Goal: Transaction & Acquisition: Purchase product/service

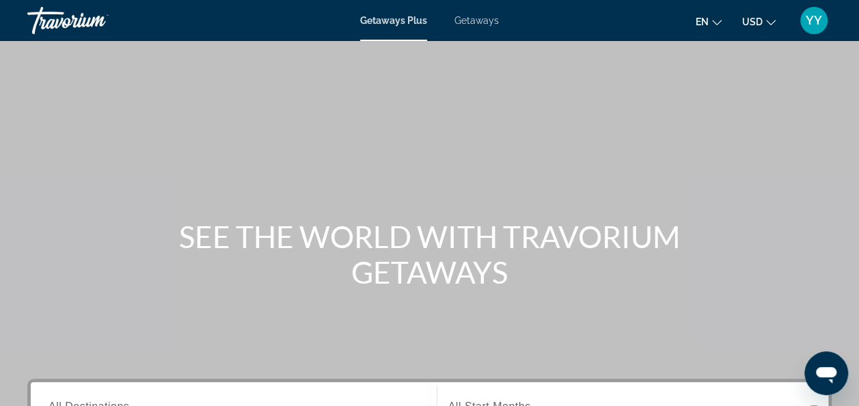
click at [484, 16] on span "Getaways" at bounding box center [477, 20] width 44 height 11
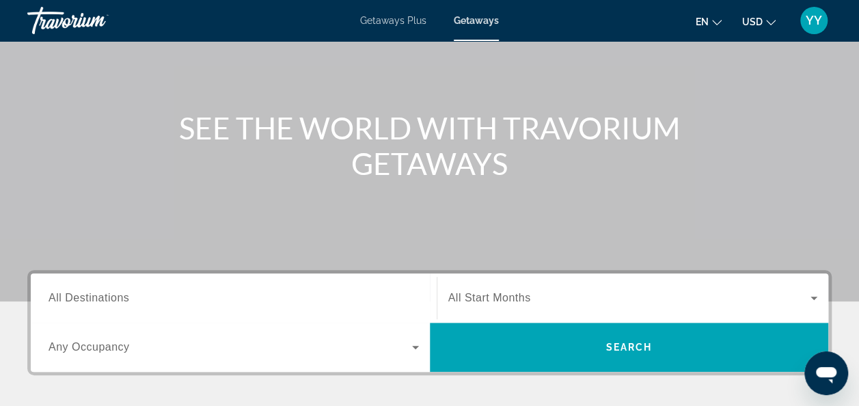
scroll to position [109, 0]
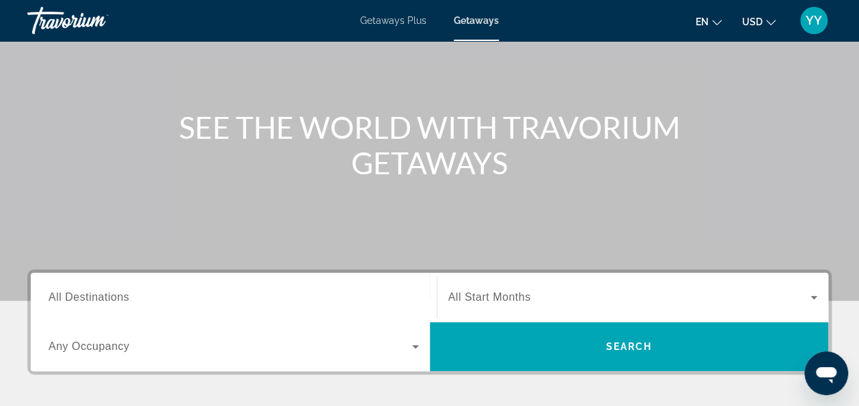
click at [100, 293] on span "All Destinations" at bounding box center [89, 297] width 81 height 12
click at [100, 293] on input "Destination All Destinations" at bounding box center [234, 298] width 371 height 16
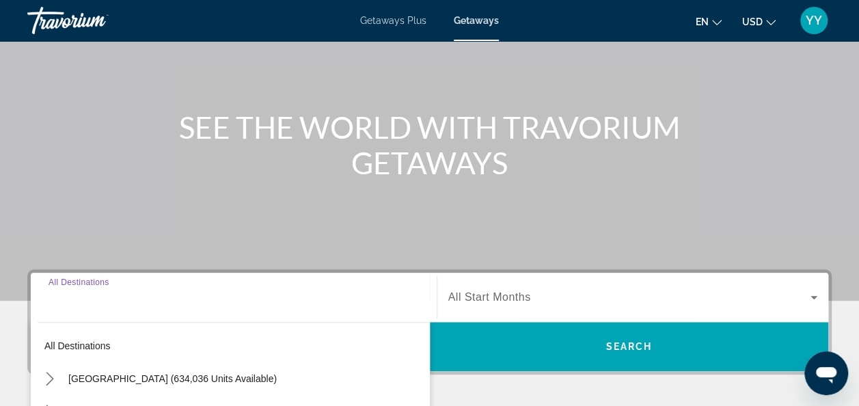
scroll to position [334, 0]
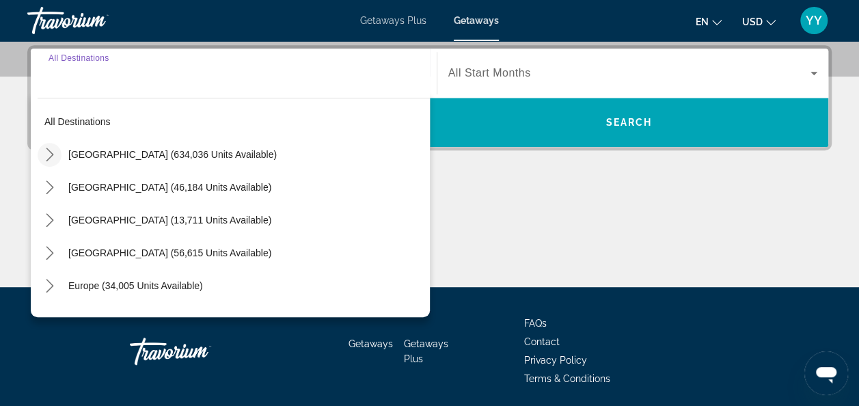
click at [49, 156] on icon "Toggle United States (634,036 units available) submenu" at bounding box center [50, 155] width 14 height 14
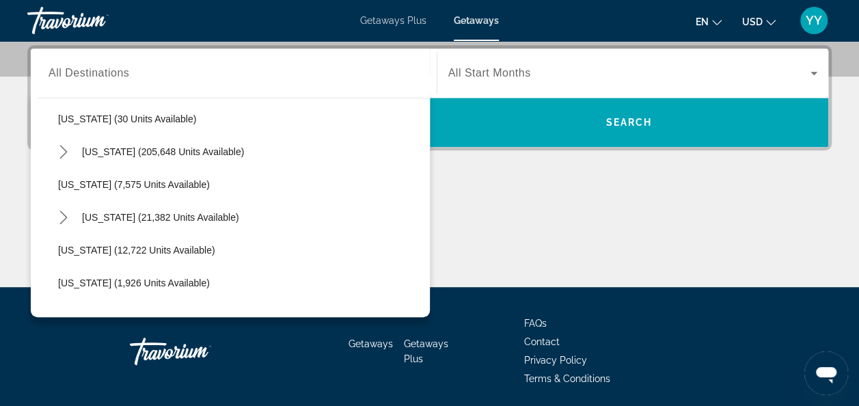
scroll to position [232, 0]
click at [60, 146] on icon "Toggle Florida (205,648 units available) submenu" at bounding box center [63, 153] width 8 height 14
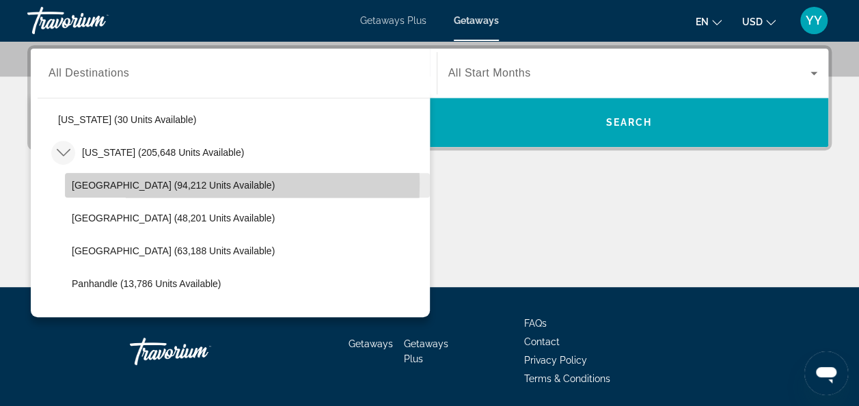
click at [98, 182] on span "[GEOGRAPHIC_DATA] (94,212 units available)" at bounding box center [173, 185] width 203 height 11
type input "**********"
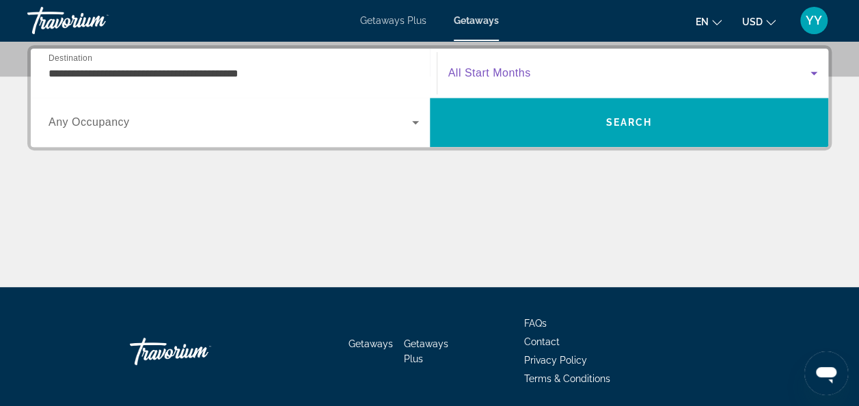
click at [812, 67] on icon "Search widget" at bounding box center [814, 73] width 16 height 16
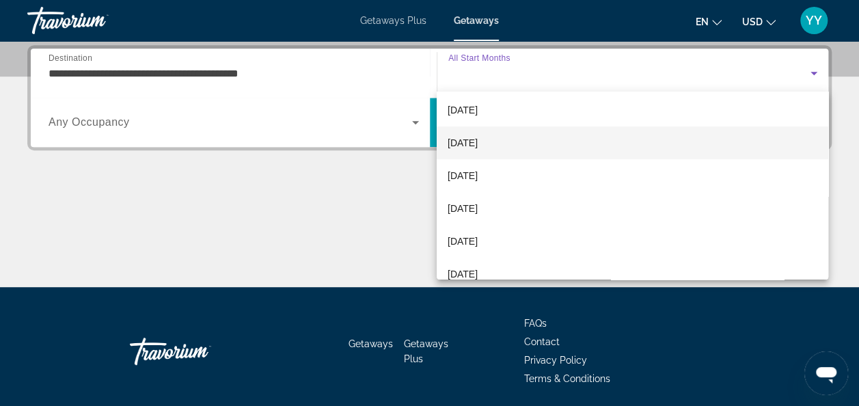
scroll to position [76, 0]
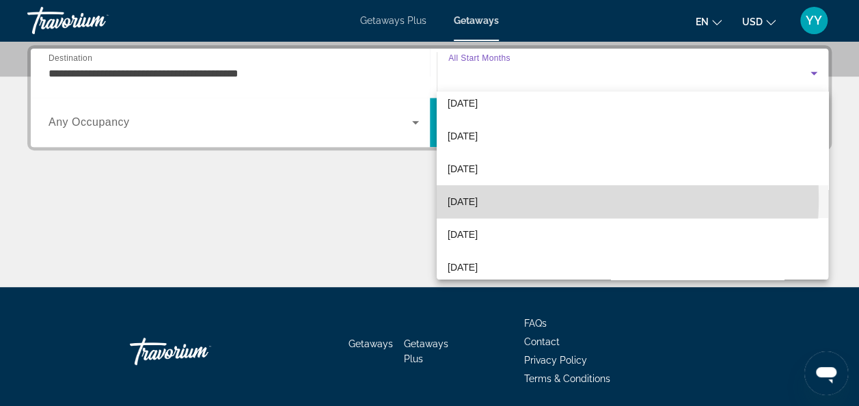
click at [478, 198] on span "[DATE]" at bounding box center [463, 201] width 30 height 16
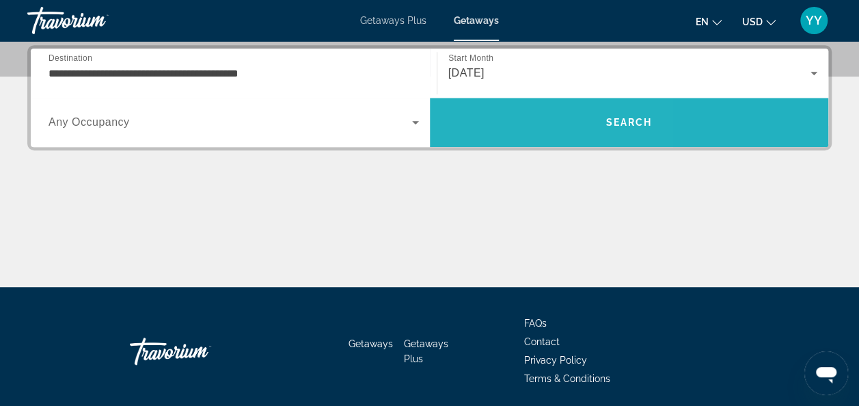
click at [489, 118] on span "Search" at bounding box center [629, 122] width 399 height 33
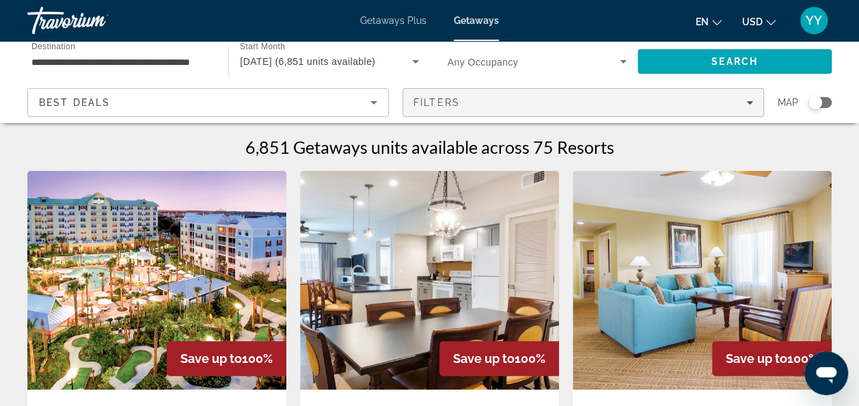
click at [750, 96] on button "Filters" at bounding box center [584, 102] width 362 height 29
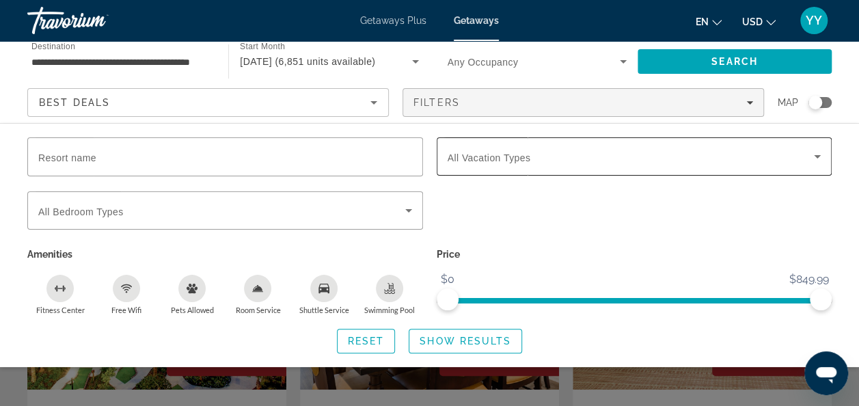
click at [799, 157] on span "Search widget" at bounding box center [631, 156] width 367 height 16
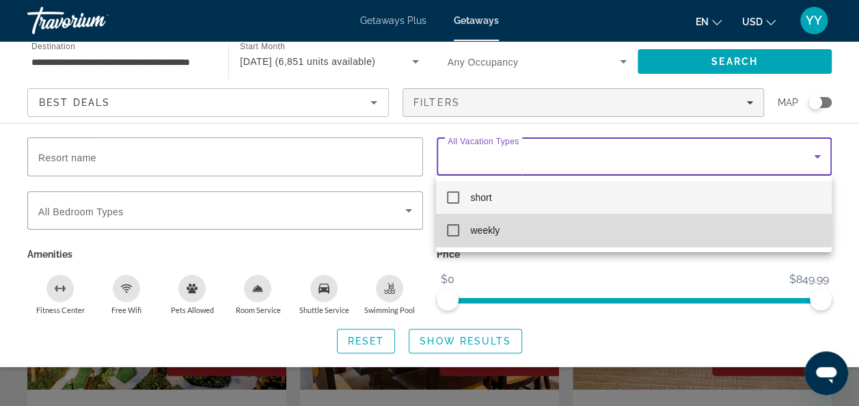
click at [452, 231] on mat-pseudo-checkbox at bounding box center [453, 230] width 12 height 12
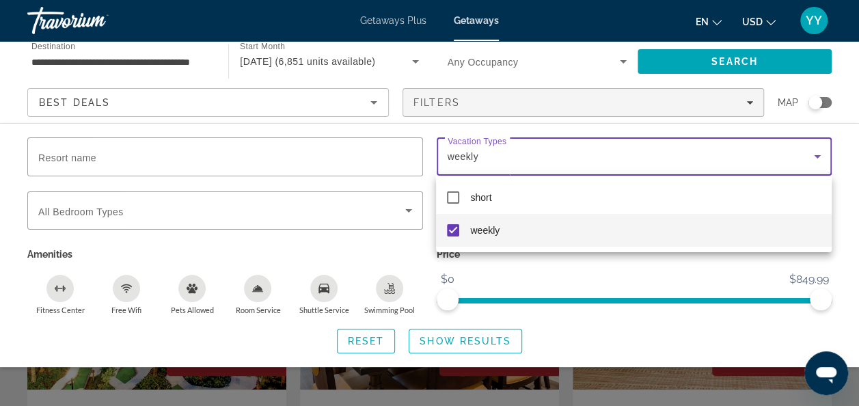
click at [444, 338] on div at bounding box center [429, 203] width 859 height 406
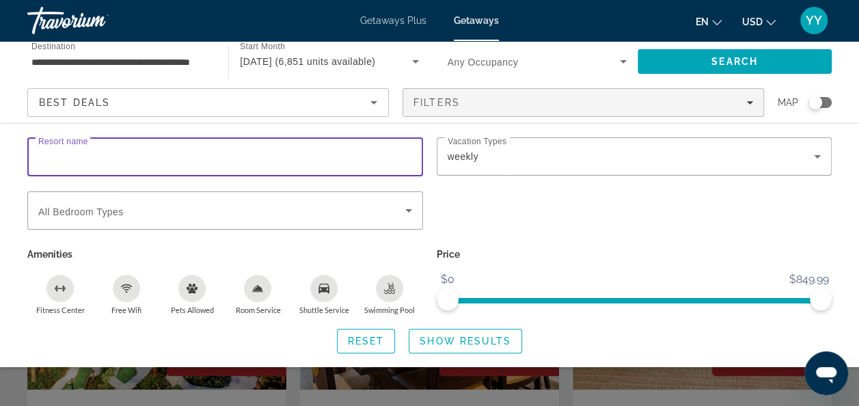
click at [162, 160] on input "Resort name" at bounding box center [225, 157] width 374 height 16
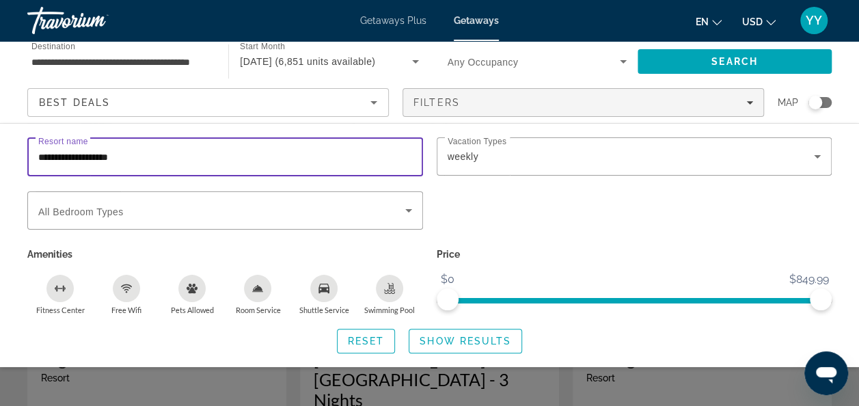
scroll to position [77, 0]
type input "**********"
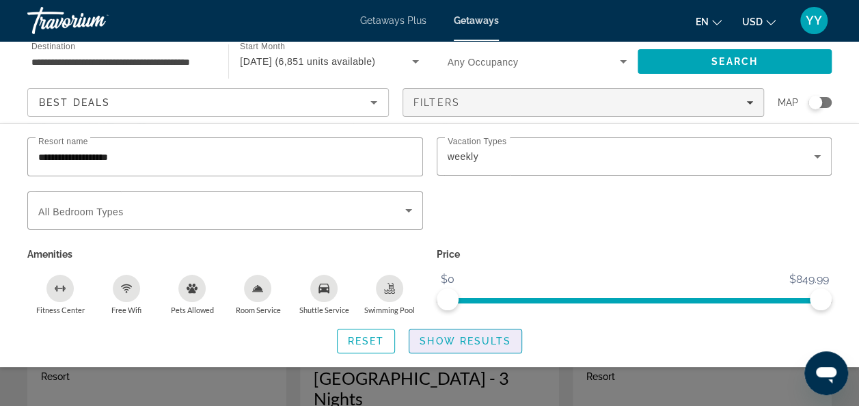
click at [427, 326] on span "Search widget" at bounding box center [465, 341] width 112 height 33
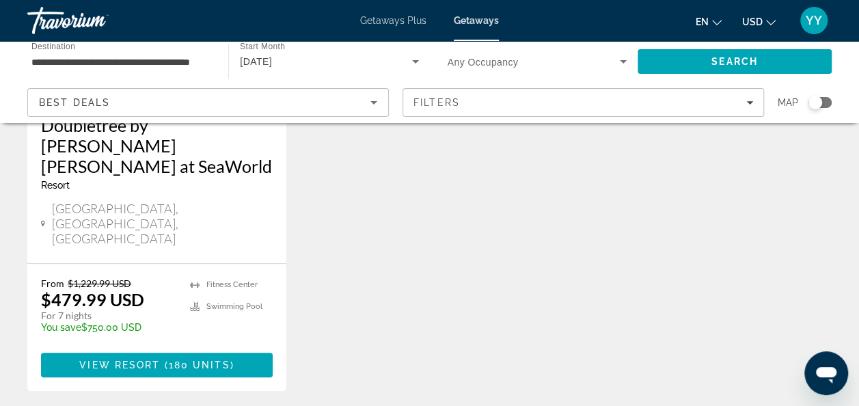
scroll to position [288, 0]
click at [190, 171] on div "Doubletree by Hilton Orlando at SeaWorld Resort - This is an adults only resort" at bounding box center [157, 159] width 232 height 86
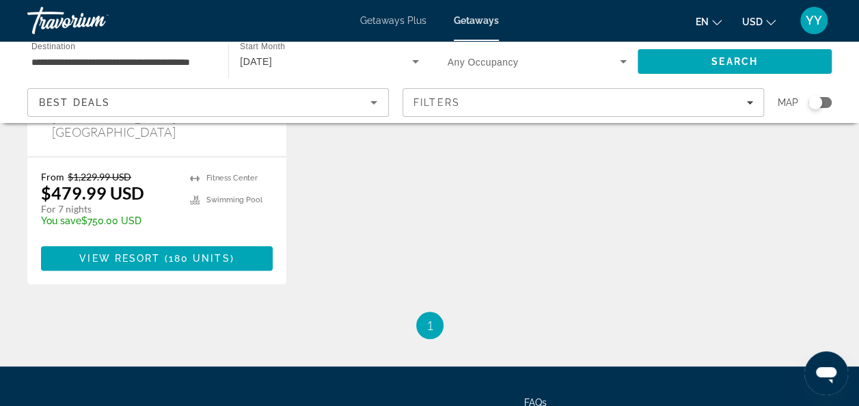
scroll to position [397, 0]
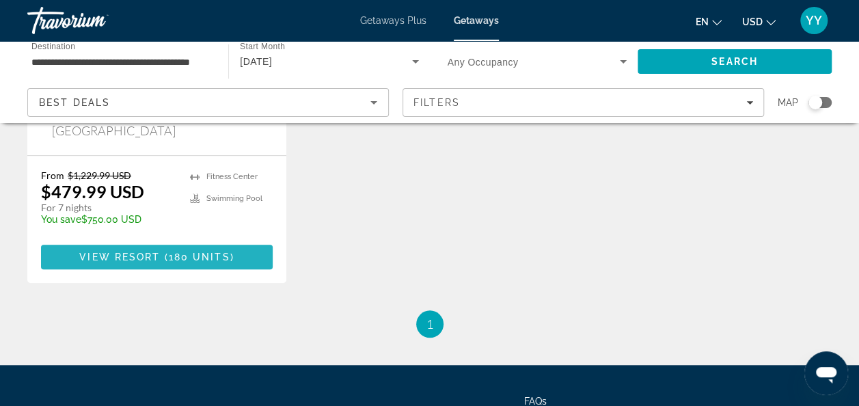
click at [184, 252] on span "180 units" at bounding box center [200, 257] width 62 height 11
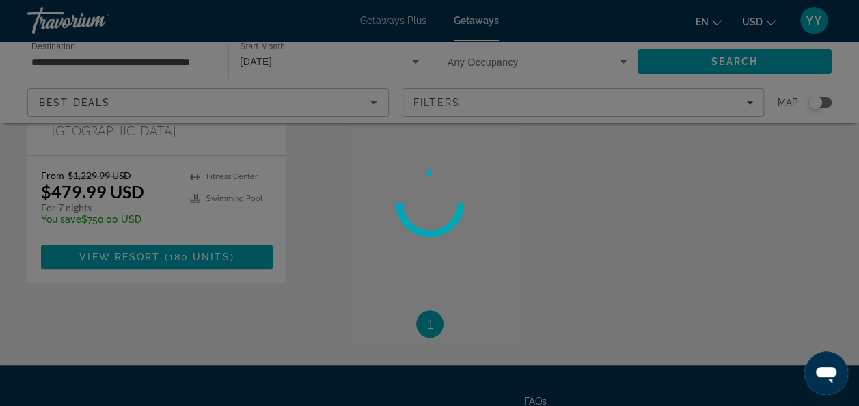
click at [184, 200] on div at bounding box center [429, 203] width 859 height 406
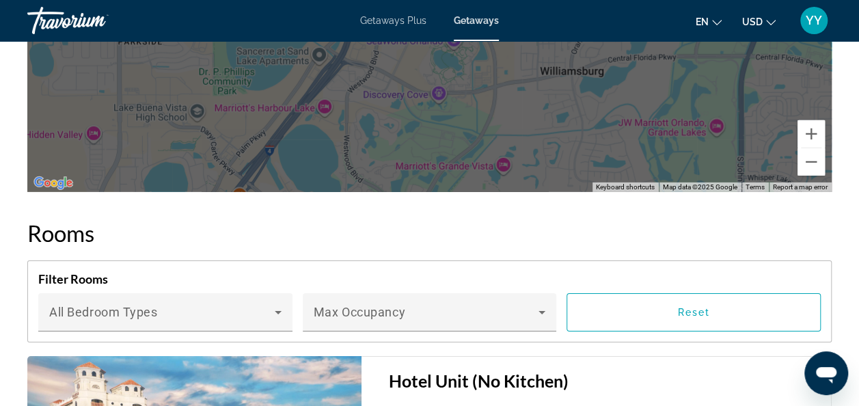
scroll to position [2028, 0]
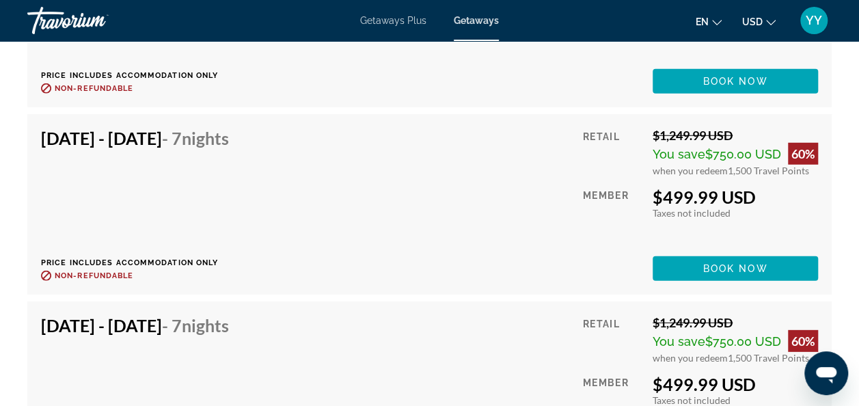
scroll to position [4402, 0]
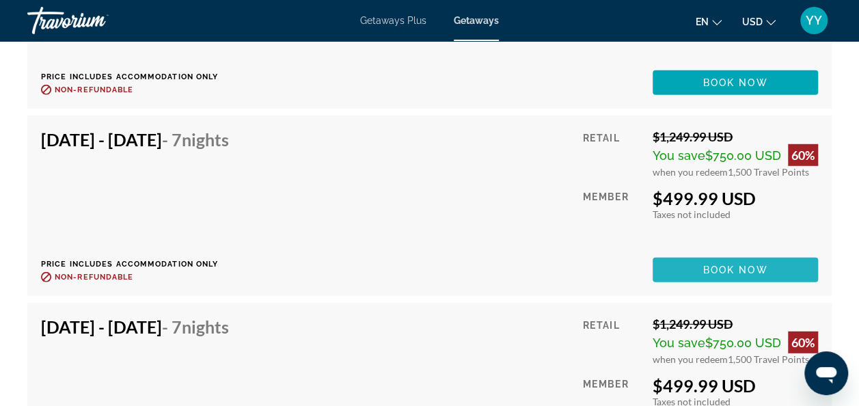
click at [704, 257] on span "Main content" at bounding box center [735, 270] width 165 height 33
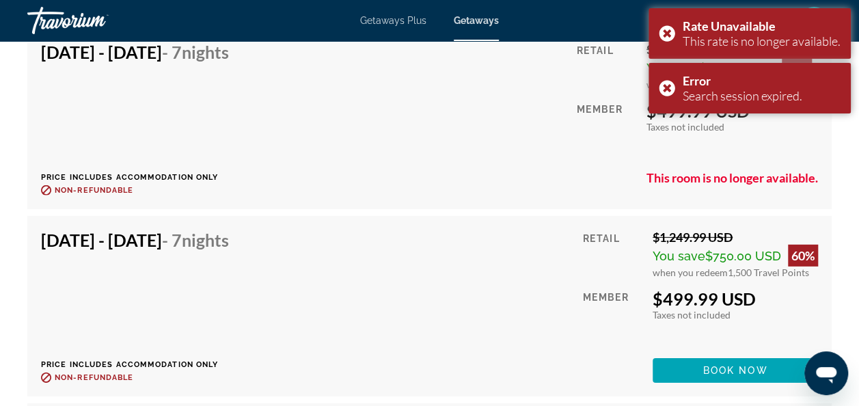
scroll to position [4492, 0]
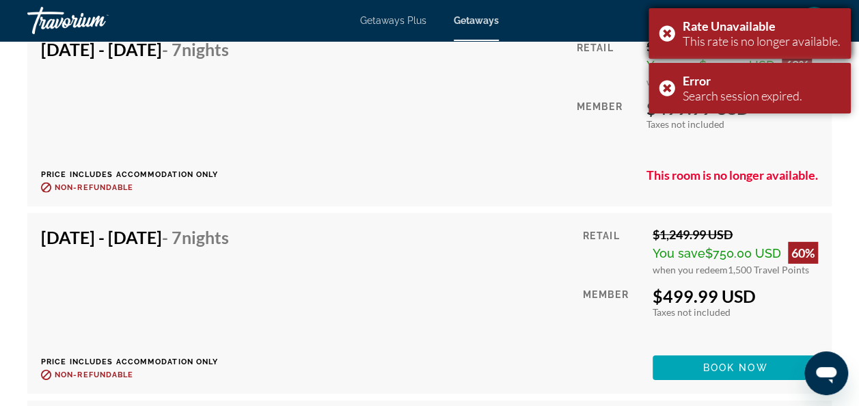
click at [666, 34] on div "Rate Unavailable This rate is no longer available." at bounding box center [750, 33] width 202 height 51
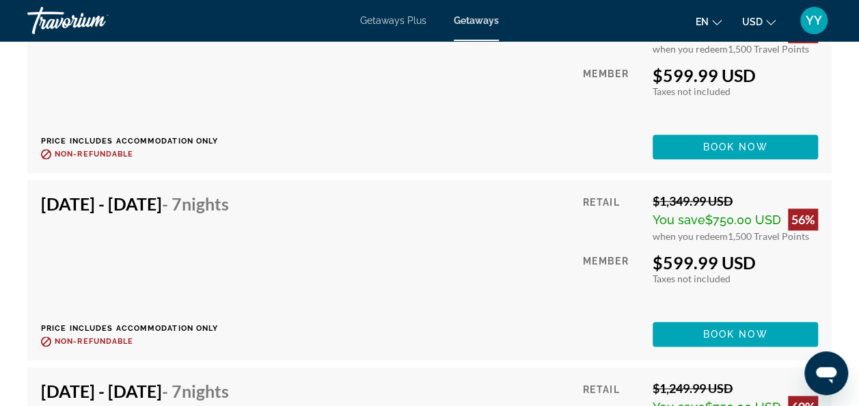
scroll to position [3129, 0]
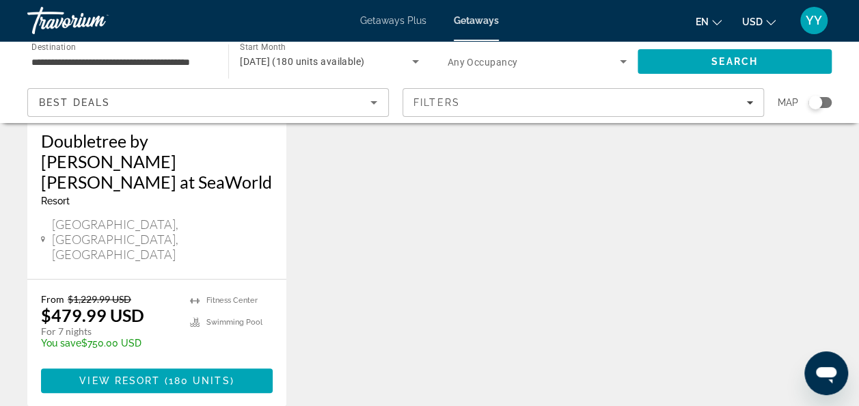
scroll to position [261, 0]
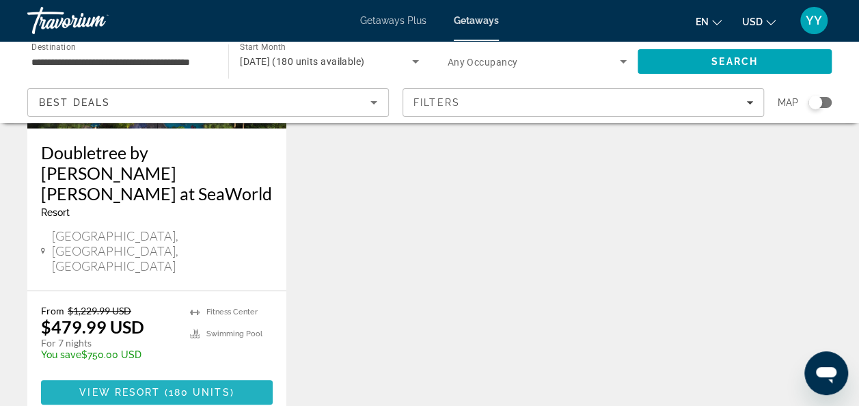
click at [133, 387] on span "View Resort" at bounding box center [119, 392] width 81 height 11
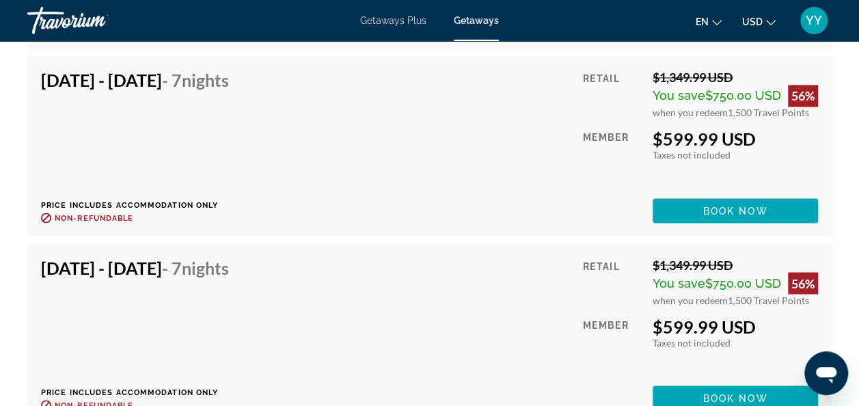
scroll to position [6323, 0]
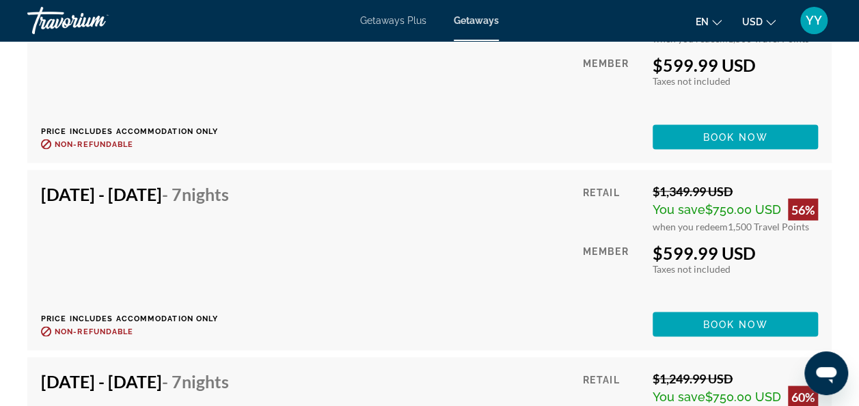
click at [133, 339] on div "Feb 10, 2026 - Feb 17, 2026 - 7 Nights Price includes accommodation only Refund…" at bounding box center [429, 260] width 805 height 180
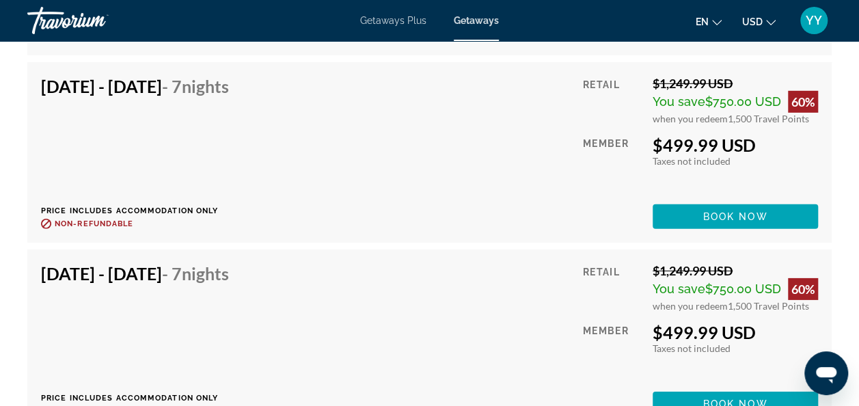
scroll to position [7179, 0]
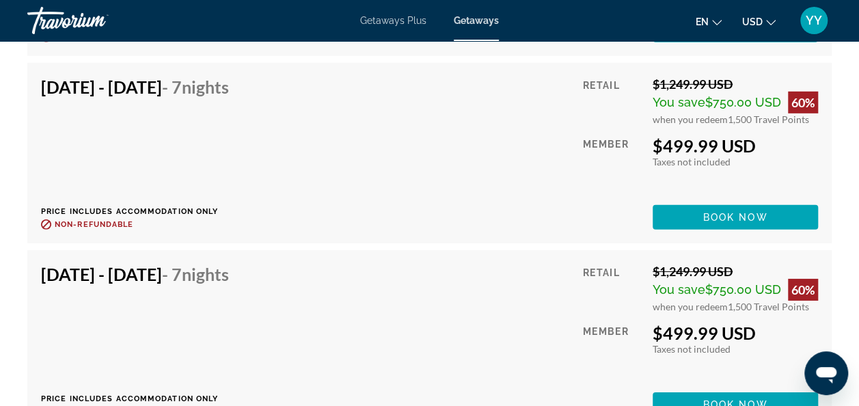
click at [368, 18] on span "Getaways Plus" at bounding box center [393, 20] width 66 height 11
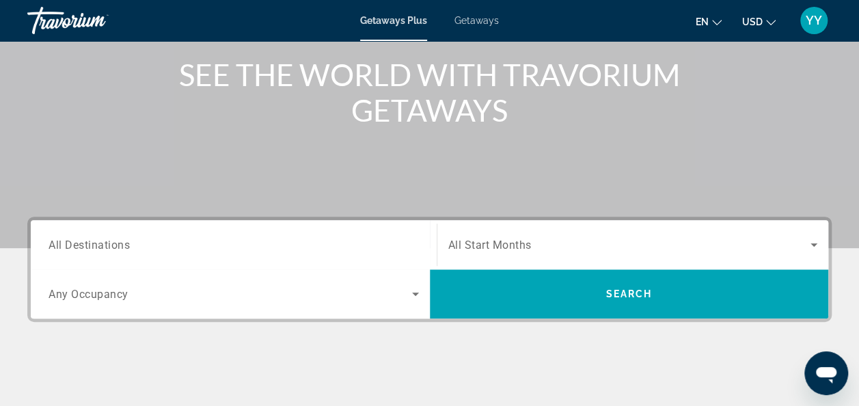
scroll to position [161, 0]
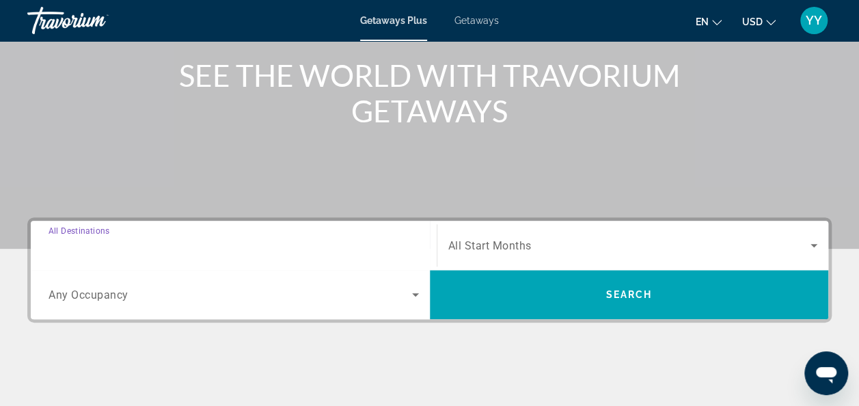
click at [172, 239] on input "Destination All Destinations" at bounding box center [234, 246] width 371 height 16
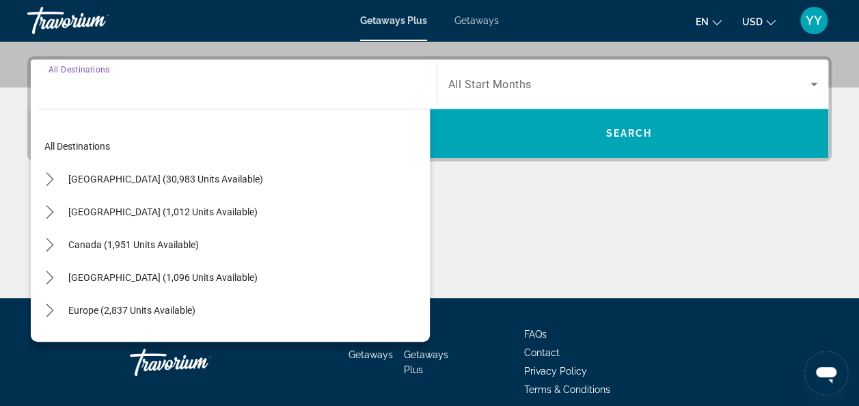
scroll to position [334, 0]
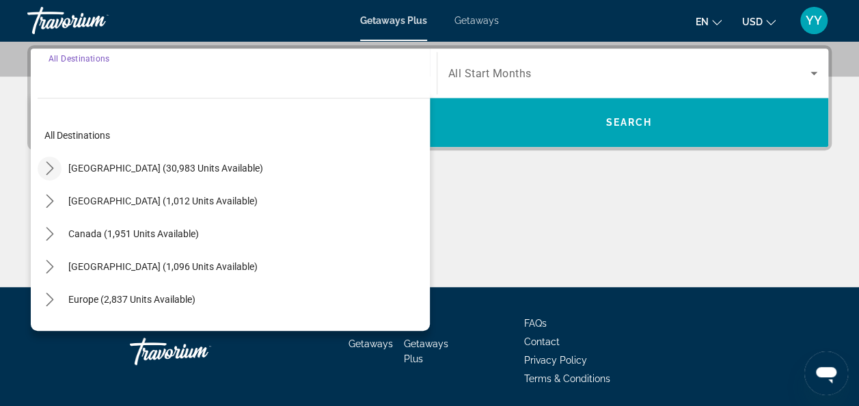
click at [49, 166] on icon "Toggle United States (30,983 units available) submenu" at bounding box center [50, 168] width 14 height 14
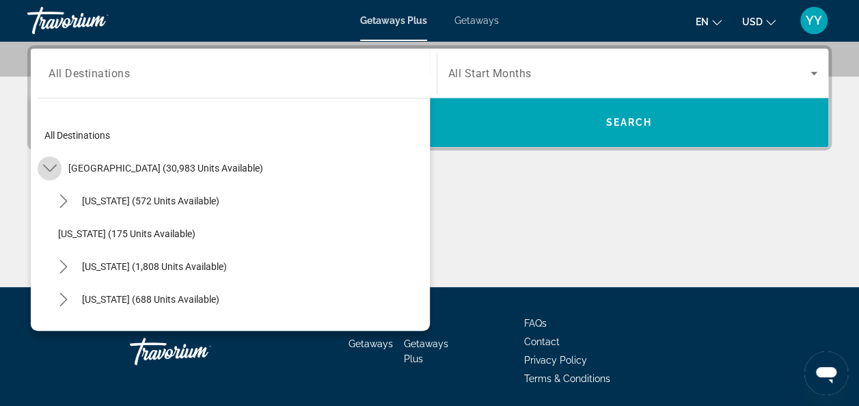
scroll to position [40, 0]
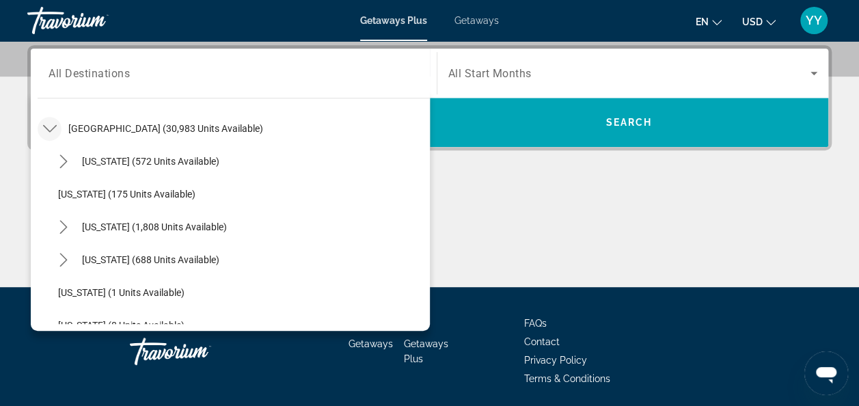
click at [49, 122] on icon "Toggle United States (30,983 units available) submenu" at bounding box center [50, 129] width 14 height 14
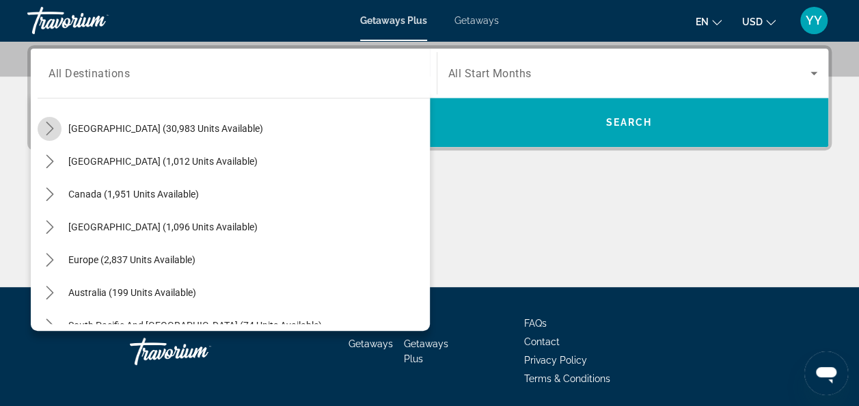
click at [50, 127] on icon "Toggle United States (30,983 units available) submenu" at bounding box center [50, 129] width 14 height 14
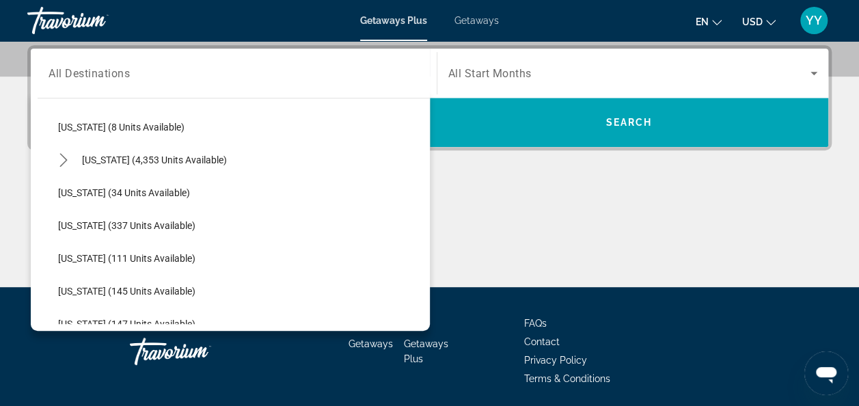
scroll to position [239, 0]
click at [61, 155] on icon "Toggle Florida (4,353 units available) submenu" at bounding box center [64, 159] width 14 height 14
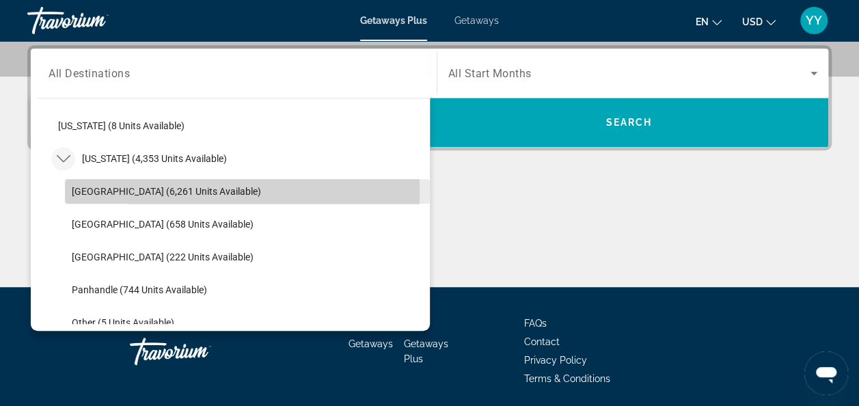
click at [98, 190] on span "Orlando & Disney Area (6,261 units available)" at bounding box center [166, 191] width 189 height 11
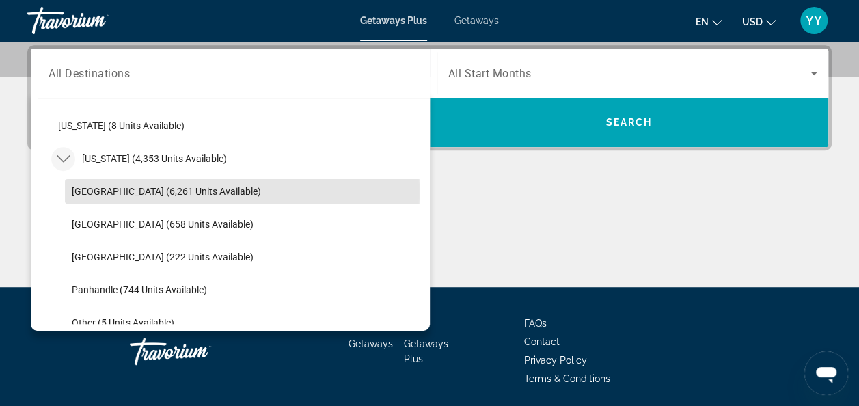
type input "**********"
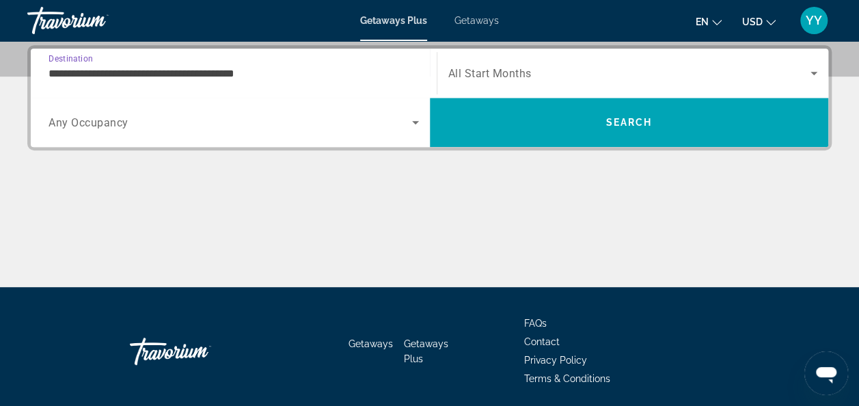
click at [815, 72] on icon "Search widget" at bounding box center [814, 73] width 7 height 3
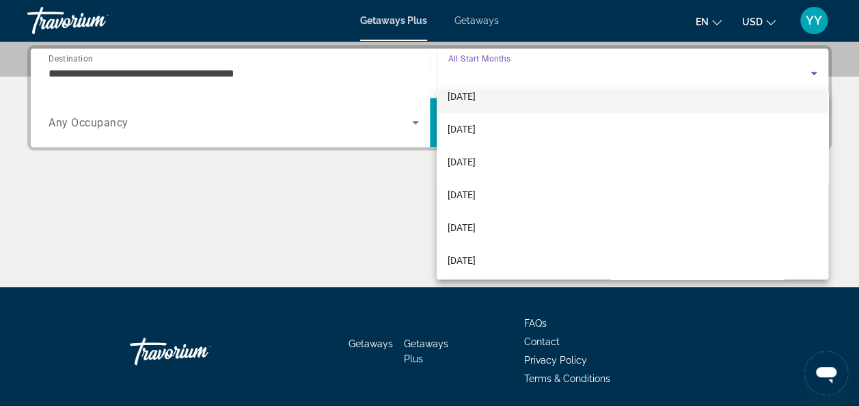
scroll to position [84, 0]
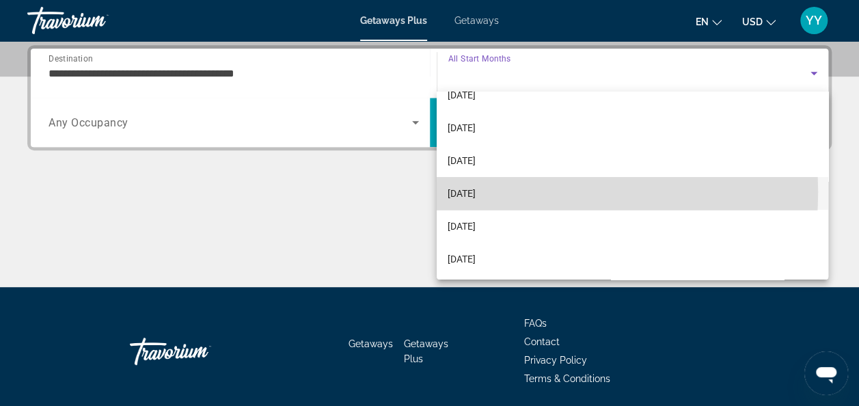
click at [476, 191] on span "[DATE]" at bounding box center [462, 193] width 28 height 16
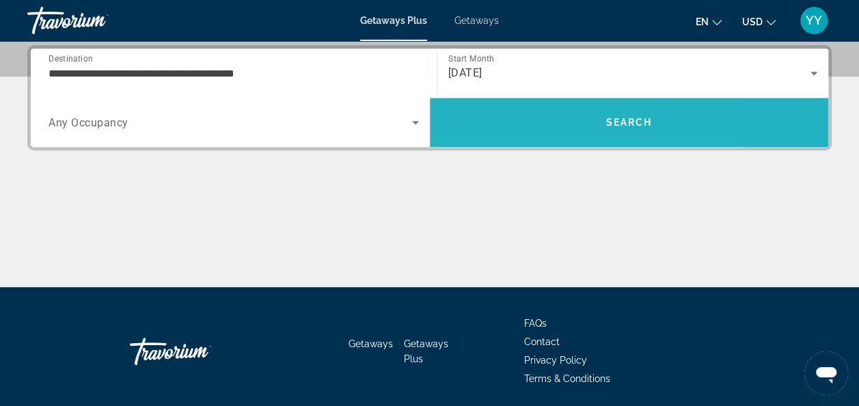
click at [526, 118] on span "Search" at bounding box center [629, 122] width 399 height 33
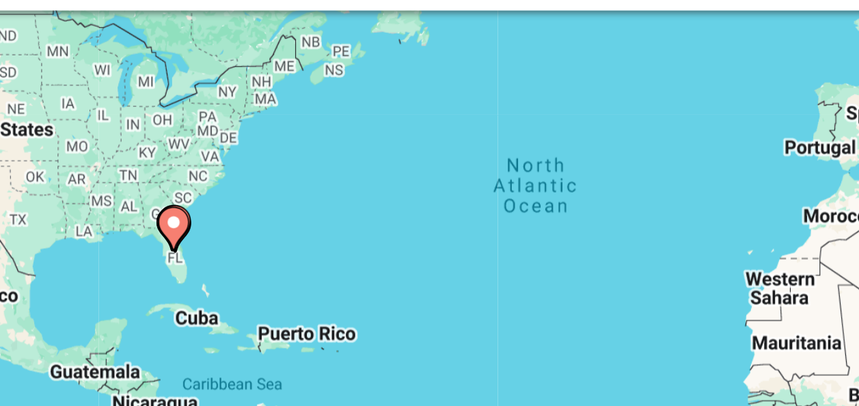
scroll to position [120, 0]
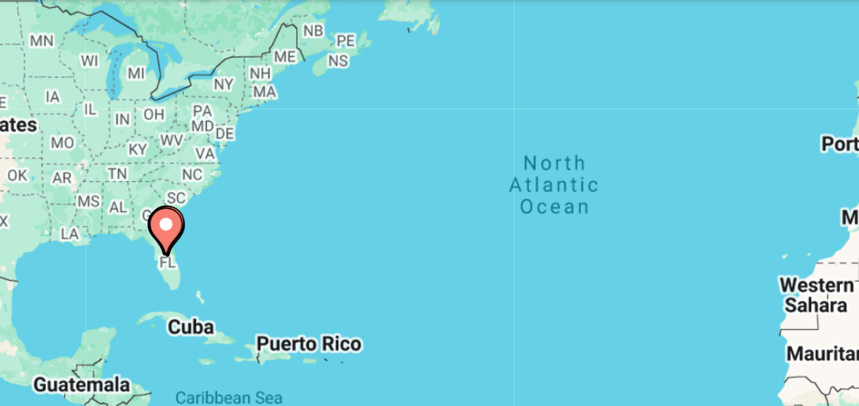
click at [231, 217] on image "Main content" at bounding box center [230, 217] width 8 height 8
click at [231, 216] on div "To activate drag with keyboard, press Alt + Enter. Once in keyboard drag state,…" at bounding box center [429, 222] width 805 height 410
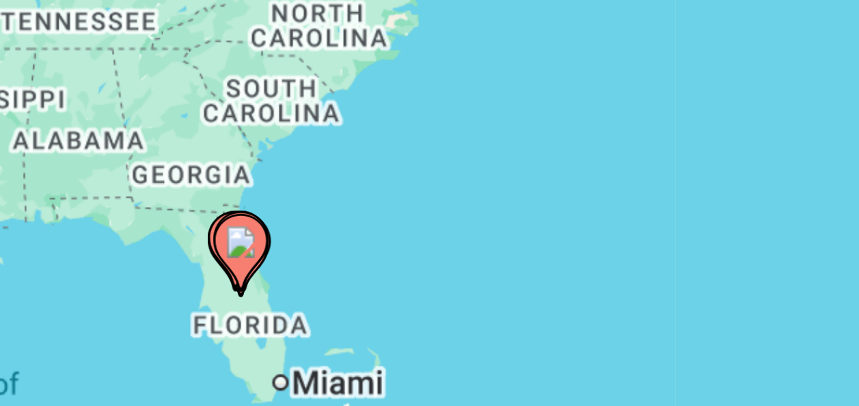
click at [262, 221] on image "Main content" at bounding box center [262, 222] width 8 height 8
click at [262, 221] on div "To activate drag with keyboard, press Alt + Enter. Once in keyboard drag state,…" at bounding box center [429, 222] width 805 height 410
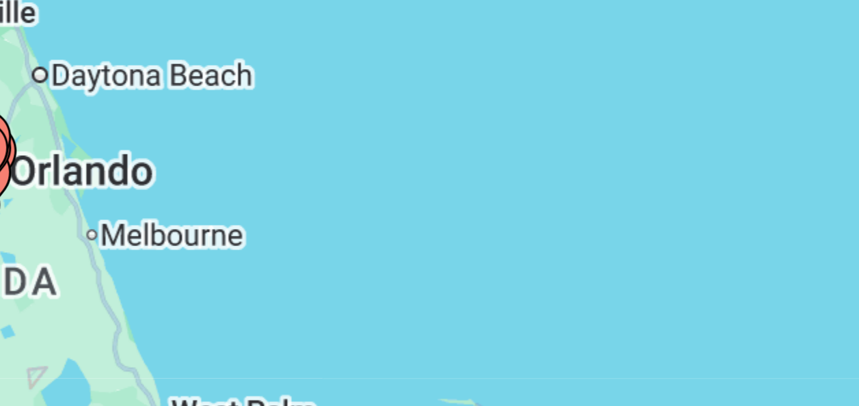
drag, startPoint x: 262, startPoint y: 220, endPoint x: 420, endPoint y: 177, distance: 163.7
click at [420, 177] on div "To activate drag with keyboard, press Alt + Enter. Once in keyboard drag state,…" at bounding box center [429, 222] width 805 height 410
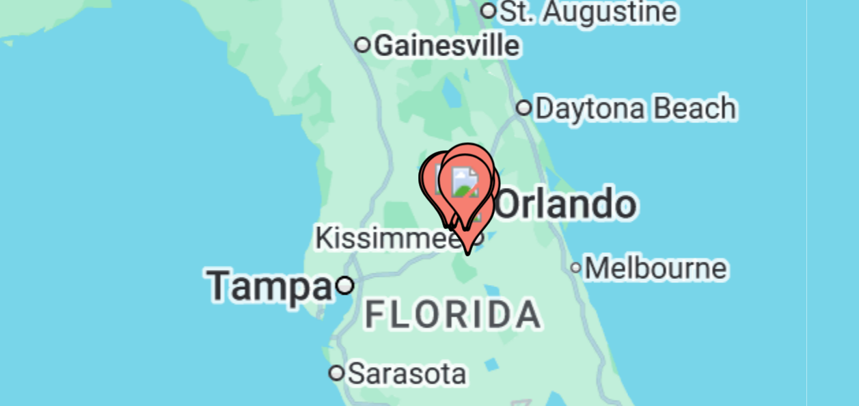
drag, startPoint x: 277, startPoint y: 223, endPoint x: 402, endPoint y: 209, distance: 125.9
click at [402, 209] on div "To activate drag with keyboard, press Alt + Enter. Once in keyboard drag state,…" at bounding box center [429, 222] width 805 height 410
click at [317, 205] on image "Main content" at bounding box center [318, 207] width 8 height 8
type input "**********"
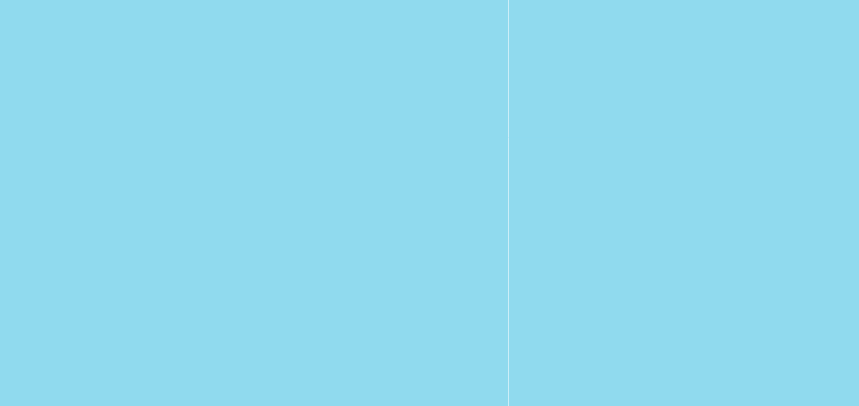
drag, startPoint x: 277, startPoint y: 209, endPoint x: 419, endPoint y: 211, distance: 142.2
click at [419, 211] on div "To navigate, press the arrow keys. To activate drag with keyboard, press Alt + …" at bounding box center [429, 222] width 805 height 410
drag, startPoint x: 225, startPoint y: 200, endPoint x: 310, endPoint y: 209, distance: 86.0
click at [310, 209] on div "To navigate, press the arrow keys. To activate drag with keyboard, press Alt + …" at bounding box center [429, 222] width 805 height 410
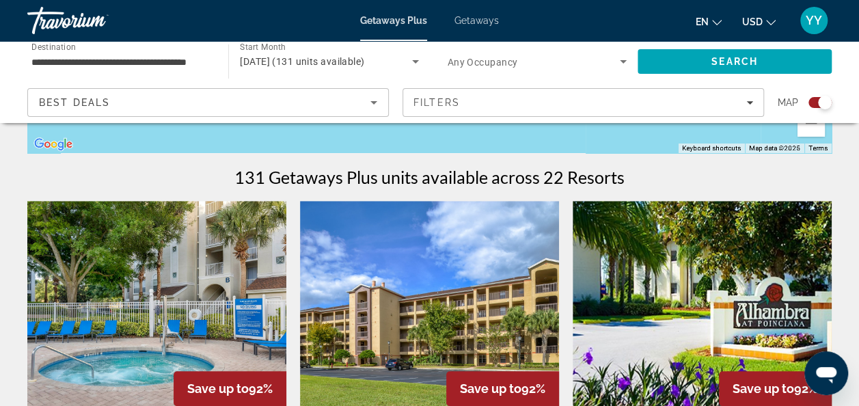
scroll to position [391, 0]
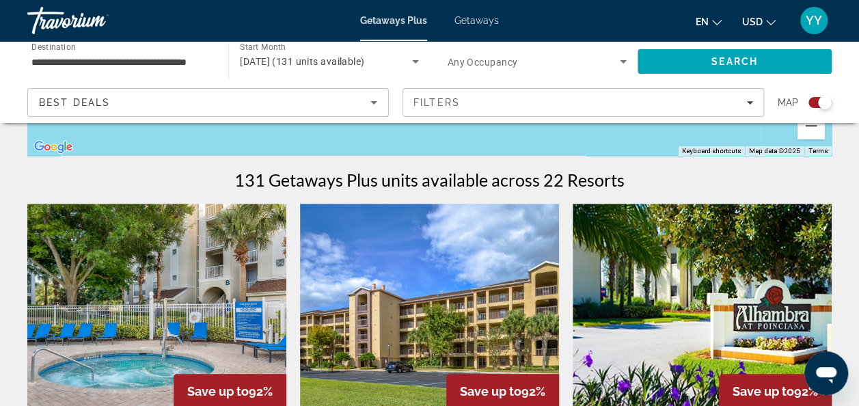
click at [812, 99] on div "Search widget" at bounding box center [820, 102] width 23 height 11
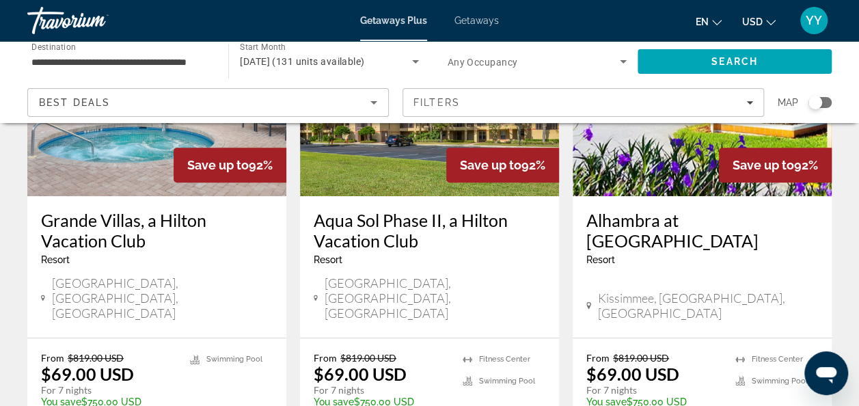
scroll to position [194, 0]
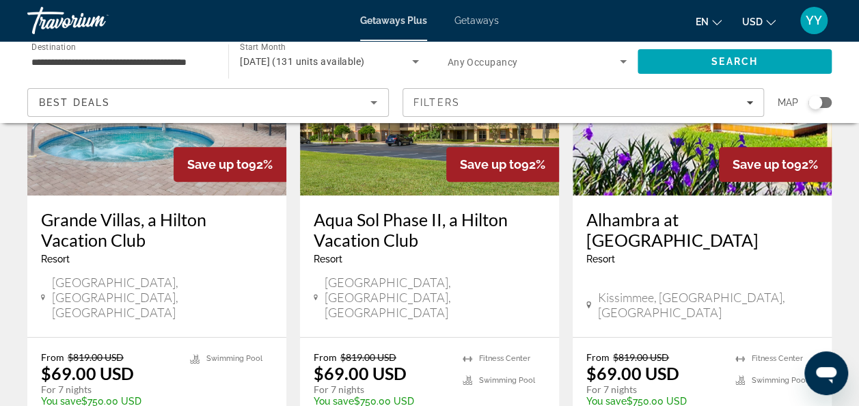
click at [831, 101] on div "Search widget" at bounding box center [820, 102] width 23 height 11
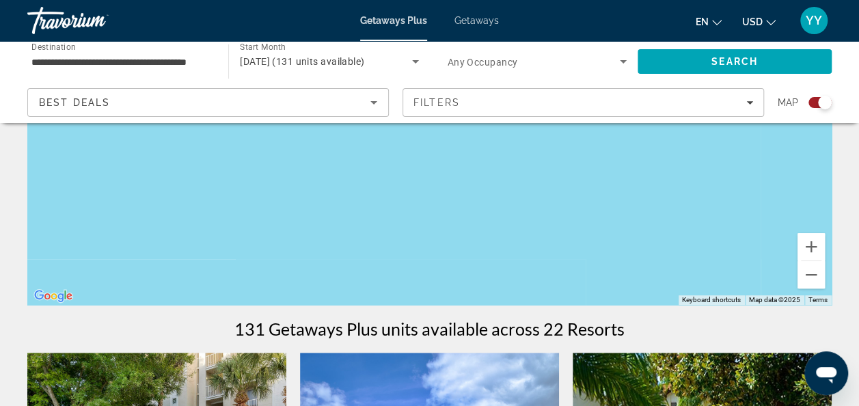
scroll to position [243, 0]
click at [808, 271] on button "Zoom out" at bounding box center [811, 273] width 27 height 27
click at [808, 270] on button "Zoom out" at bounding box center [811, 273] width 27 height 27
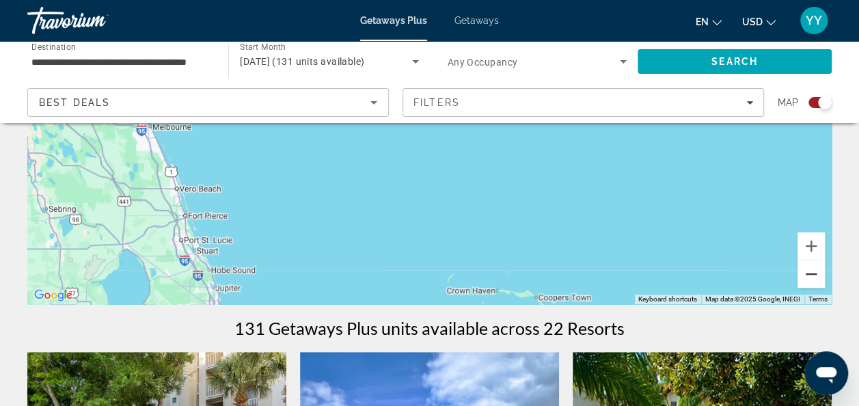
click at [808, 270] on button "Zoom out" at bounding box center [811, 273] width 27 height 27
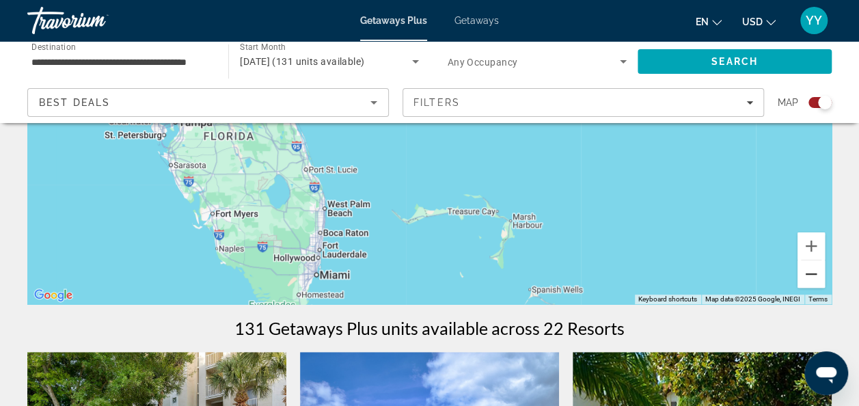
click at [809, 278] on button "Zoom out" at bounding box center [811, 273] width 27 height 27
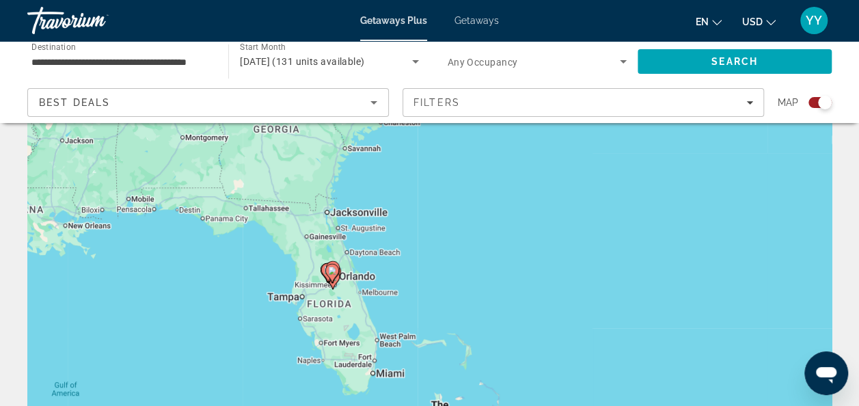
scroll to position [27, 0]
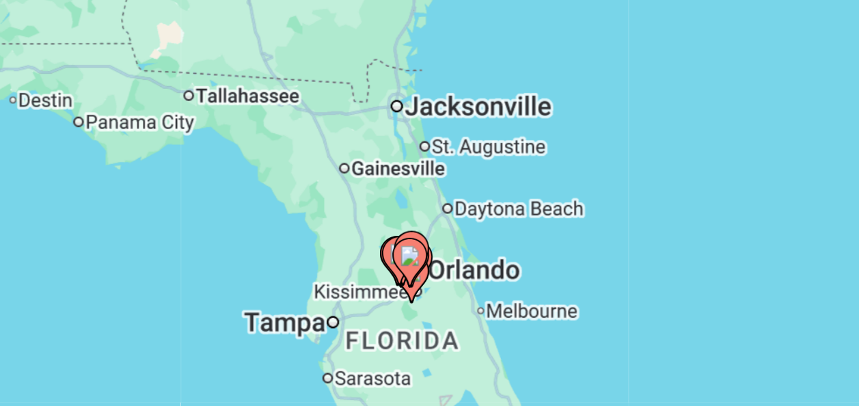
drag, startPoint x: 427, startPoint y: 229, endPoint x: 520, endPoint y: 165, distance: 112.1
click at [520, 165] on div "To navigate, press the arrow keys. To activate drag with keyboard, press Alt + …" at bounding box center [429, 314] width 805 height 410
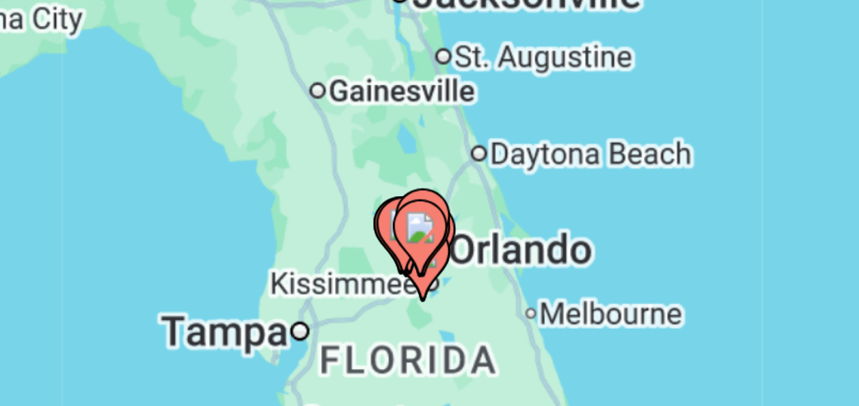
drag, startPoint x: 505, startPoint y: 170, endPoint x: 539, endPoint y: 136, distance: 48.3
click at [539, 136] on div "To navigate, press the arrow keys. To activate drag with keyboard, press Alt + …" at bounding box center [429, 314] width 805 height 410
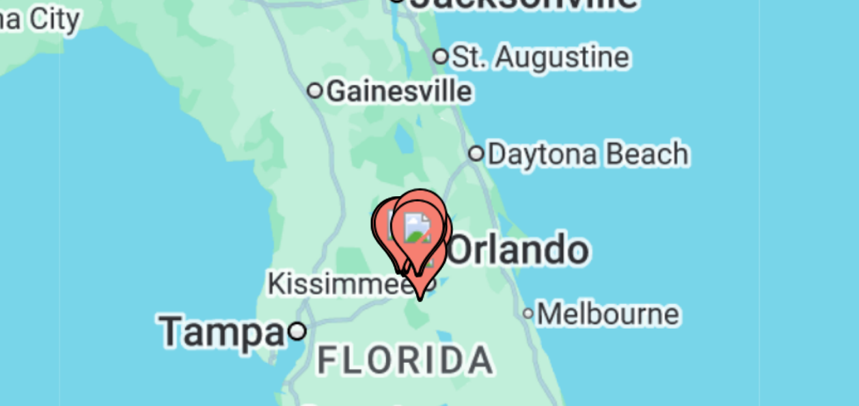
click at [452, 203] on icon "Main content" at bounding box center [457, 209] width 12 height 18
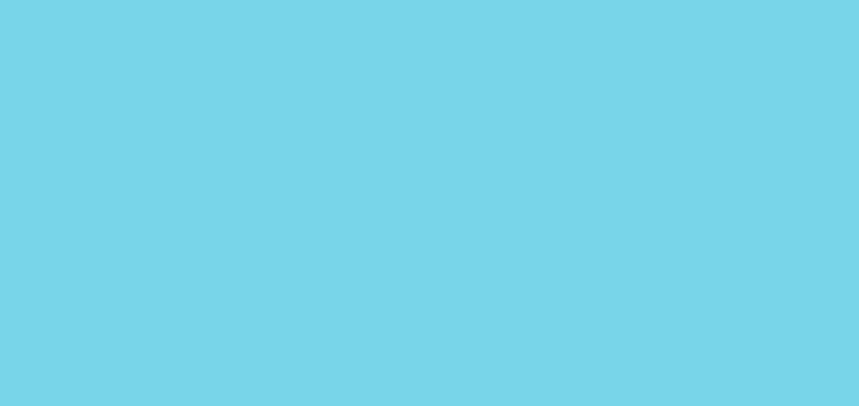
scroll to position [0, 0]
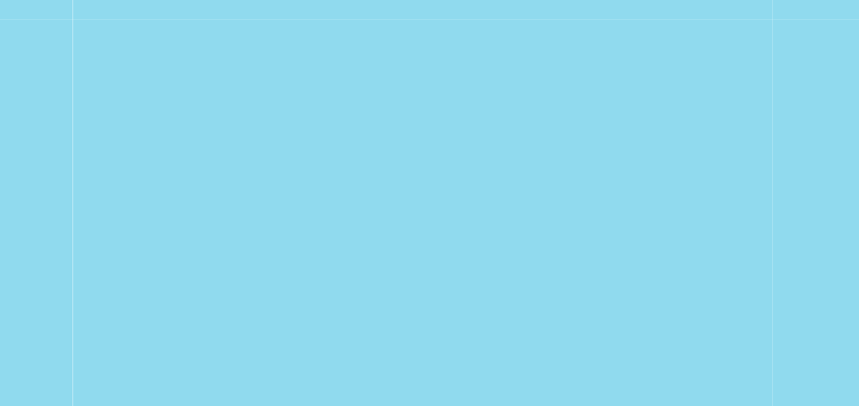
drag, startPoint x: 453, startPoint y: 203, endPoint x: 470, endPoint y: 163, distance: 43.5
click at [470, 163] on div "To activate drag with keyboard, press Alt + Enter. Once in keyboard drag state,…" at bounding box center [429, 342] width 805 height 410
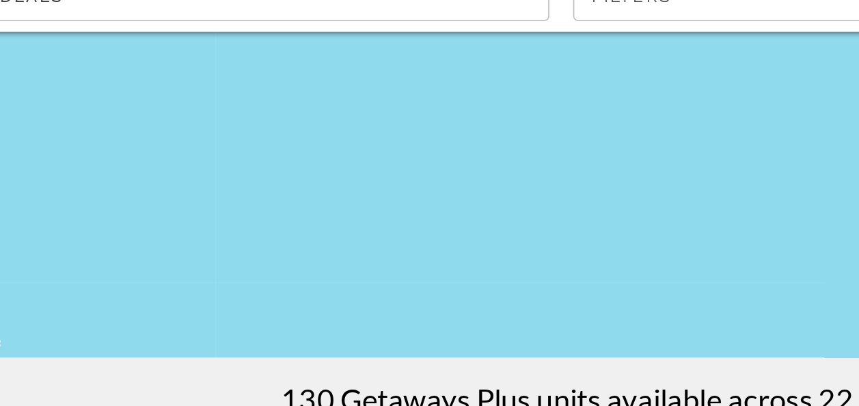
scroll to position [237, 0]
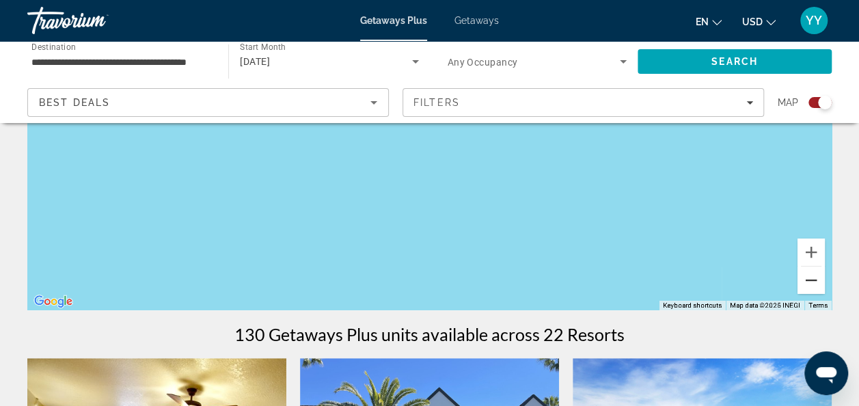
click at [811, 279] on button "Zoom out" at bounding box center [811, 280] width 27 height 27
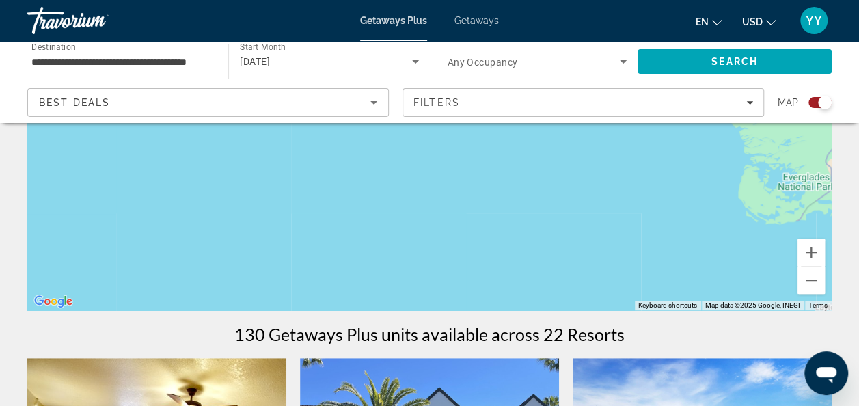
click at [555, 200] on div "To activate drag with keyboard, press Alt + Enter. Once in keyboard drag state,…" at bounding box center [429, 105] width 805 height 410
click at [811, 279] on button "Zoom out" at bounding box center [811, 280] width 27 height 27
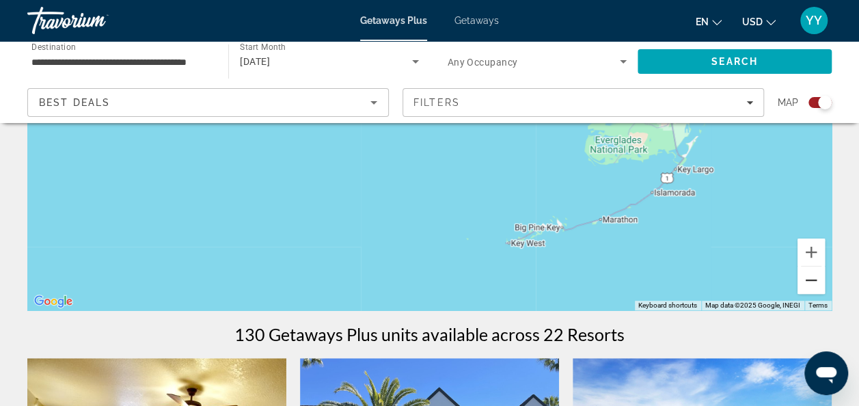
click at [811, 279] on button "Zoom out" at bounding box center [811, 280] width 27 height 27
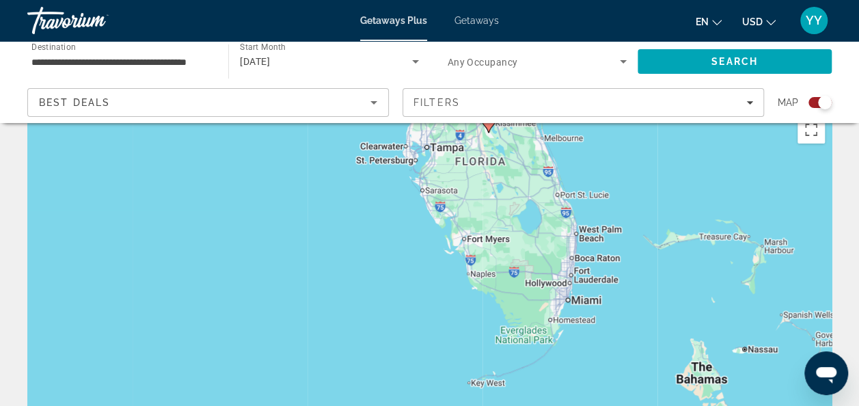
scroll to position [0, 0]
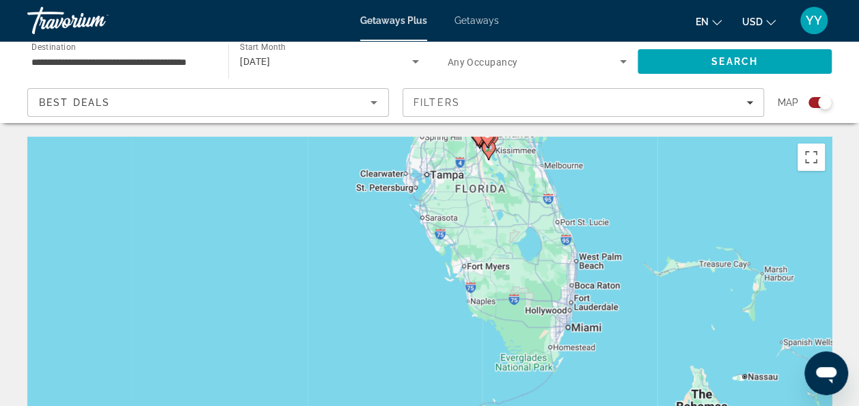
click at [745, 209] on div "To activate drag with keyboard, press Alt + Enter. Once in keyboard drag state,…" at bounding box center [429, 342] width 805 height 410
click at [524, 175] on div "To activate drag with keyboard, press Alt + Enter. Once in keyboard drag state,…" at bounding box center [429, 342] width 805 height 410
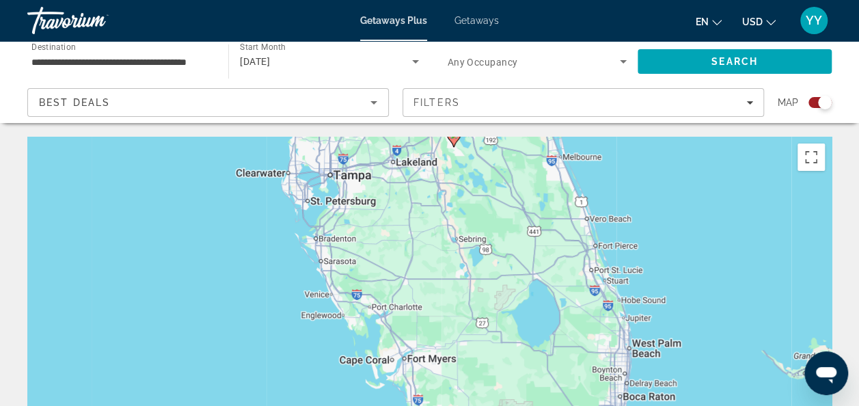
click at [524, 175] on div "To activate drag with keyboard, press Alt + Enter. Once in keyboard drag state,…" at bounding box center [429, 342] width 805 height 410
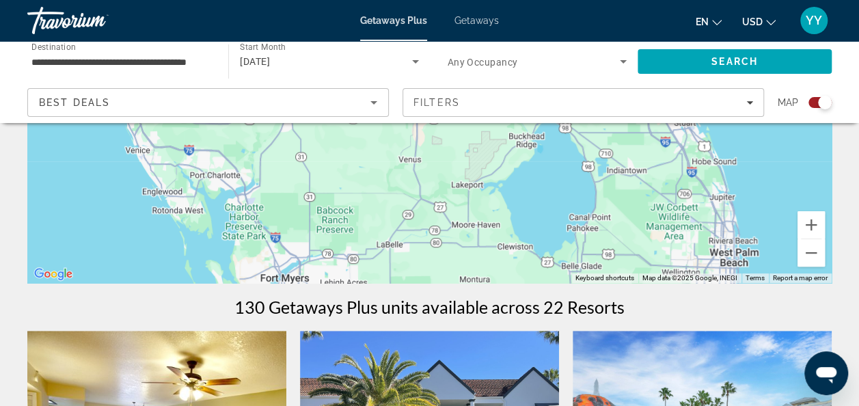
scroll to position [291, 0]
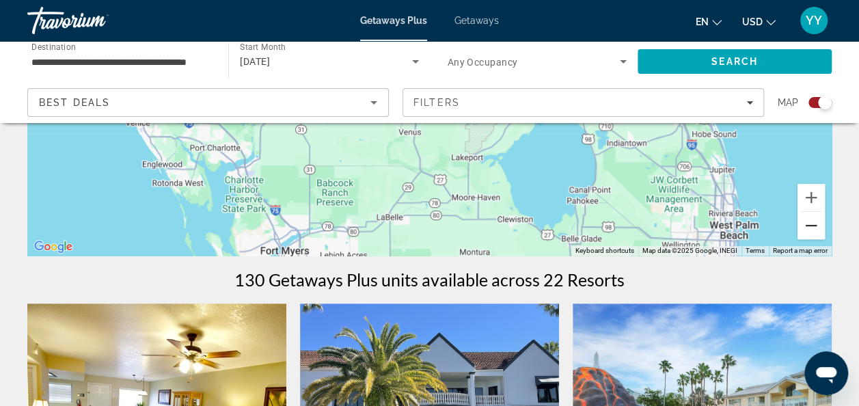
click at [812, 224] on button "Zoom out" at bounding box center [811, 225] width 27 height 27
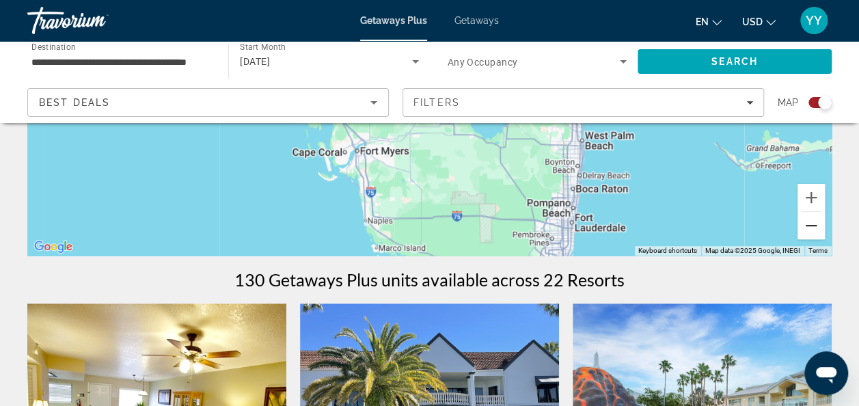
click at [812, 224] on button "Zoom out" at bounding box center [811, 225] width 27 height 27
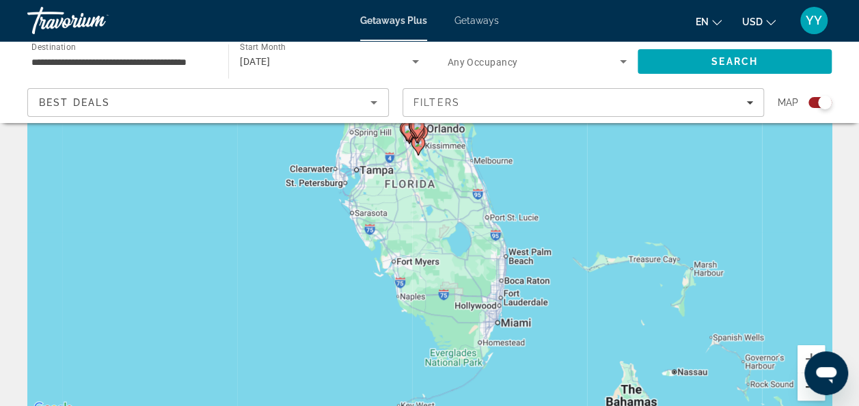
scroll to position [0, 0]
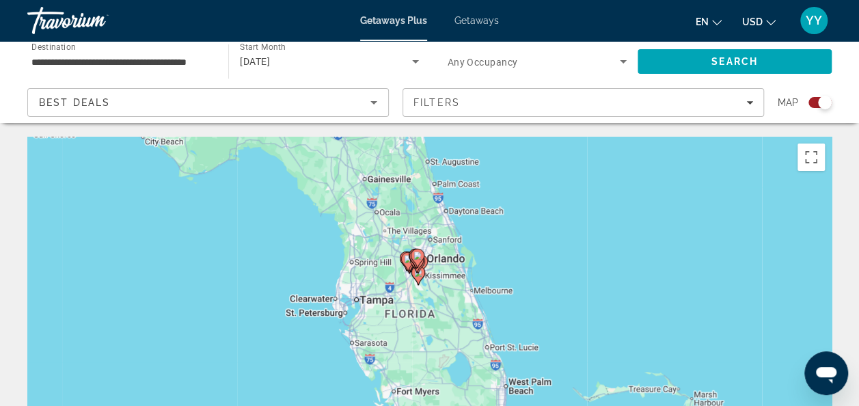
click at [443, 295] on div "To activate drag with keyboard, press Alt + Enter. Once in keyboard drag state,…" at bounding box center [429, 342] width 805 height 410
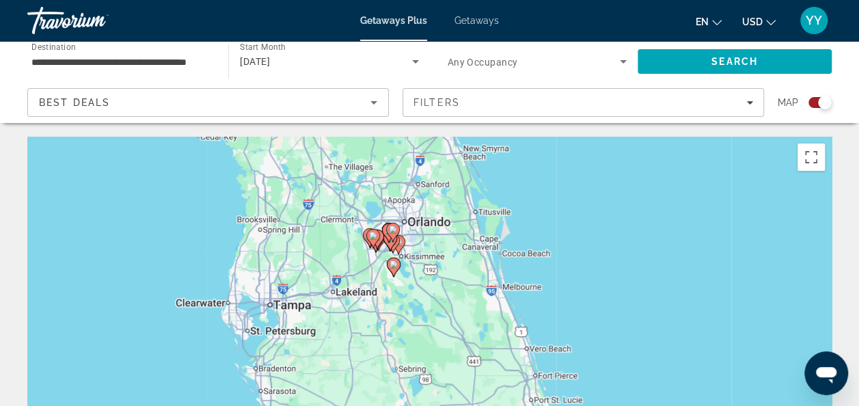
click at [443, 295] on div "To activate drag with keyboard, press Alt + Enter. Once in keyboard drag state,…" at bounding box center [429, 342] width 805 height 410
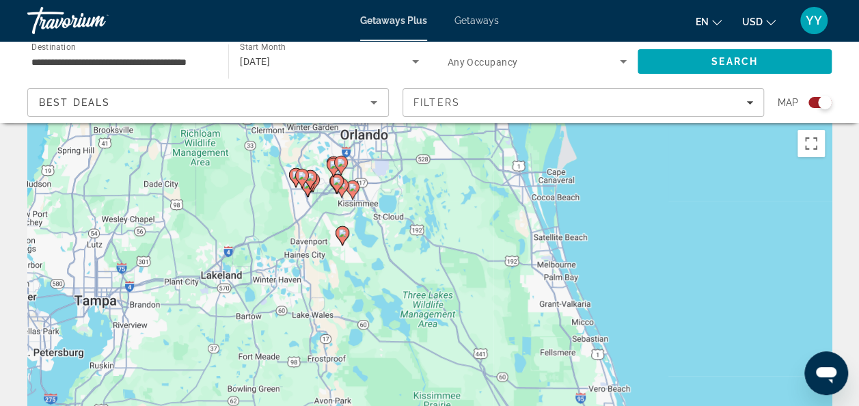
scroll to position [15, 0]
click at [443, 295] on div "To activate drag with keyboard, press Alt + Enter. Once in keyboard drag state,…" at bounding box center [429, 327] width 805 height 410
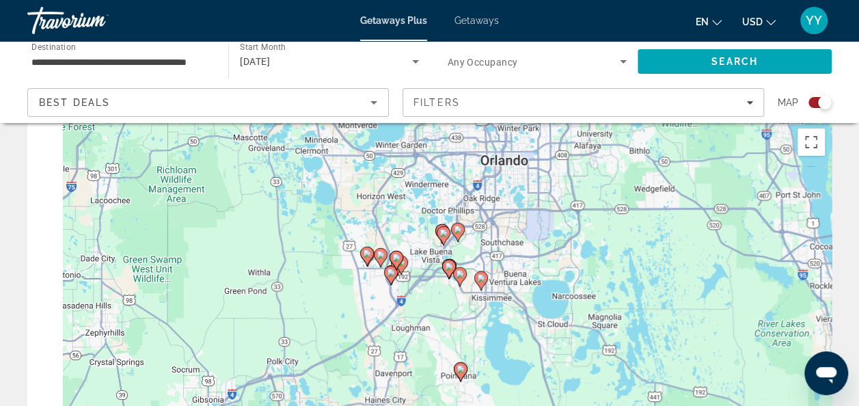
drag, startPoint x: 119, startPoint y: 185, endPoint x: 369, endPoint y: 414, distance: 339.7
click at [369, 391] on html "**********" at bounding box center [429, 188] width 859 height 406
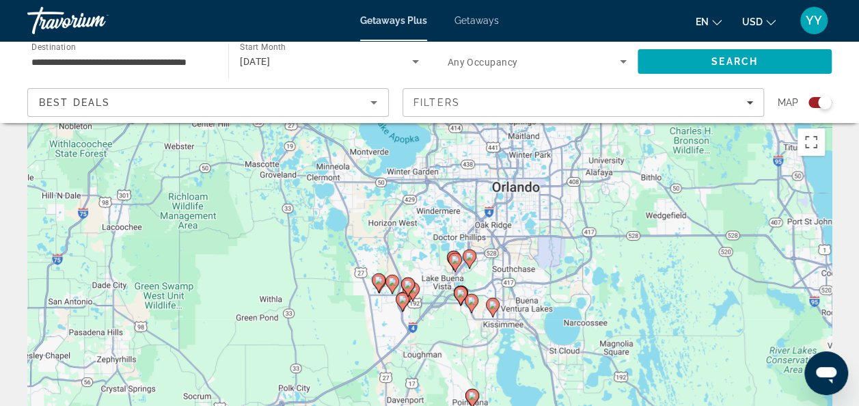
click at [521, 310] on div "To activate drag with keyboard, press Alt + Enter. Once in keyboard drag state,…" at bounding box center [429, 327] width 805 height 410
click at [511, 349] on div "To activate drag with keyboard, press Alt + Enter. Once in keyboard drag state,…" at bounding box center [429, 327] width 805 height 410
click at [459, 356] on div "To activate drag with keyboard, press Alt + Enter. Once in keyboard drag state,…" at bounding box center [429, 327] width 805 height 410
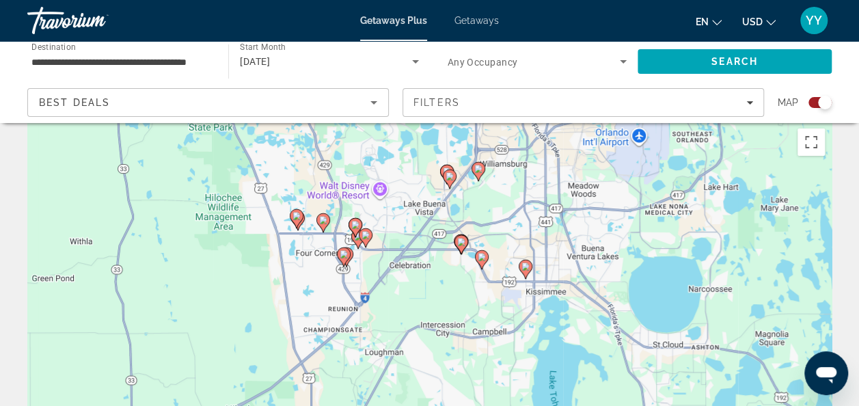
click at [476, 168] on image "Main content" at bounding box center [478, 169] width 8 height 8
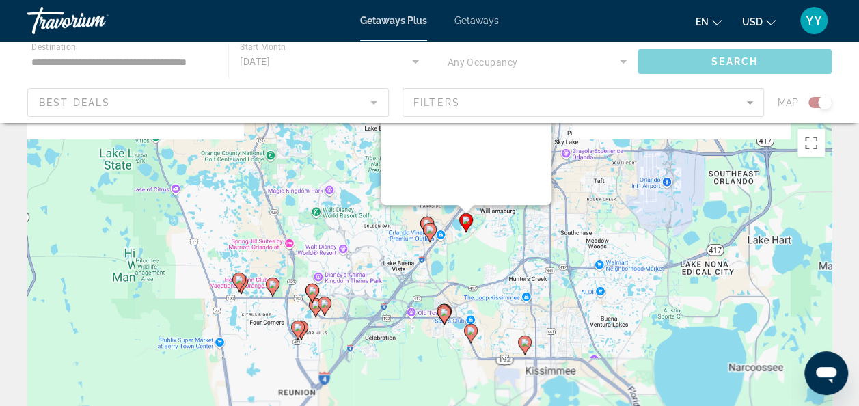
scroll to position [0, 0]
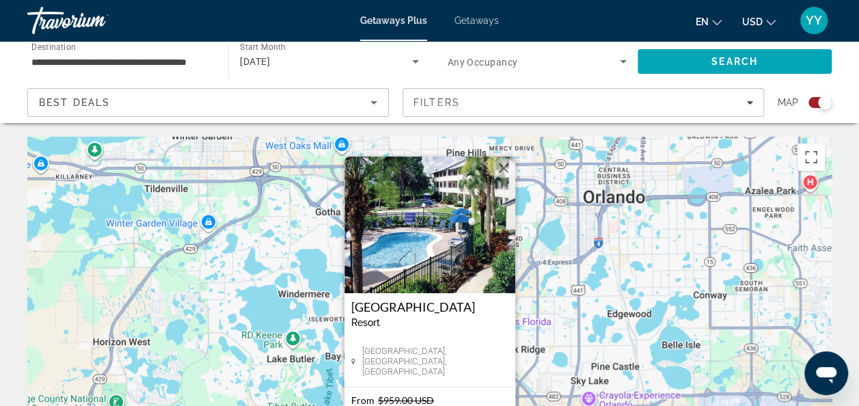
click at [391, 304] on h3 "[GEOGRAPHIC_DATA]" at bounding box center [429, 307] width 157 height 14
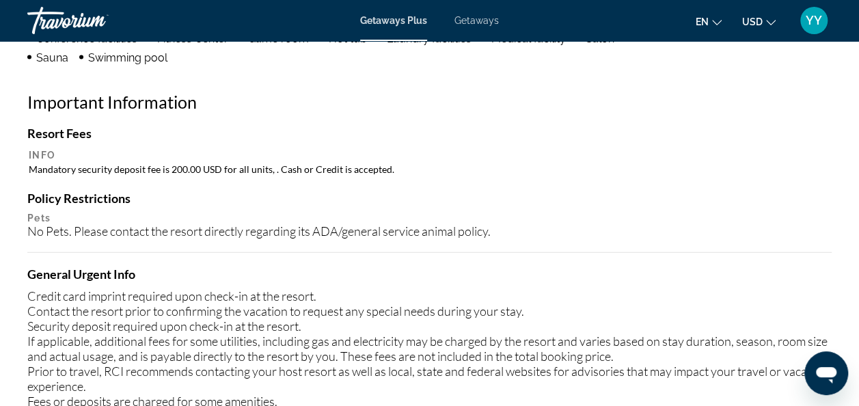
scroll to position [1380, 0]
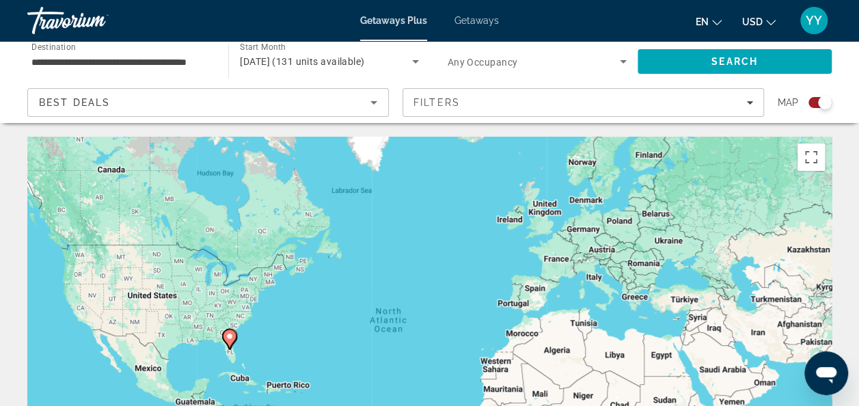
click at [231, 291] on div "To activate drag with keyboard, press Alt + Enter. Once in keyboard drag state,…" at bounding box center [429, 342] width 805 height 410
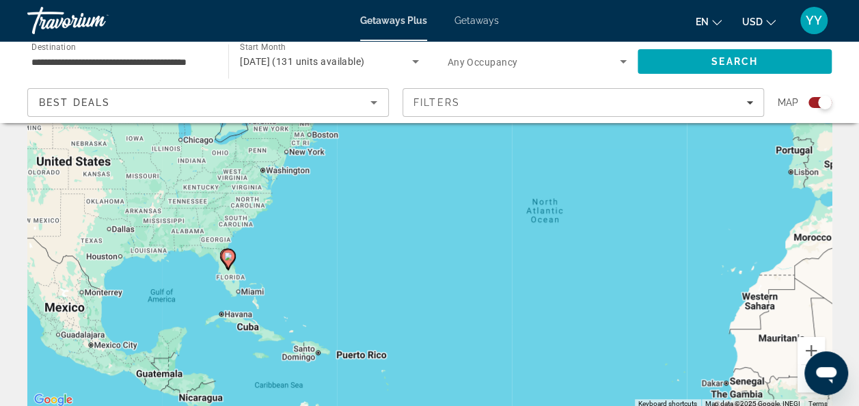
scroll to position [132, 0]
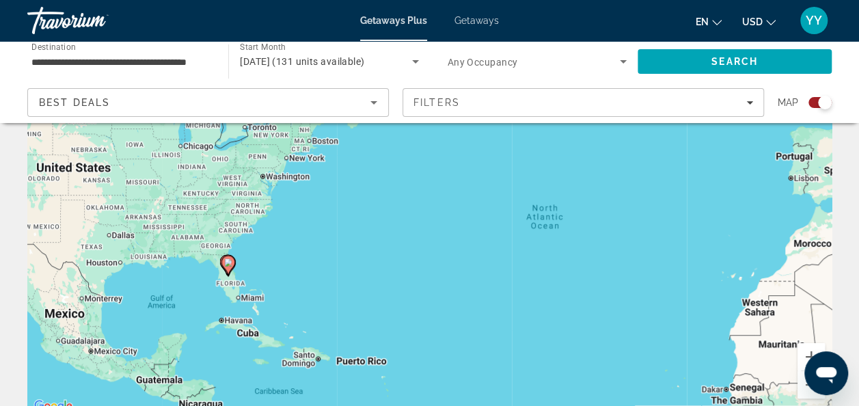
click at [252, 257] on div "To activate drag with keyboard, press Alt + Enter. Once in keyboard drag state,…" at bounding box center [429, 210] width 805 height 410
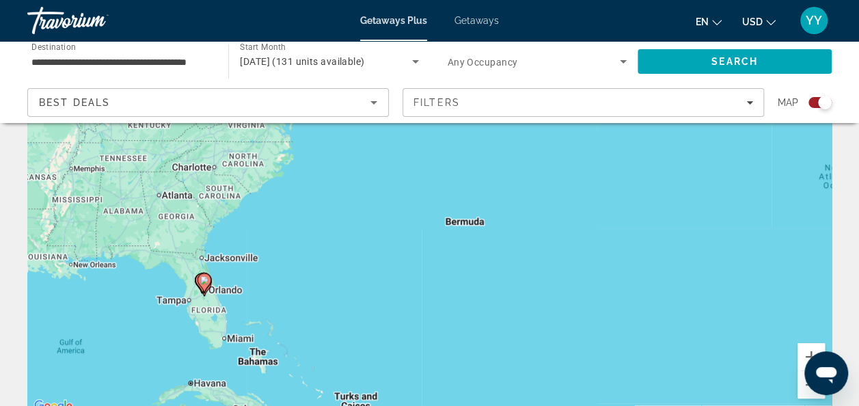
click at [252, 257] on div "To activate drag with keyboard, press Alt + Enter. Once in keyboard drag state,…" at bounding box center [429, 210] width 805 height 410
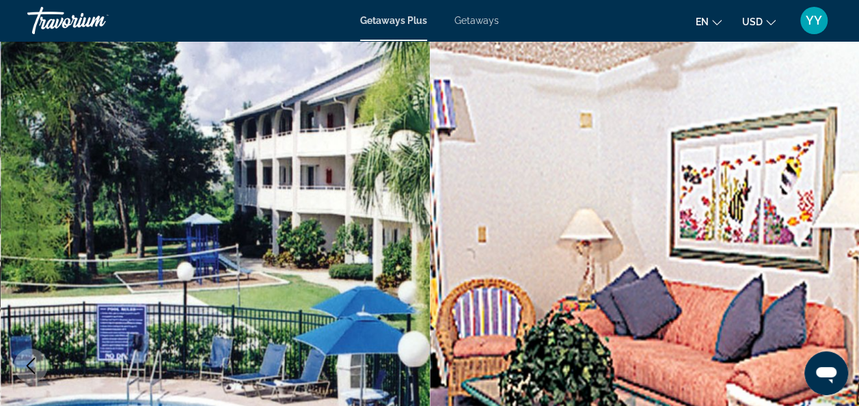
click at [151, 269] on img "Main content" at bounding box center [216, 365] width 430 height 649
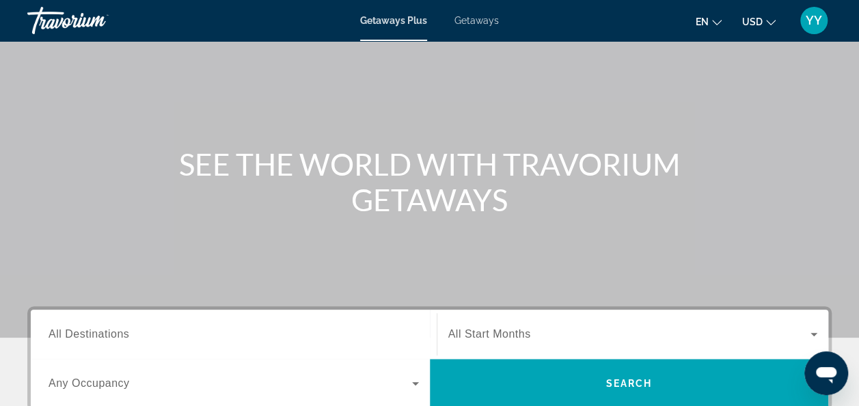
scroll to position [75, 0]
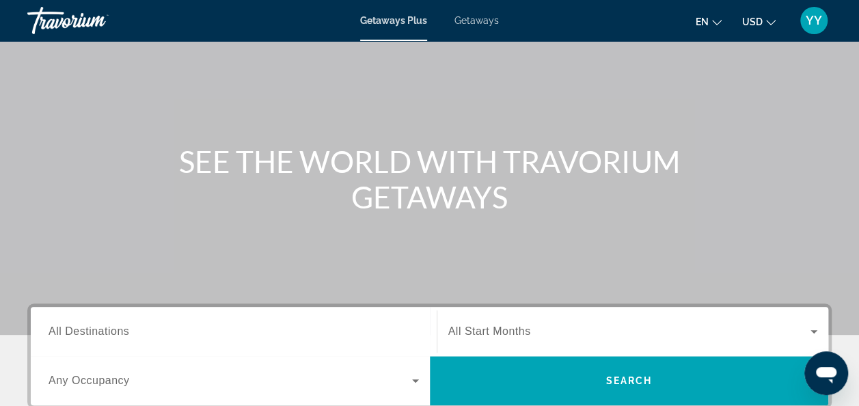
click at [94, 330] on span "All Destinations" at bounding box center [89, 331] width 81 height 12
click at [94, 330] on input "Destination All Destinations" at bounding box center [234, 332] width 371 height 16
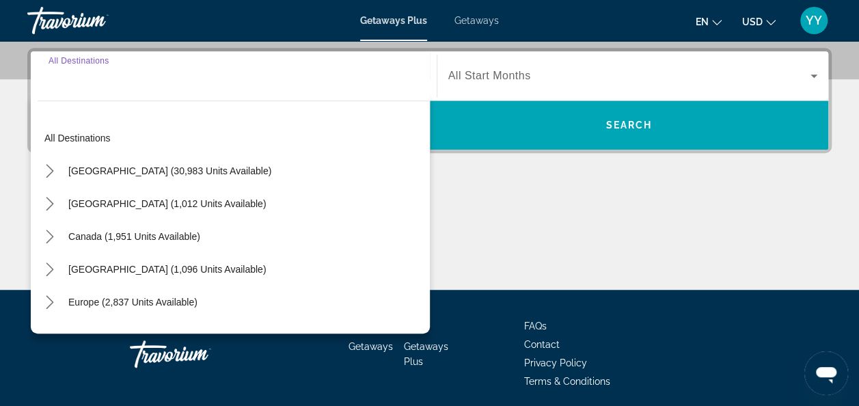
scroll to position [334, 0]
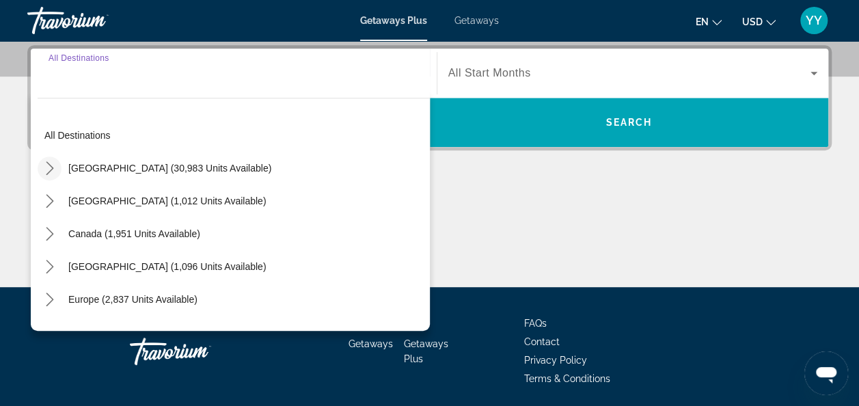
click at [47, 163] on icon "Toggle United States (30,983 units available) submenu" at bounding box center [50, 168] width 14 height 14
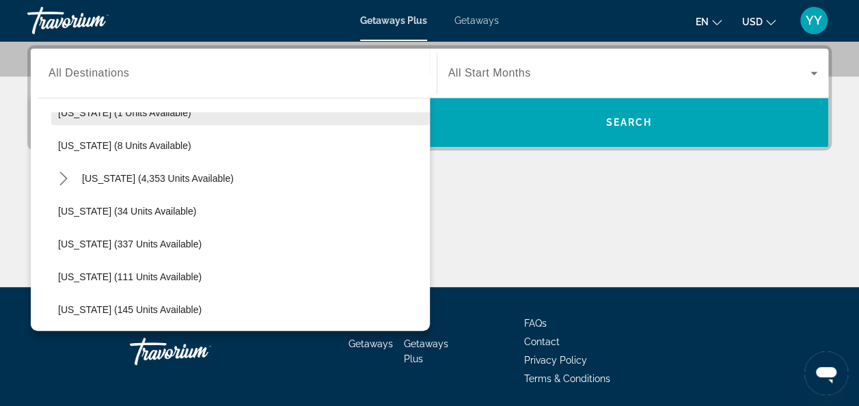
scroll to position [221, 0]
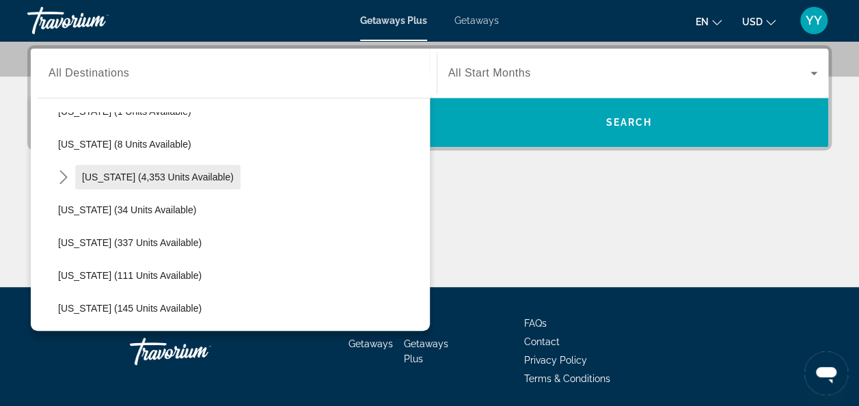
click at [82, 179] on span "[US_STATE] (4,353 units available)" at bounding box center [158, 177] width 152 height 11
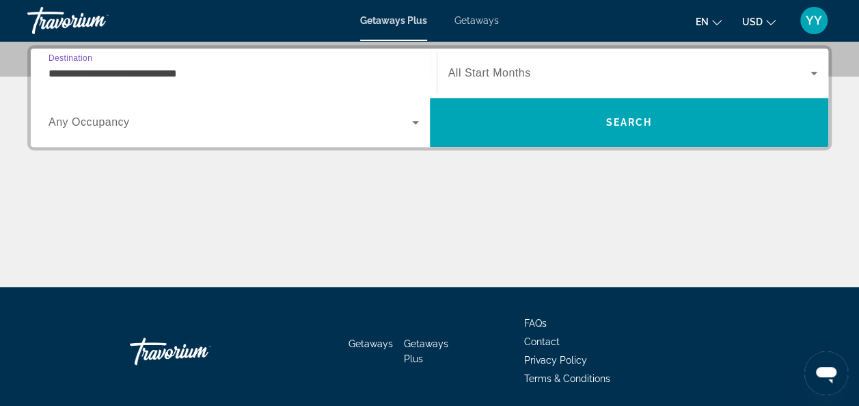
click at [232, 70] on input "**********" at bounding box center [234, 74] width 371 height 16
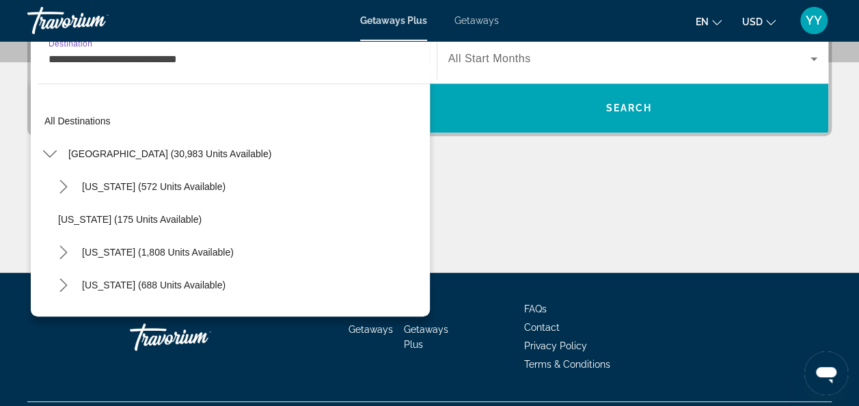
scroll to position [180, 0]
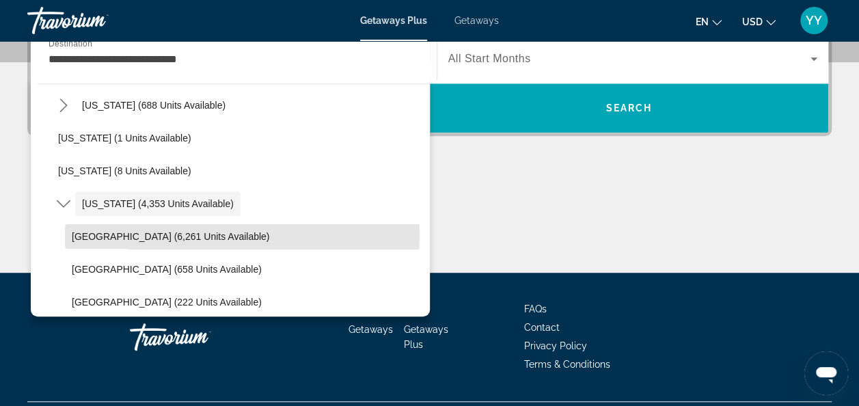
click at [99, 233] on span "[GEOGRAPHIC_DATA] (6,261 units available)" at bounding box center [171, 236] width 198 height 11
type input "**********"
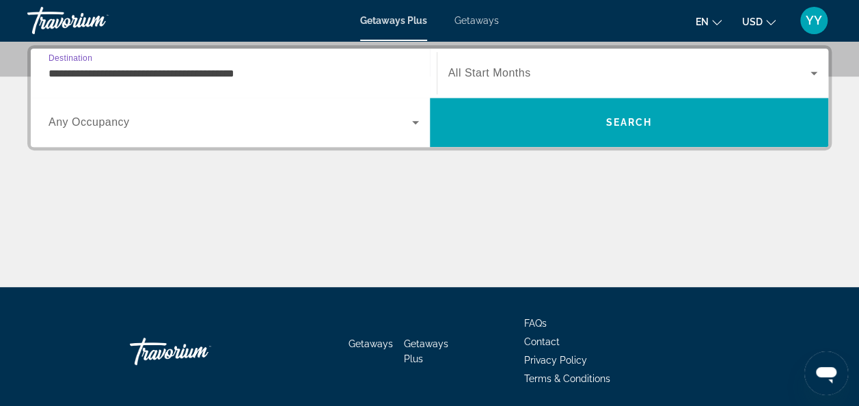
click at [822, 69] on div "Start Month All Start Months" at bounding box center [634, 73] width 392 height 38
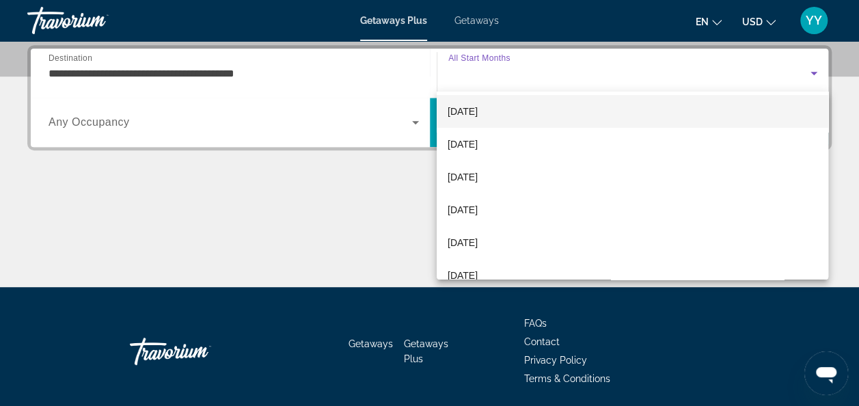
scroll to position [136, 0]
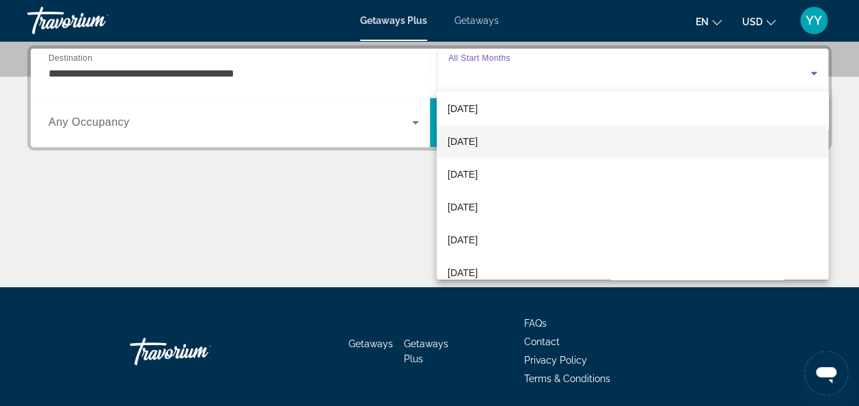
click at [478, 136] on span "February 2026" at bounding box center [463, 141] width 30 height 16
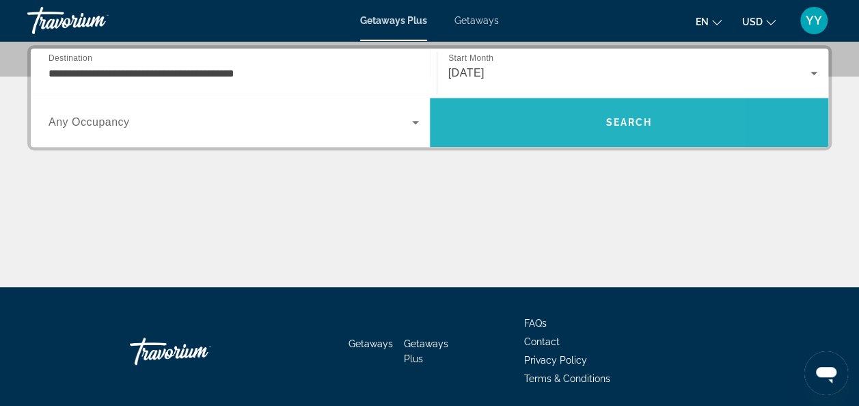
click at [527, 135] on span "Search" at bounding box center [629, 122] width 399 height 33
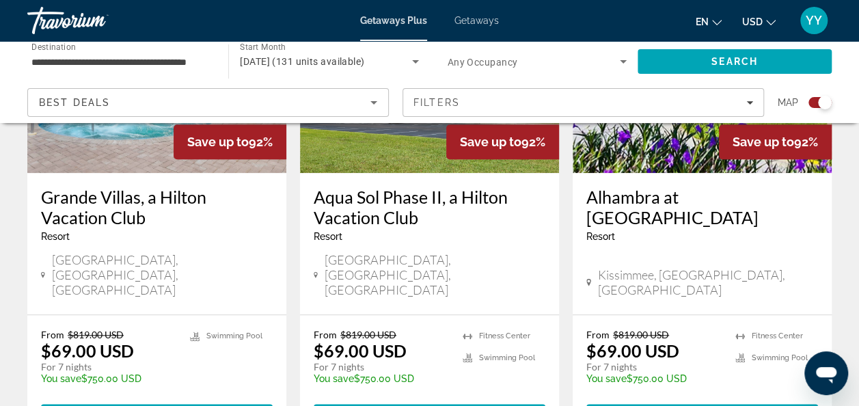
scroll to position [639, 0]
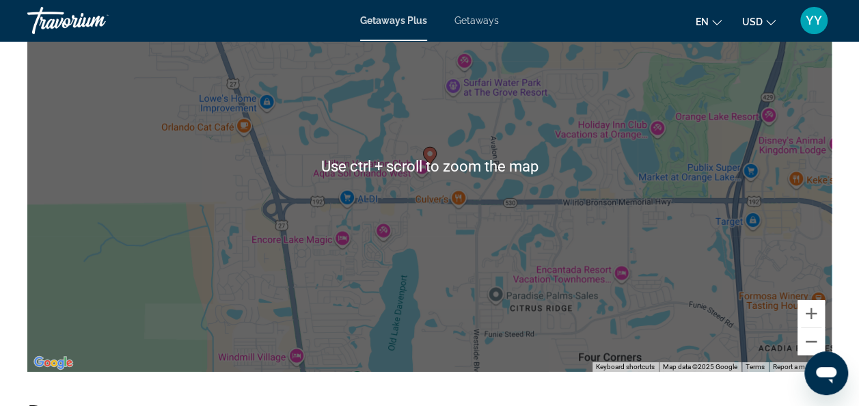
scroll to position [2129, 0]
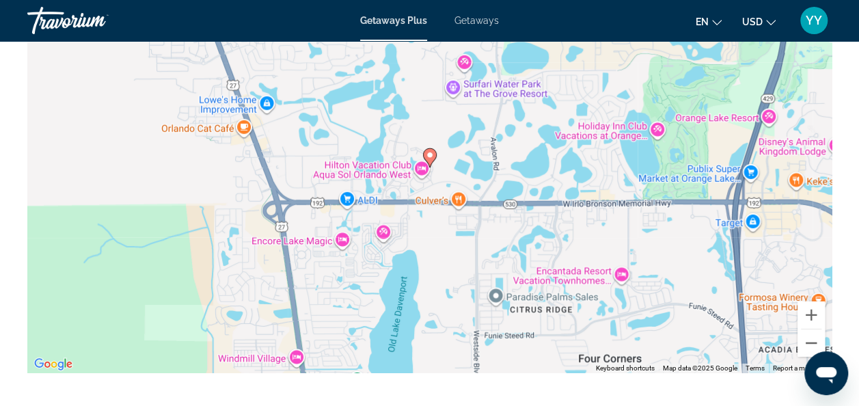
click at [368, 257] on div "To activate drag with keyboard, press Alt + Enter. Once in keyboard drag state,…" at bounding box center [429, 168] width 805 height 410
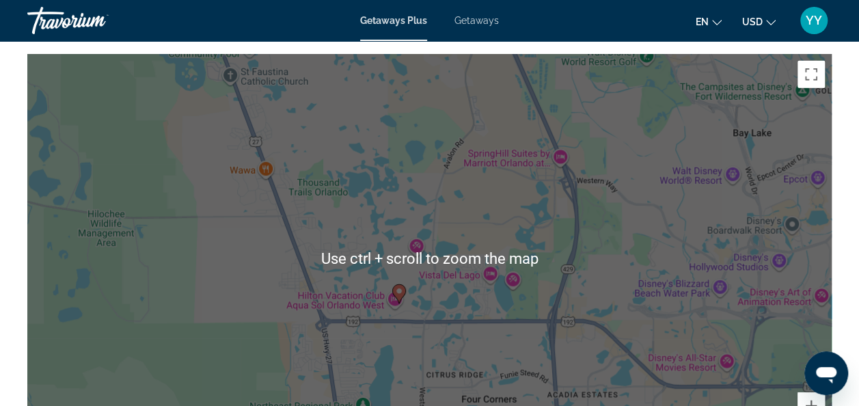
scroll to position [2035, 0]
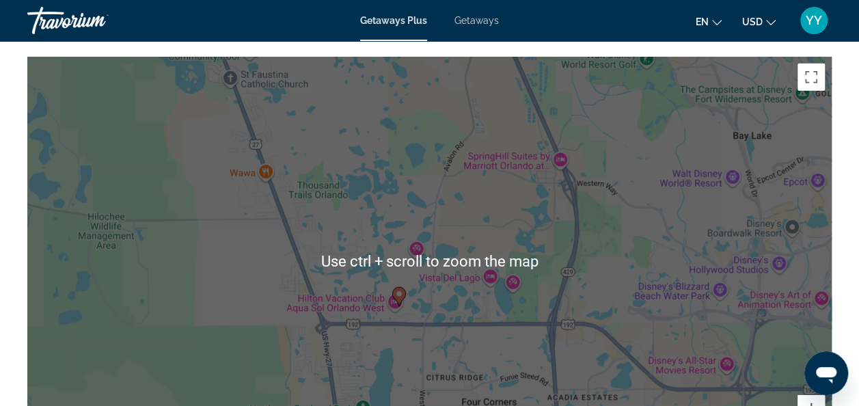
click at [592, 115] on div "To activate drag with keyboard, press Alt + Enter. Once in keyboard drag state,…" at bounding box center [429, 262] width 805 height 410
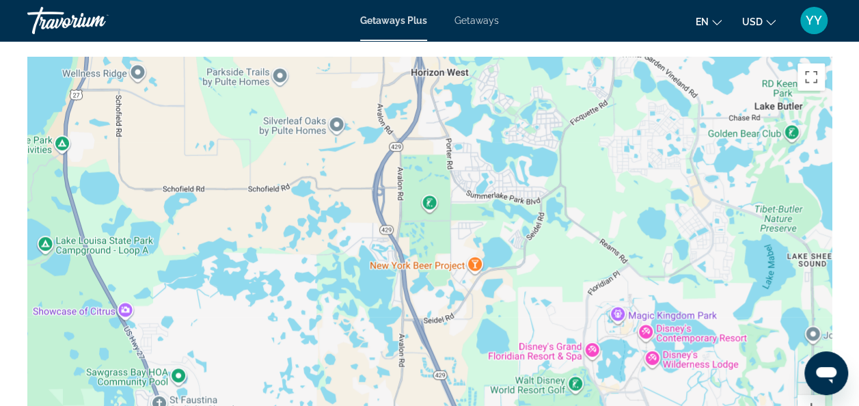
drag, startPoint x: 592, startPoint y: 115, endPoint x: 518, endPoint y: 441, distance: 334.5
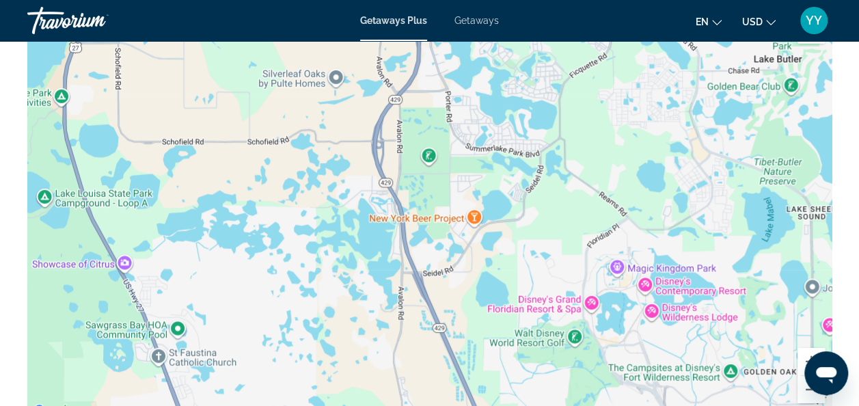
scroll to position [2101, 0]
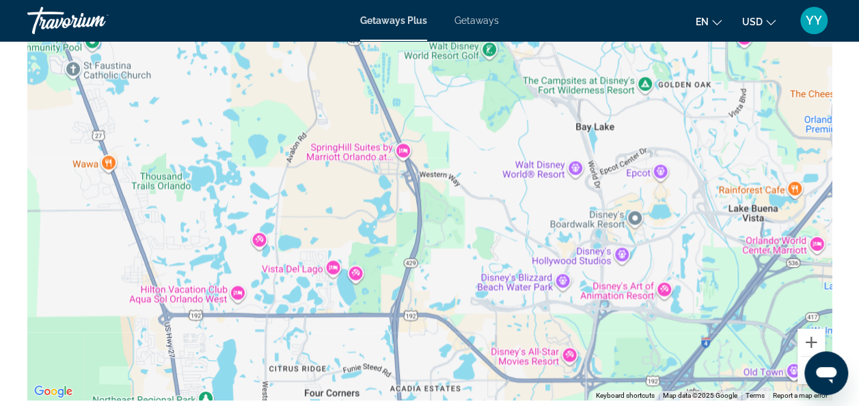
drag, startPoint x: 510, startPoint y: 220, endPoint x: 424, endPoint y: -49, distance: 282.8
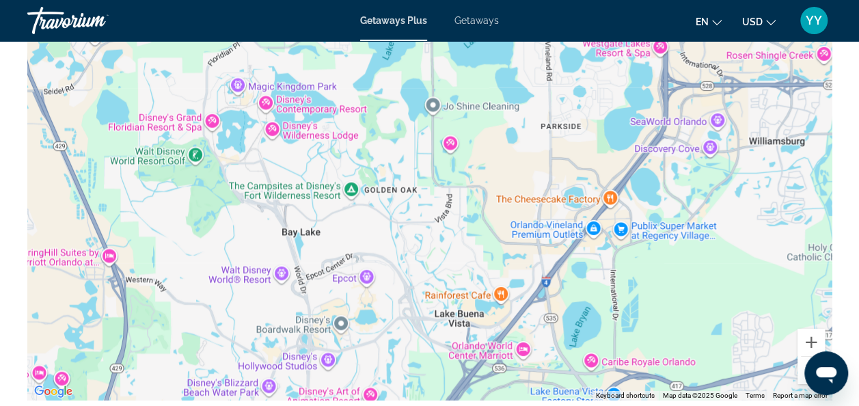
drag, startPoint x: 454, startPoint y: 277, endPoint x: 160, endPoint y: 381, distance: 311.8
click at [160, 381] on div "To activate drag with keyboard, press Alt + Enter. Once in keyboard drag state,…" at bounding box center [429, 195] width 805 height 410
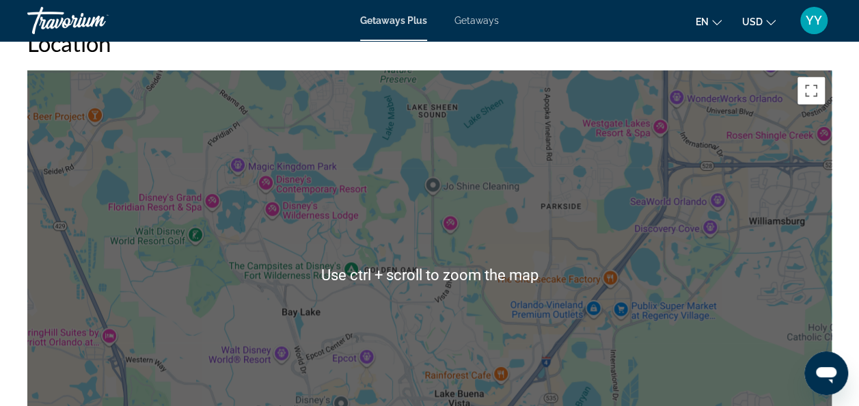
scroll to position [2021, 0]
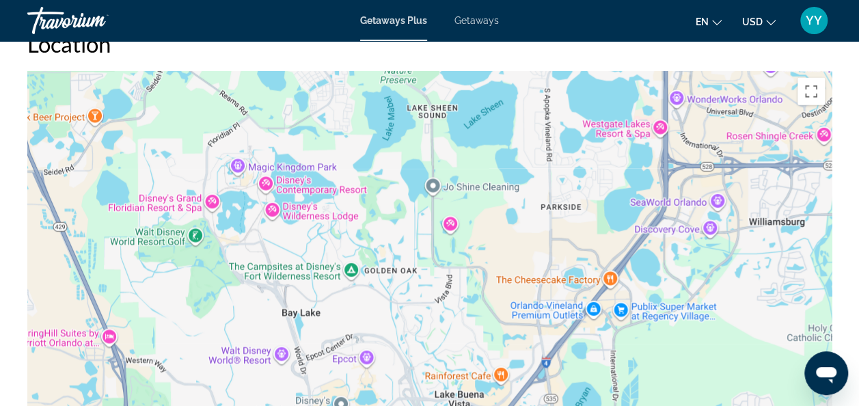
click at [514, 144] on div "To activate drag with keyboard, press Alt + Enter. Once in keyboard drag state,…" at bounding box center [429, 276] width 805 height 410
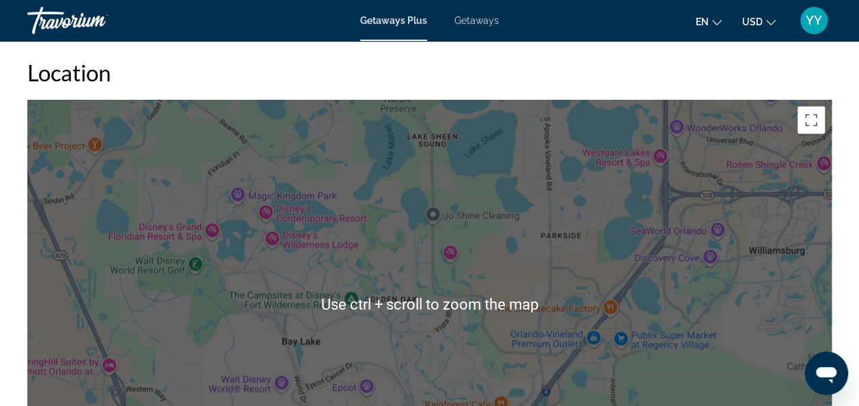
scroll to position [2001, 0]
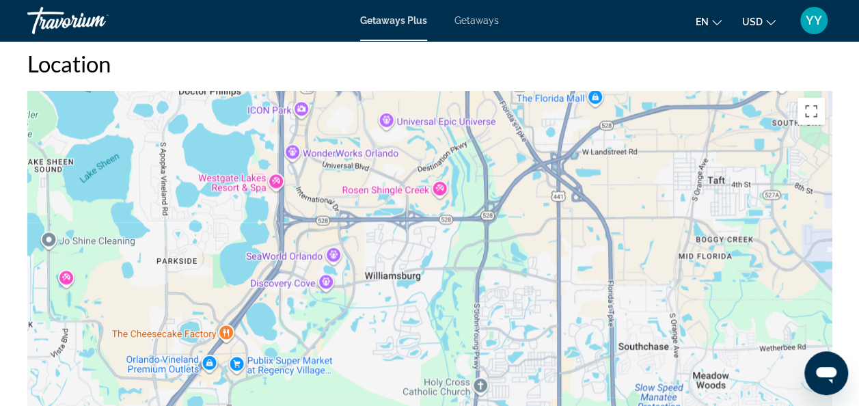
drag, startPoint x: 757, startPoint y: 142, endPoint x: 373, endPoint y: 175, distance: 385.6
click at [373, 175] on div "To activate drag with keyboard, press Alt + Enter. Once in keyboard drag state,…" at bounding box center [429, 296] width 805 height 410
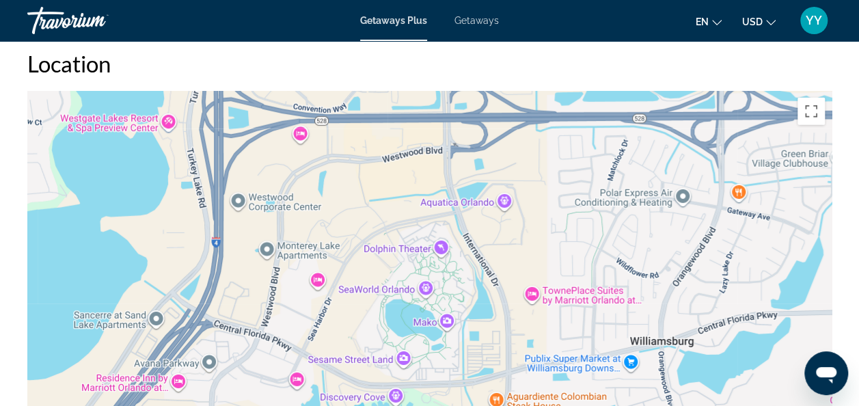
drag, startPoint x: 295, startPoint y: 247, endPoint x: 276, endPoint y: 229, distance: 26.6
click at [276, 229] on div "Main content" at bounding box center [429, 296] width 805 height 410
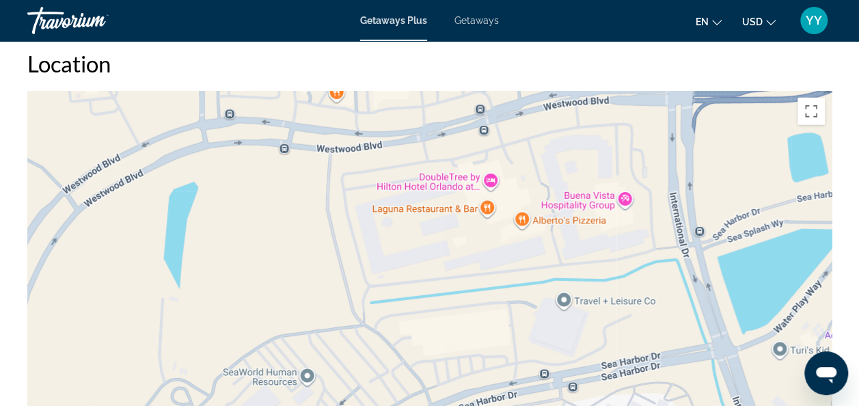
drag, startPoint x: 276, startPoint y: 229, endPoint x: -3, endPoint y: 426, distance: 341.4
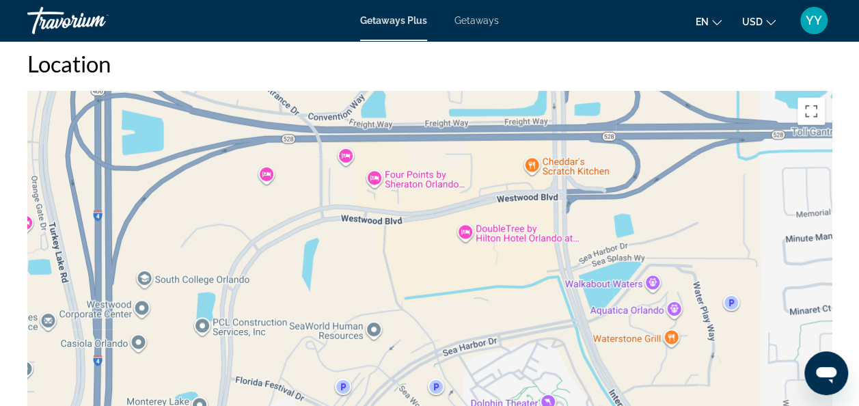
drag, startPoint x: 245, startPoint y: 265, endPoint x: 343, endPoint y: 278, distance: 99.4
click at [343, 278] on div "Main content" at bounding box center [429, 296] width 805 height 410
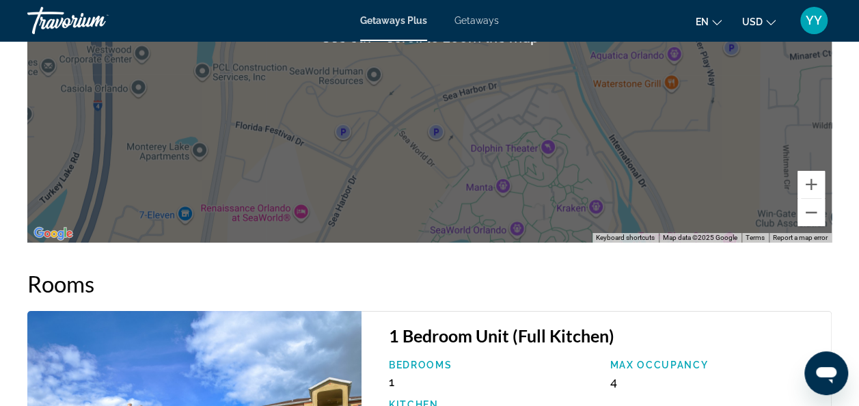
scroll to position [2173, 0]
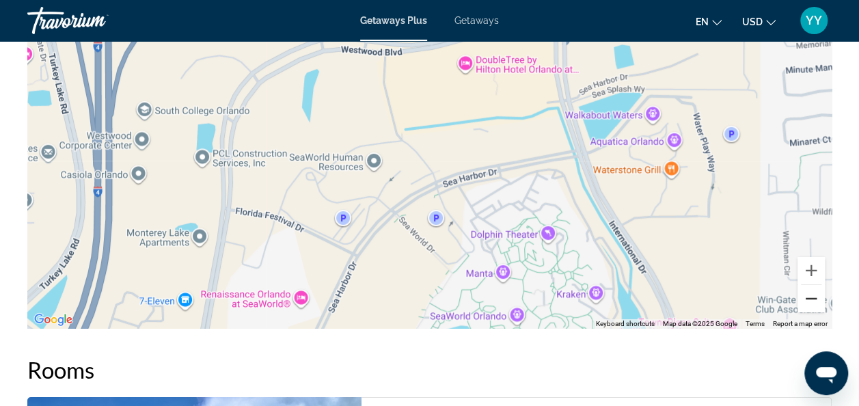
click at [807, 294] on button "Zoom out" at bounding box center [811, 298] width 27 height 27
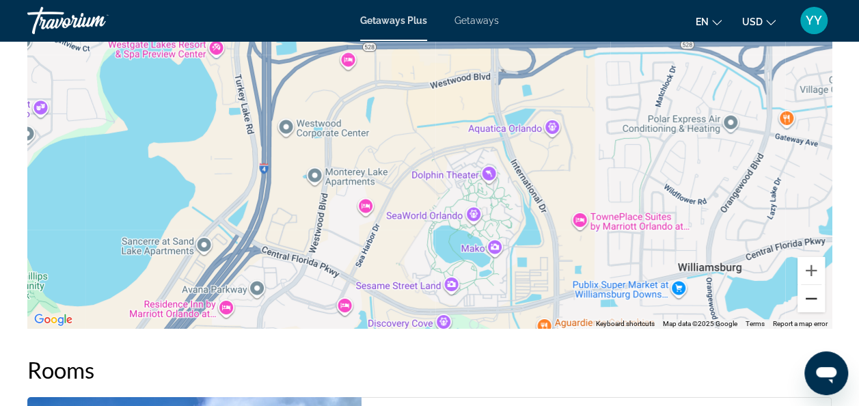
click at [807, 294] on button "Zoom out" at bounding box center [811, 298] width 27 height 27
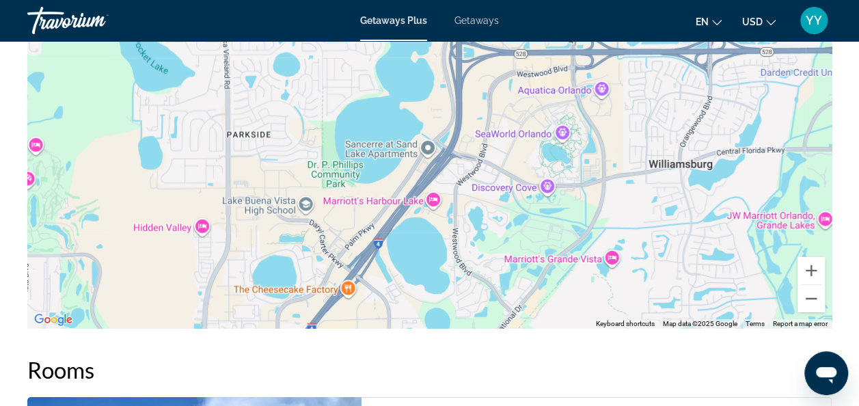
drag, startPoint x: 211, startPoint y: 92, endPoint x: 461, endPoint y: 41, distance: 255.3
click at [370, 53] on div "Main content" at bounding box center [429, 124] width 805 height 410
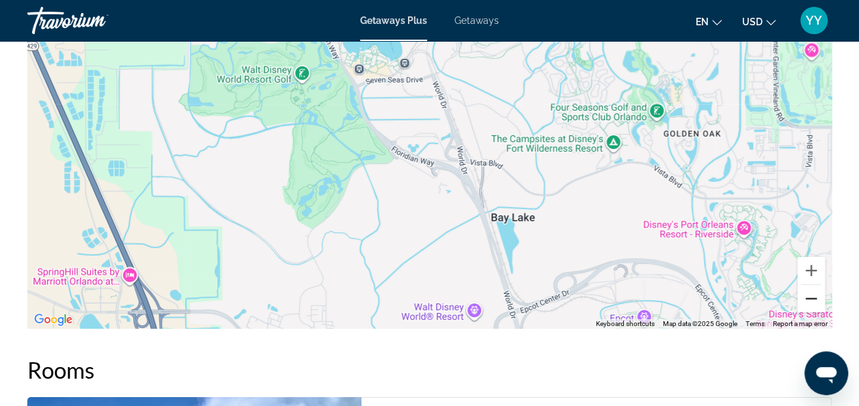
click at [814, 297] on button "Zoom out" at bounding box center [811, 298] width 27 height 27
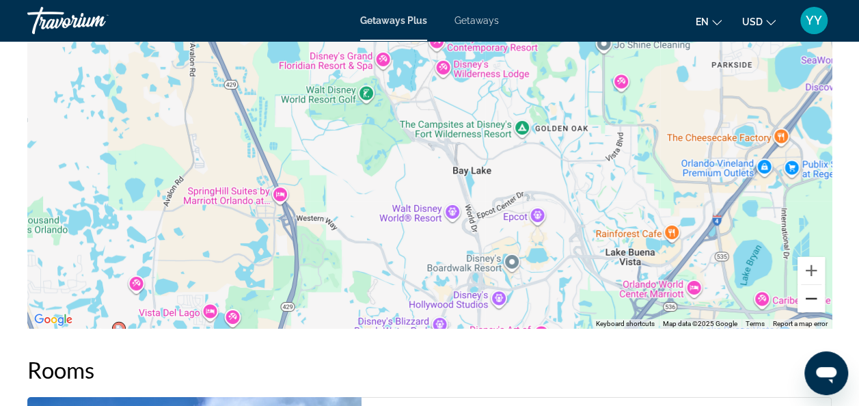
click at [811, 295] on button "Zoom out" at bounding box center [811, 298] width 27 height 27
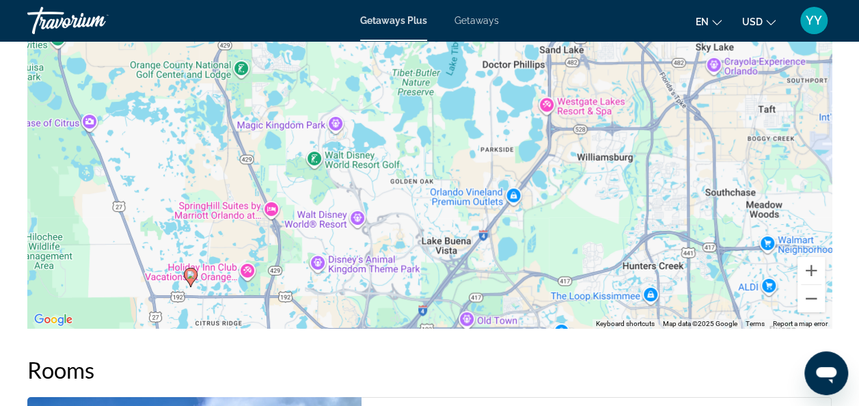
drag, startPoint x: 628, startPoint y: 193, endPoint x: 543, endPoint y: 249, distance: 101.3
click at [543, 249] on div "To activate drag with keyboard, press Alt + Enter. Once in keyboard drag state,…" at bounding box center [429, 124] width 805 height 410
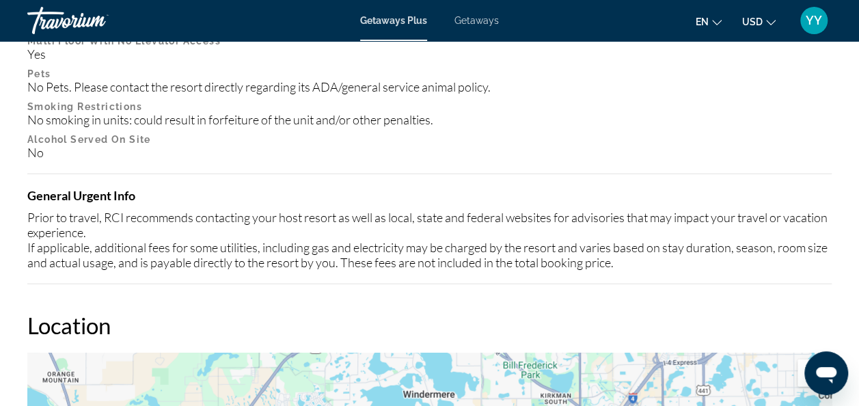
scroll to position [1737, 0]
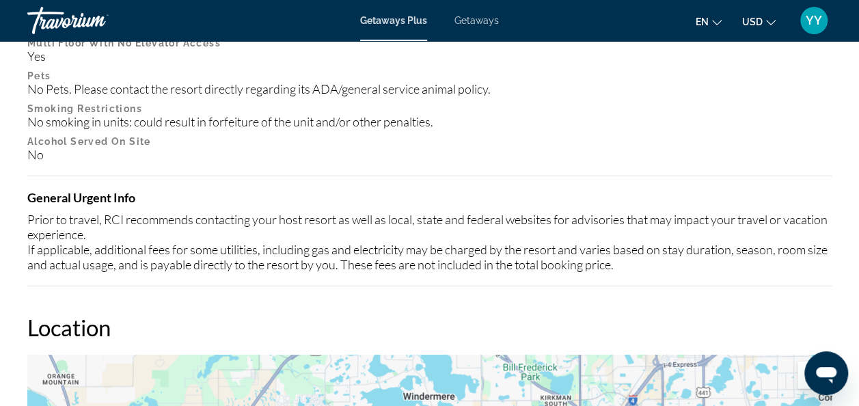
click at [472, 16] on span "Getaways" at bounding box center [477, 20] width 44 height 11
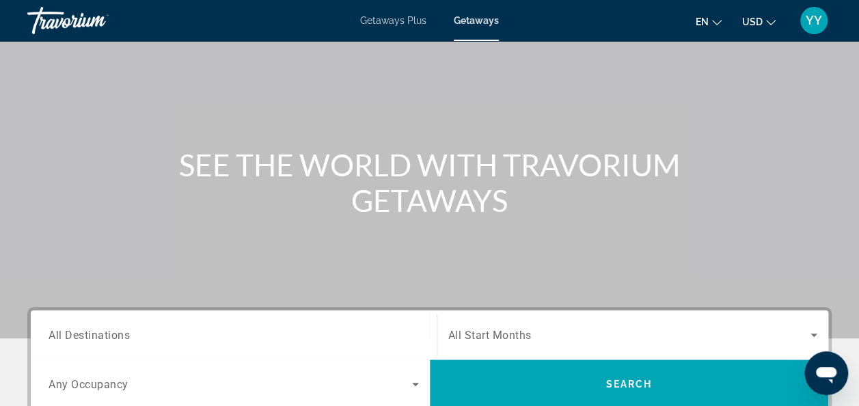
scroll to position [68, 0]
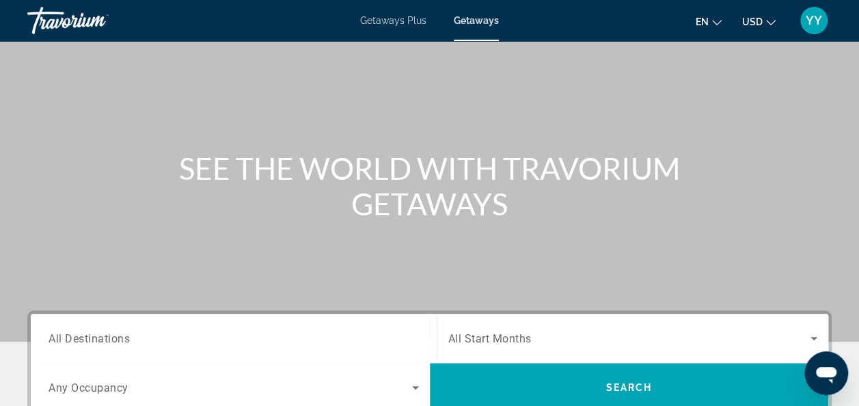
click at [82, 340] on span "All Destinations" at bounding box center [89, 338] width 81 height 13
click at [82, 340] on input "Destination All Destinations" at bounding box center [234, 339] width 371 height 16
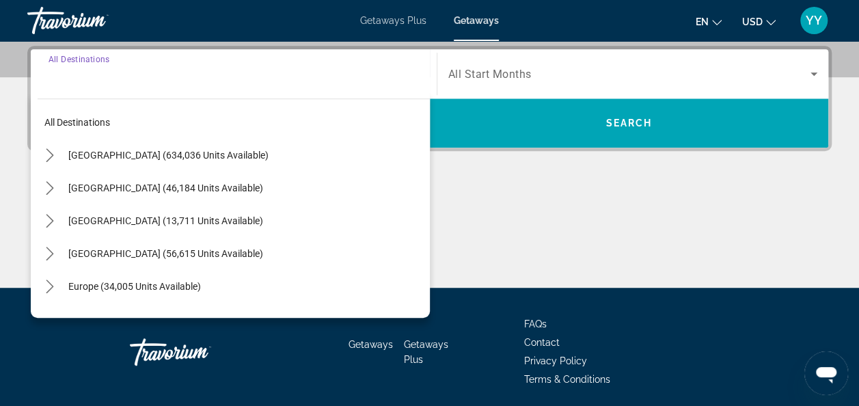
scroll to position [334, 0]
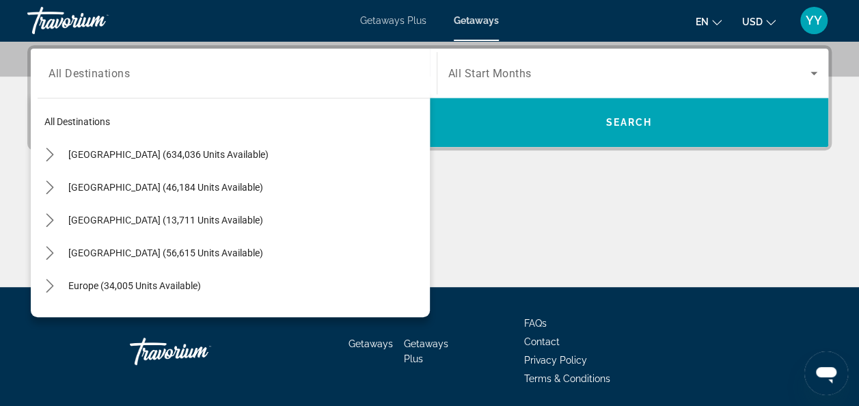
click at [82, 340] on div "Getaways Getaways Plus FAQs Contact Privacy Policy Terms & Conditions" at bounding box center [429, 351] width 805 height 129
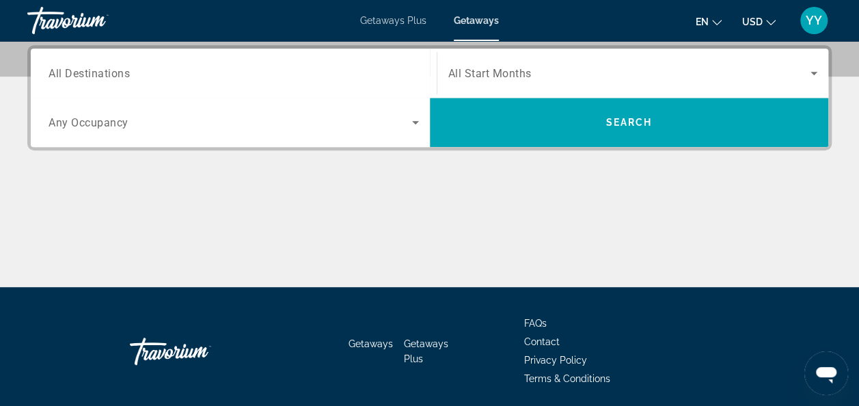
click at [81, 59] on div "Search widget" at bounding box center [234, 73] width 371 height 39
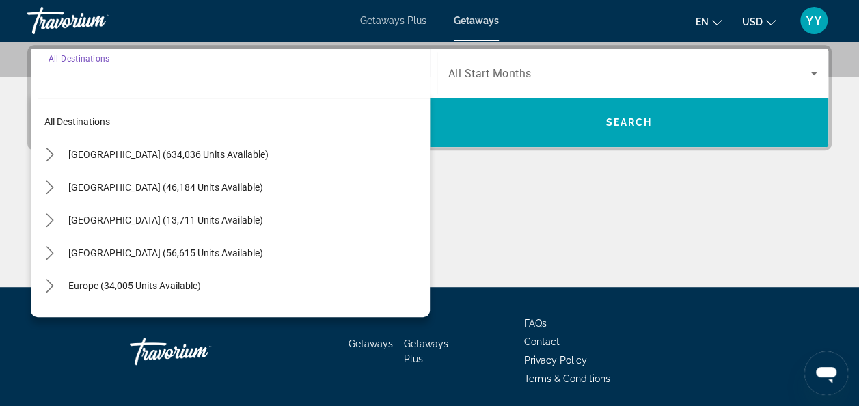
click at [75, 71] on input "Destination All Destinations" at bounding box center [234, 74] width 371 height 16
click at [48, 154] on icon "Toggle United States (634,036 units available) submenu" at bounding box center [50, 155] width 14 height 14
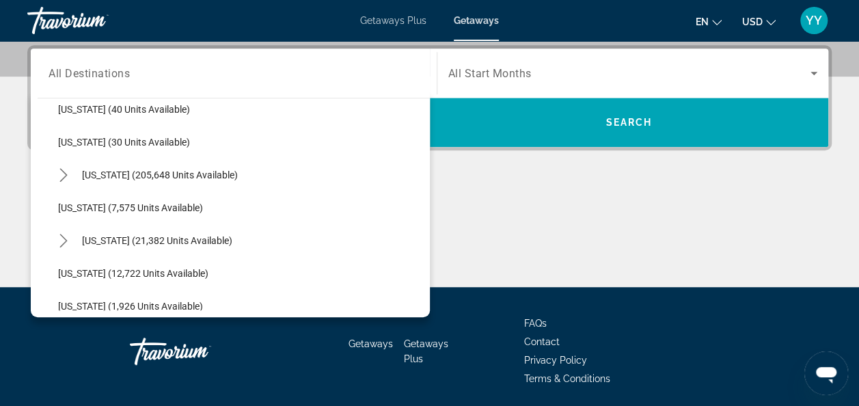
scroll to position [199, 0]
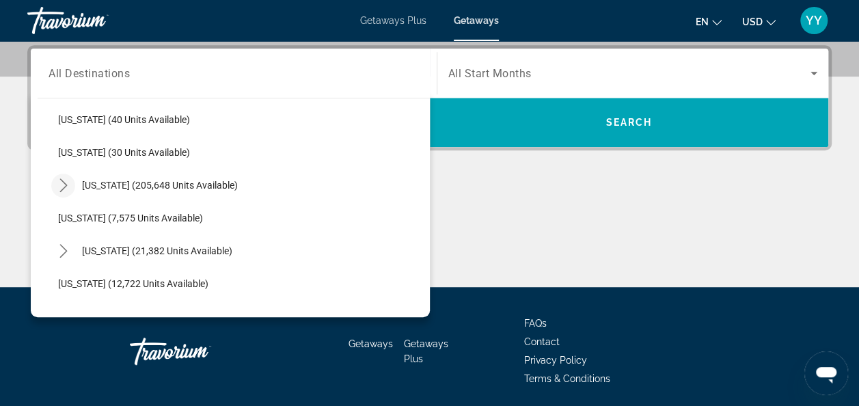
click at [64, 185] on icon "Toggle Florida (205,648 units available) submenu" at bounding box center [64, 185] width 14 height 14
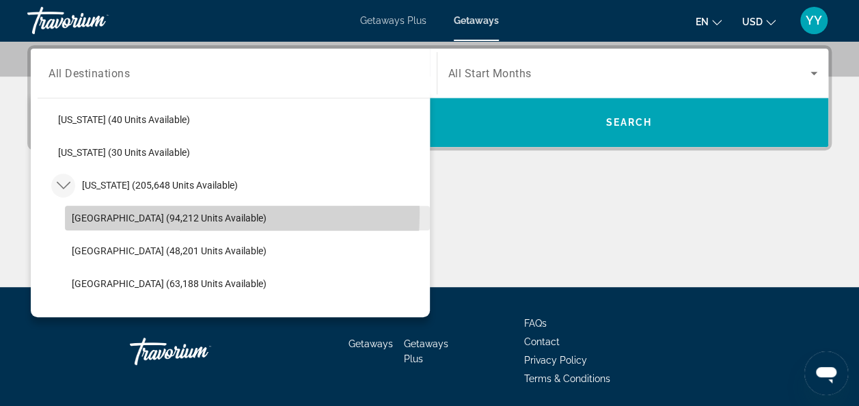
click at [126, 213] on span "[GEOGRAPHIC_DATA] (94,212 units available)" at bounding box center [169, 218] width 195 height 11
type input "**********"
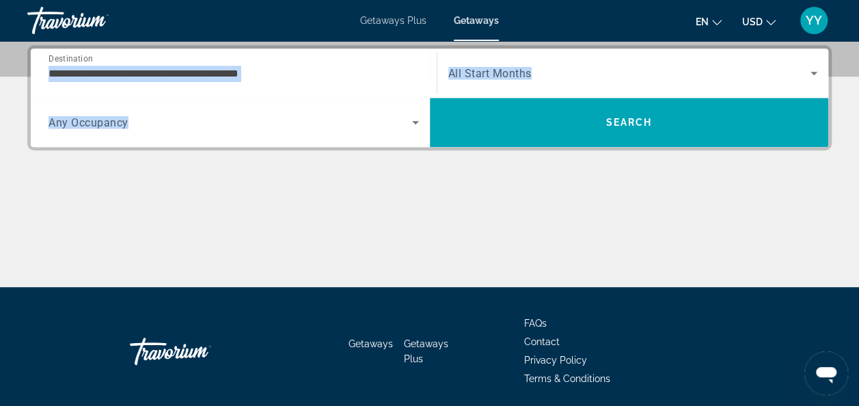
drag, startPoint x: 126, startPoint y: 211, endPoint x: 420, endPoint y: 92, distance: 317.1
click at [420, 92] on div "**********" at bounding box center [429, 166] width 859 height 242
copy app-map-search-widget "Start Month All Start Months Occupancy Any Occupancy Search"
click at [582, 81] on div "Search widget" at bounding box center [633, 73] width 370 height 38
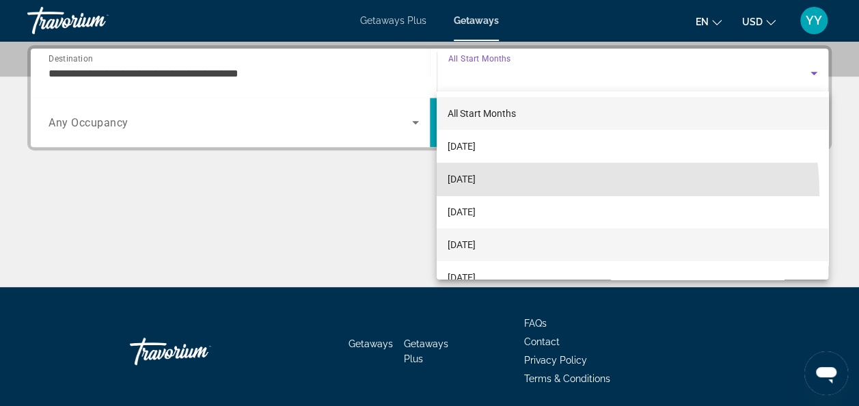
drag, startPoint x: 554, startPoint y: 194, endPoint x: 510, endPoint y: 237, distance: 60.9
click at [510, 237] on div "All Start Months [DATE] [DATE] [DATE] [DATE] [DATE] [DATE] [DATE] [DATE] [DATE]…" at bounding box center [633, 186] width 392 height 188
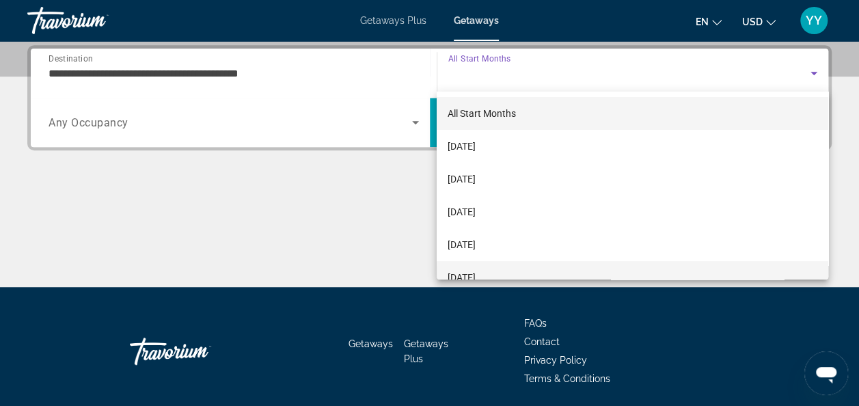
click at [470, 276] on span "[DATE]" at bounding box center [462, 277] width 28 height 16
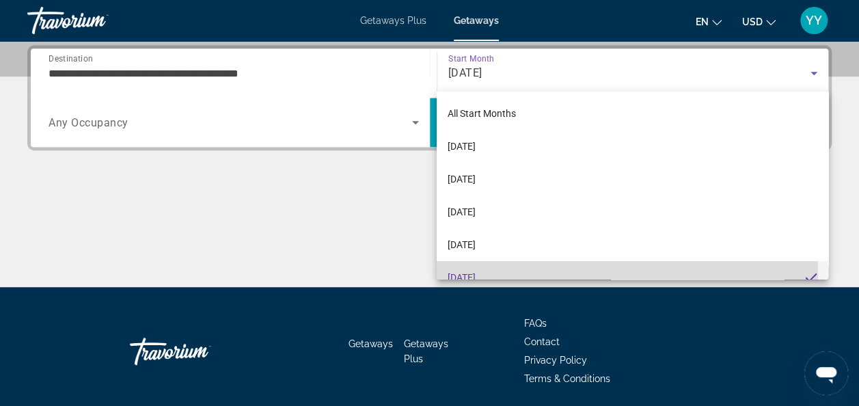
scroll to position [0, 0]
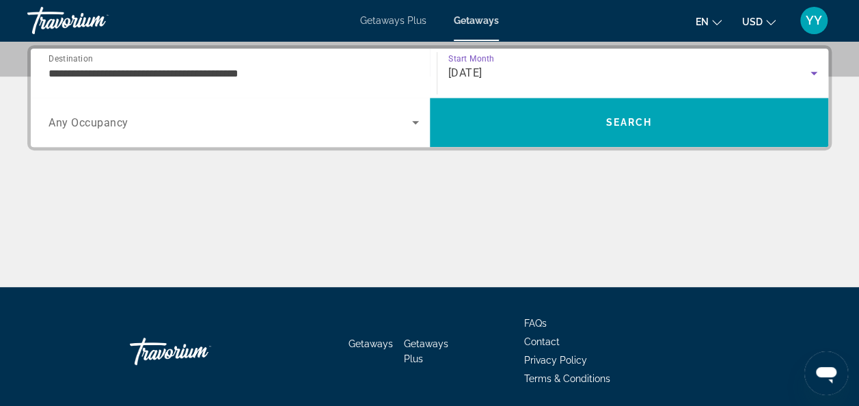
click at [417, 118] on icon "Search widget" at bounding box center [415, 122] width 16 height 16
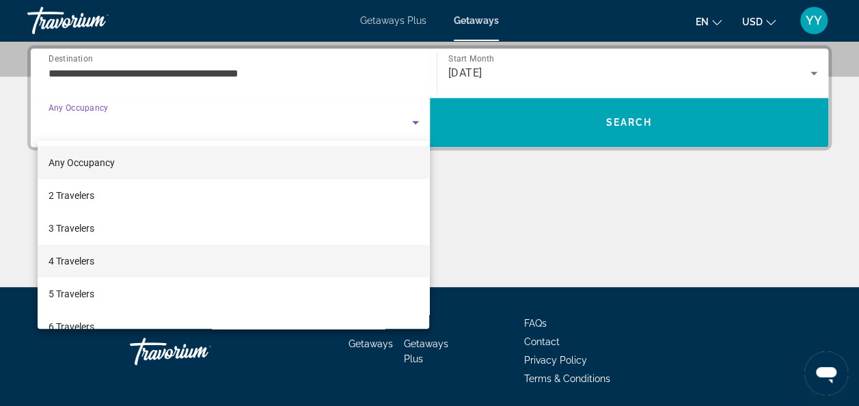
click at [73, 265] on span "4 Travelers" at bounding box center [72, 261] width 46 height 16
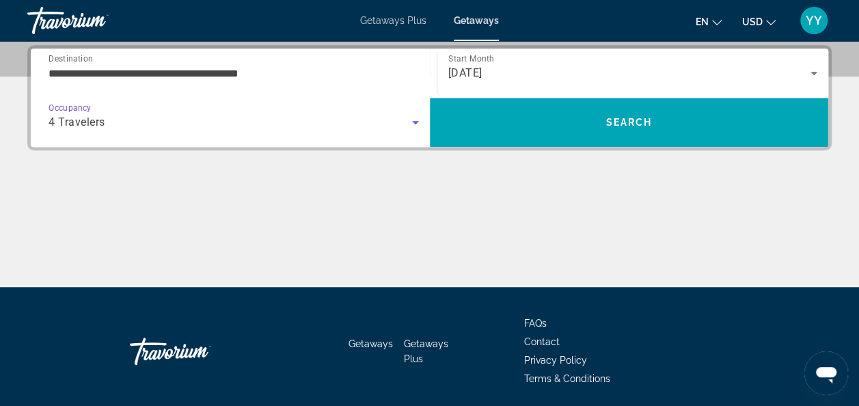
click at [409, 124] on icon "Search widget" at bounding box center [415, 122] width 16 height 16
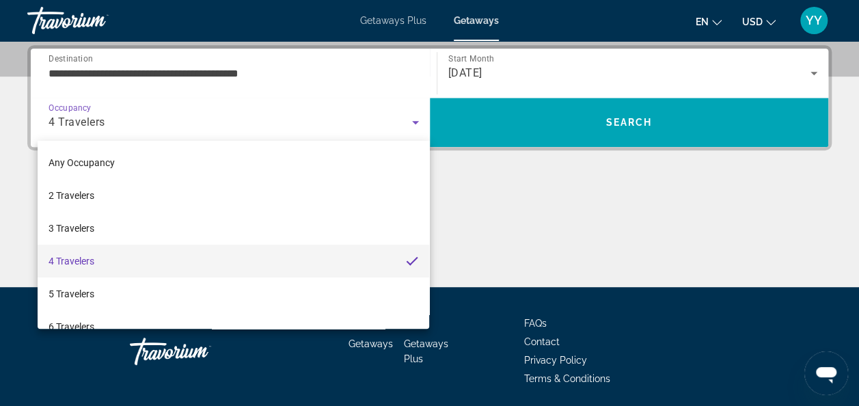
click at [540, 215] on div at bounding box center [429, 203] width 859 height 406
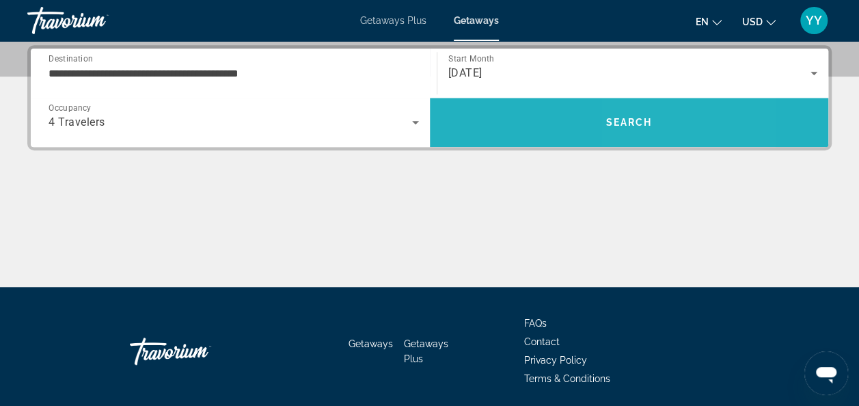
click at [655, 118] on span "Search" at bounding box center [629, 122] width 399 height 33
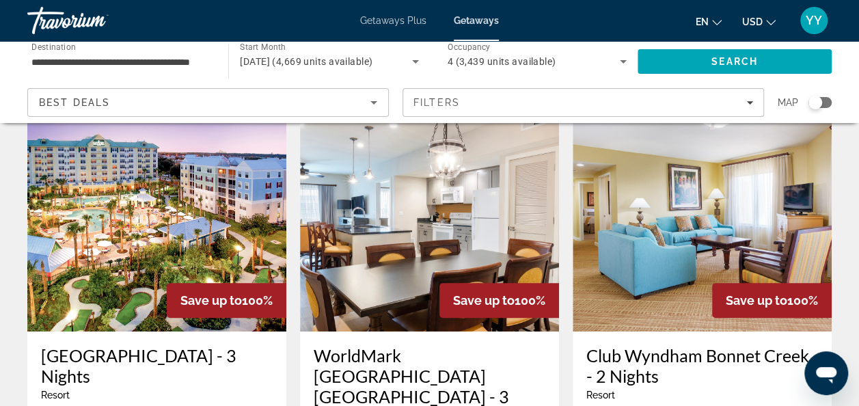
scroll to position [195, 0]
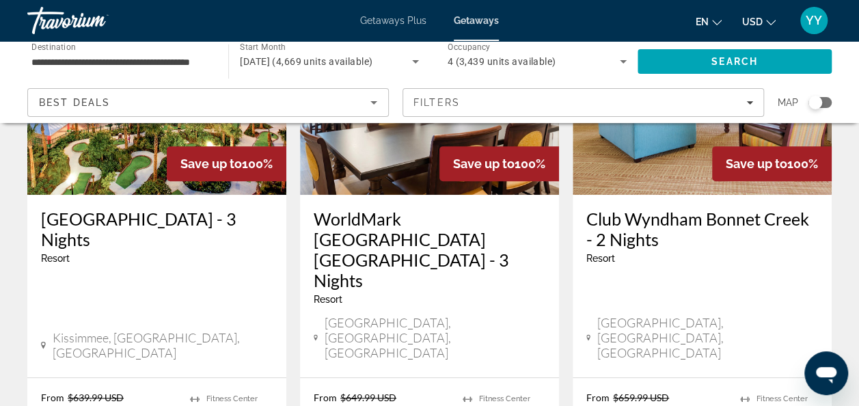
click at [824, 103] on div "Search widget" at bounding box center [820, 102] width 23 height 11
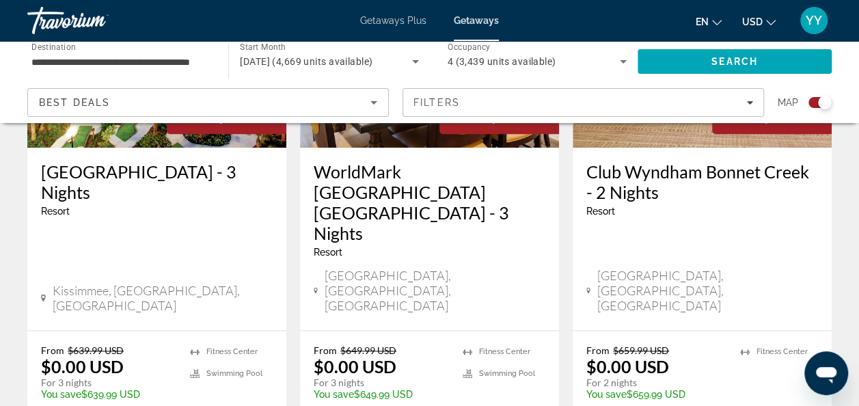
scroll to position [0, 0]
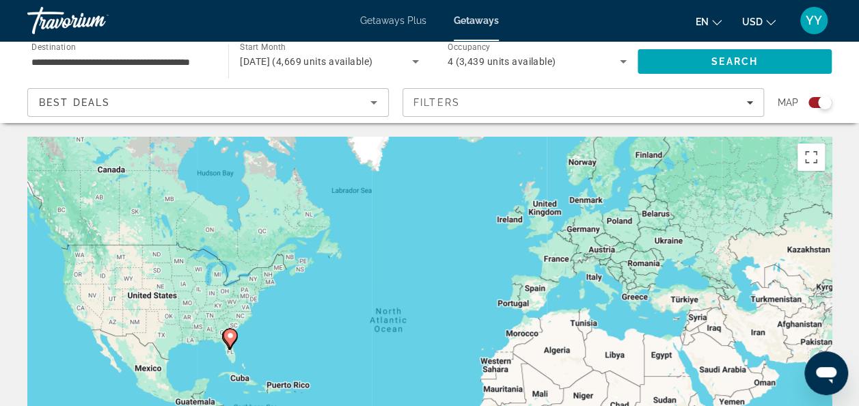
click at [262, 313] on div "To activate drag with keyboard, press Alt + Enter. Once in keyboard drag state,…" at bounding box center [429, 342] width 805 height 410
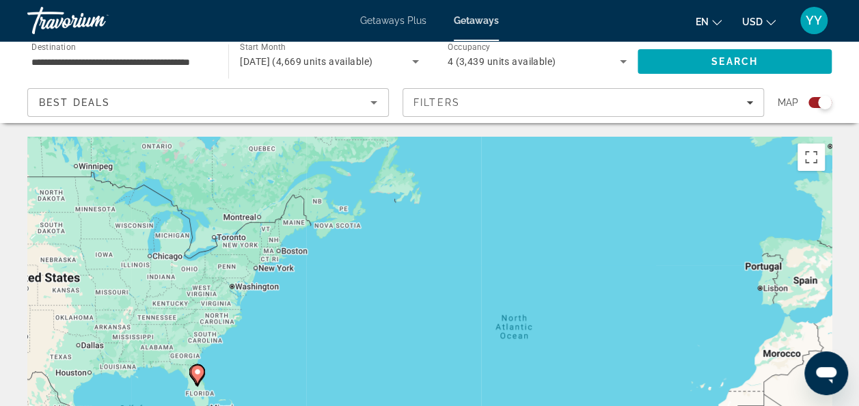
click at [172, 368] on div "To activate drag with keyboard, press Alt + Enter. Once in keyboard drag state,…" at bounding box center [429, 342] width 805 height 410
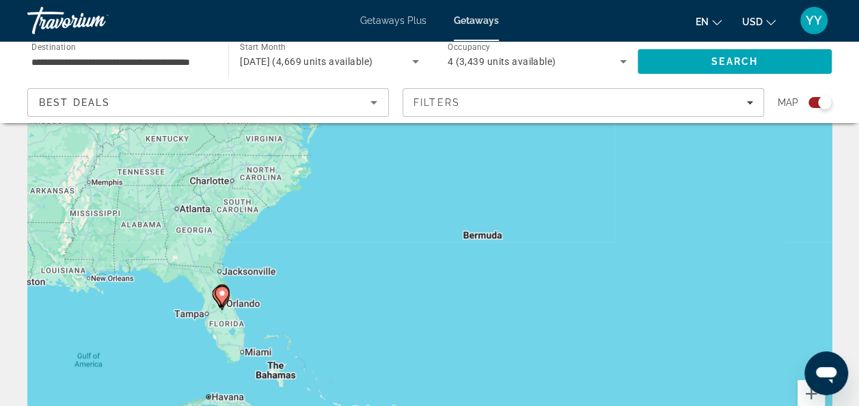
scroll to position [96, 0]
click at [204, 282] on div "To activate drag with keyboard, press Alt + Enter. Once in keyboard drag state,…" at bounding box center [429, 245] width 805 height 410
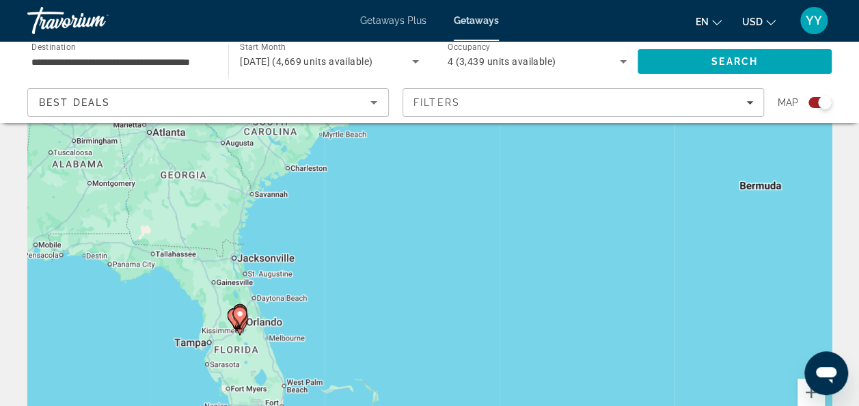
click at [204, 282] on div "To activate drag with keyboard, press Alt + Enter. Once in keyboard drag state,…" at bounding box center [429, 245] width 805 height 410
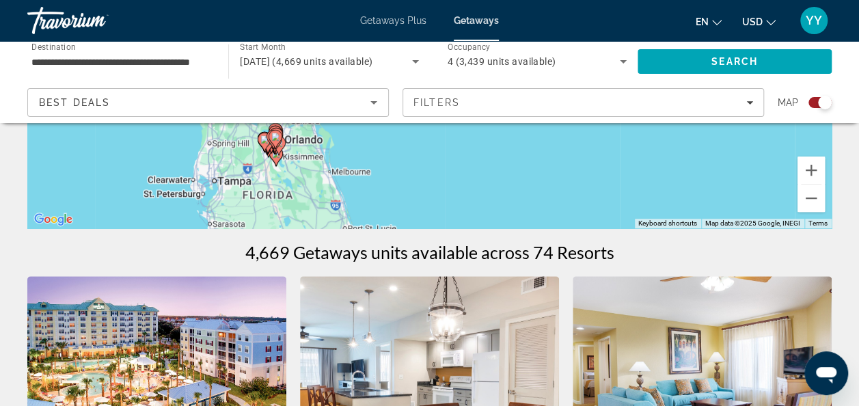
scroll to position [319, 0]
click at [312, 179] on div "To activate drag with keyboard, press Alt + Enter. Once in keyboard drag state,…" at bounding box center [429, 22] width 805 height 410
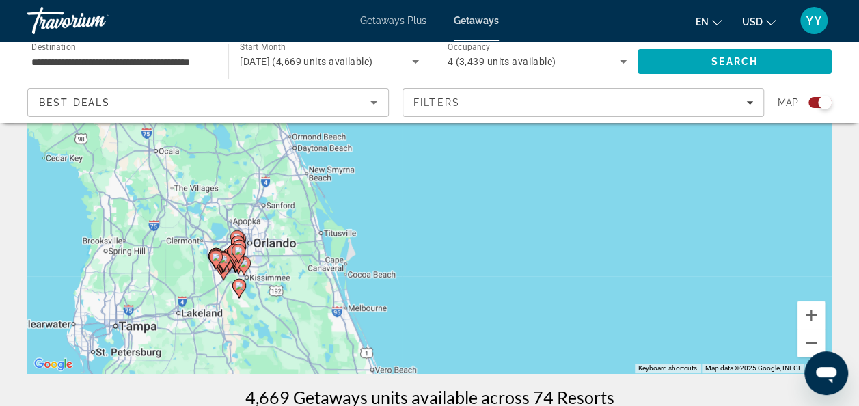
scroll to position [167, 0]
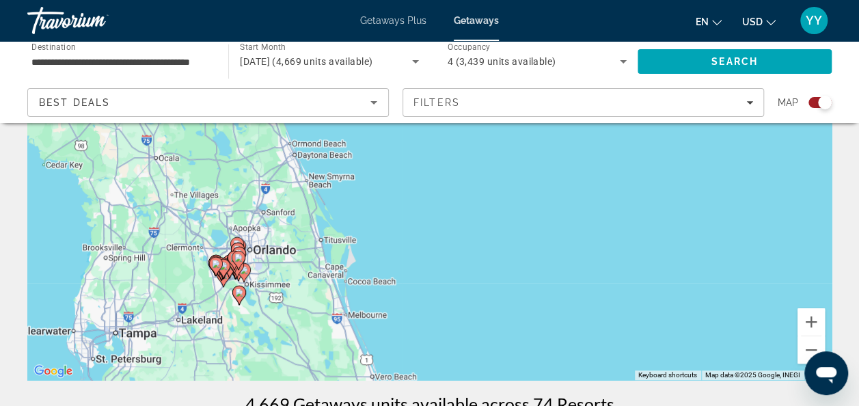
click at [298, 275] on div "To activate drag with keyboard, press Alt + Enter. Once in keyboard drag state,…" at bounding box center [429, 175] width 805 height 410
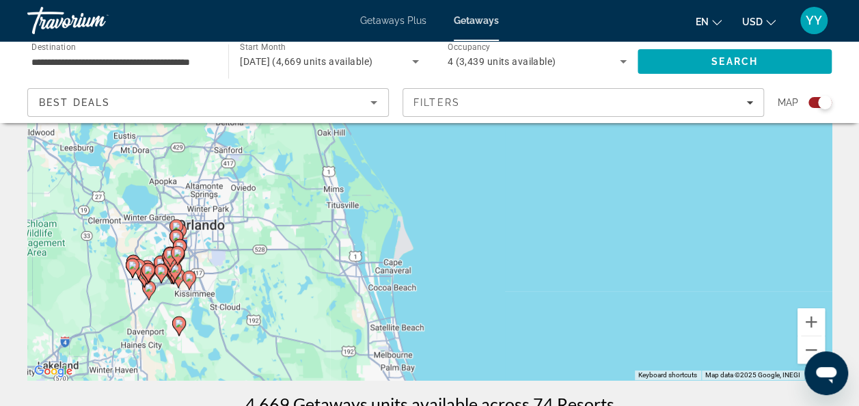
click at [298, 275] on div "To activate drag with keyboard, press Alt + Enter. Once in keyboard drag state,…" at bounding box center [429, 175] width 805 height 410
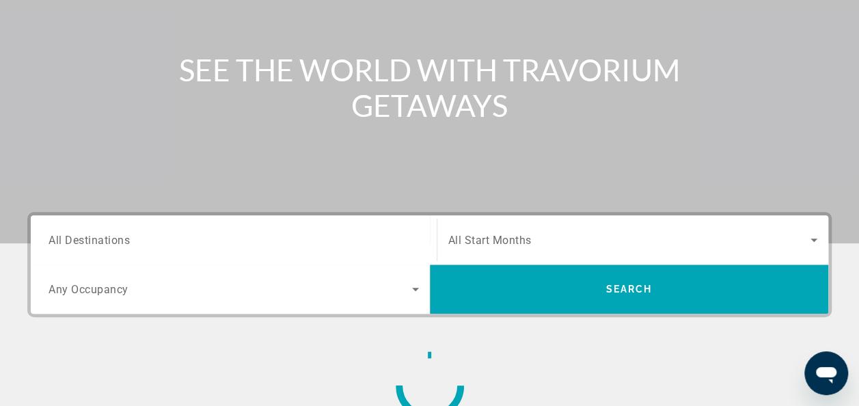
click at [298, 123] on h1 "SEE THE WORLD WITH TRAVORIUM GETAWAYS" at bounding box center [430, 87] width 513 height 71
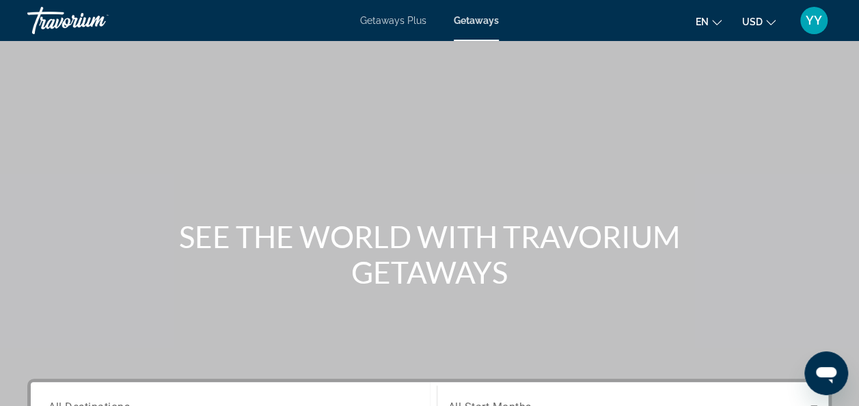
click at [298, 275] on h1 "SEE THE WORLD WITH TRAVORIUM GETAWAYS" at bounding box center [430, 254] width 513 height 71
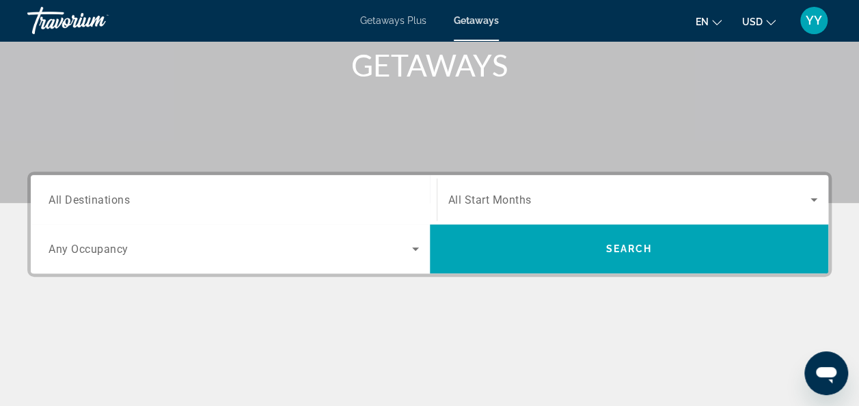
scroll to position [208, 0]
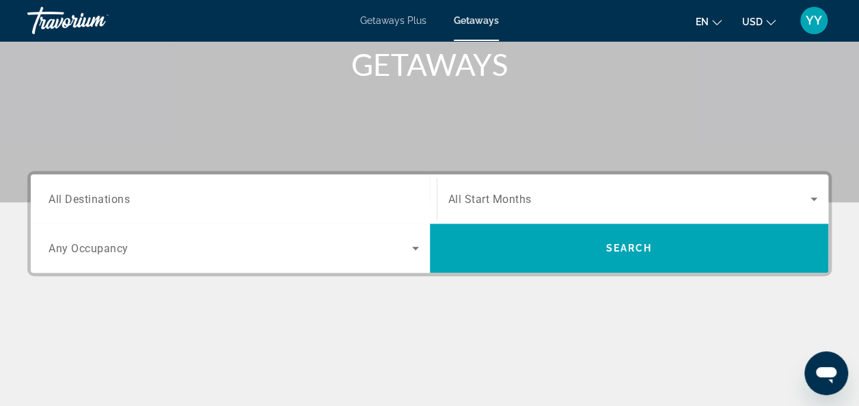
click at [109, 196] on span "All Destinations" at bounding box center [89, 198] width 81 height 13
click at [109, 196] on input "Destination All Destinations" at bounding box center [234, 199] width 371 height 16
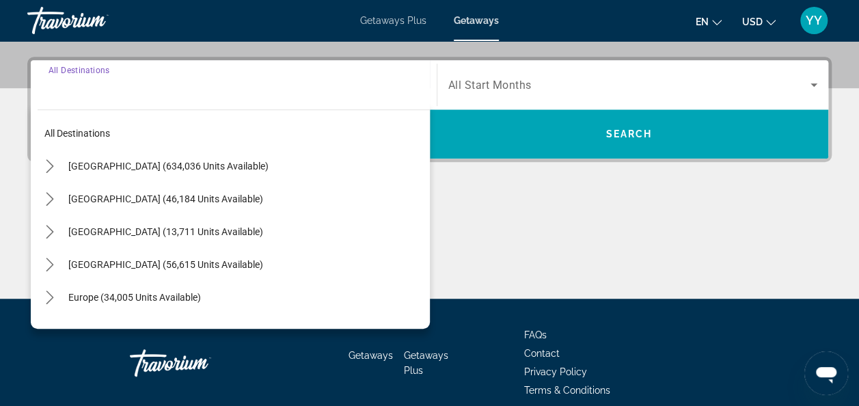
scroll to position [334, 0]
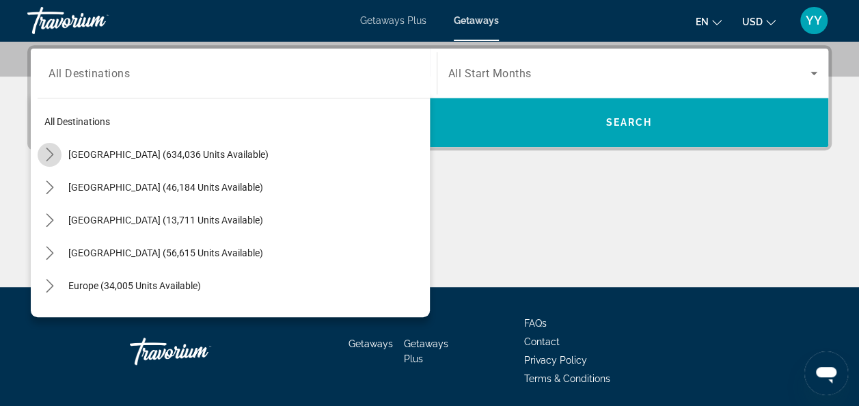
click at [49, 153] on icon "Toggle United States (634,036 units available) submenu" at bounding box center [50, 155] width 14 height 14
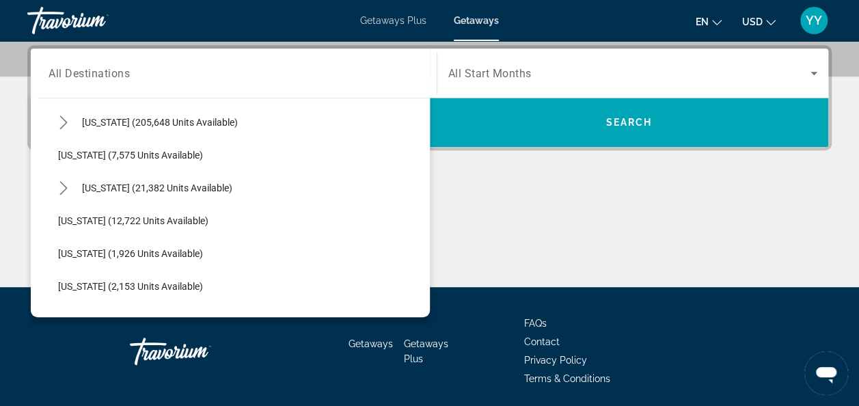
scroll to position [257, 0]
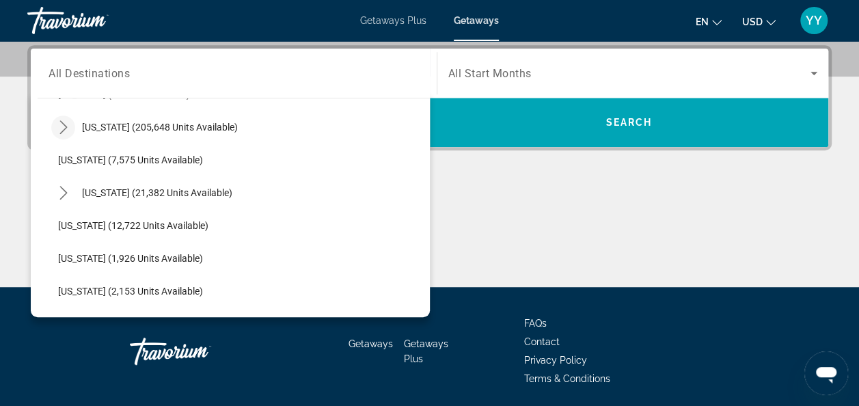
click at [68, 127] on icon "Toggle Florida (205,648 units available) submenu" at bounding box center [64, 127] width 14 height 14
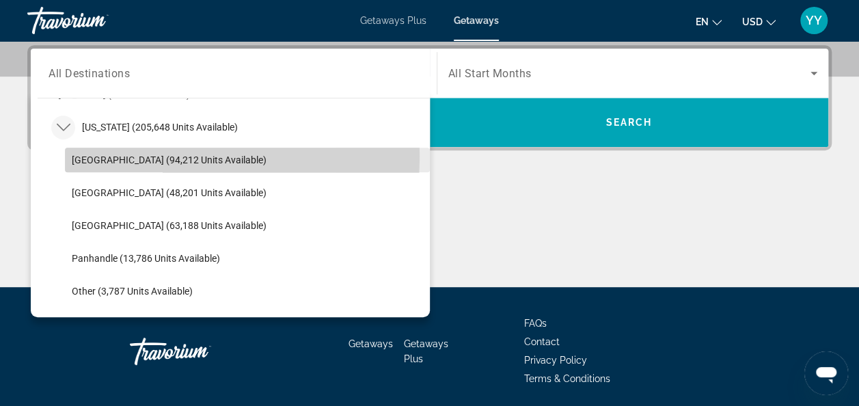
click at [117, 154] on span "[GEOGRAPHIC_DATA] (94,212 units available)" at bounding box center [169, 159] width 195 height 11
type input "**********"
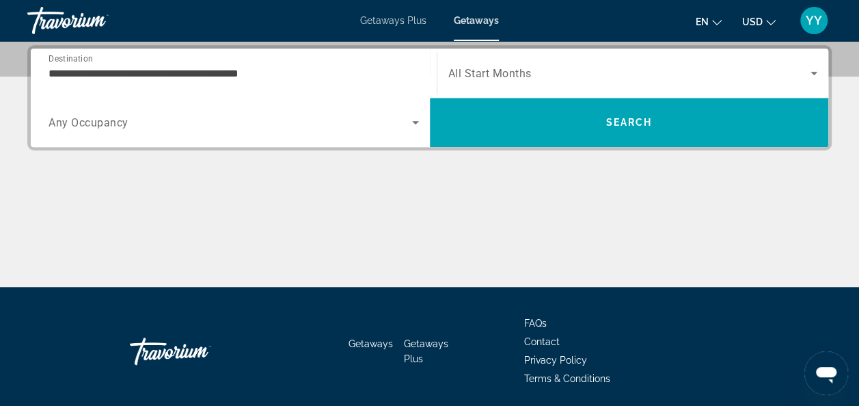
click at [507, 69] on span "All Start Months" at bounding box center [489, 73] width 83 height 13
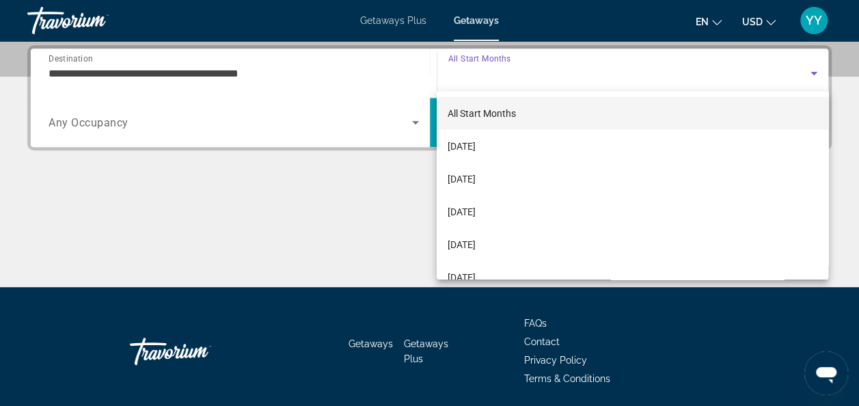
click at [507, 69] on div at bounding box center [429, 203] width 859 height 406
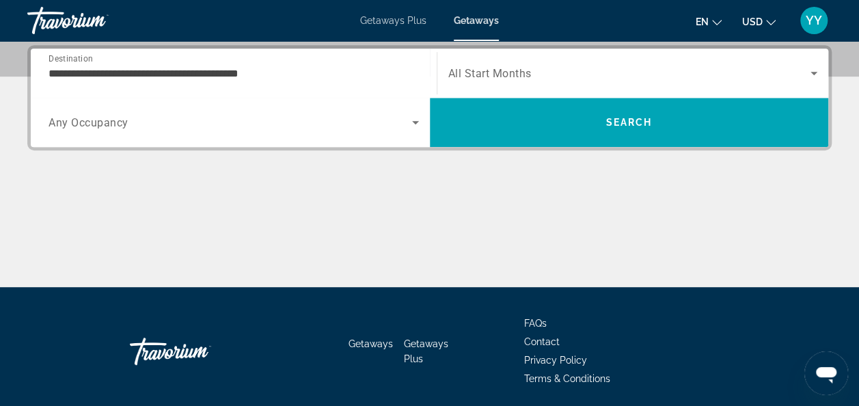
click at [507, 69] on span "All Start Months" at bounding box center [489, 73] width 83 height 13
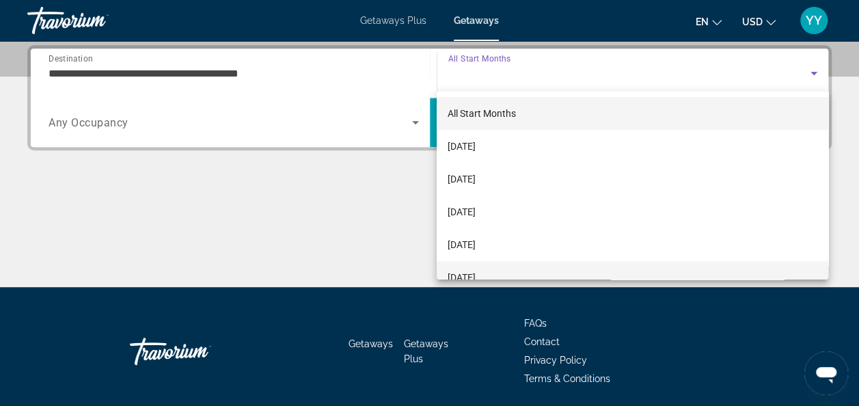
click at [458, 276] on span "[DATE]" at bounding box center [462, 277] width 28 height 16
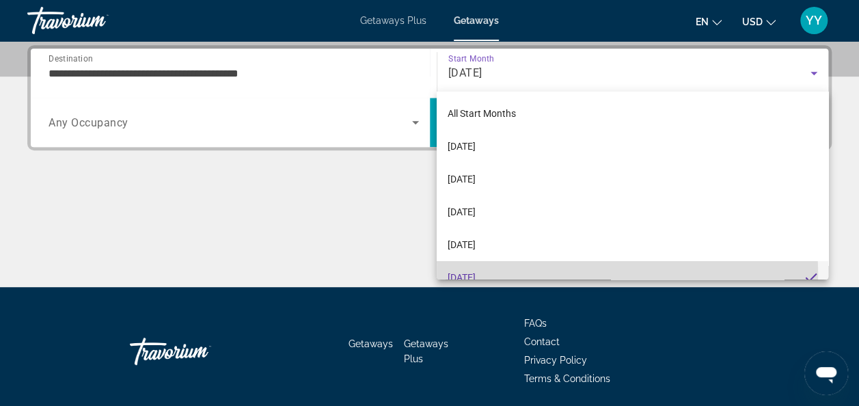
scroll to position [0, 0]
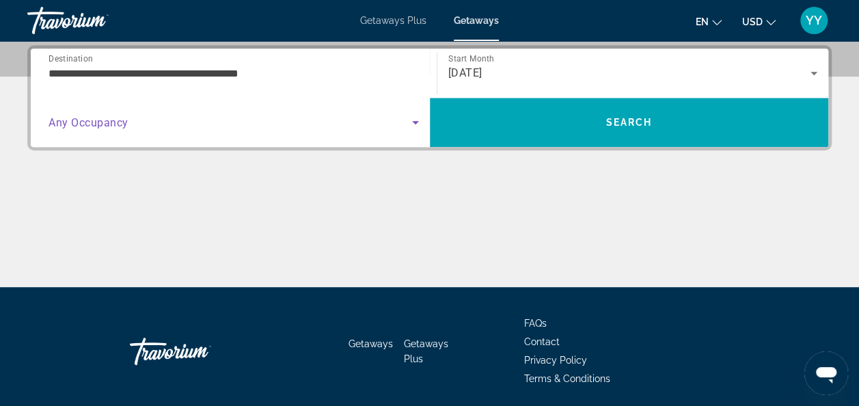
click at [416, 116] on icon "Search widget" at bounding box center [415, 122] width 16 height 16
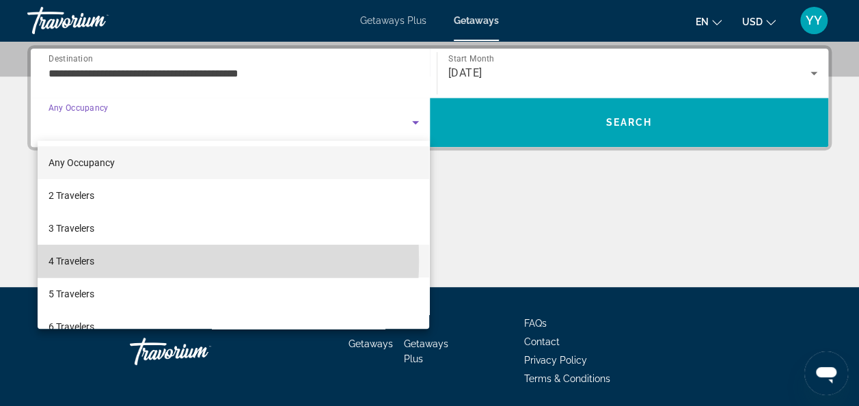
click at [83, 260] on span "4 Travelers" at bounding box center [72, 261] width 46 height 16
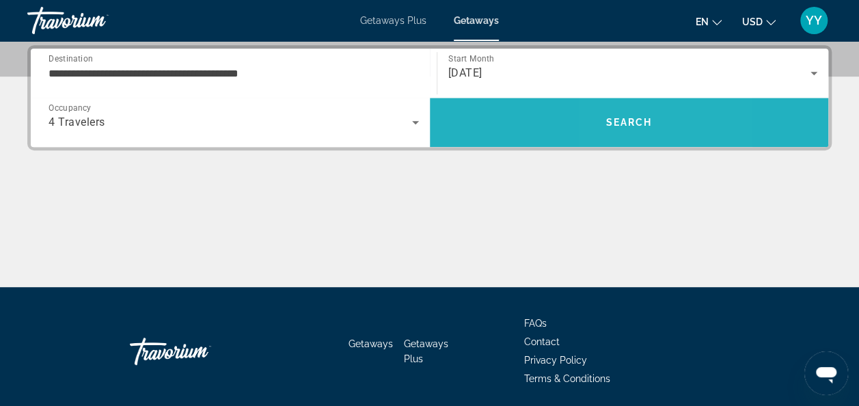
click at [617, 123] on span "Search" at bounding box center [629, 122] width 46 height 11
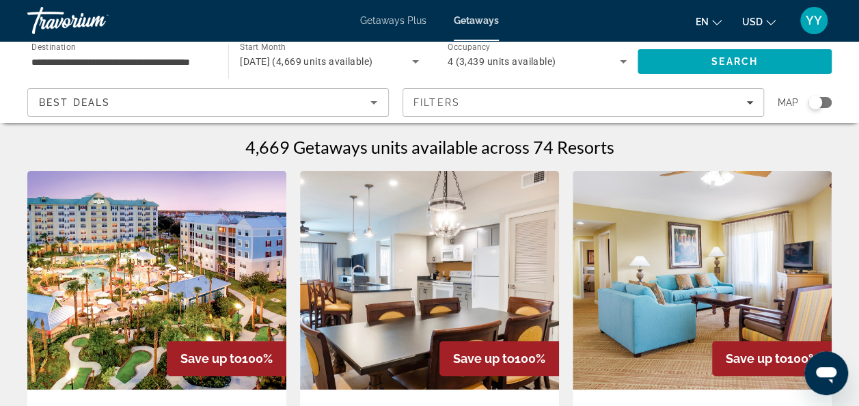
click at [830, 100] on div "Search widget" at bounding box center [820, 102] width 23 height 11
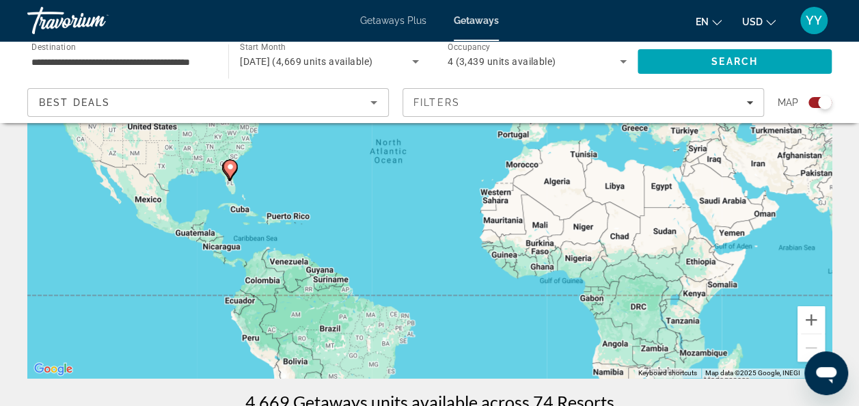
scroll to position [172, 0]
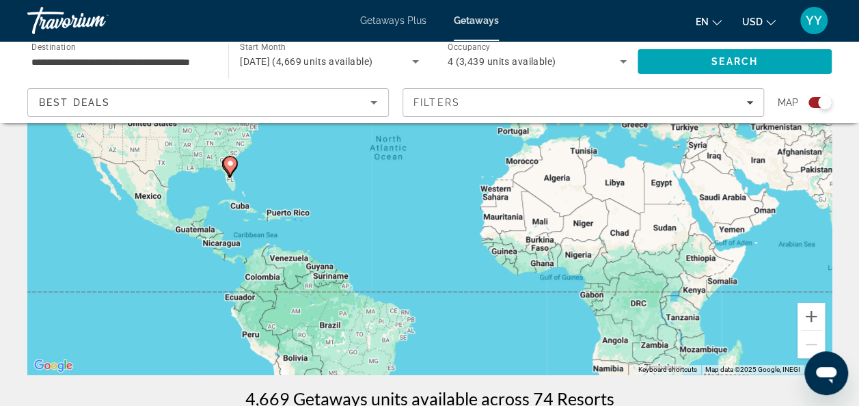
click at [288, 168] on div "To activate drag with keyboard, press Alt + Enter. Once in keyboard drag state,…" at bounding box center [429, 169] width 805 height 410
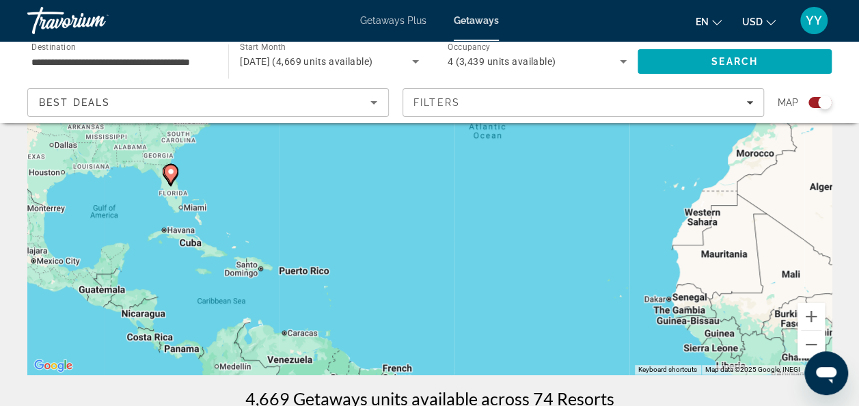
click at [288, 168] on div "To activate drag with keyboard, press Alt + Enter. Once in keyboard drag state,…" at bounding box center [429, 169] width 805 height 410
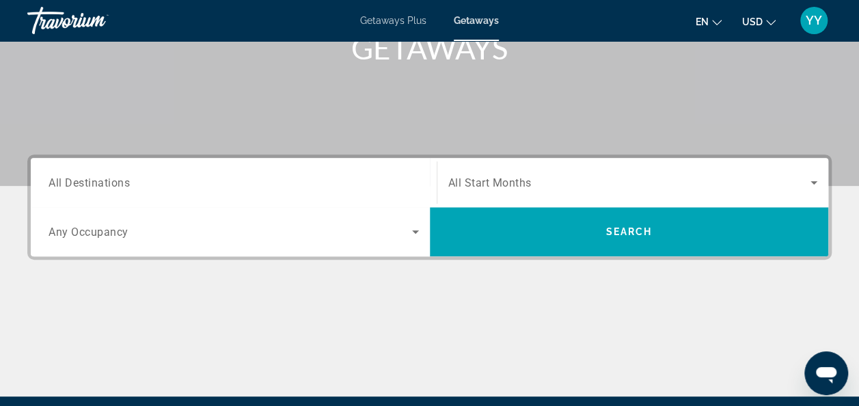
scroll to position [226, 0]
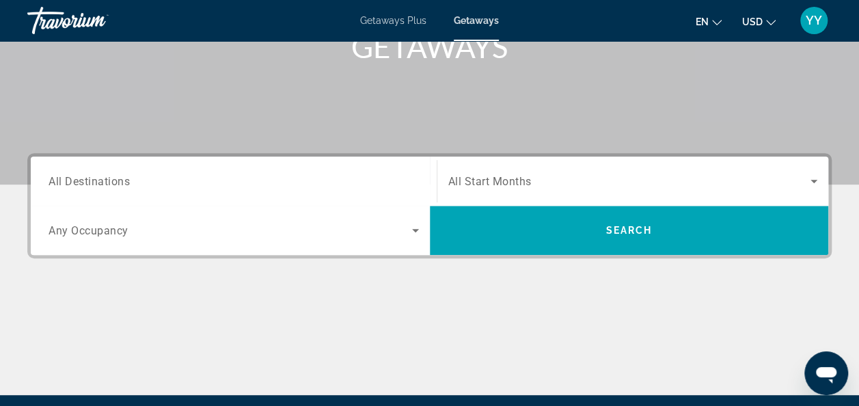
click at [150, 174] on input "Destination All Destinations" at bounding box center [234, 182] width 371 height 16
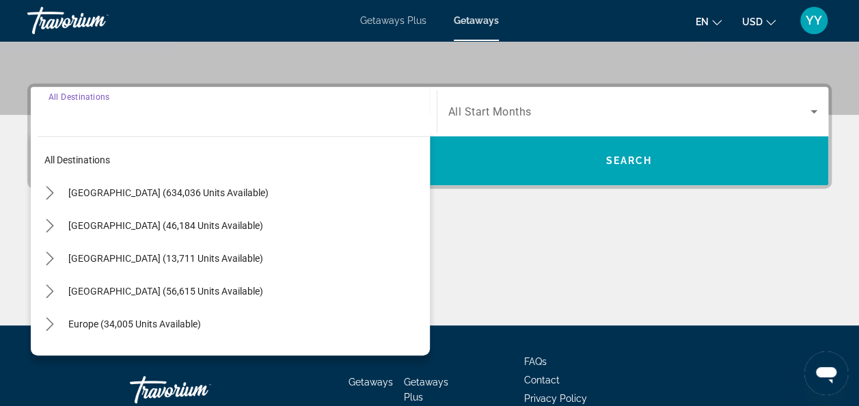
scroll to position [334, 0]
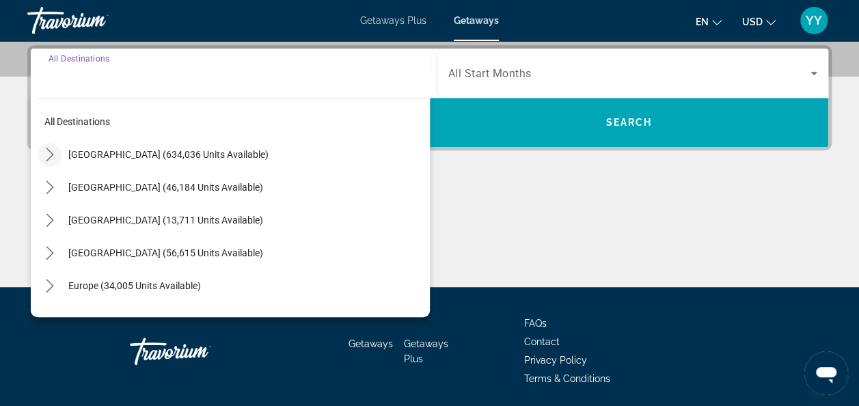
click at [49, 152] on icon "Toggle United States (634,036 units available) submenu" at bounding box center [50, 155] width 14 height 14
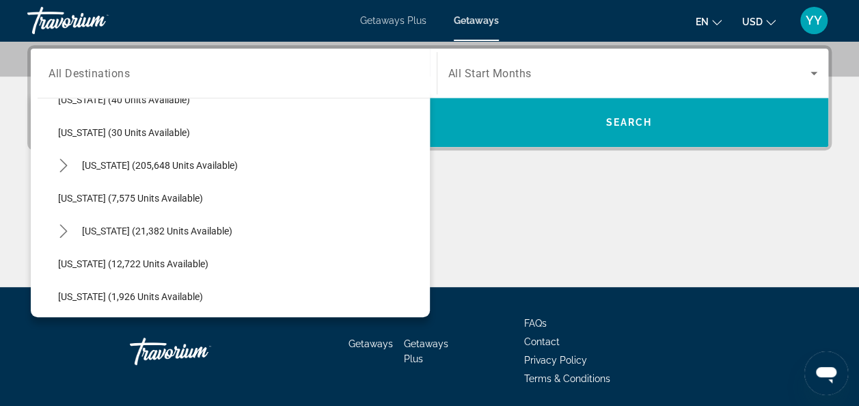
scroll to position [228, 0]
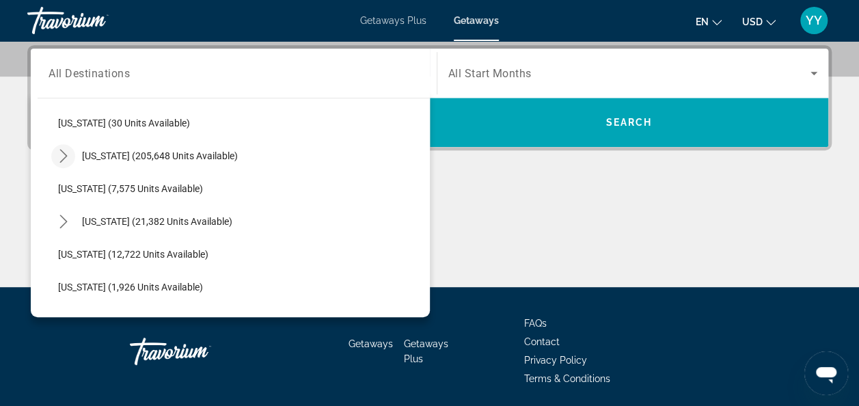
click at [64, 152] on icon "Toggle Florida (205,648 units available) submenu" at bounding box center [64, 156] width 14 height 14
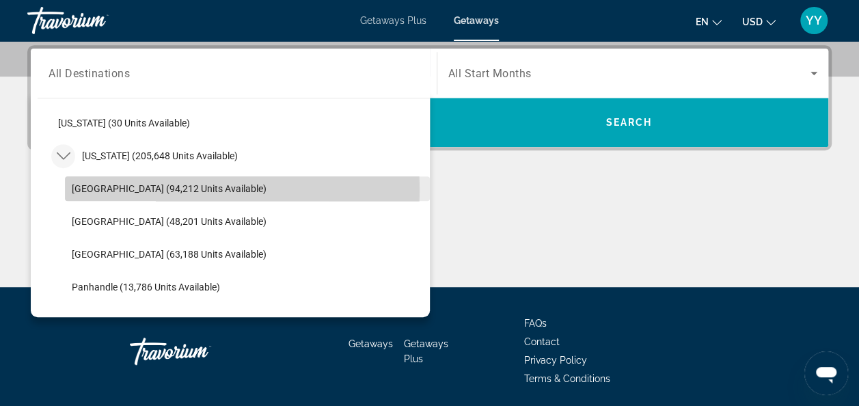
click at [113, 189] on span "[GEOGRAPHIC_DATA] (94,212 units available)" at bounding box center [169, 188] width 195 height 11
type input "**********"
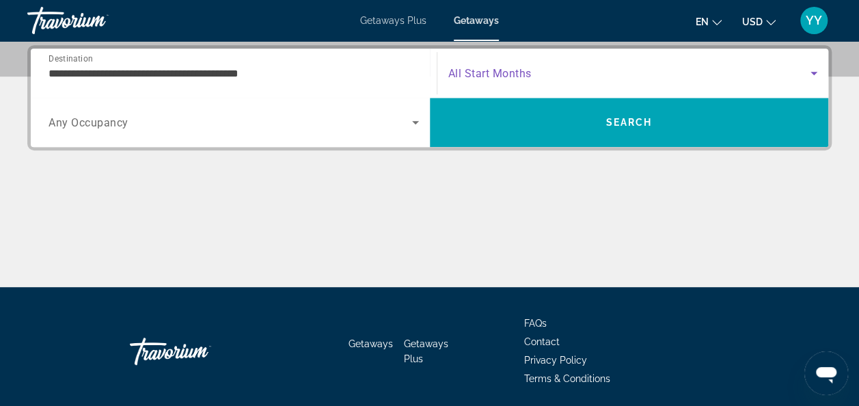
click at [810, 67] on icon "Search widget" at bounding box center [814, 73] width 16 height 16
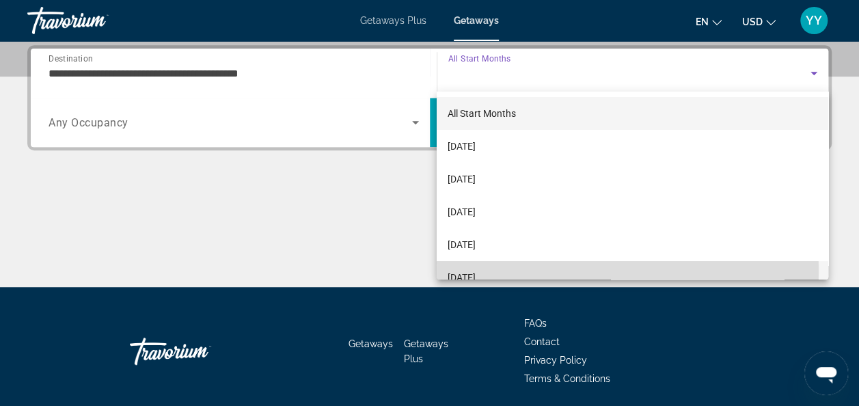
click at [463, 273] on span "[DATE]" at bounding box center [462, 277] width 28 height 16
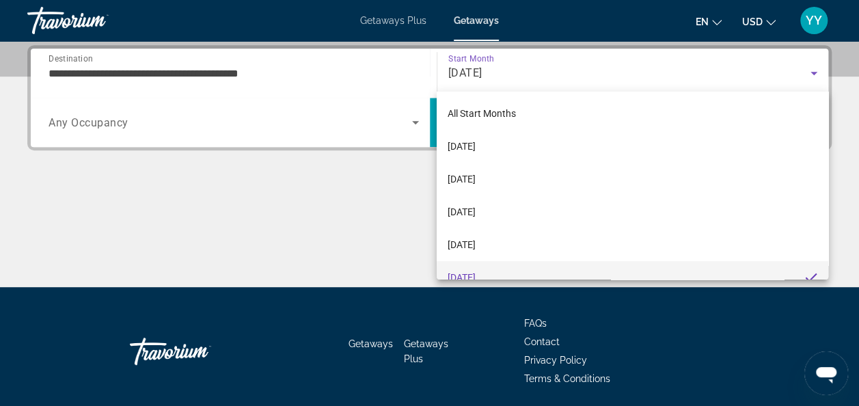
scroll to position [14, 0]
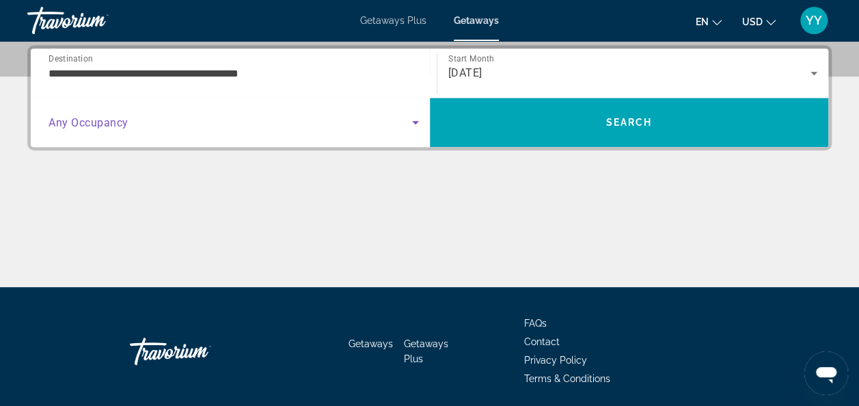
click at [415, 118] on icon "Search widget" at bounding box center [415, 122] width 16 height 16
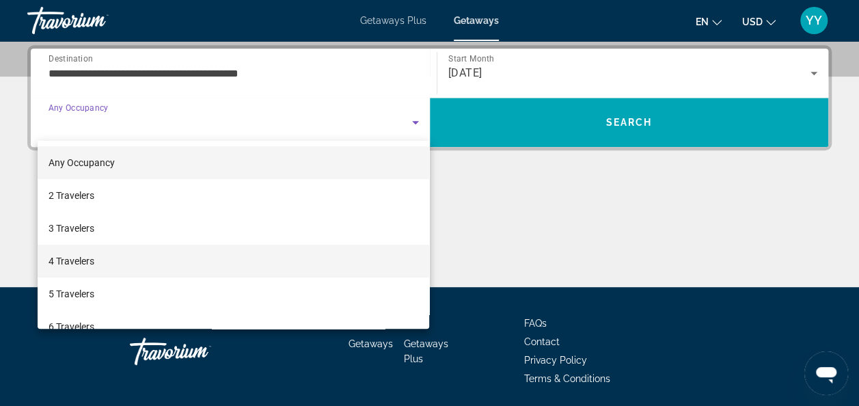
click at [68, 263] on span "4 Travelers" at bounding box center [72, 261] width 46 height 16
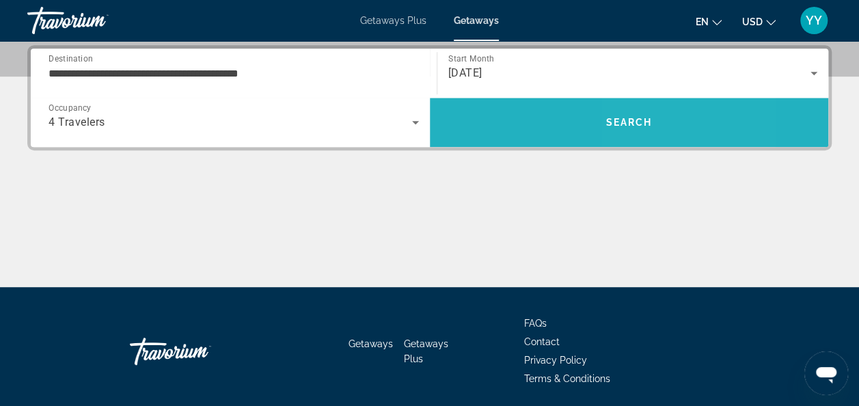
click at [660, 120] on span "Search" at bounding box center [629, 122] width 399 height 33
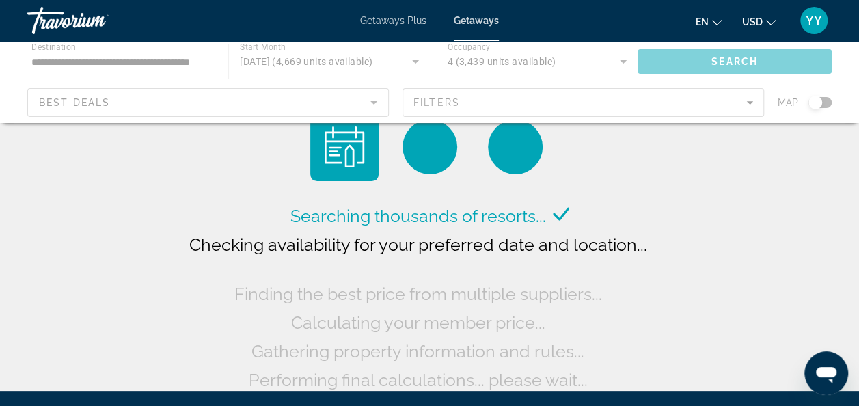
click at [824, 104] on div "Main content" at bounding box center [429, 82] width 859 height 82
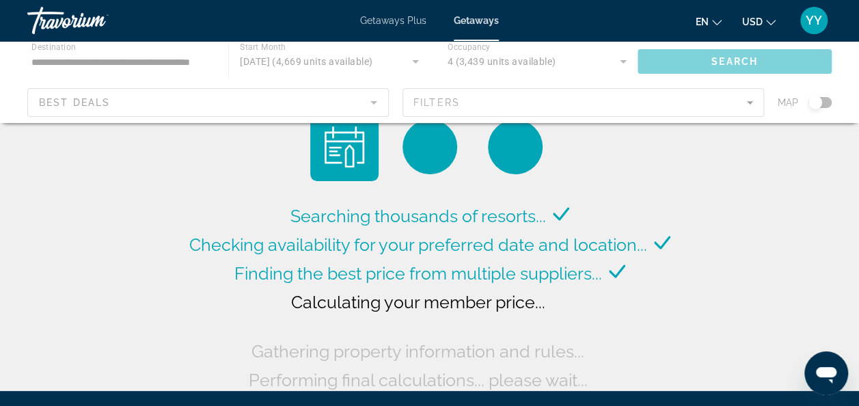
click at [824, 100] on div "Main content" at bounding box center [429, 82] width 859 height 82
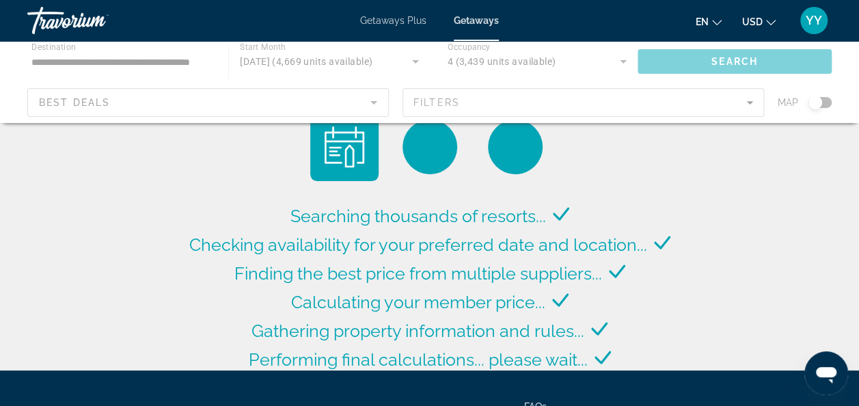
click at [824, 100] on div "Main content" at bounding box center [429, 82] width 859 height 82
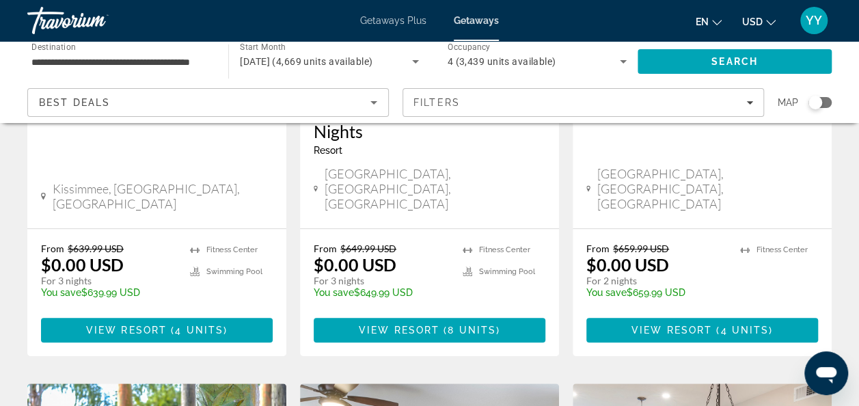
scroll to position [507, 0]
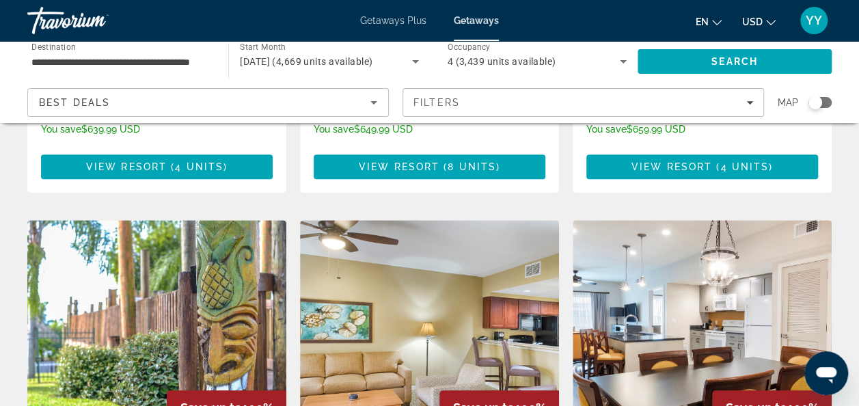
click at [827, 102] on div "Search widget" at bounding box center [820, 102] width 23 height 11
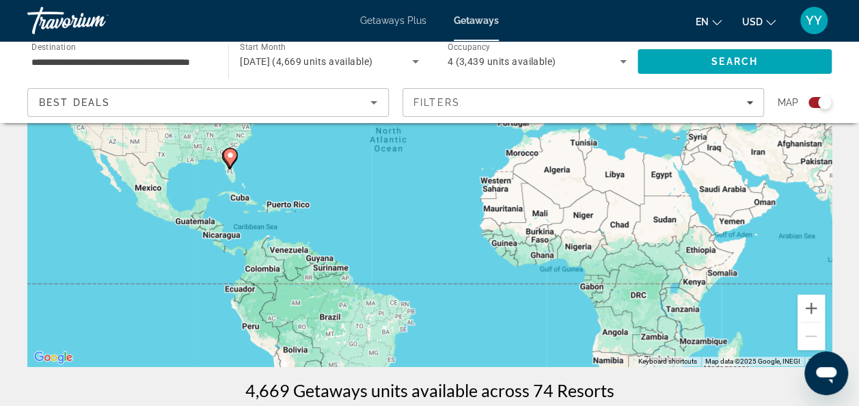
scroll to position [82, 0]
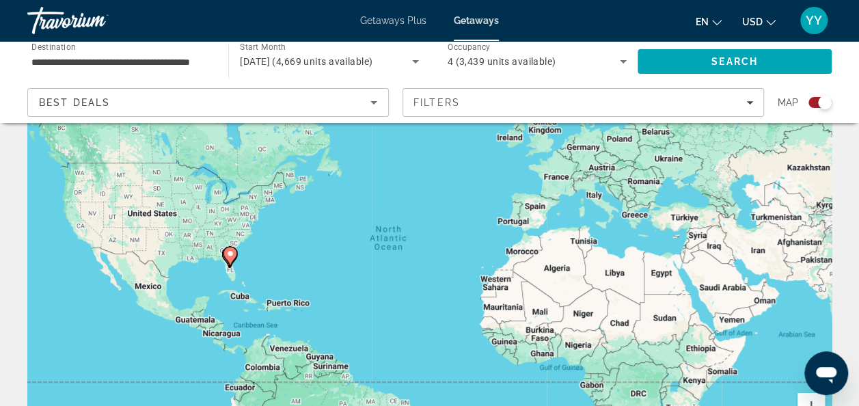
click at [286, 242] on div "To activate drag with keyboard, press Alt + Enter. Once in keyboard drag state,…" at bounding box center [429, 260] width 805 height 410
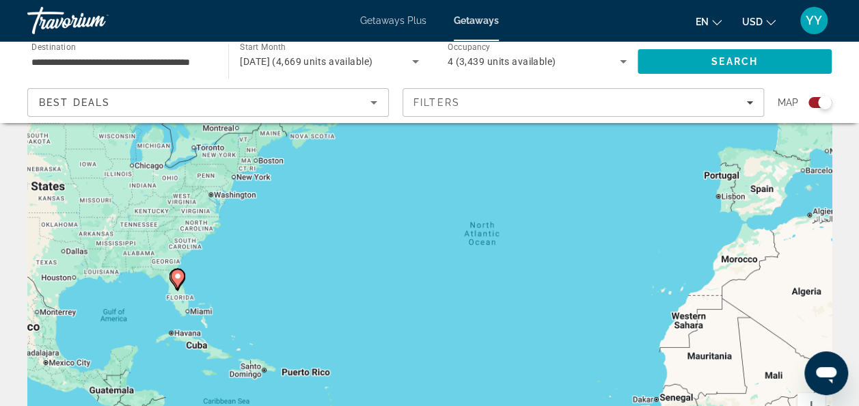
click at [286, 242] on div "To activate drag with keyboard, press Alt + Enter. Once in keyboard drag state,…" at bounding box center [429, 260] width 805 height 410
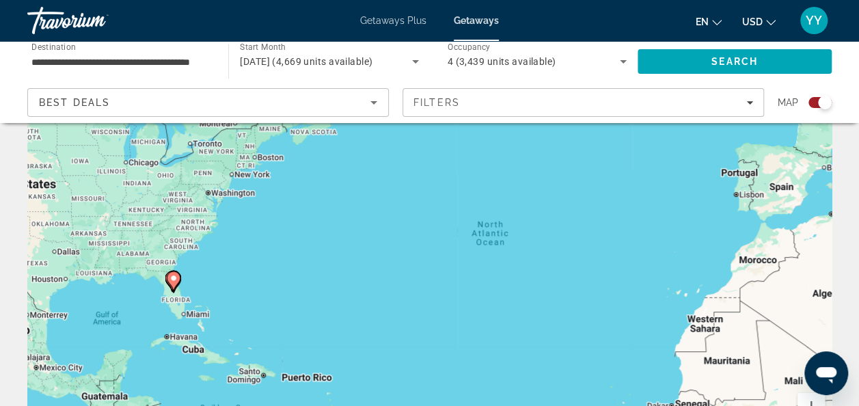
click at [286, 242] on div "To activate drag with keyboard, press Alt + Enter. Once in keyboard drag state,…" at bounding box center [429, 260] width 805 height 410
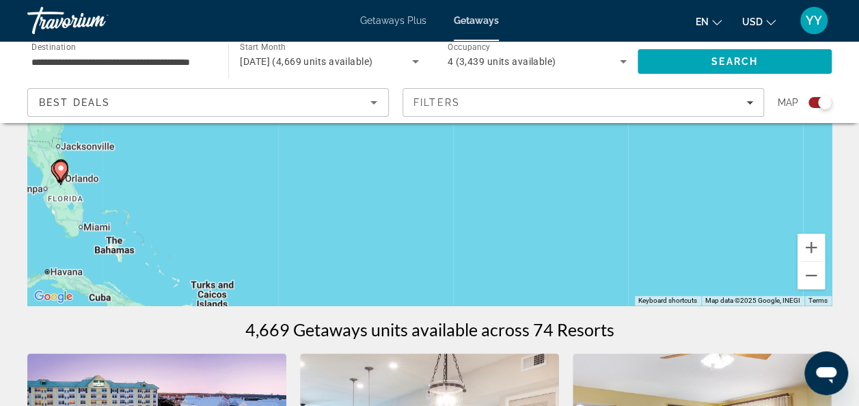
scroll to position [245, 0]
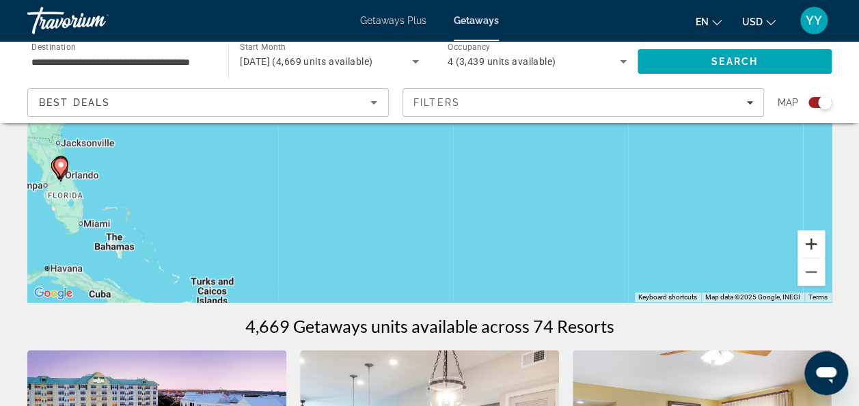
click at [815, 241] on button "Zoom in" at bounding box center [811, 243] width 27 height 27
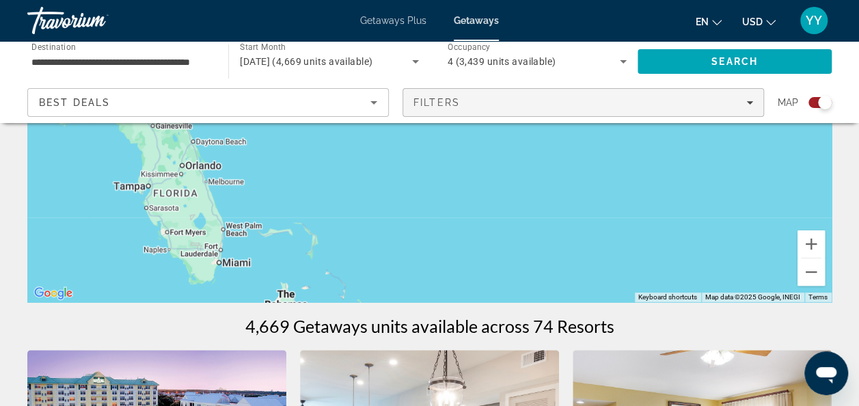
drag, startPoint x: 249, startPoint y: 211, endPoint x: 737, endPoint y: 106, distance: 499.3
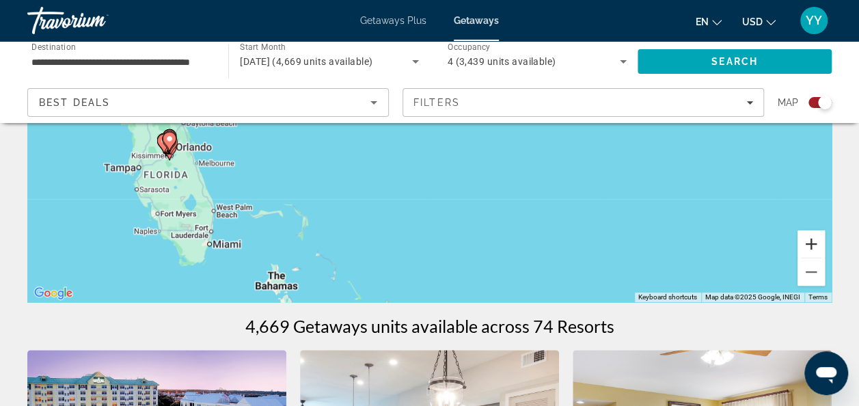
click at [812, 239] on button "Zoom in" at bounding box center [811, 243] width 27 height 27
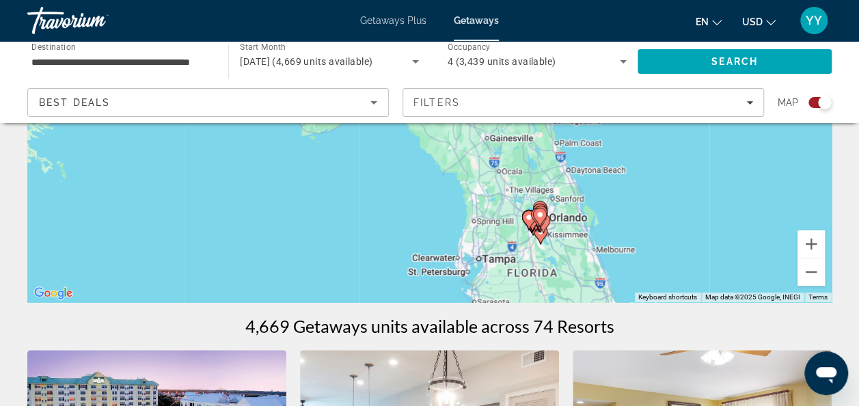
drag, startPoint x: 131, startPoint y: 193, endPoint x: 775, endPoint y: 211, distance: 643.5
click at [775, 211] on div "To activate drag with keyboard, press Alt + Enter. Once in keyboard drag state,…" at bounding box center [429, 97] width 805 height 410
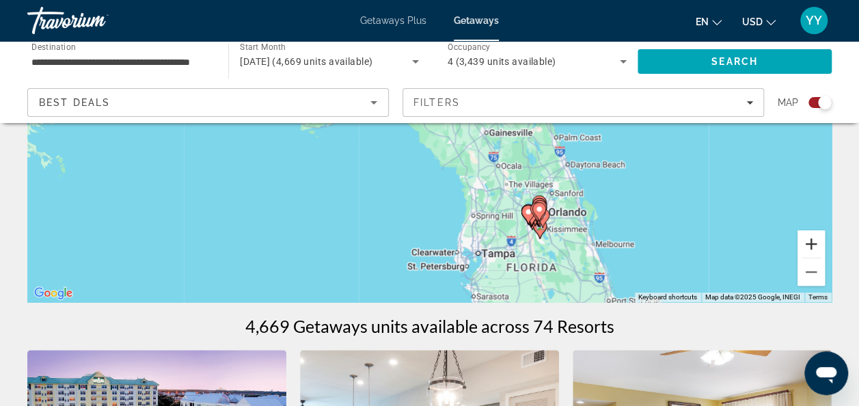
click at [811, 241] on button "Zoom in" at bounding box center [811, 243] width 27 height 27
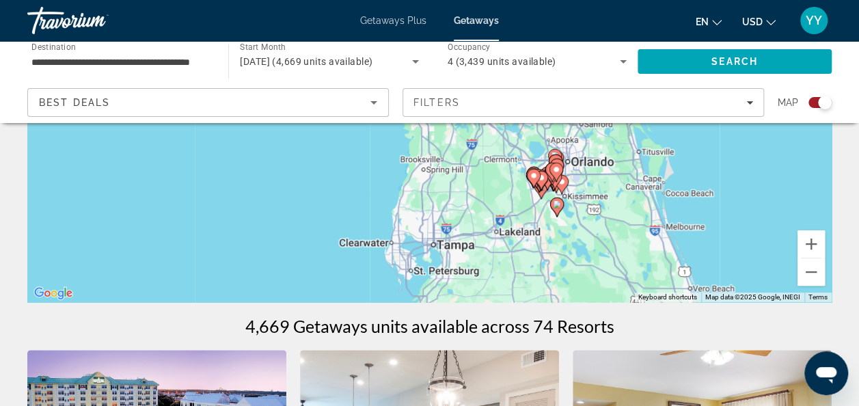
drag, startPoint x: 607, startPoint y: 221, endPoint x: 507, endPoint y: 41, distance: 206.2
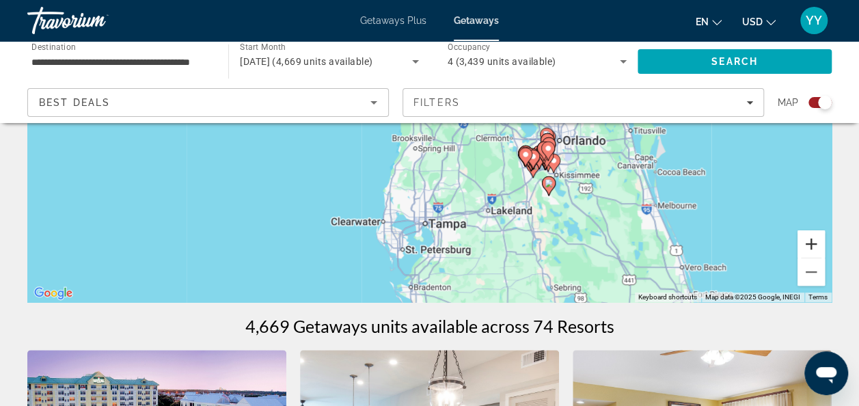
click at [811, 239] on button "Zoom in" at bounding box center [811, 243] width 27 height 27
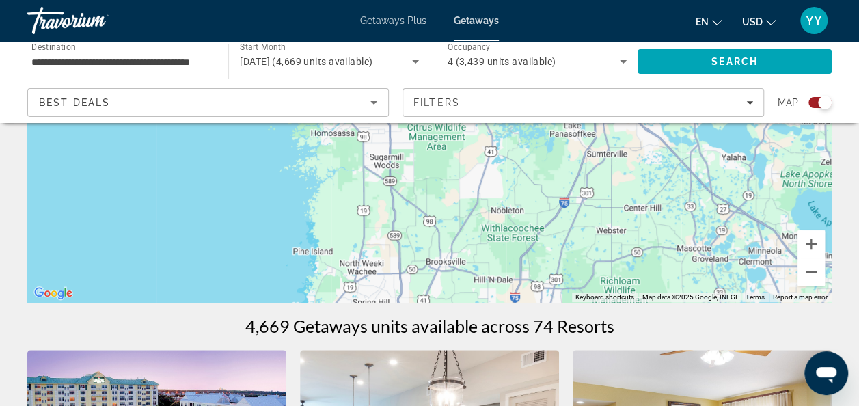
click at [649, 230] on div "To activate drag with keyboard, press Alt + Enter. Once in keyboard drag state,…" at bounding box center [429, 97] width 805 height 410
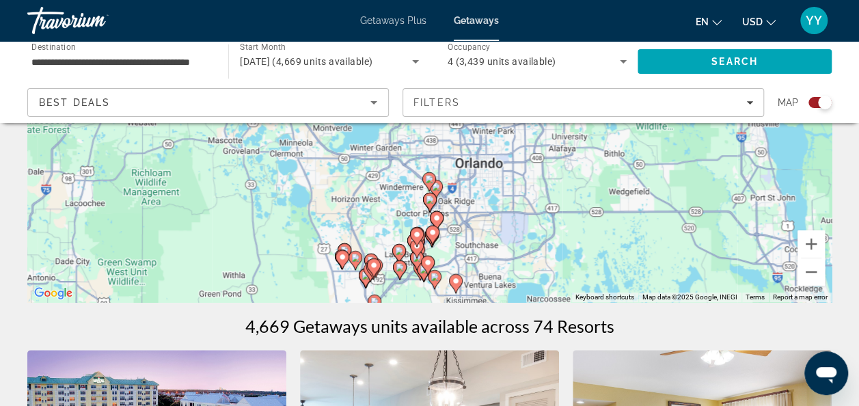
drag, startPoint x: 619, startPoint y: 254, endPoint x: 113, endPoint y: 148, distance: 516.1
click at [113, 148] on div "To activate drag with keyboard, press Alt + Enter. Once in keyboard drag state,…" at bounding box center [429, 97] width 805 height 410
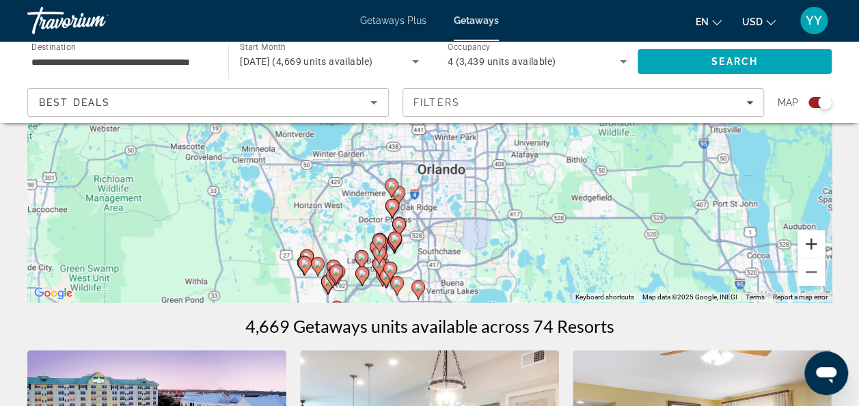
click at [814, 242] on button "Zoom in" at bounding box center [811, 243] width 27 height 27
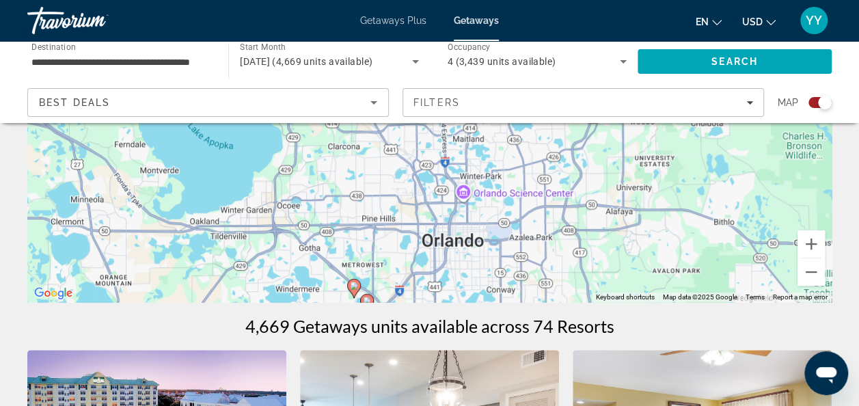
click at [450, 275] on div "To activate drag with keyboard, press Alt + Enter. Once in keyboard drag state,…" at bounding box center [429, 97] width 805 height 410
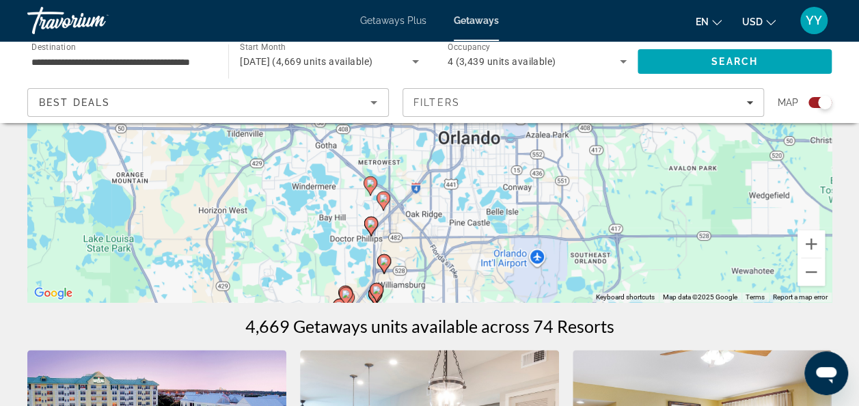
drag, startPoint x: 477, startPoint y: 272, endPoint x: 509, endPoint y: 122, distance: 153.8
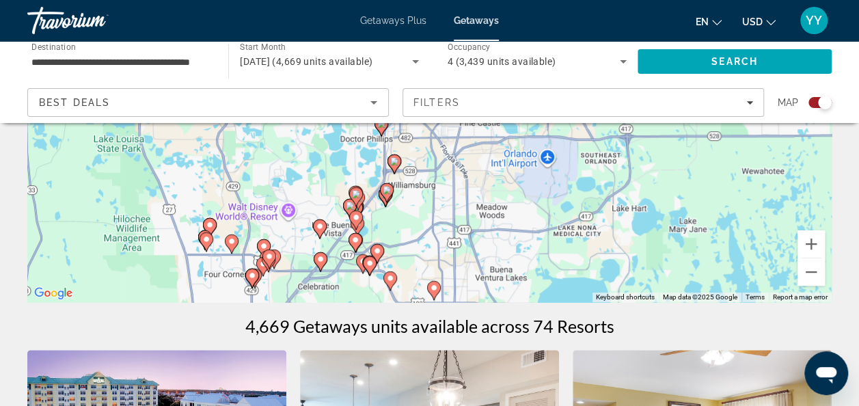
drag, startPoint x: 488, startPoint y: 275, endPoint x: 491, endPoint y: 163, distance: 112.1
click at [491, 163] on div "To activate drag with keyboard, press Alt + Enter. Once in keyboard drag state,…" at bounding box center [429, 97] width 805 height 410
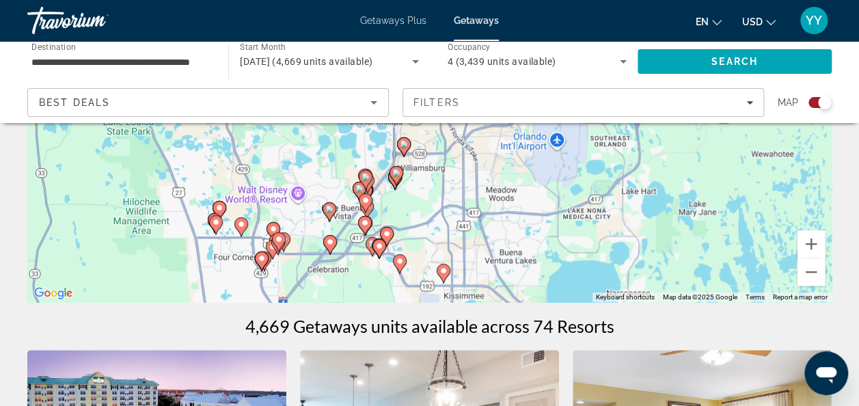
click at [405, 144] on image "Main content" at bounding box center [404, 144] width 8 height 8
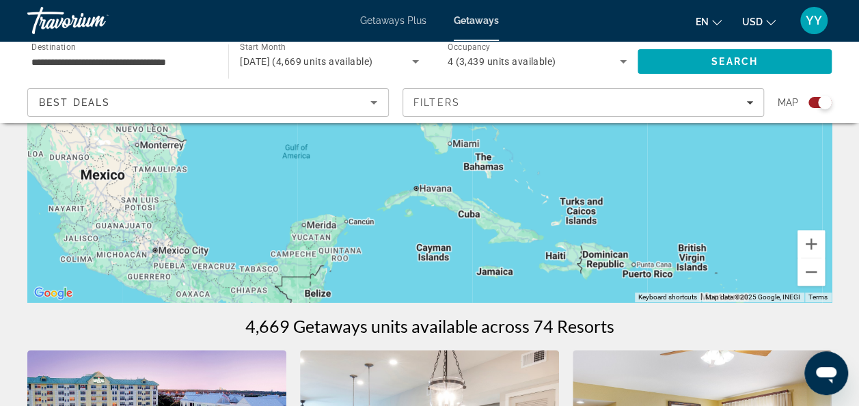
click at [216, 185] on div "To navigate, press the arrow keys. To activate drag with keyboard, press Alt + …" at bounding box center [429, 97] width 805 height 410
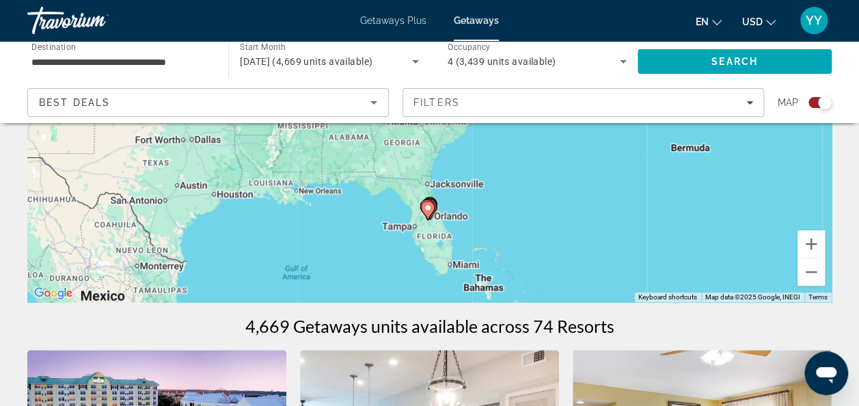
drag, startPoint x: 216, startPoint y: 185, endPoint x: 217, endPoint y: 304, distance: 119.0
click at [811, 242] on button "Zoom in" at bounding box center [811, 243] width 27 height 27
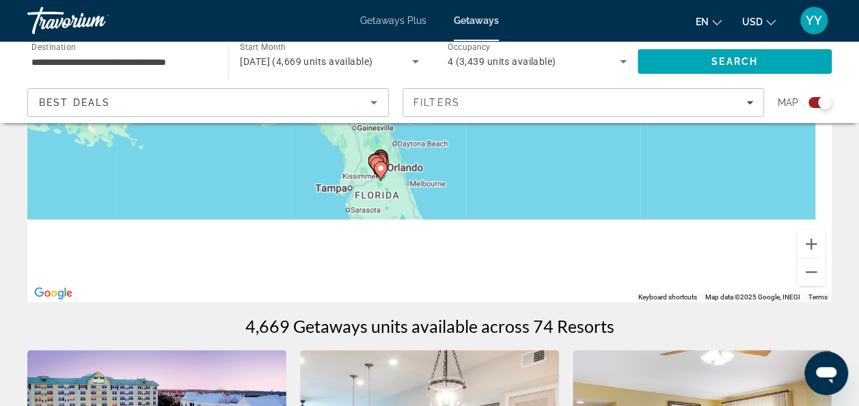
drag, startPoint x: 606, startPoint y: 236, endPoint x: 536, endPoint y: 41, distance: 206.9
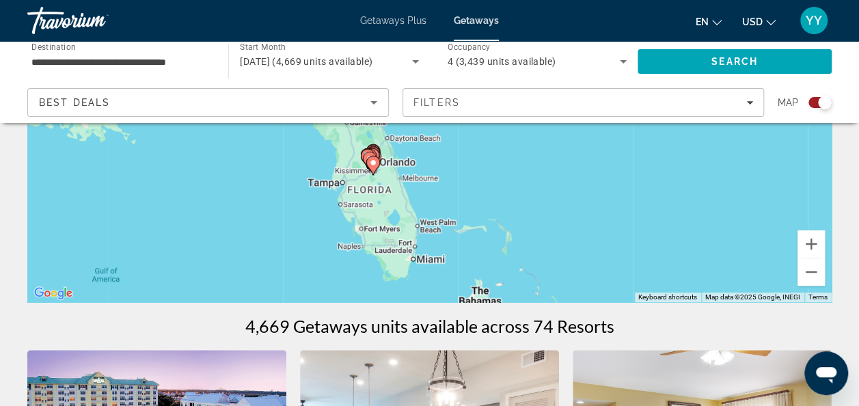
click at [387, 176] on div "To activate drag with keyboard, press Alt + Enter. Once in keyboard drag state,…" at bounding box center [429, 97] width 805 height 410
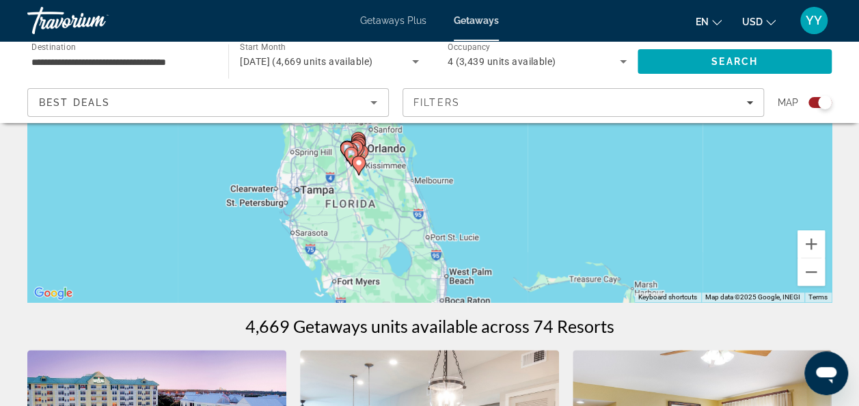
click at [387, 176] on div "To activate drag with keyboard, press Alt + Enter. Once in keyboard drag state,…" at bounding box center [429, 97] width 805 height 410
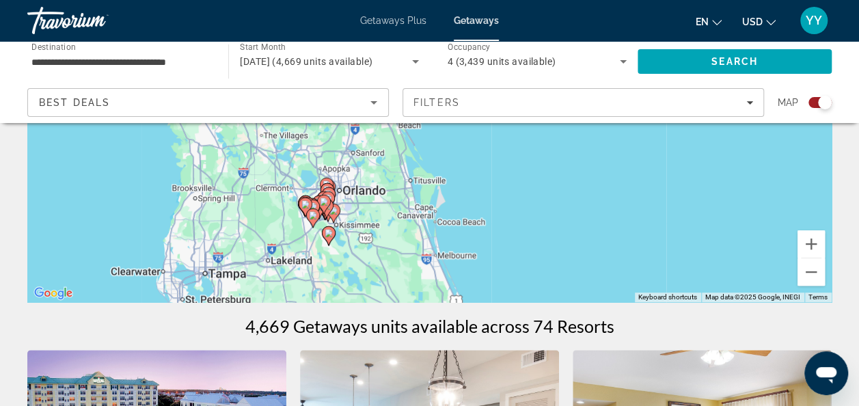
drag, startPoint x: 354, startPoint y: 205, endPoint x: 355, endPoint y: 286, distance: 80.7
click at [355, 286] on div "To activate drag with keyboard, press Alt + Enter. Once in keyboard drag state,…" at bounding box center [429, 97] width 805 height 410
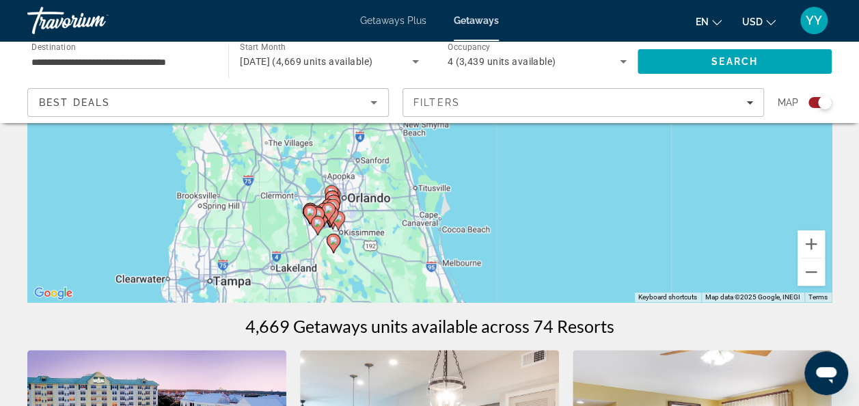
click at [371, 220] on div "To activate drag with keyboard, press Alt + Enter. Once in keyboard drag state,…" at bounding box center [429, 97] width 805 height 410
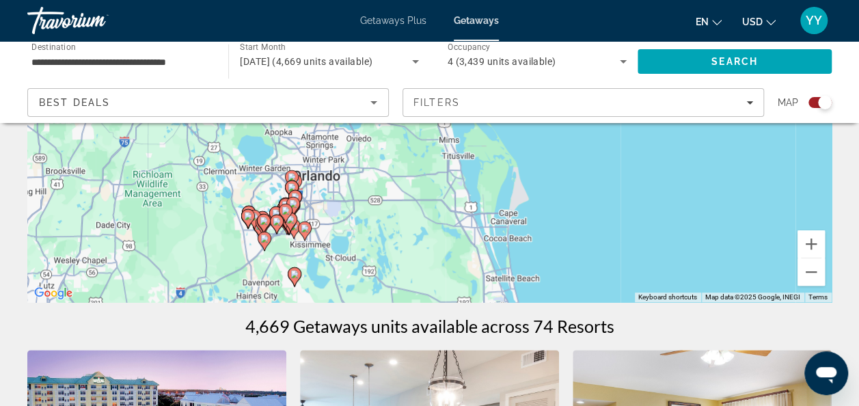
click at [371, 220] on div "To activate drag with keyboard, press Alt + Enter. Once in keyboard drag state,…" at bounding box center [429, 97] width 805 height 410
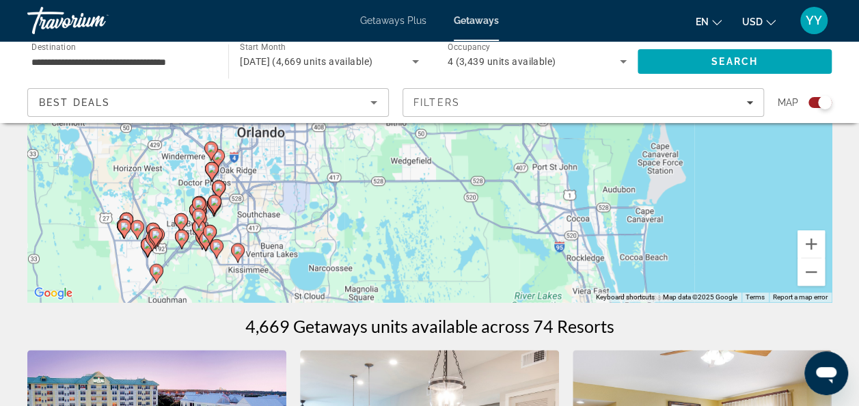
click at [371, 220] on div "To activate drag with keyboard, press Alt + Enter. Once in keyboard drag state,…" at bounding box center [429, 97] width 805 height 410
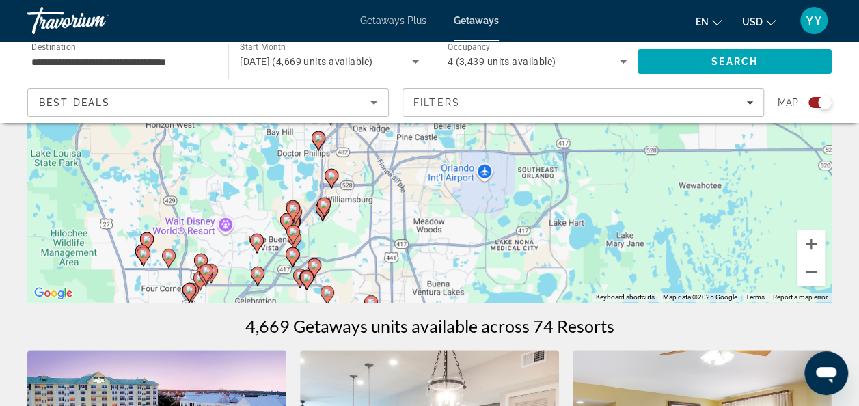
drag, startPoint x: 120, startPoint y: 200, endPoint x: 389, endPoint y: 209, distance: 268.8
click at [389, 209] on div "To activate drag with keyboard, press Alt + Enter. Once in keyboard drag state,…" at bounding box center [429, 97] width 805 height 410
click at [330, 175] on image "Main content" at bounding box center [331, 176] width 8 height 8
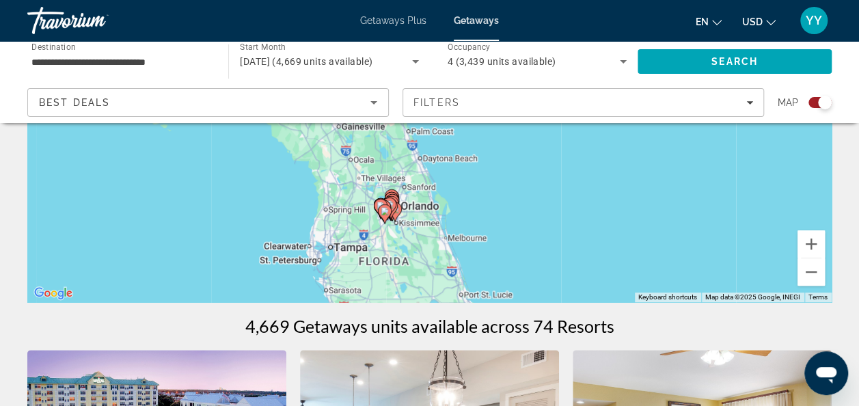
drag, startPoint x: 441, startPoint y: 199, endPoint x: 407, endPoint y: 318, distance: 123.6
click at [492, 208] on div "To activate drag with keyboard, press Alt + Enter. Once in keyboard drag state,…" at bounding box center [429, 97] width 805 height 410
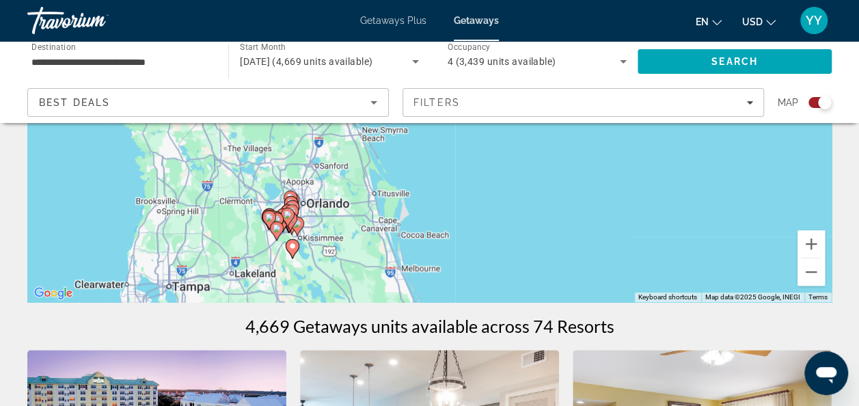
click at [344, 227] on div "To activate drag with keyboard, press Alt + Enter. Once in keyboard drag state,…" at bounding box center [429, 97] width 805 height 410
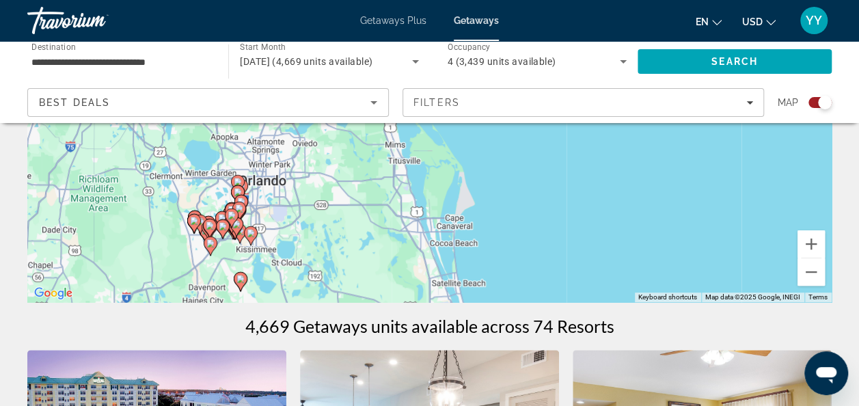
click at [344, 227] on div "To activate drag with keyboard, press Alt + Enter. Once in keyboard drag state,…" at bounding box center [429, 97] width 805 height 410
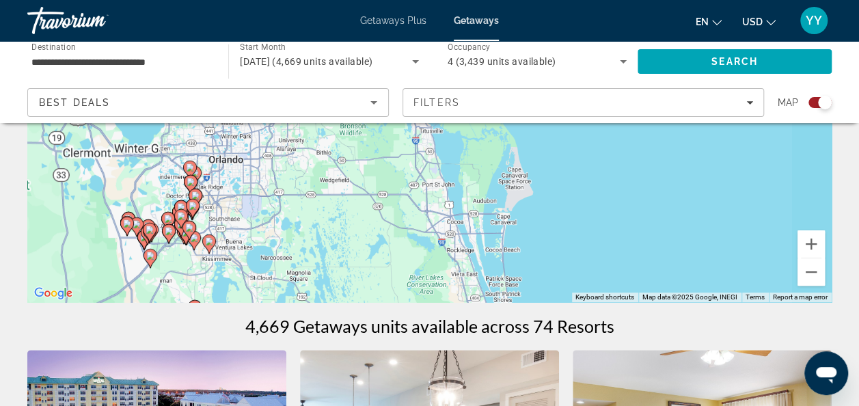
click at [344, 227] on div "To activate drag with keyboard, press Alt + Enter. Once in keyboard drag state,…" at bounding box center [429, 97] width 805 height 410
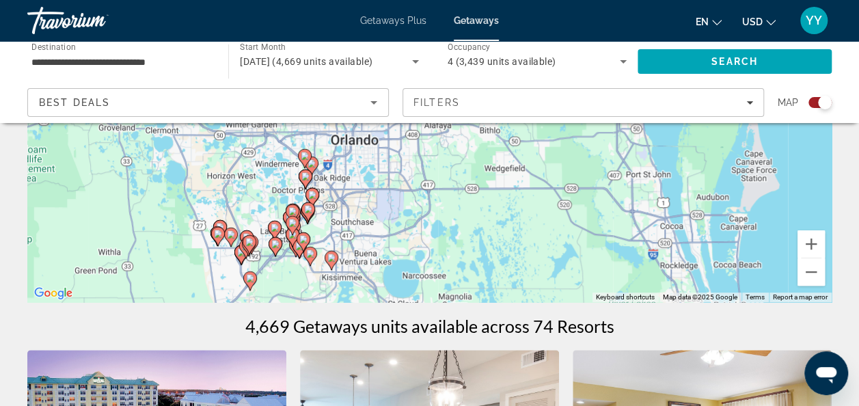
drag, startPoint x: 206, startPoint y: 206, endPoint x: 394, endPoint y: 214, distance: 187.5
click at [394, 214] on div "To activate drag with keyboard, press Alt + Enter. Once in keyboard drag state,…" at bounding box center [429, 97] width 805 height 410
click at [472, 238] on div "To activate drag with keyboard, press Alt + Enter. Once in keyboard drag state,…" at bounding box center [429, 97] width 805 height 410
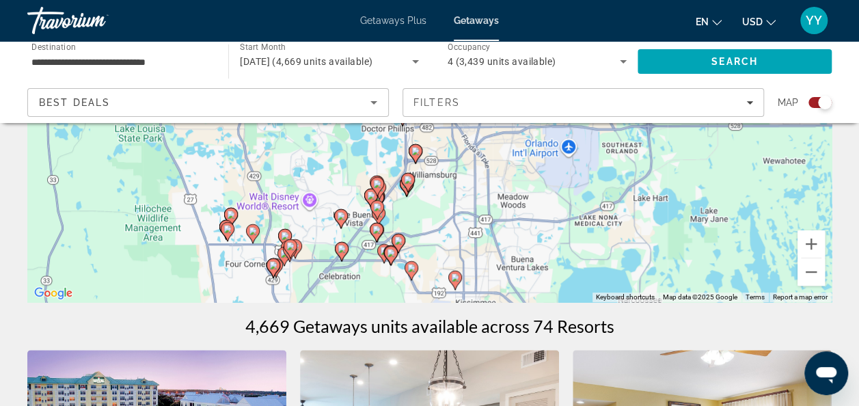
drag, startPoint x: 160, startPoint y: 211, endPoint x: 440, endPoint y: 198, distance: 280.6
click at [440, 198] on div "To activate drag with keyboard, press Alt + Enter. Once in keyboard drag state,…" at bounding box center [429, 97] width 805 height 410
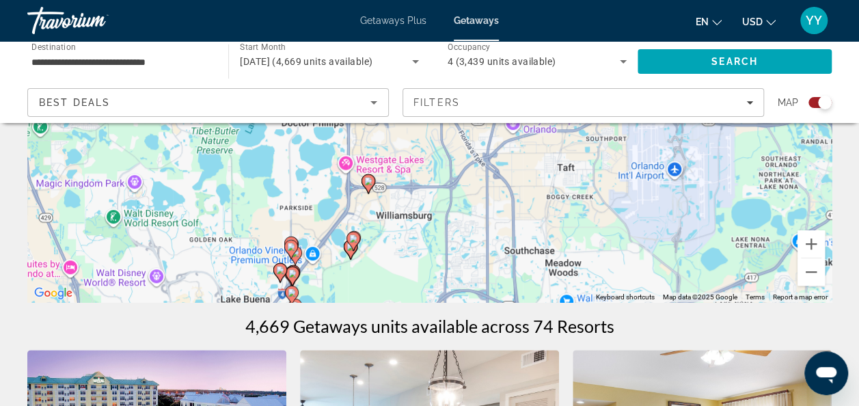
drag, startPoint x: 412, startPoint y: 193, endPoint x: 387, endPoint y: 259, distance: 71.0
click at [387, 259] on div "To activate drag with keyboard, press Alt + Enter. Once in keyboard drag state,…" at bounding box center [429, 97] width 805 height 410
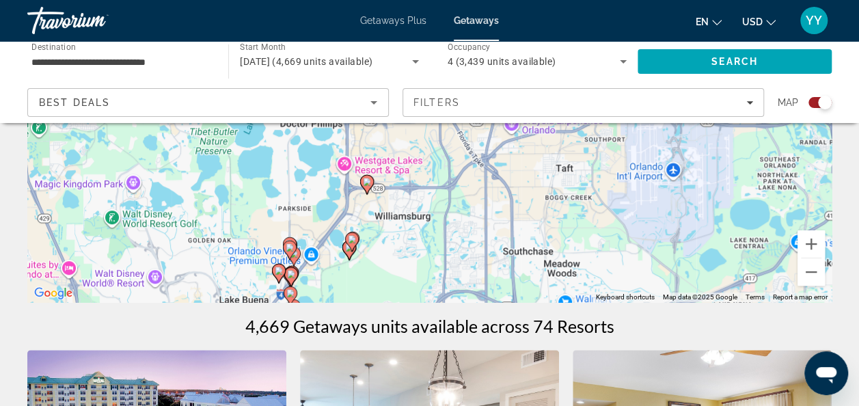
click at [369, 183] on image "Main content" at bounding box center [367, 182] width 8 height 8
type input "**********"
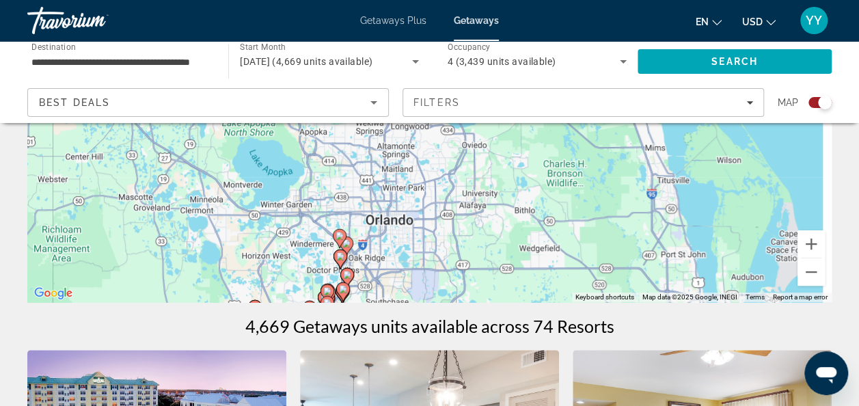
drag, startPoint x: 412, startPoint y: 182, endPoint x: 340, endPoint y: 365, distance: 197.0
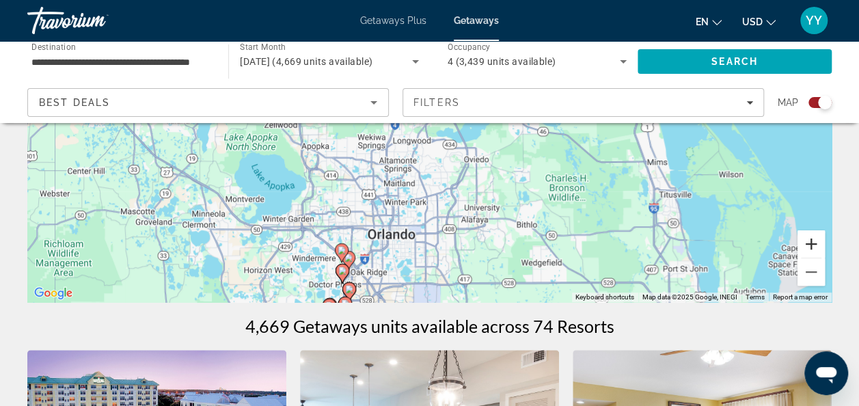
click at [816, 239] on button "Zoom in" at bounding box center [811, 243] width 27 height 27
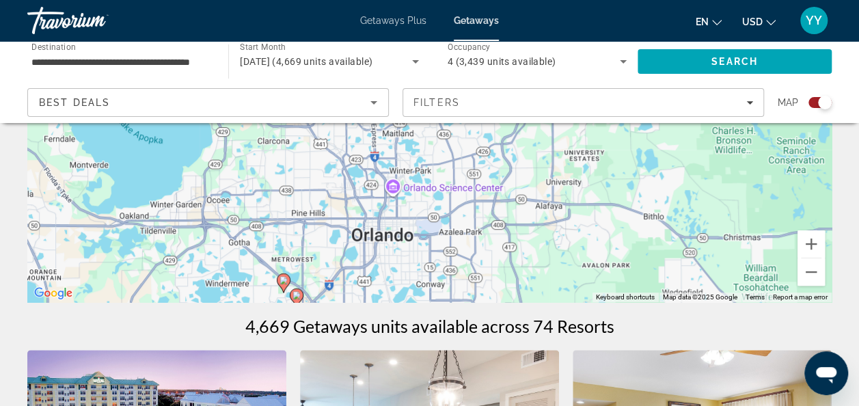
drag, startPoint x: 432, startPoint y: 247, endPoint x: 464, endPoint y: 79, distance: 171.9
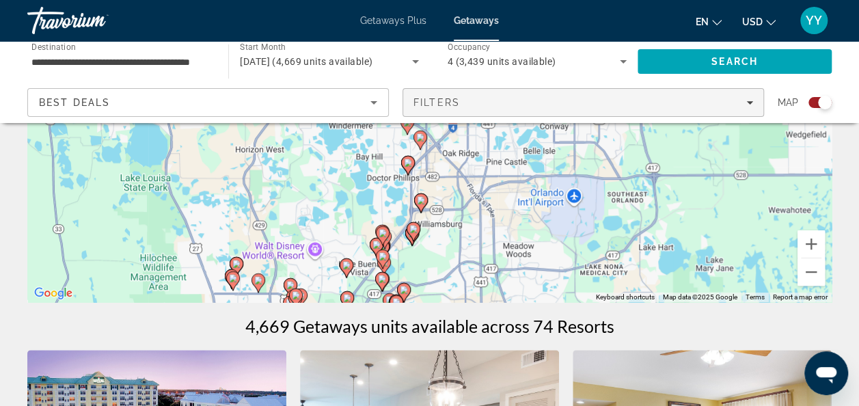
drag, startPoint x: 395, startPoint y: 275, endPoint x: 518, endPoint y: 115, distance: 201.8
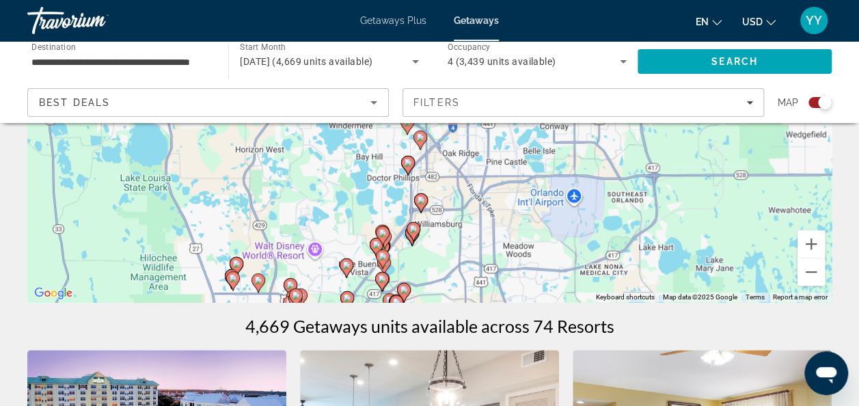
click at [420, 201] on image "Main content" at bounding box center [421, 200] width 8 height 8
click at [430, 97] on div "To activate drag with keyboard, press Alt + Enter. Once in keyboard drag state,…" at bounding box center [832, 97] width 805 height 0
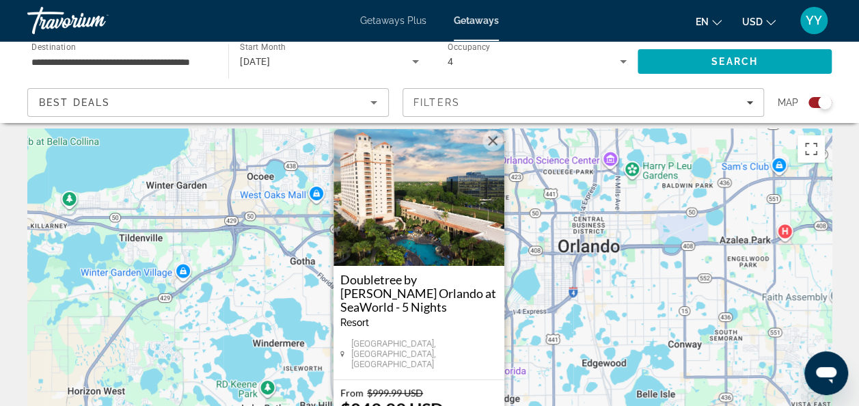
scroll to position [8, 0]
click at [499, 152] on button "Close" at bounding box center [493, 141] width 21 height 21
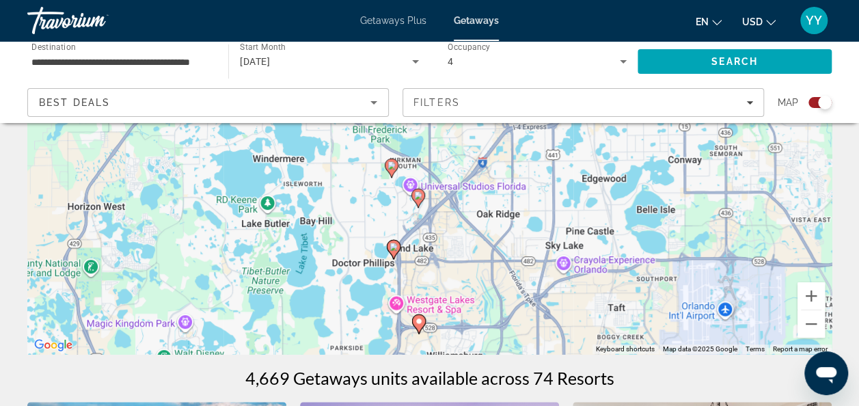
scroll to position [193, 0]
click at [393, 245] on image "Main content" at bounding box center [394, 246] width 8 height 8
click at [392, 245] on div "To navigate, press the arrow keys. To activate drag with keyboard, press Alt + …" at bounding box center [429, 148] width 805 height 410
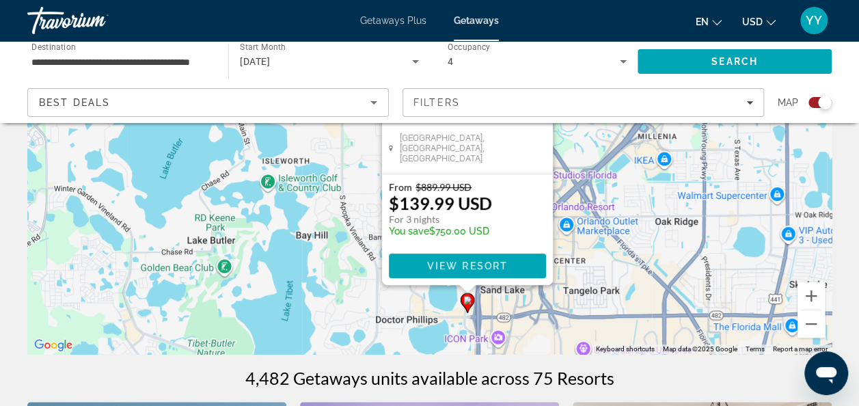
scroll to position [0, 0]
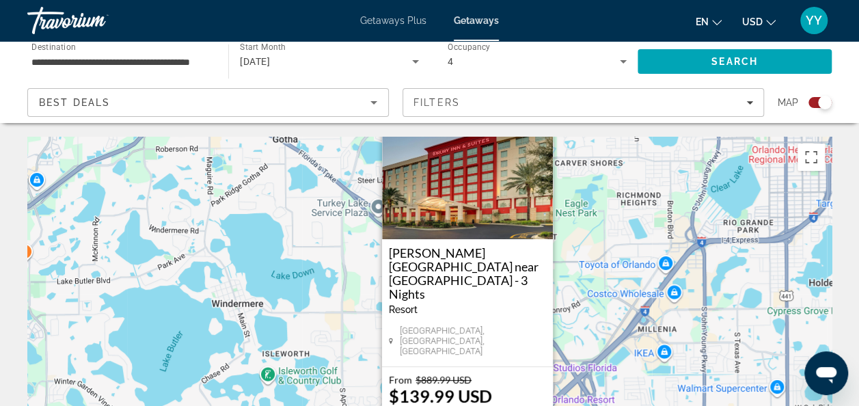
click at [540, 124] on button "Close" at bounding box center [541, 114] width 21 height 21
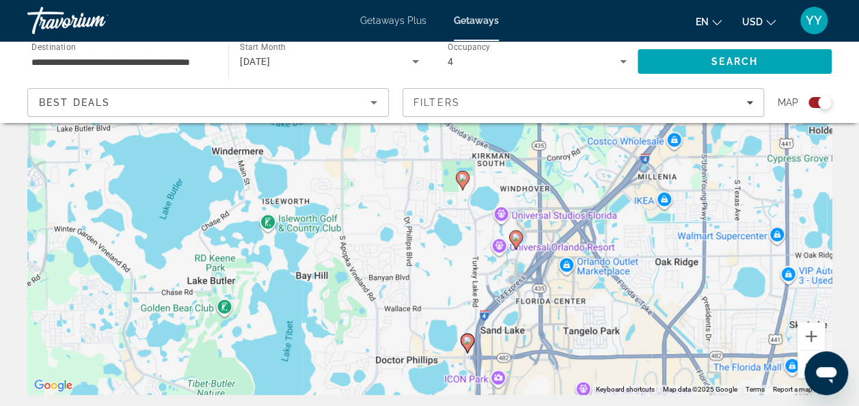
scroll to position [150, 0]
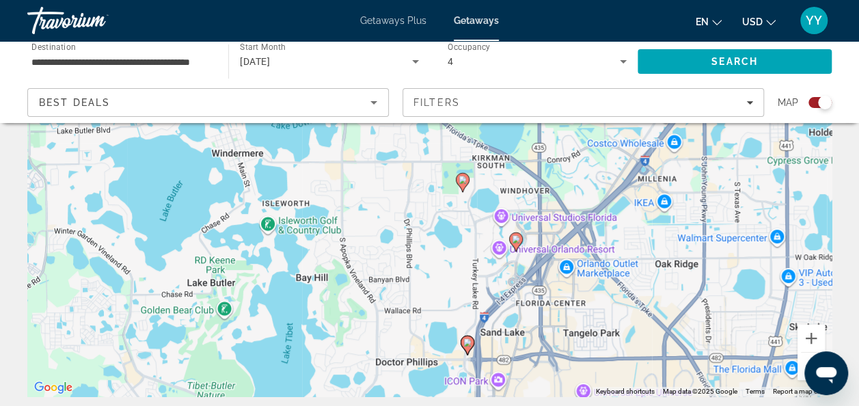
click at [515, 236] on image "Main content" at bounding box center [516, 239] width 8 height 8
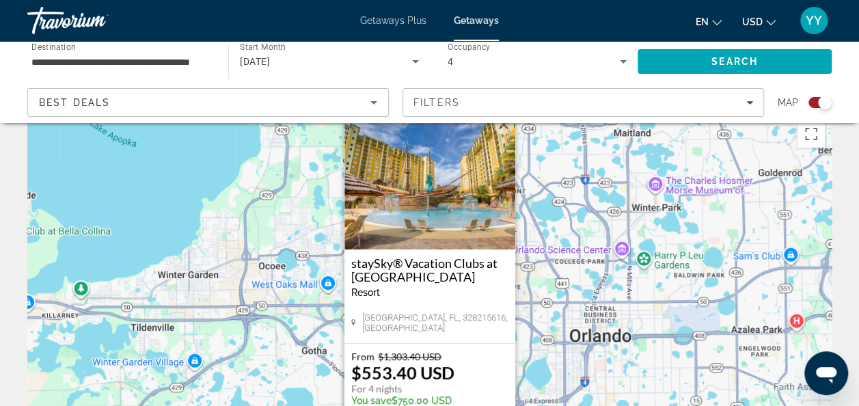
scroll to position [0, 0]
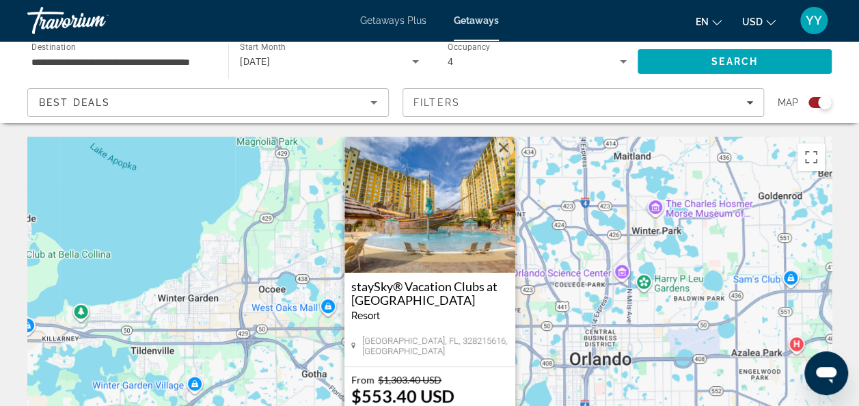
click at [504, 139] on button "Close" at bounding box center [504, 147] width 21 height 21
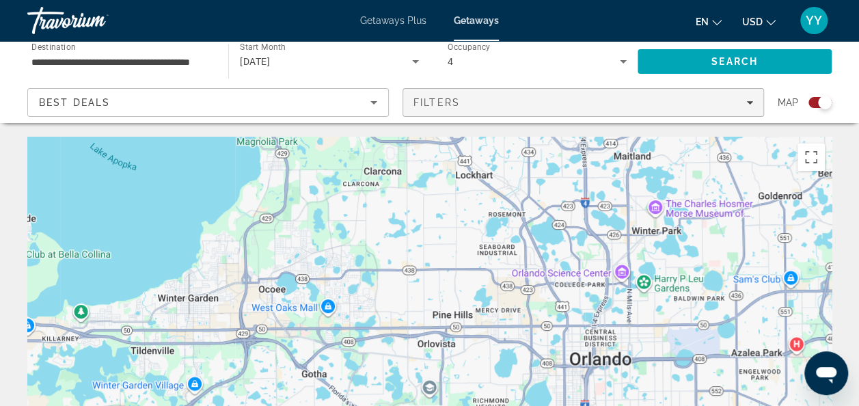
click at [751, 100] on icon "Filters" at bounding box center [750, 102] width 7 height 7
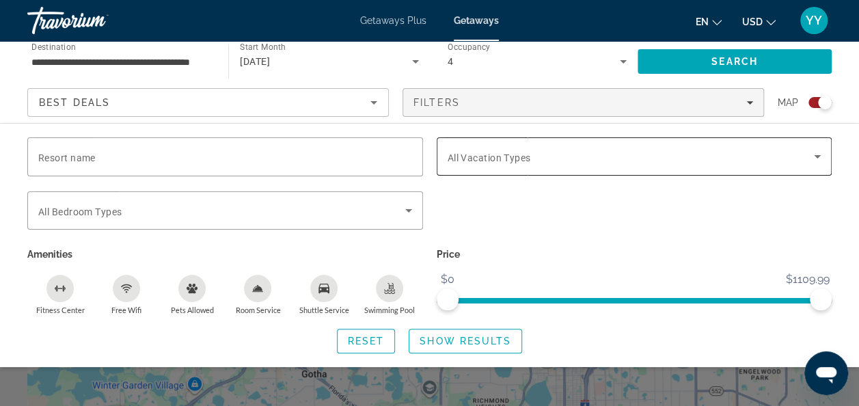
click at [812, 152] on icon "Search widget" at bounding box center [817, 156] width 16 height 16
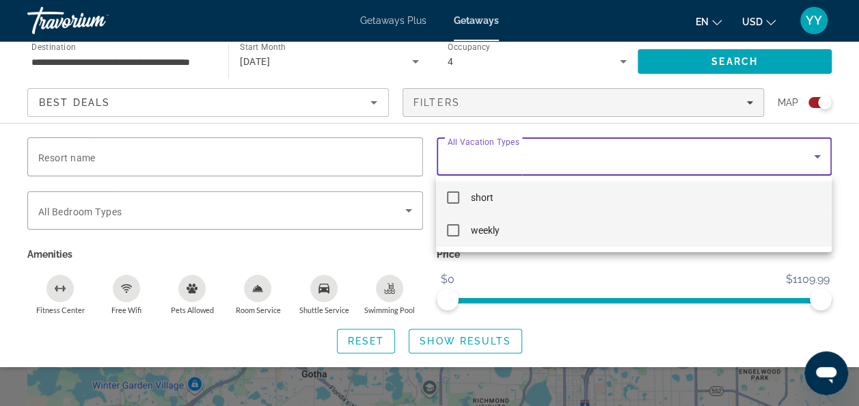
click at [451, 229] on mat-pseudo-checkbox at bounding box center [453, 230] width 12 height 12
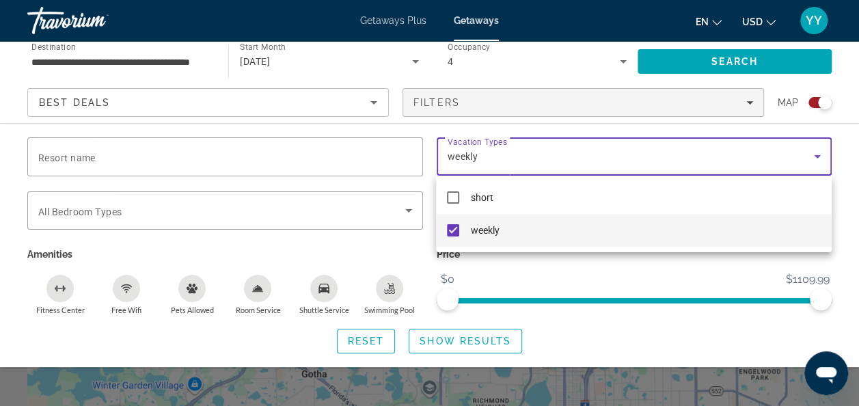
click at [455, 340] on div at bounding box center [429, 203] width 859 height 406
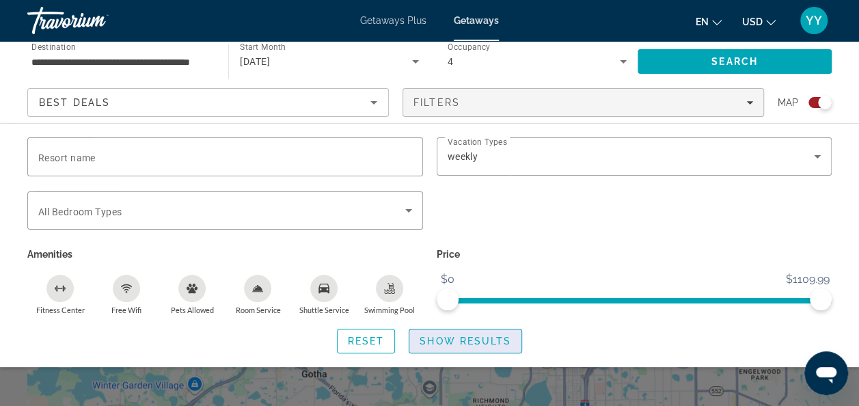
click at [461, 339] on span "Show Results" at bounding box center [466, 341] width 92 height 11
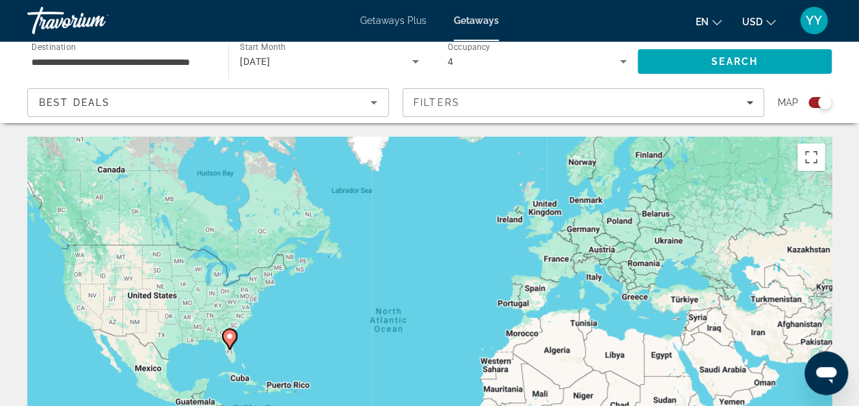
click at [230, 339] on image "Main content" at bounding box center [230, 336] width 8 height 8
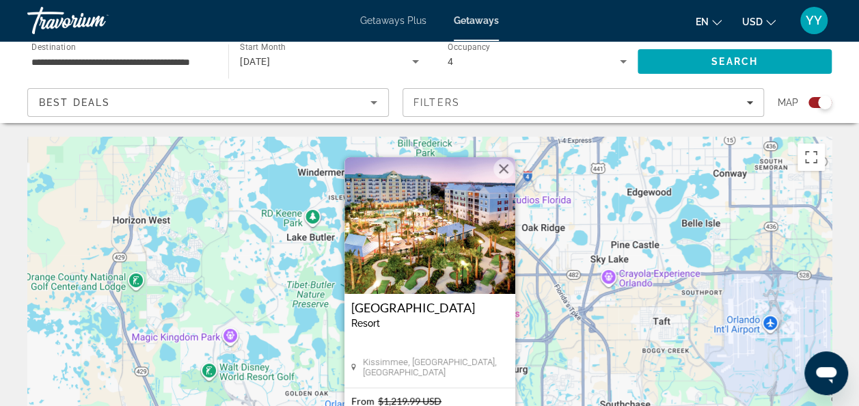
click at [505, 162] on button "Close" at bounding box center [504, 169] width 21 height 21
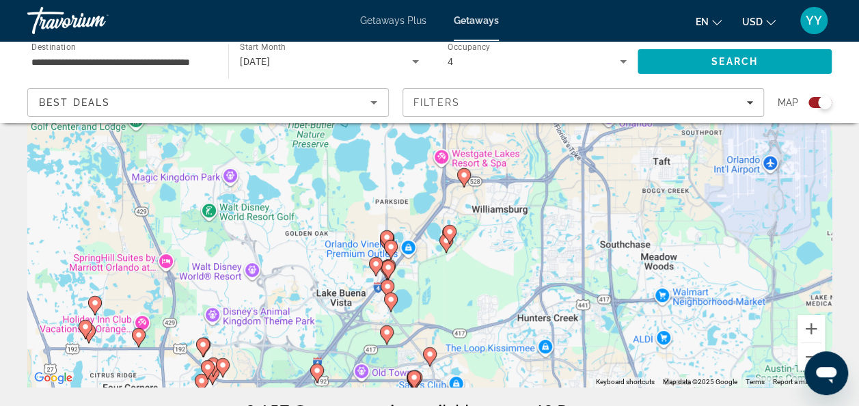
scroll to position [163, 0]
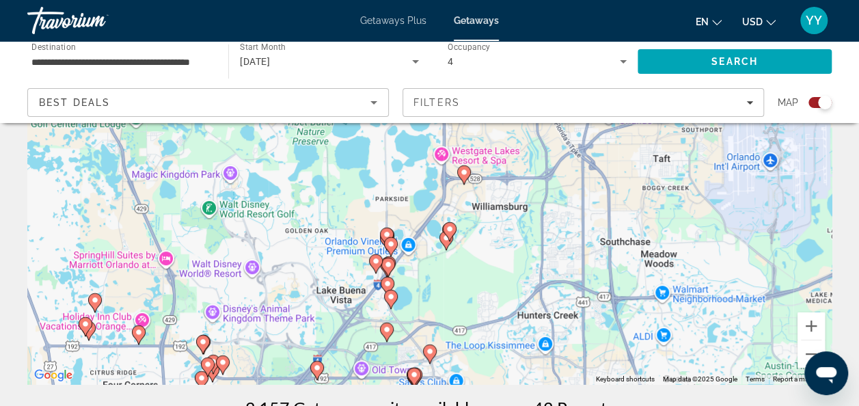
click at [453, 230] on image "Main content" at bounding box center [450, 229] width 8 height 8
click at [453, 230] on div "To activate drag with keyboard, press Alt + Enter. Once in keyboard drag state,…" at bounding box center [429, 179] width 805 height 410
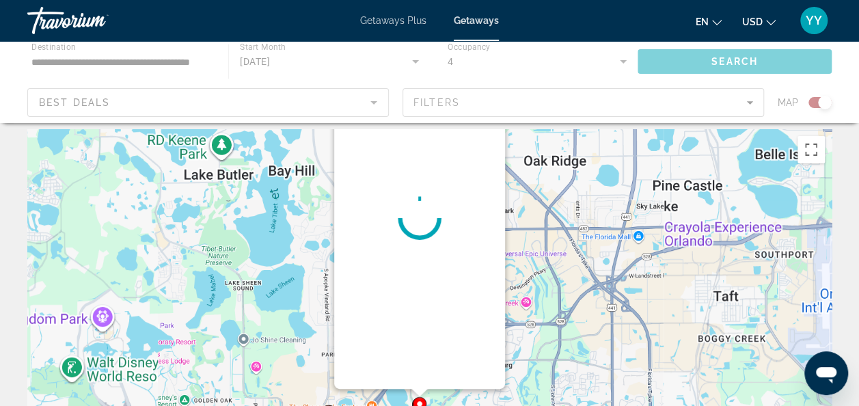
scroll to position [0, 0]
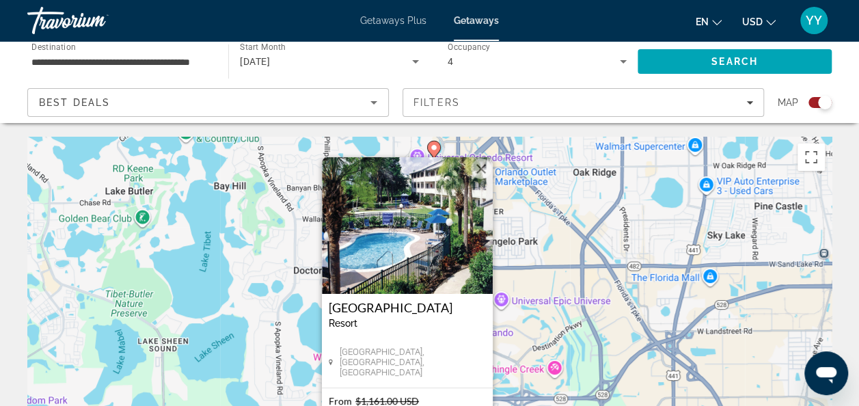
click at [479, 170] on button "Close" at bounding box center [481, 169] width 21 height 21
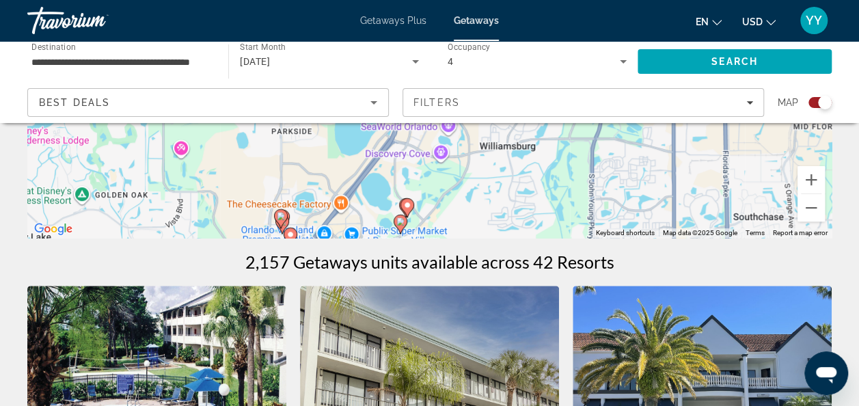
scroll to position [310, 0]
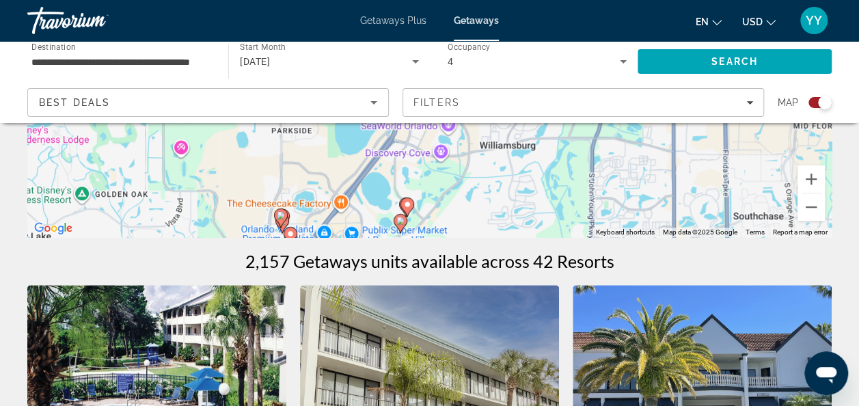
click at [401, 223] on image "Main content" at bounding box center [401, 221] width 8 height 8
click at [401, 223] on div "To navigate, press the arrow keys. To activate drag with keyboard, press Alt + …" at bounding box center [429, 32] width 805 height 410
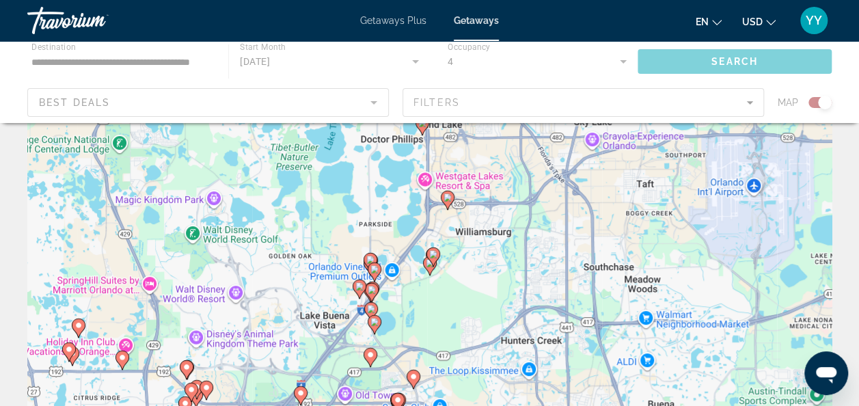
scroll to position [66, 0]
click at [425, 267] on gmp-advanced-marker "Main content" at bounding box center [430, 265] width 14 height 21
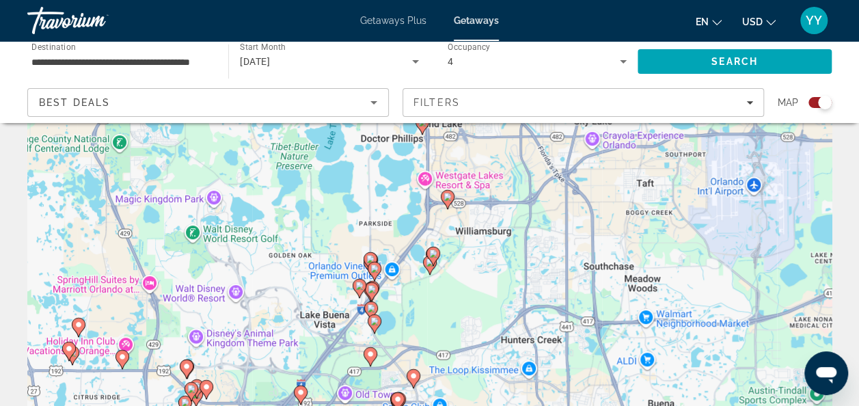
click at [429, 263] on gmp-advanced-marker "Main content" at bounding box center [434, 256] width 14 height 21
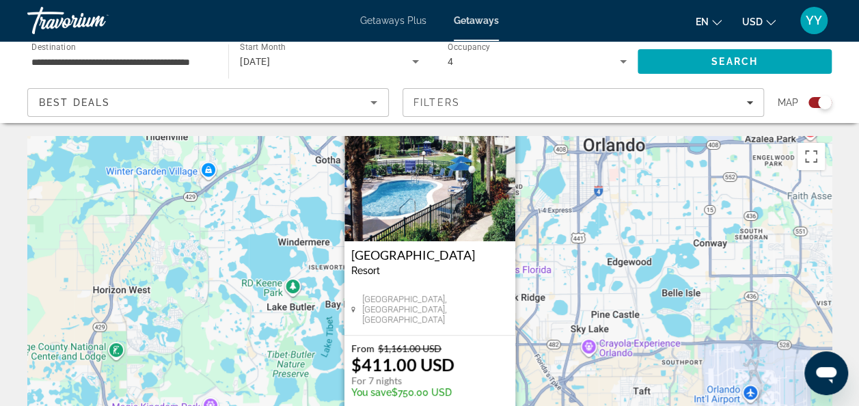
scroll to position [0, 0]
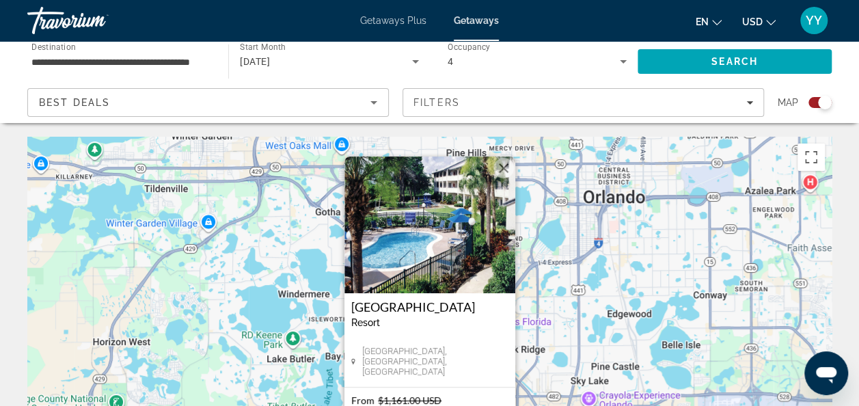
click at [505, 161] on button "Close" at bounding box center [504, 168] width 21 height 21
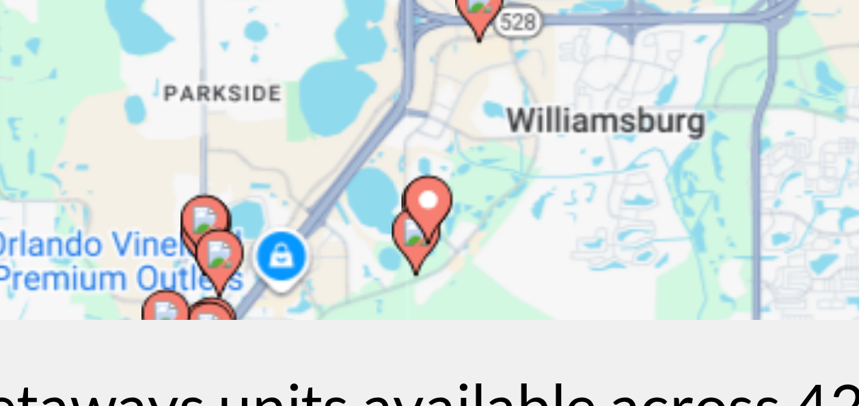
scroll to position [165, 0]
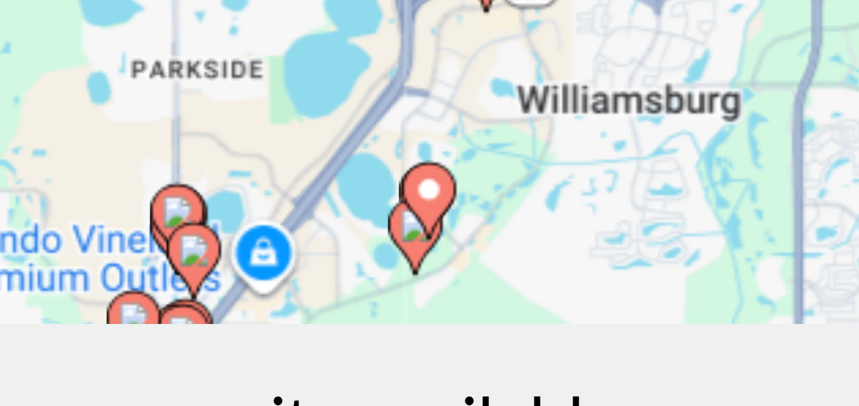
click at [429, 349] on image "Main content" at bounding box center [430, 349] width 8 height 8
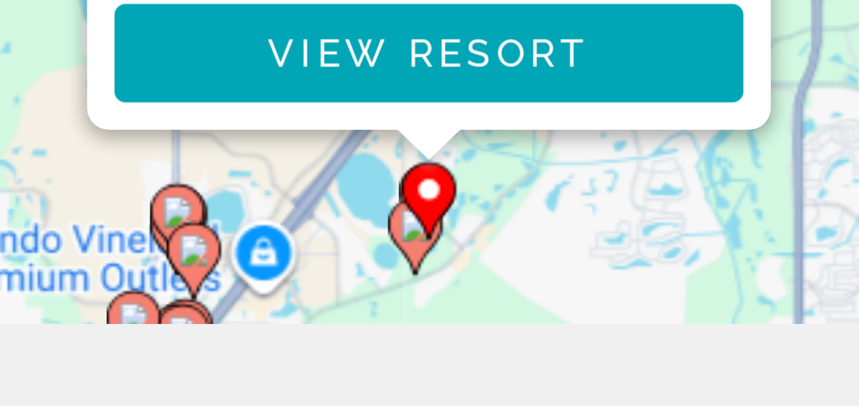
scroll to position [0, 0]
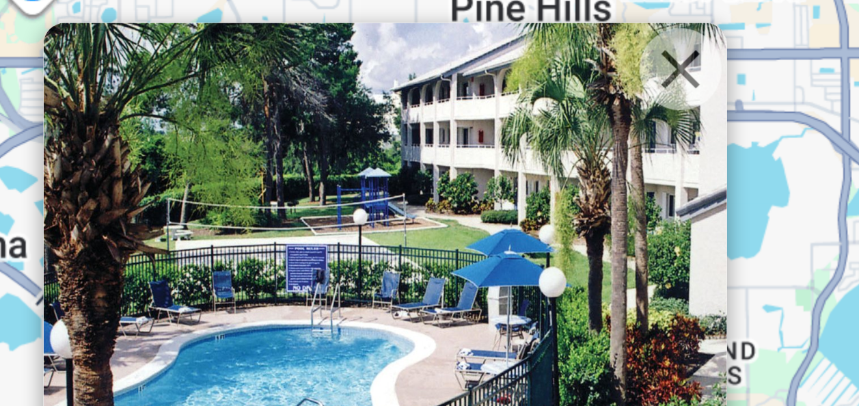
click at [500, 167] on button "Close" at bounding box center [504, 168] width 21 height 21
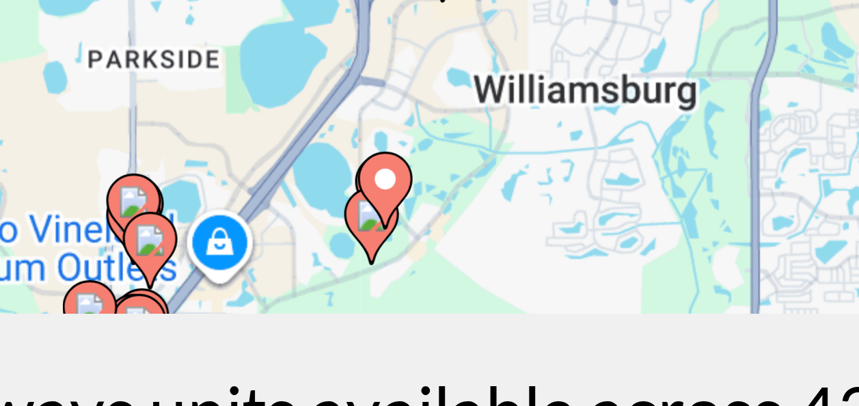
scroll to position [168, 0]
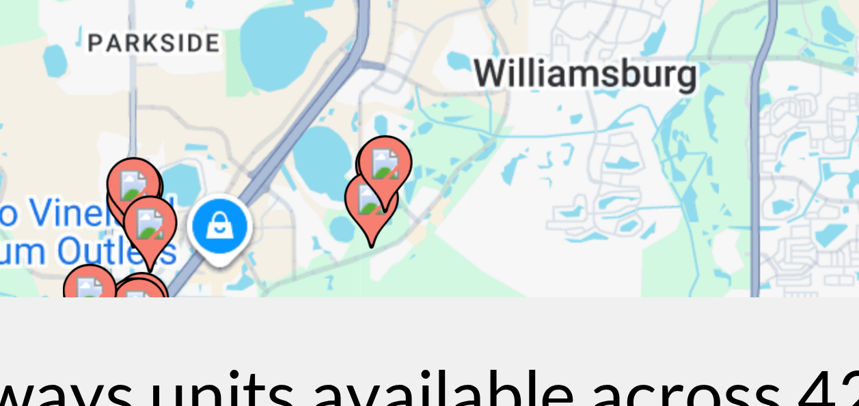
click at [425, 352] on gmp-advanced-marker "Main content" at bounding box center [430, 348] width 14 height 21
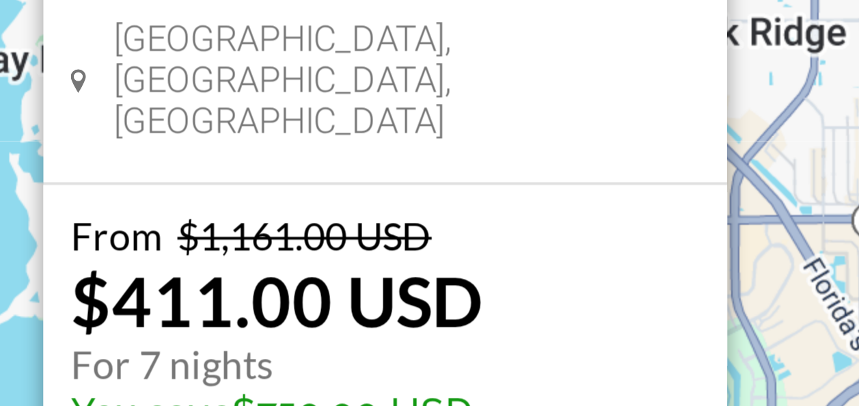
scroll to position [0, 0]
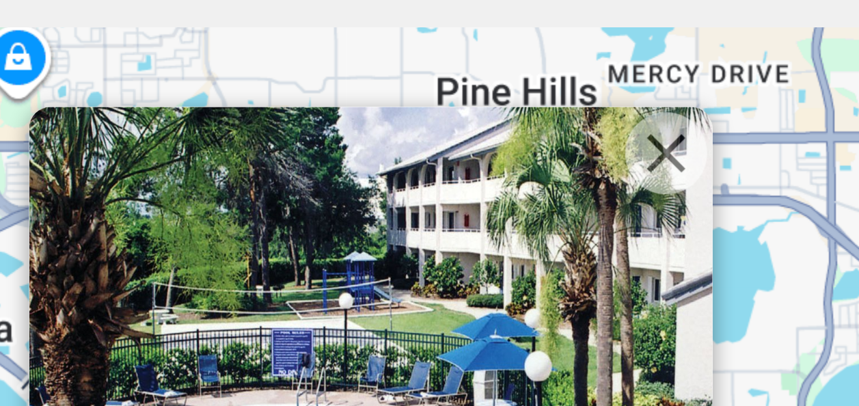
click at [504, 168] on button "Close" at bounding box center [504, 168] width 21 height 21
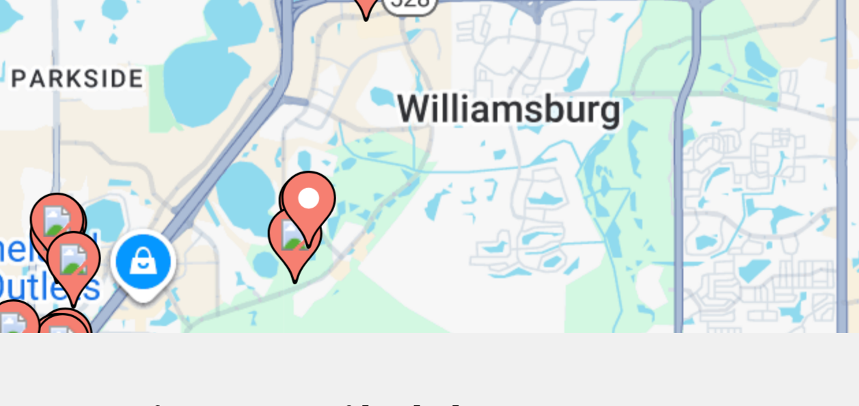
scroll to position [180, 0]
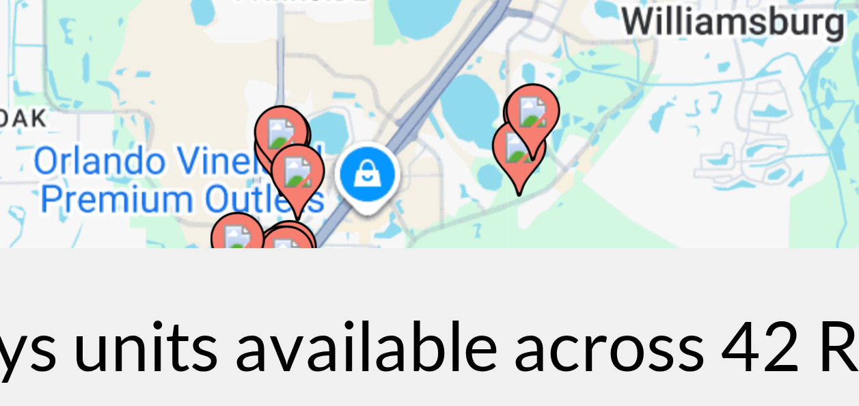
drag, startPoint x: 495, startPoint y: 346, endPoint x: 550, endPoint y: 345, distance: 55.4
click at [550, 345] on div "To activate drag with keyboard, press Alt + Enter. Once in keyboard drag state,…" at bounding box center [429, 161] width 805 height 410
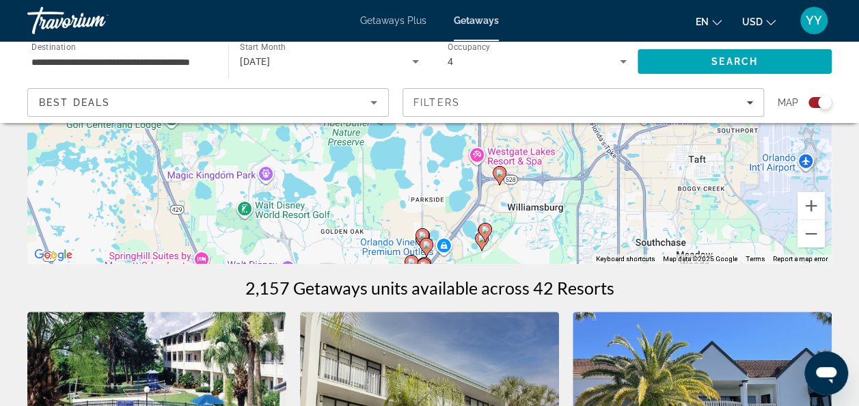
scroll to position [284, 0]
click at [814, 204] on button "Zoom in" at bounding box center [811, 204] width 27 height 27
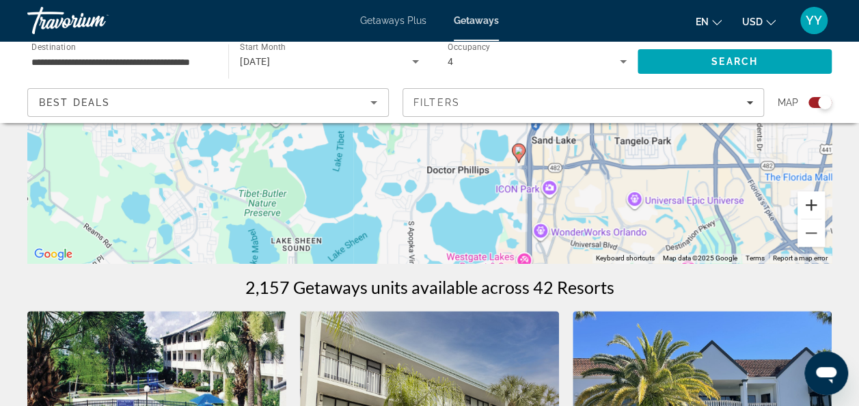
click at [815, 204] on button "Zoom in" at bounding box center [811, 204] width 27 height 27
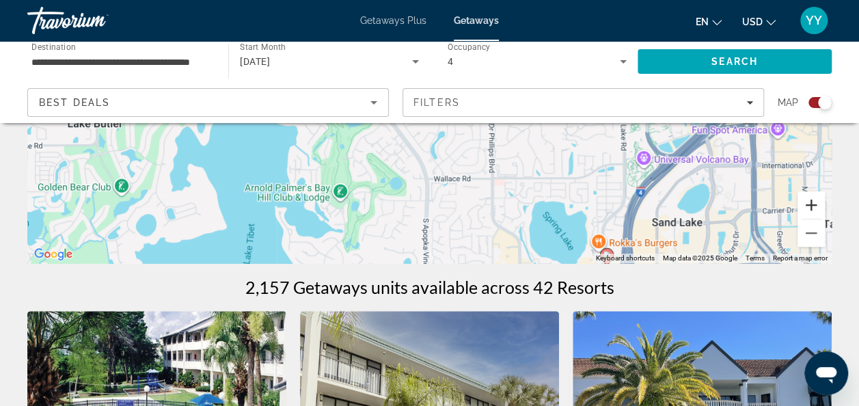
click at [815, 204] on button "Zoom in" at bounding box center [811, 204] width 27 height 27
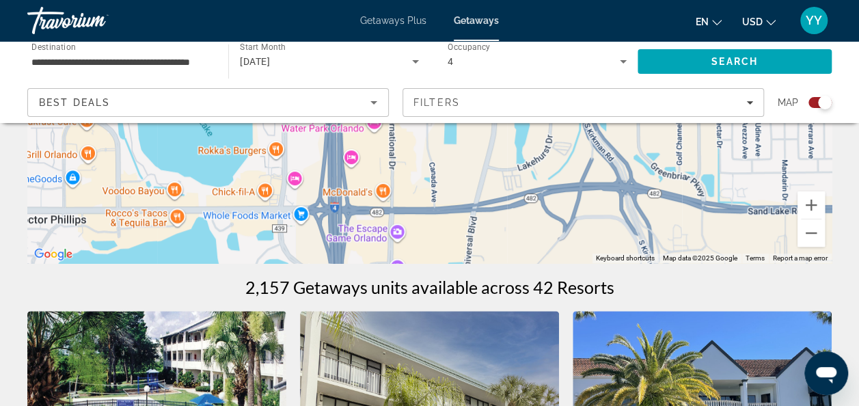
drag, startPoint x: 592, startPoint y: 248, endPoint x: 96, endPoint y: -51, distance: 579.3
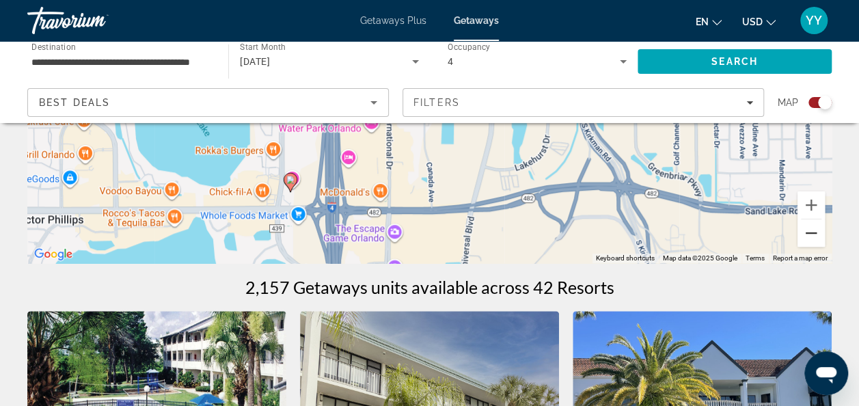
click at [816, 225] on button "Zoom out" at bounding box center [811, 232] width 27 height 27
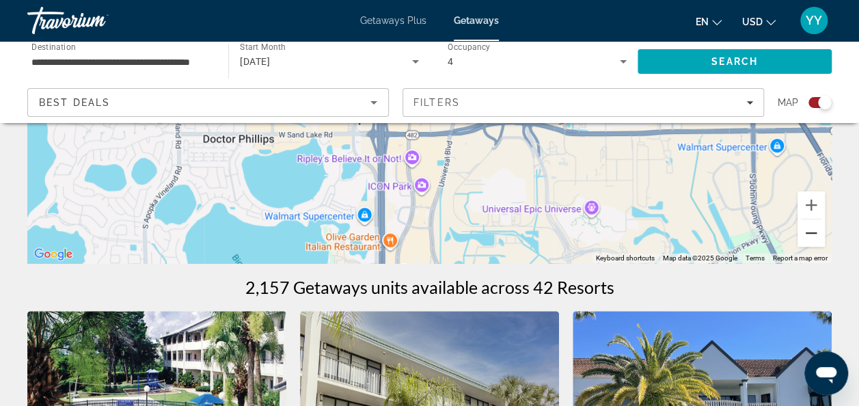
click at [818, 227] on button "Zoom out" at bounding box center [811, 232] width 27 height 27
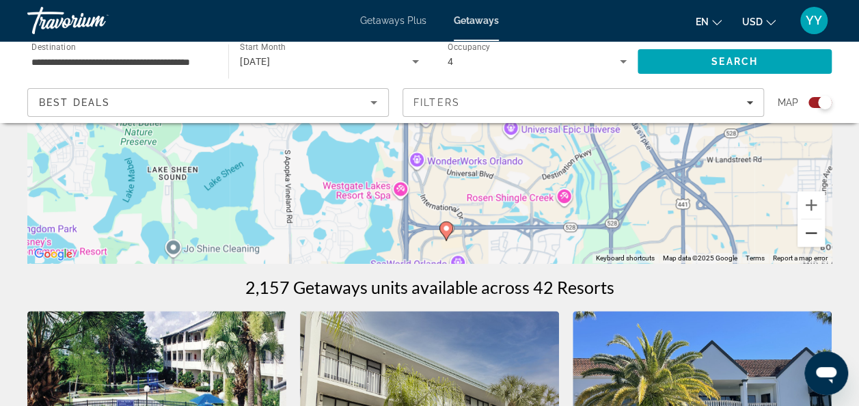
click at [807, 233] on button "Zoom out" at bounding box center [811, 232] width 27 height 27
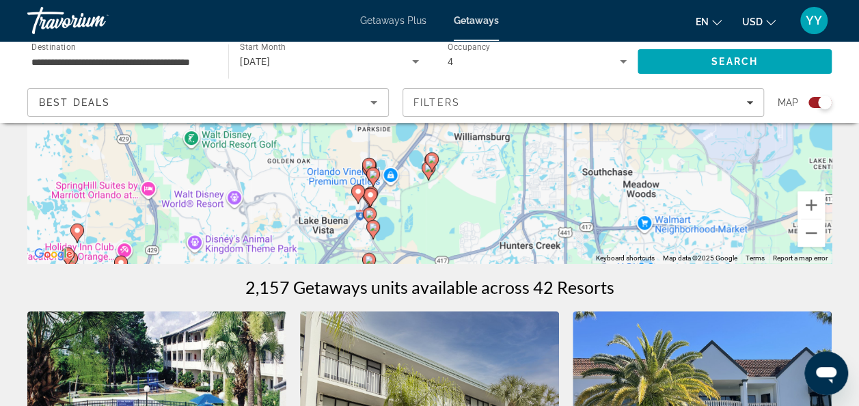
drag, startPoint x: 428, startPoint y: 242, endPoint x: 436, endPoint y: 206, distance: 36.5
click at [436, 206] on div "To activate drag with keyboard, press Alt + Enter. Once in keyboard drag state,…" at bounding box center [429, 58] width 805 height 410
click at [428, 171] on gmp-advanced-marker "Main content" at bounding box center [432, 162] width 14 height 21
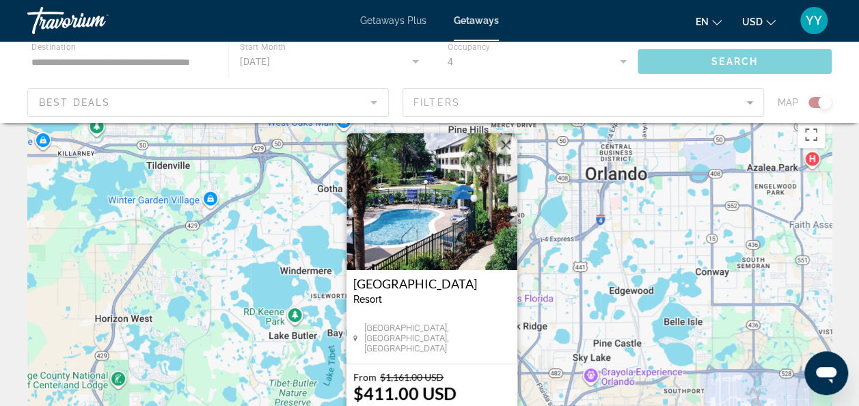
scroll to position [0, 0]
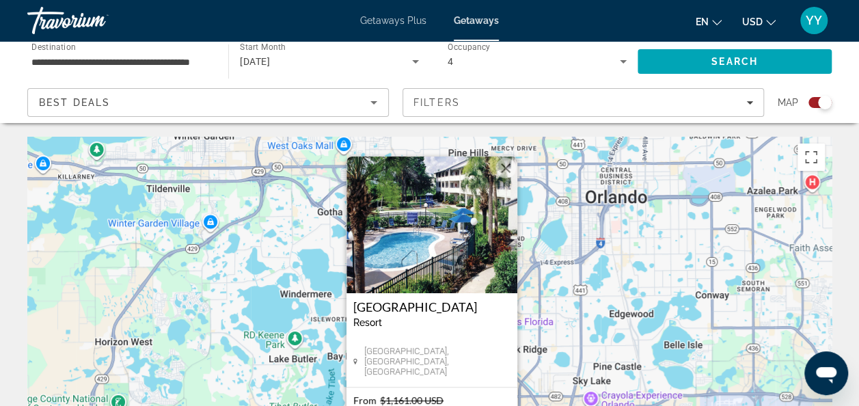
click at [504, 167] on button "Close" at bounding box center [506, 168] width 21 height 21
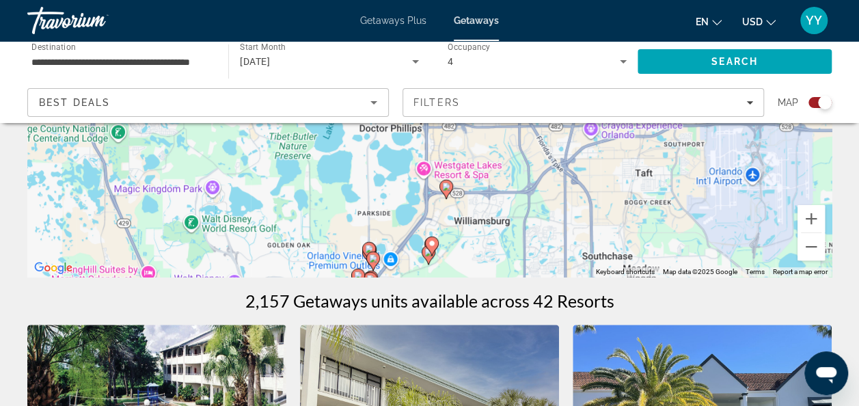
scroll to position [269, 0]
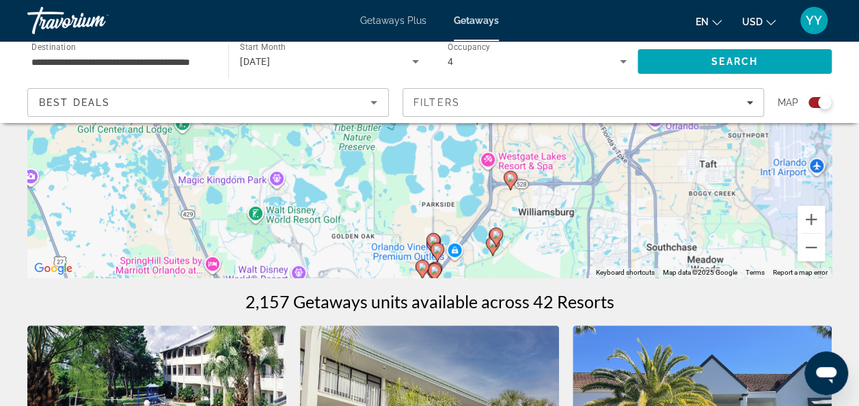
drag, startPoint x: 435, startPoint y: 250, endPoint x: 515, endPoint y: 238, distance: 80.2
click at [513, 239] on div "To navigate, press the arrow keys. To activate drag with keyboard, press Alt + …" at bounding box center [429, 72] width 805 height 410
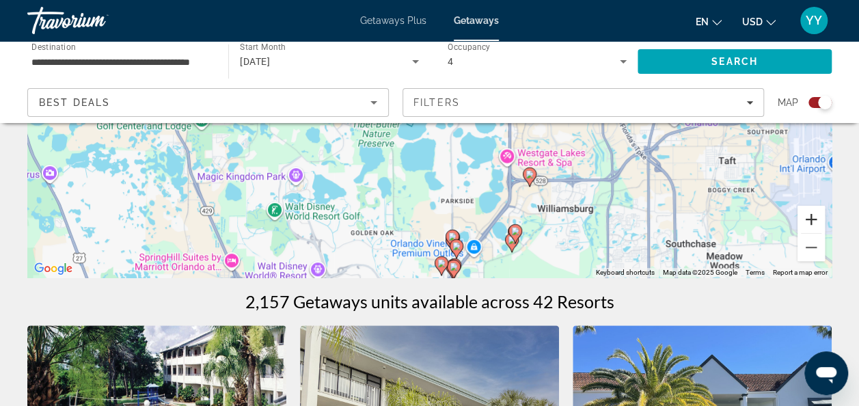
click at [813, 220] on button "Zoom in" at bounding box center [811, 219] width 27 height 27
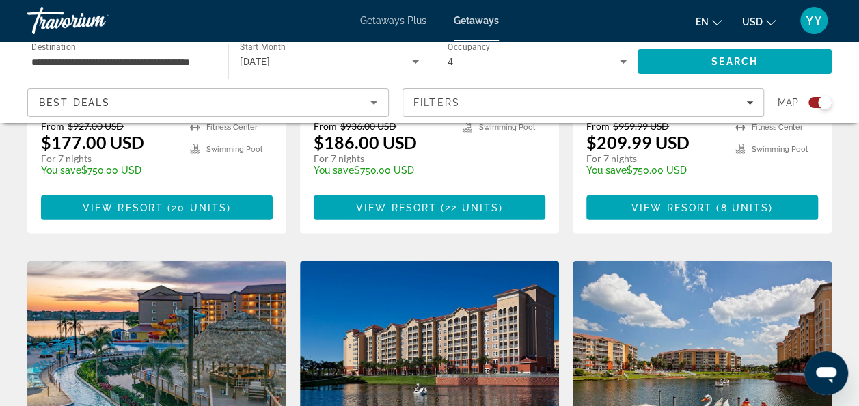
scroll to position [2351, 0]
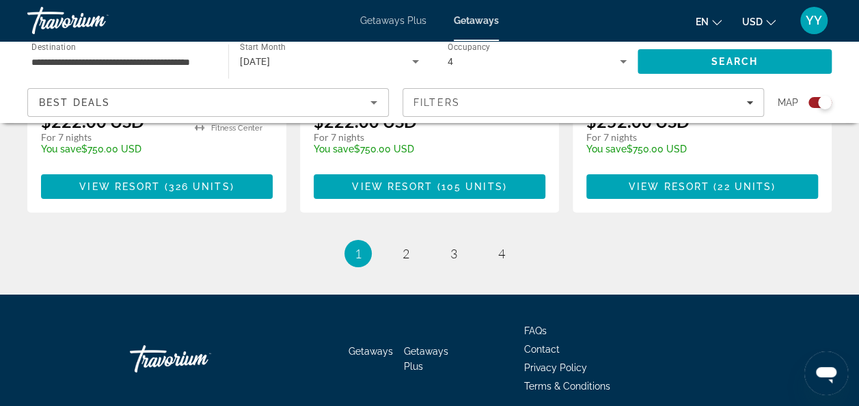
drag, startPoint x: 664, startPoint y: 204, endPoint x: 466, endPoint y: 441, distance: 309.2
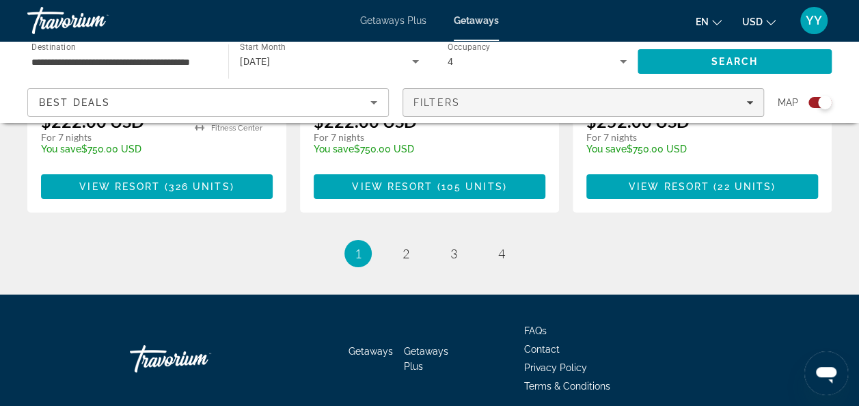
click at [747, 98] on div "Filters" at bounding box center [584, 102] width 340 height 11
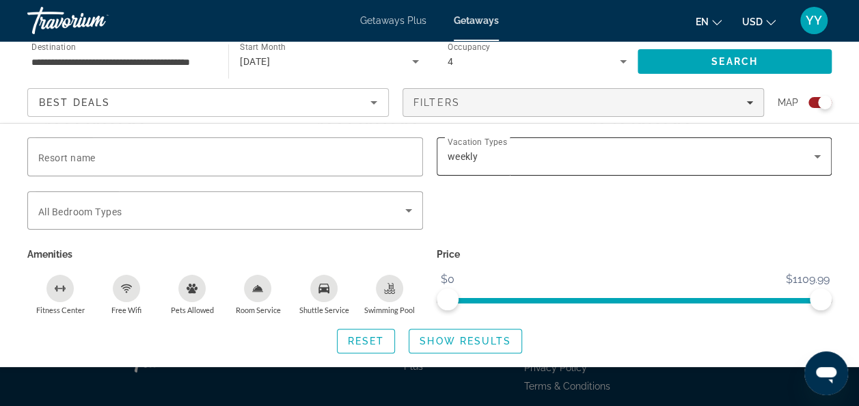
click at [816, 150] on icon "Search widget" at bounding box center [817, 156] width 16 height 16
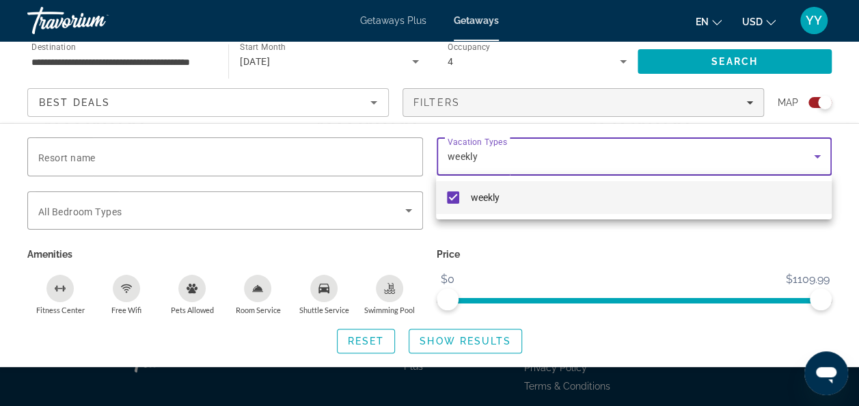
click at [814, 152] on div at bounding box center [429, 203] width 859 height 406
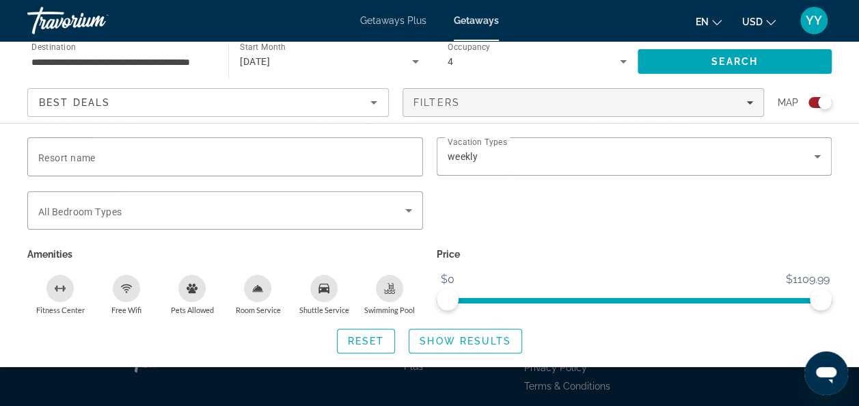
click at [684, 397] on div "Search widget" at bounding box center [429, 305] width 859 height 201
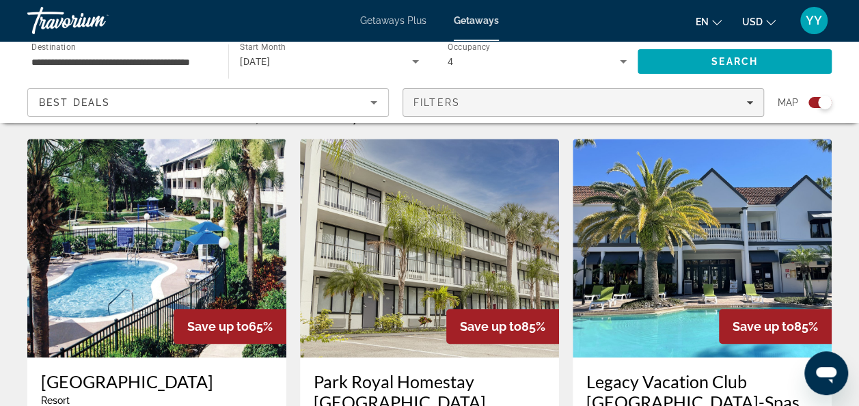
scroll to position [0, 0]
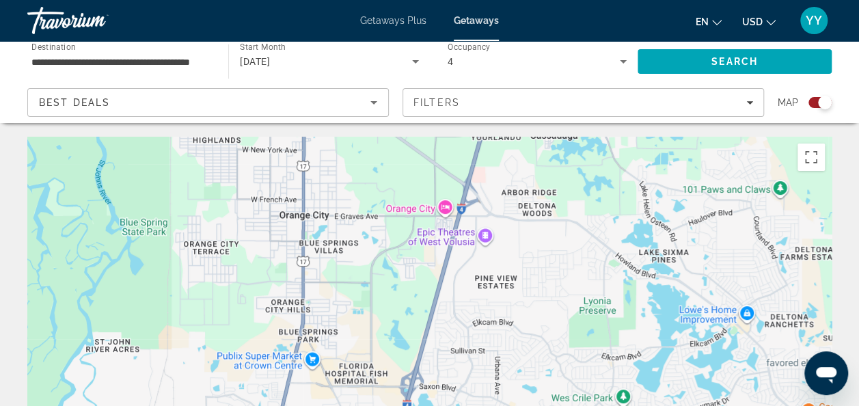
drag, startPoint x: 775, startPoint y: 270, endPoint x: -3, endPoint y: 16, distance: 818.3
click at [0, 16] on html "**********" at bounding box center [429, 203] width 859 height 406
drag, startPoint x: 93, startPoint y: 16, endPoint x: 237, endPoint y: 59, distance: 150.5
click at [237, 59] on div "**********" at bounding box center [429, 203] width 859 height 406
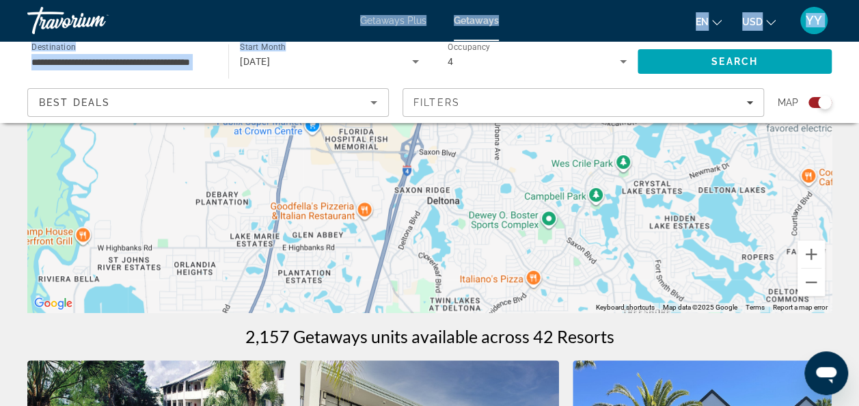
scroll to position [246, 0]
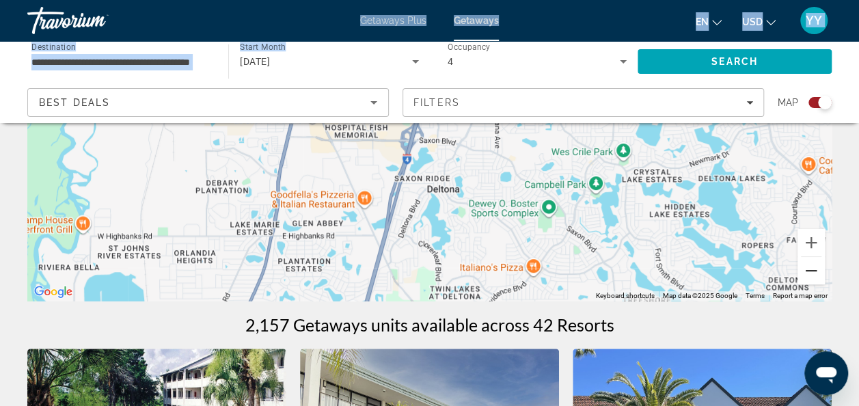
click at [811, 269] on button "Zoom out" at bounding box center [811, 270] width 27 height 27
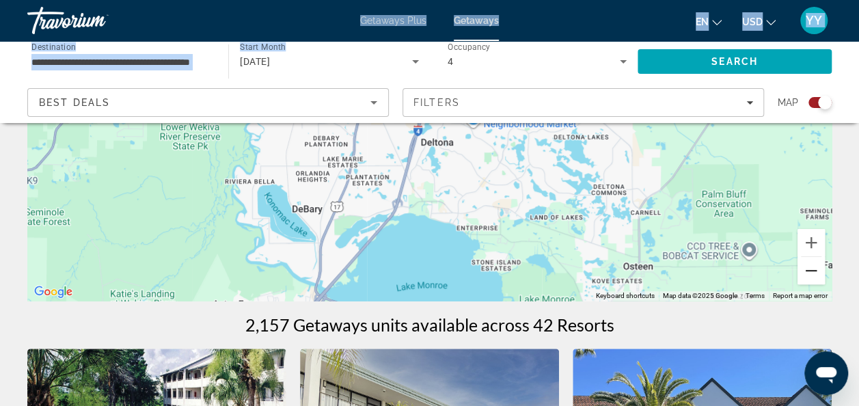
click at [811, 267] on button "Zoom out" at bounding box center [811, 270] width 27 height 27
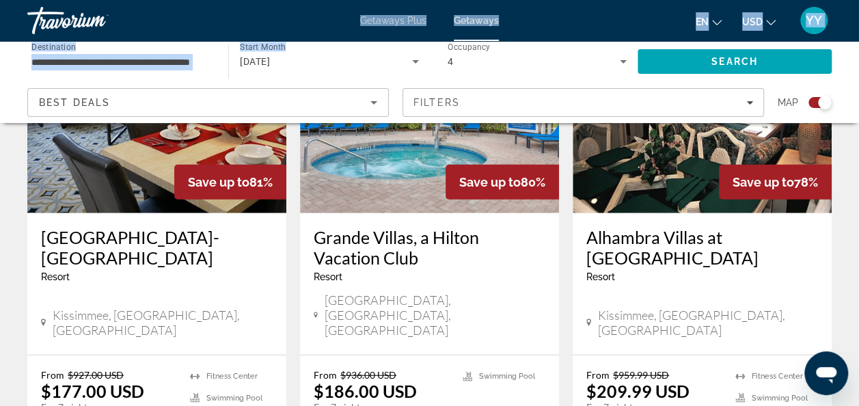
drag, startPoint x: 656, startPoint y: 186, endPoint x: 556, endPoint y: 405, distance: 240.8
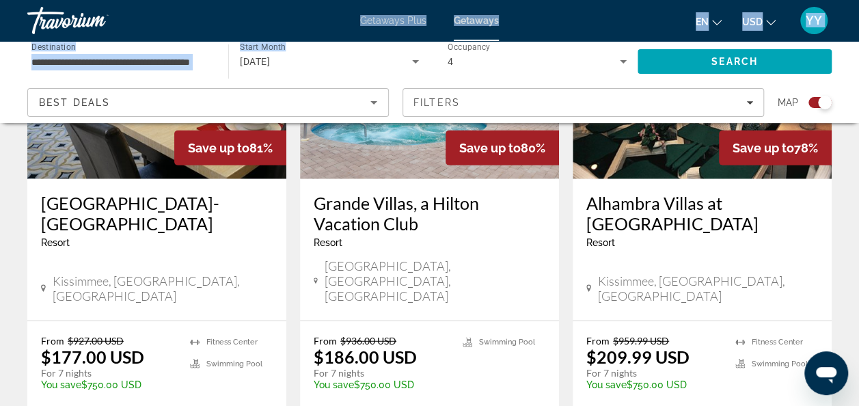
scroll to position [1643, 0]
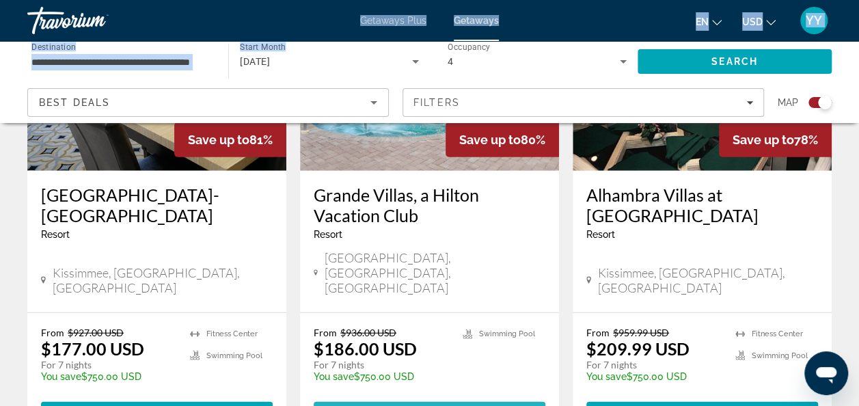
click at [425, 405] on span "View Resort" at bounding box center [396, 414] width 81 height 11
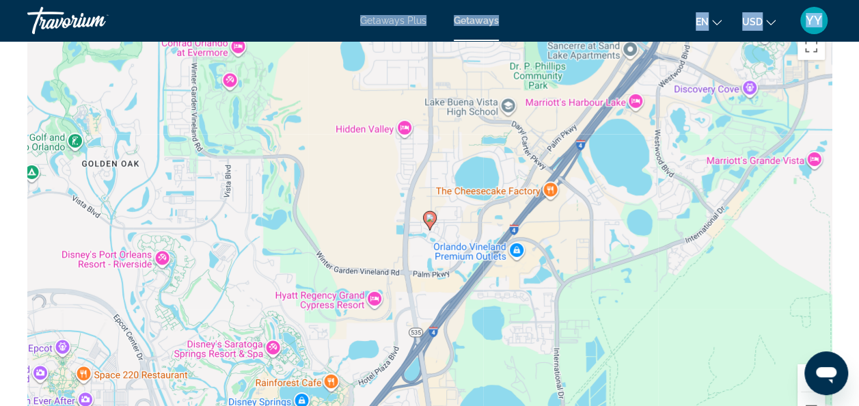
scroll to position [2003, 0]
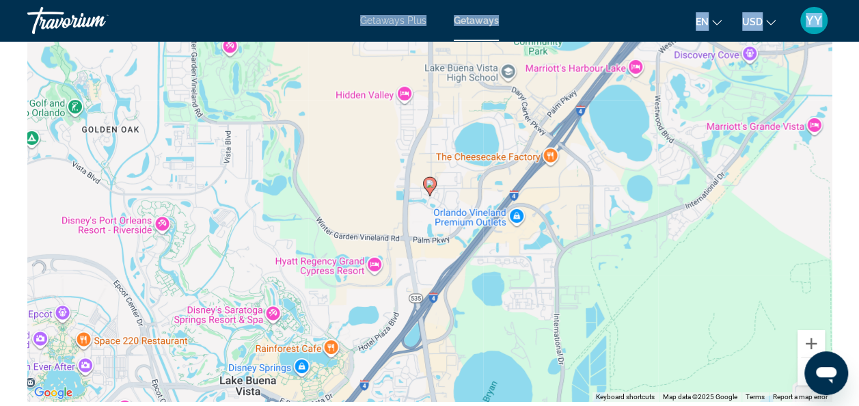
click at [432, 187] on image "Main content" at bounding box center [430, 184] width 8 height 8
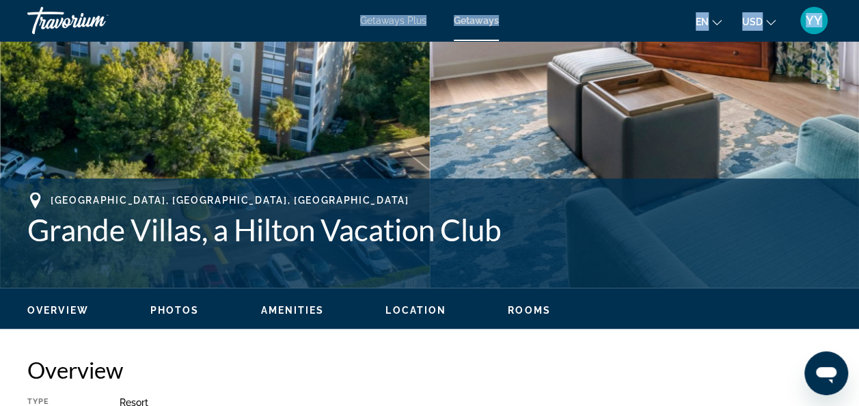
scroll to position [224, 0]
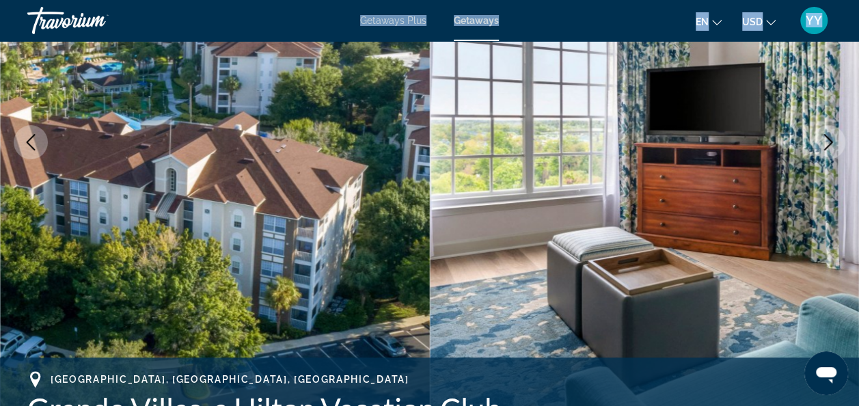
drag, startPoint x: 574, startPoint y: 175, endPoint x: 439, endPoint y: -51, distance: 263.1
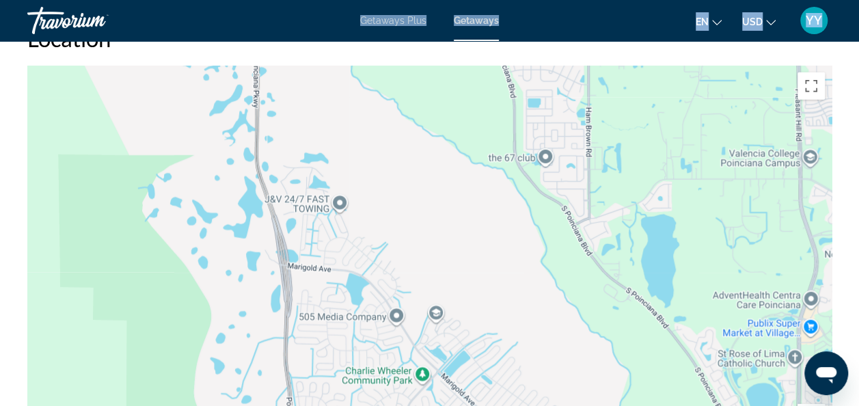
scroll to position [1939, 0]
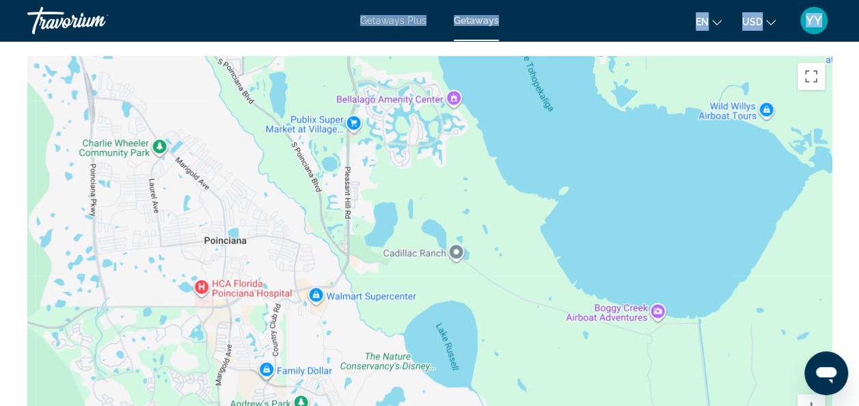
drag, startPoint x: 712, startPoint y: 283, endPoint x: 303, endPoint y: 110, distance: 443.9
click at [303, 110] on div "To activate drag with keyboard, press Alt + Enter. Once in keyboard drag state,…" at bounding box center [429, 261] width 805 height 410
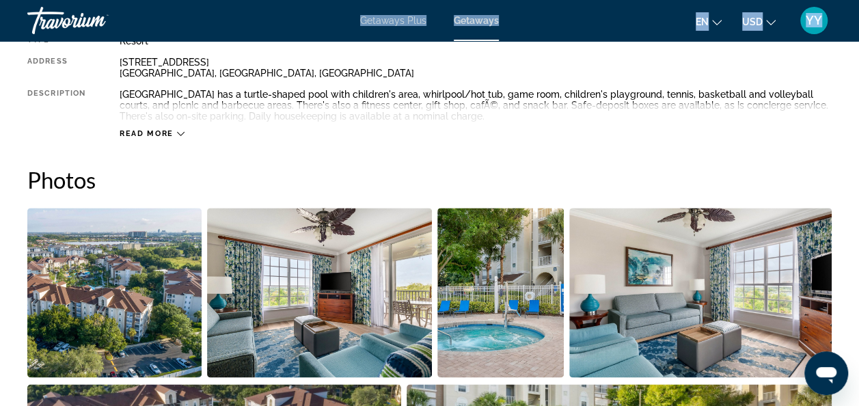
scroll to position [0, 0]
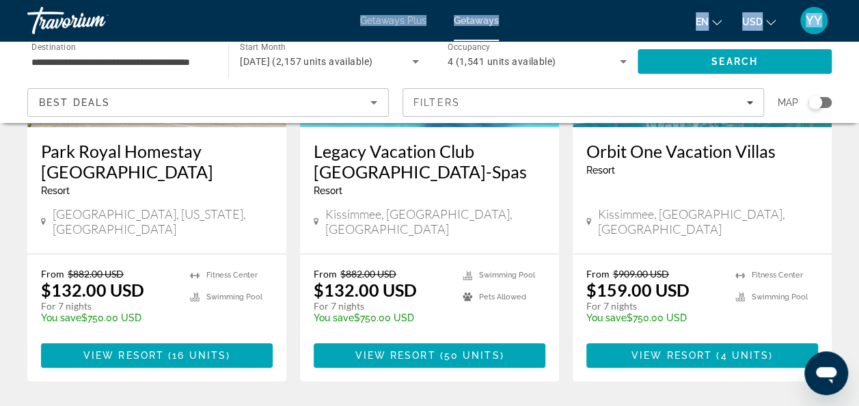
scroll to position [275, 0]
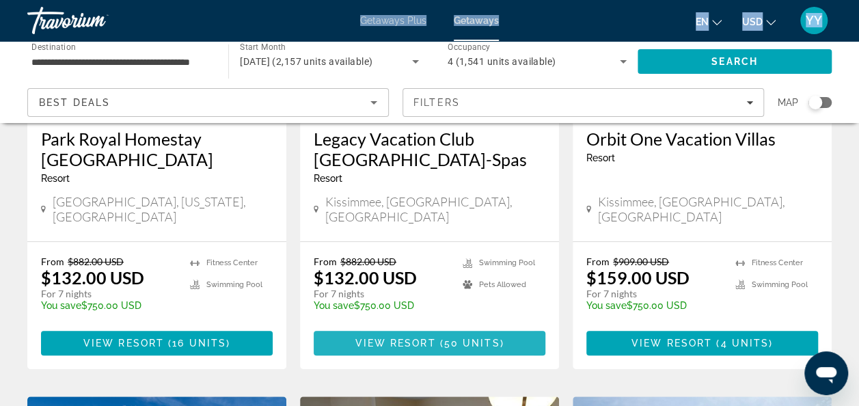
click at [366, 338] on span "View Resort" at bounding box center [395, 343] width 81 height 11
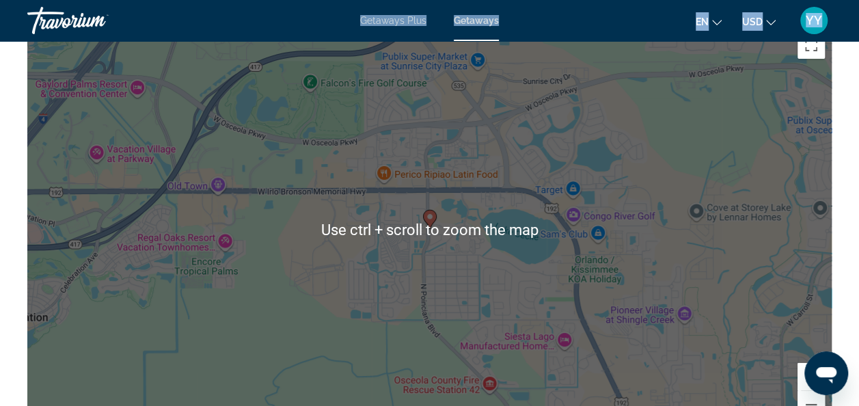
scroll to position [2558, 0]
click at [295, 358] on div "To activate drag with keyboard, press Alt + Enter. Once in keyboard drag state,…" at bounding box center [429, 229] width 805 height 410
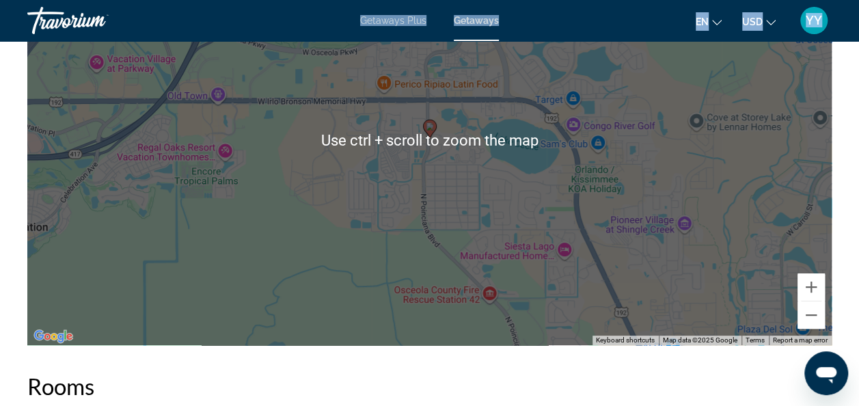
scroll to position [2648, 0]
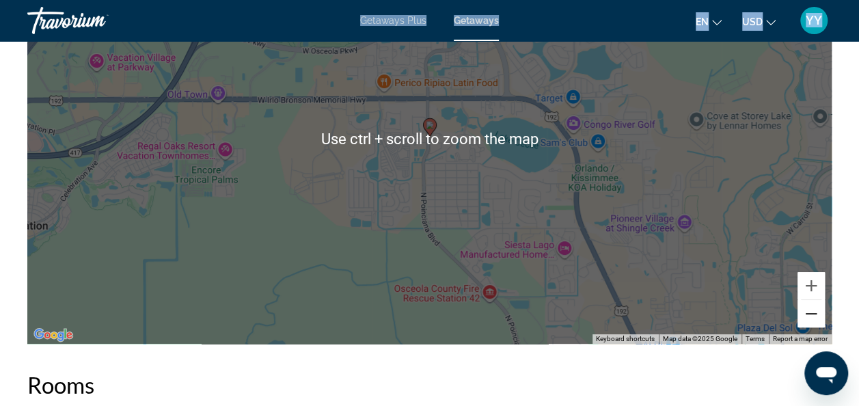
click at [807, 308] on button "Zoom out" at bounding box center [811, 313] width 27 height 27
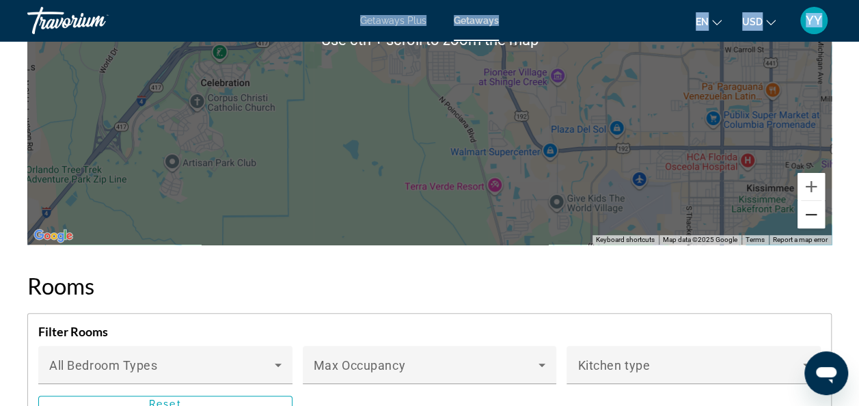
scroll to position [2748, 0]
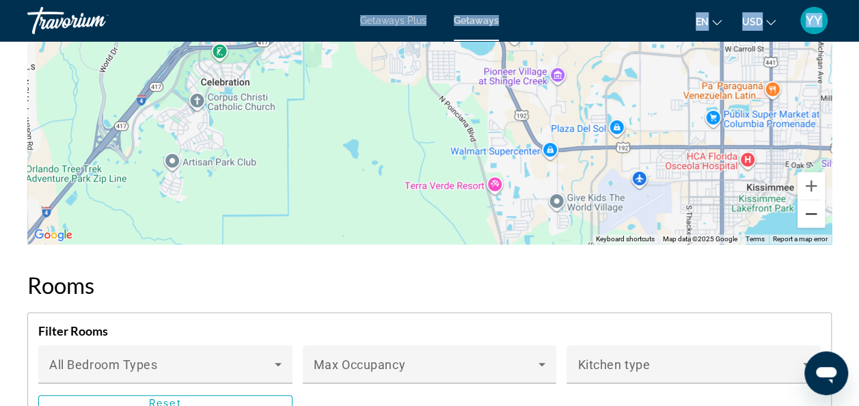
click at [818, 208] on button "Zoom out" at bounding box center [811, 213] width 27 height 27
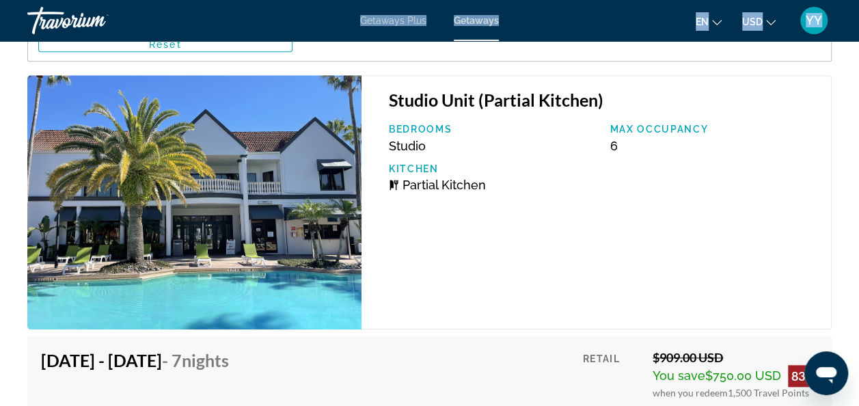
drag, startPoint x: 394, startPoint y: 113, endPoint x: 402, endPoint y: 407, distance: 294.1
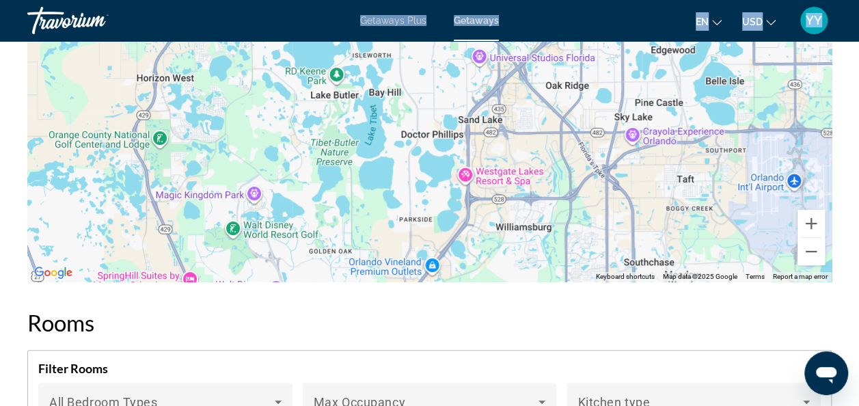
scroll to position [2661, 0]
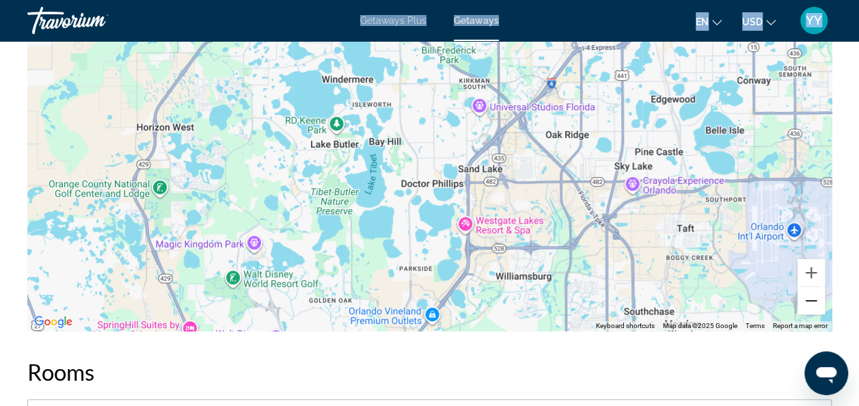
click at [813, 293] on button "Zoom out" at bounding box center [811, 300] width 27 height 27
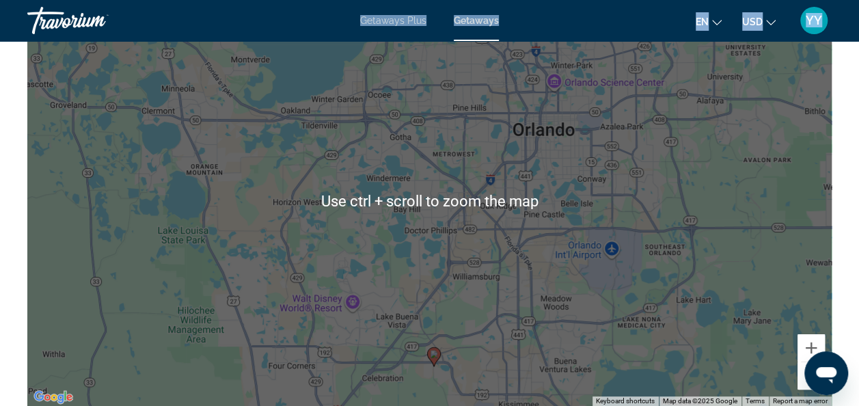
scroll to position [2516, 0]
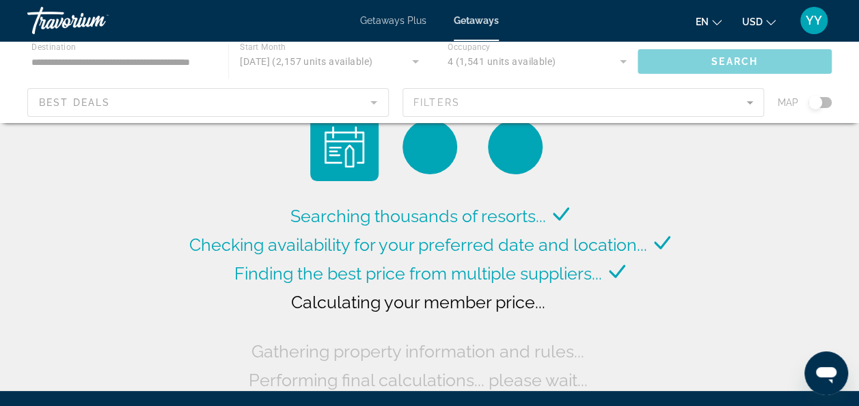
click at [244, 156] on div "Searching thousands of resorts... Checking availability for your preferred date…" at bounding box center [430, 254] width 488 height 282
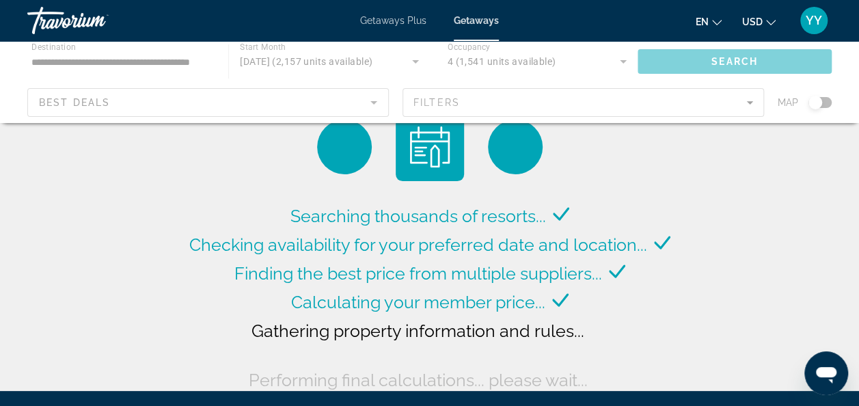
click at [244, 156] on div "Searching thousands of resorts... Checking availability for your preferred date…" at bounding box center [430, 254] width 488 height 282
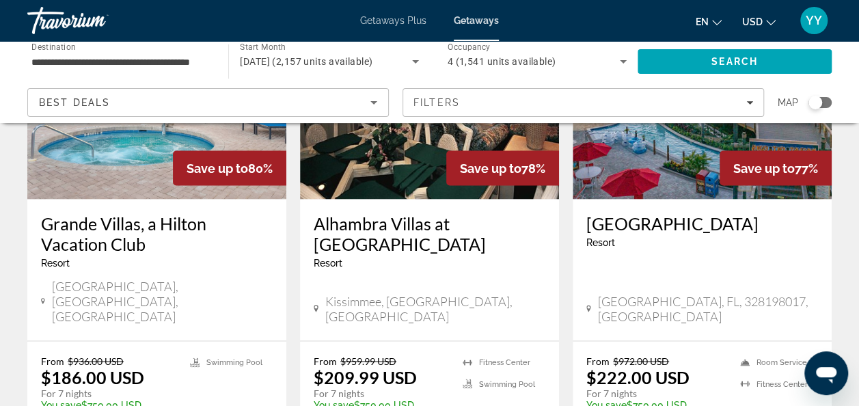
scroll to position [1211, 0]
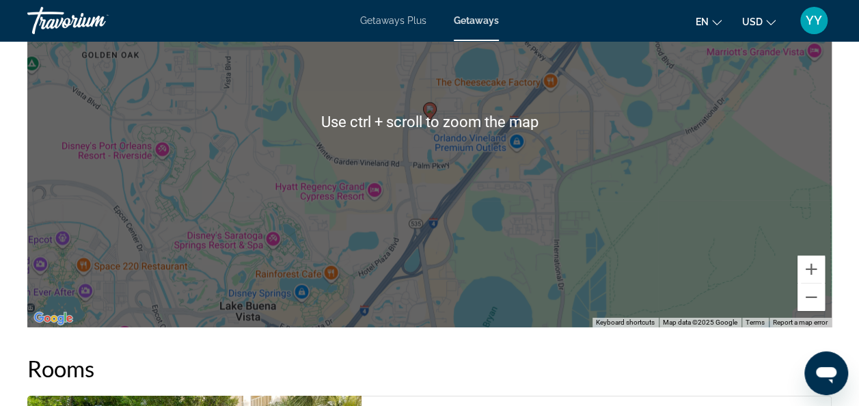
scroll to position [2048, 0]
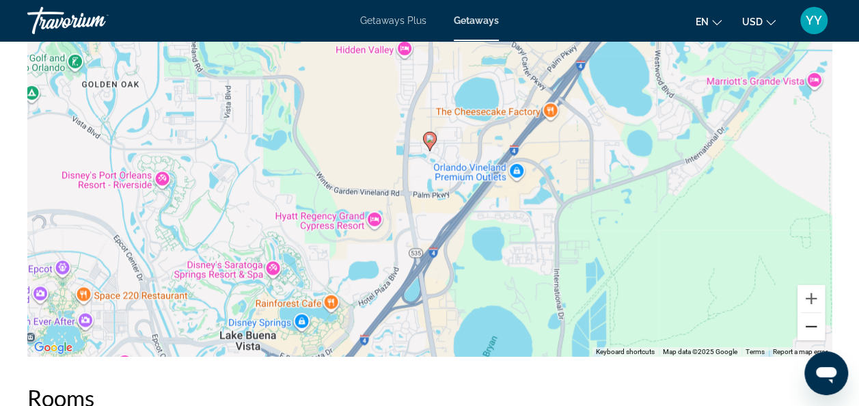
click at [810, 321] on button "Zoom out" at bounding box center [811, 326] width 27 height 27
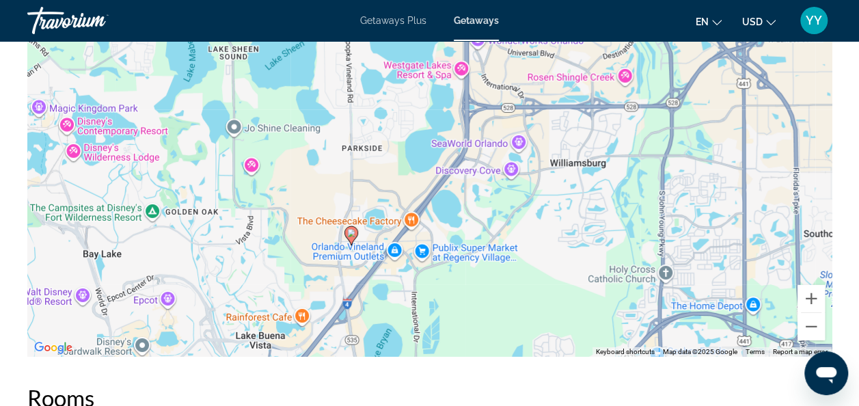
drag, startPoint x: 613, startPoint y: 221, endPoint x: 533, endPoint y: 317, distance: 124.3
click at [533, 317] on div "To activate drag with keyboard, press Alt + Enter. Once in keyboard drag state,…" at bounding box center [429, 152] width 805 height 410
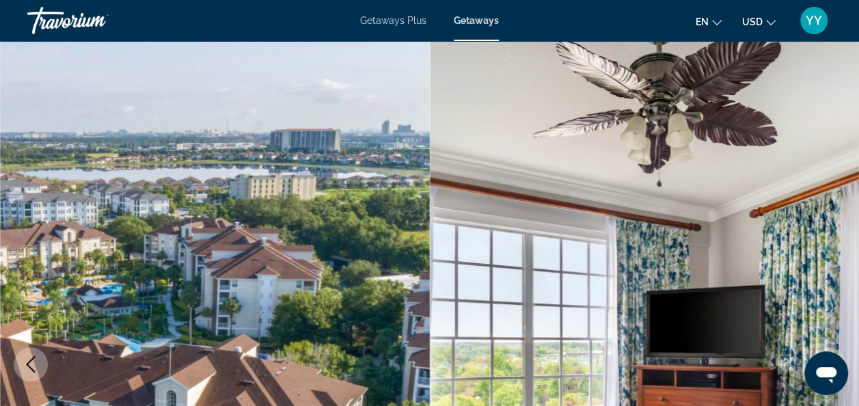
scroll to position [0, 0]
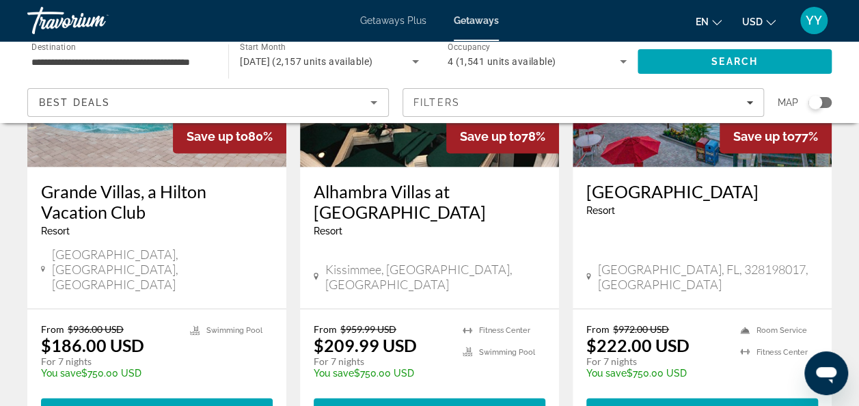
scroll to position [1232, 0]
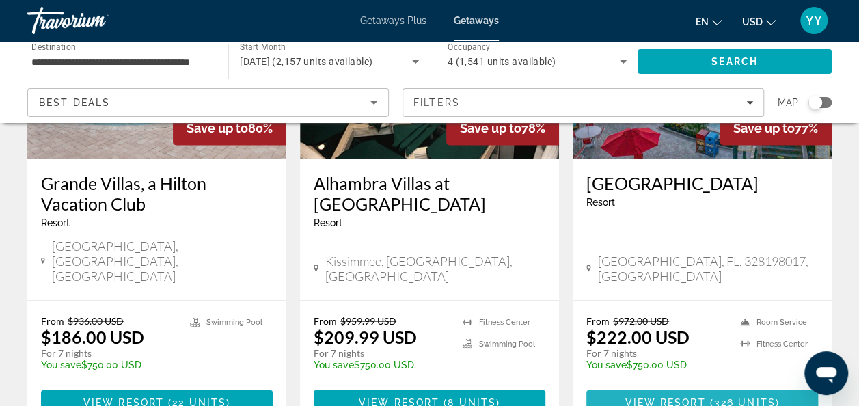
click at [618, 386] on span "Main content" at bounding box center [703, 402] width 232 height 33
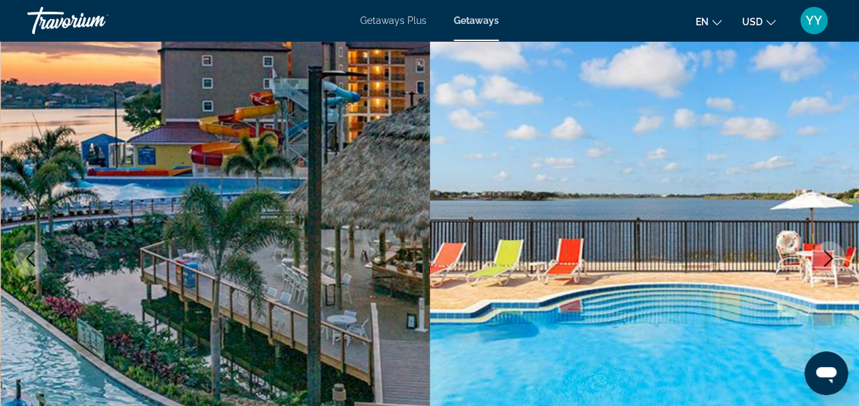
scroll to position [101, 0]
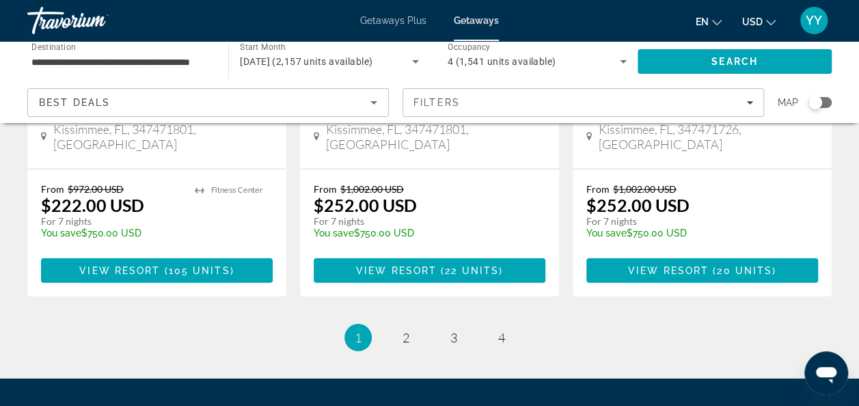
scroll to position [1844, 0]
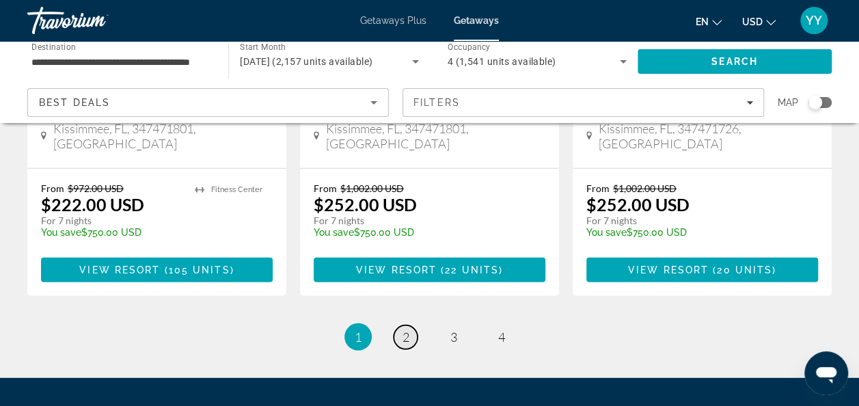
click at [408, 330] on span "2" at bounding box center [406, 337] width 7 height 15
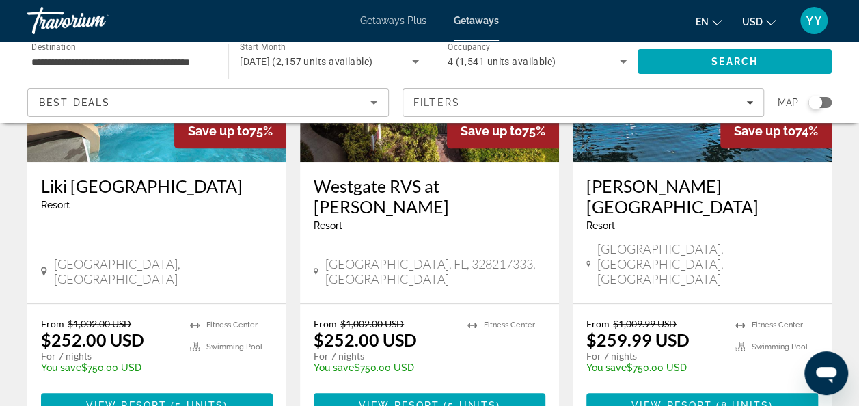
scroll to position [239, 0]
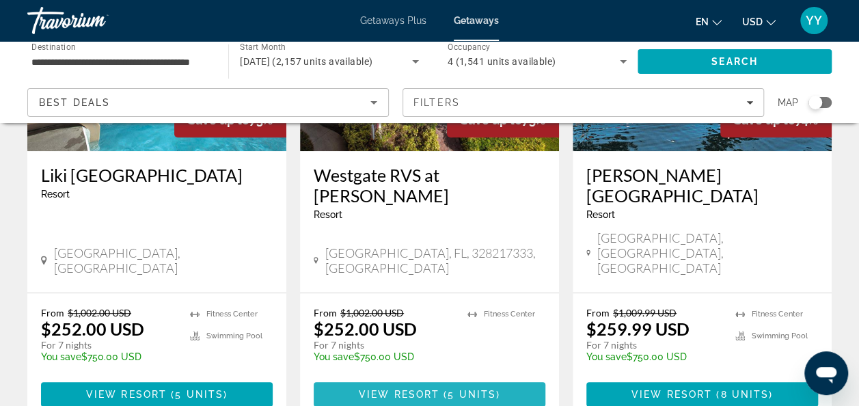
click at [418, 389] on span "View Resort" at bounding box center [399, 394] width 81 height 11
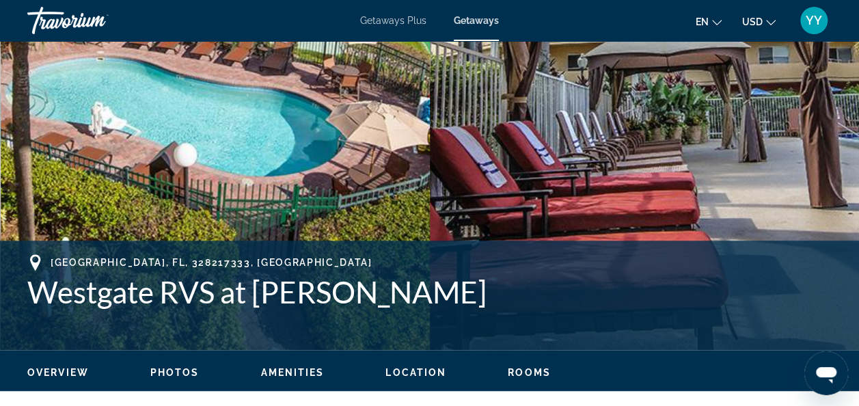
scroll to position [342, 0]
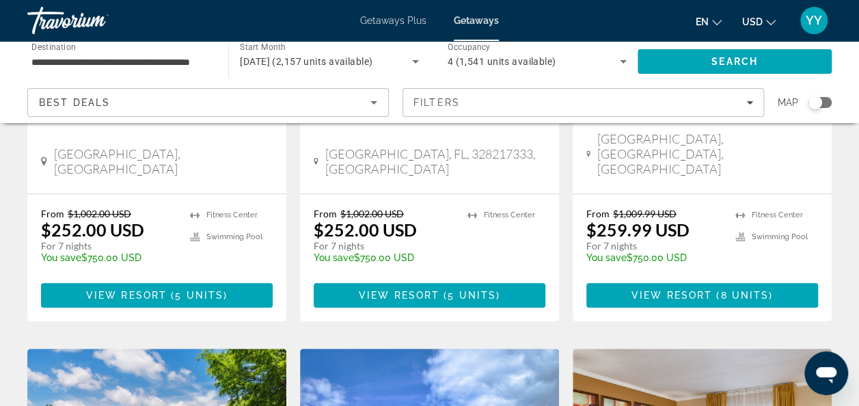
scroll to position [338, 0]
click at [673, 279] on span "Main content" at bounding box center [703, 295] width 232 height 33
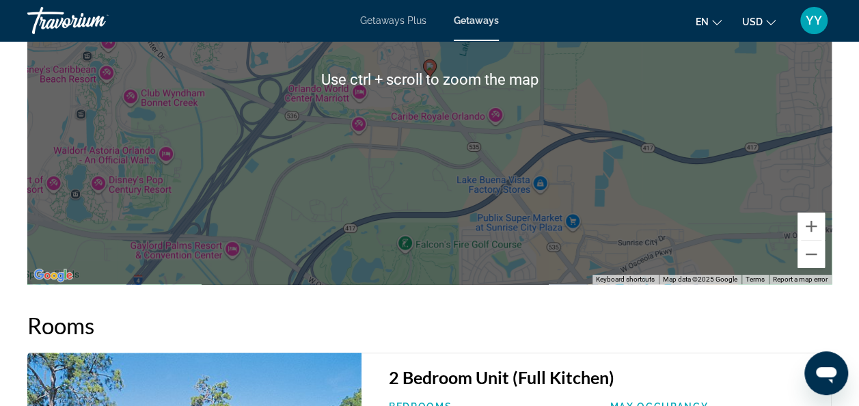
scroll to position [2533, 0]
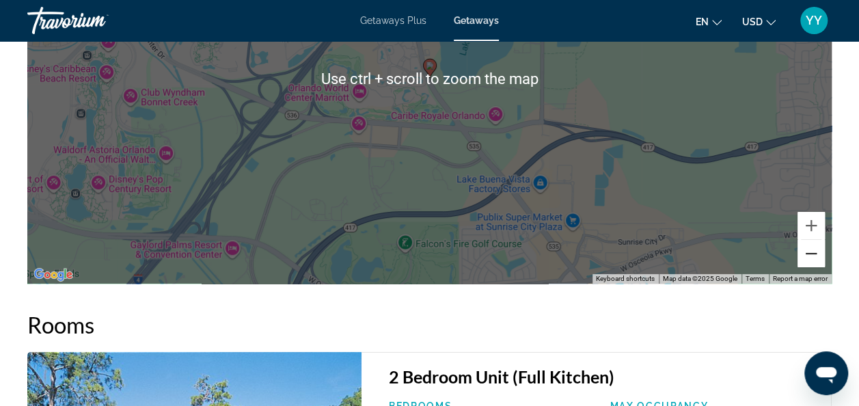
click at [809, 264] on button "Zoom out" at bounding box center [811, 253] width 27 height 27
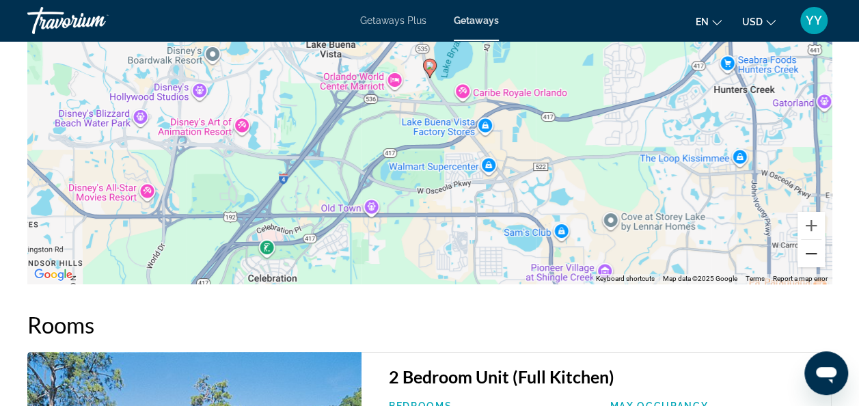
click at [809, 264] on button "Zoom out" at bounding box center [811, 253] width 27 height 27
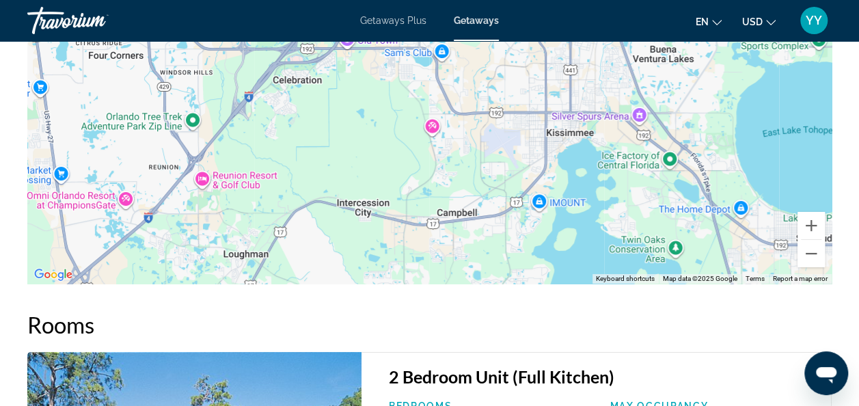
drag, startPoint x: 647, startPoint y: 156, endPoint x: 593, endPoint y: 59, distance: 110.8
click at [593, 59] on div "To activate drag with keyboard, press Alt + Enter. Once in keyboard drag state,…" at bounding box center [429, 79] width 805 height 410
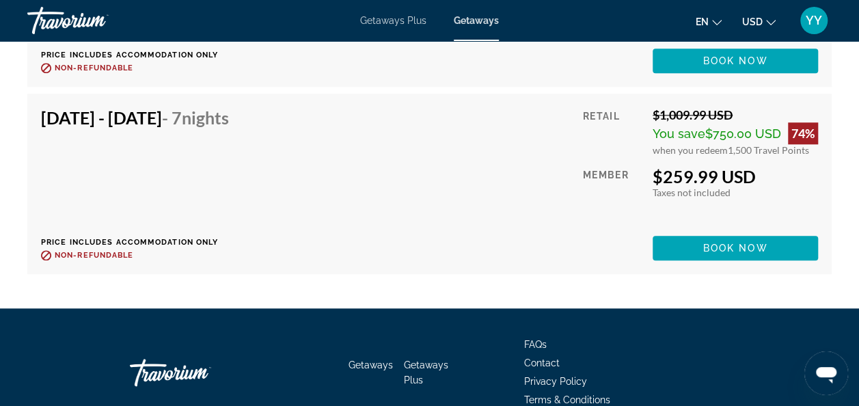
scroll to position [3321, 0]
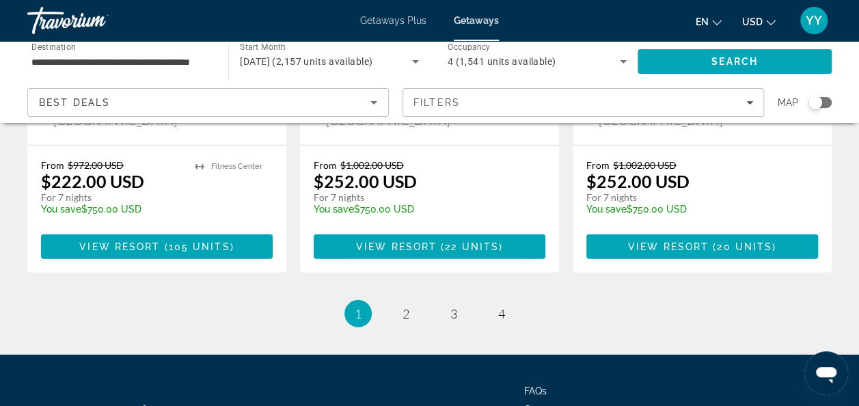
scroll to position [1868, 0]
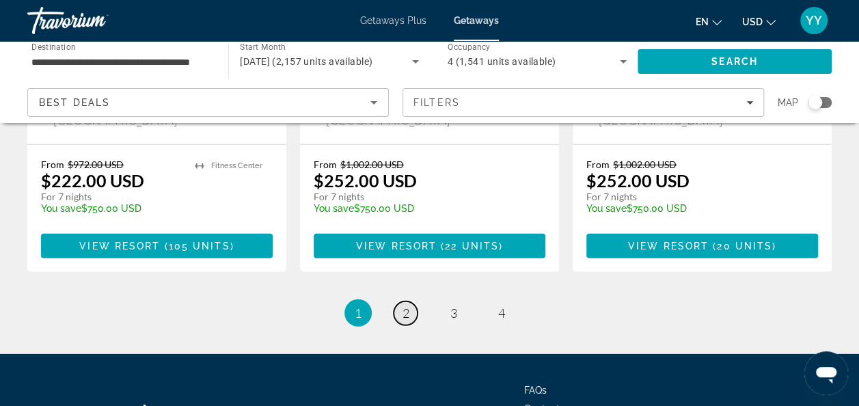
click at [403, 306] on span "2" at bounding box center [406, 313] width 7 height 15
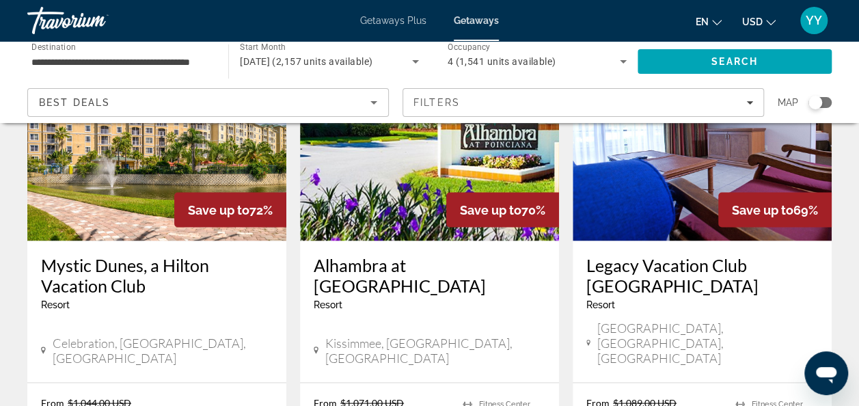
scroll to position [1193, 0]
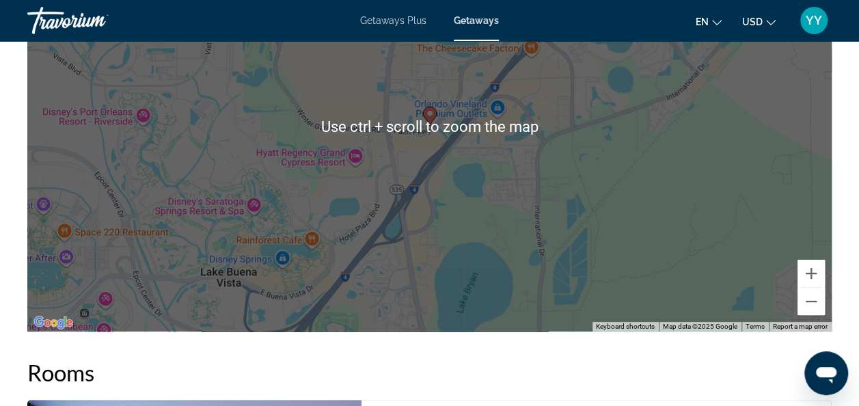
scroll to position [2626, 0]
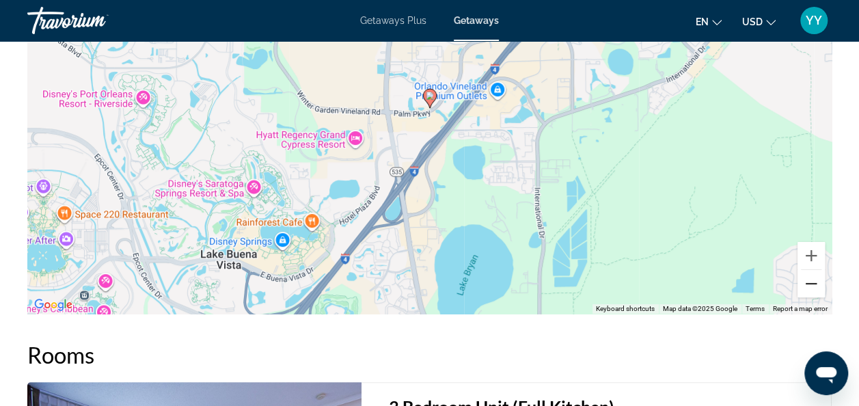
click at [803, 282] on button "Zoom out" at bounding box center [811, 283] width 27 height 27
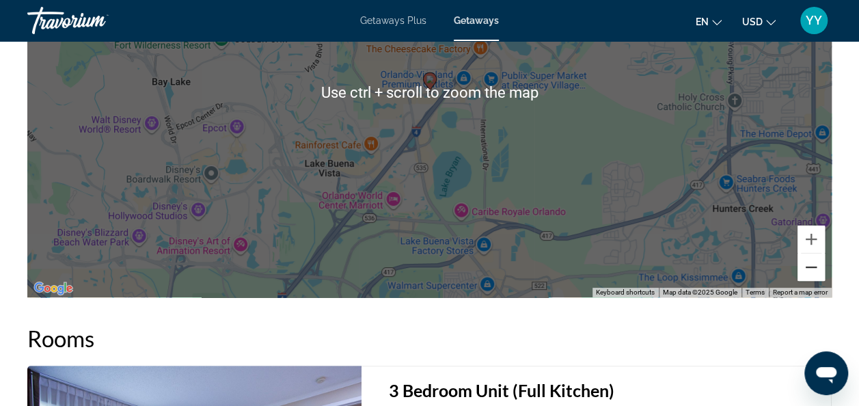
scroll to position [2592, 0]
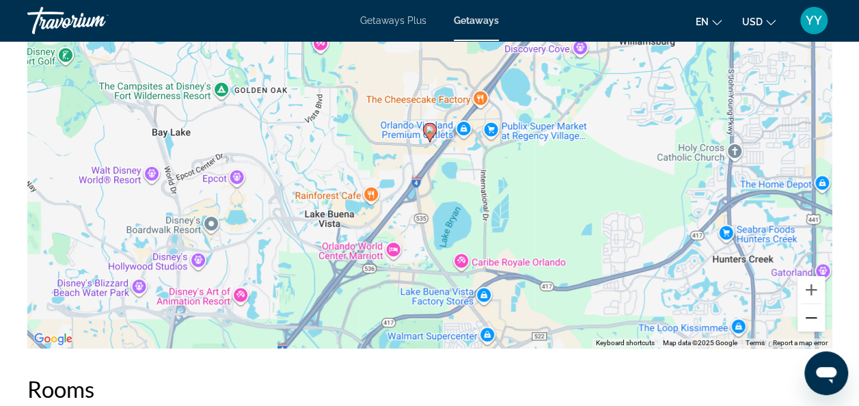
click at [814, 314] on button "Zoom out" at bounding box center [811, 317] width 27 height 27
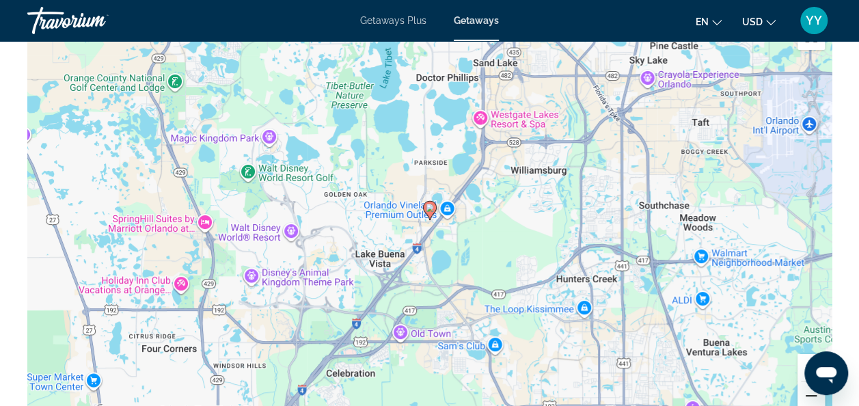
scroll to position [2492, 0]
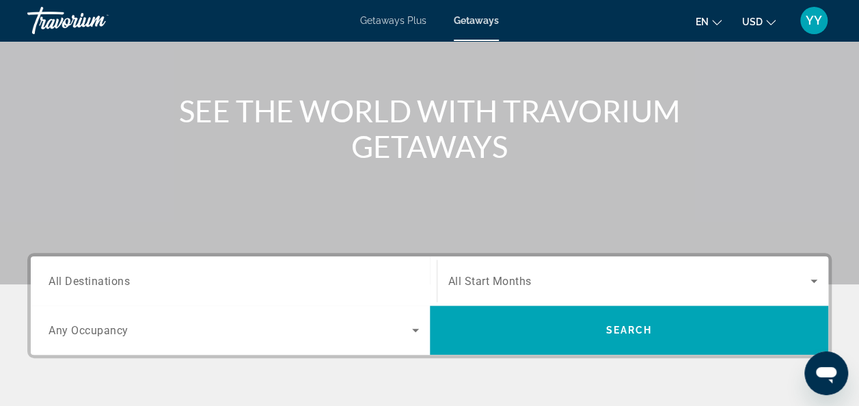
scroll to position [132, 0]
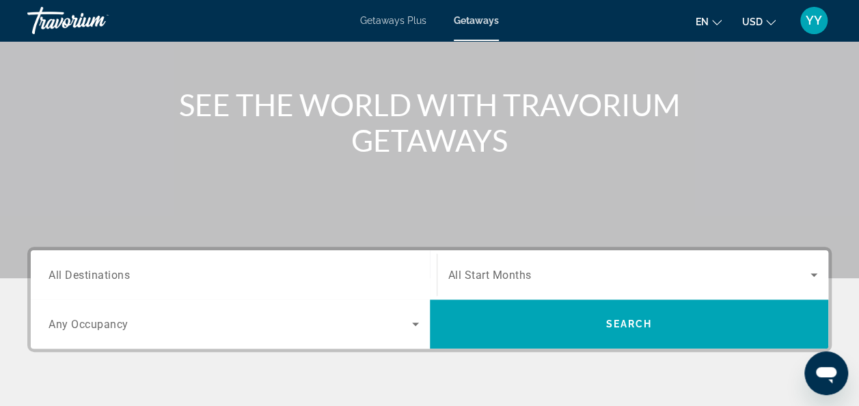
click at [238, 263] on div "Search widget" at bounding box center [234, 275] width 371 height 39
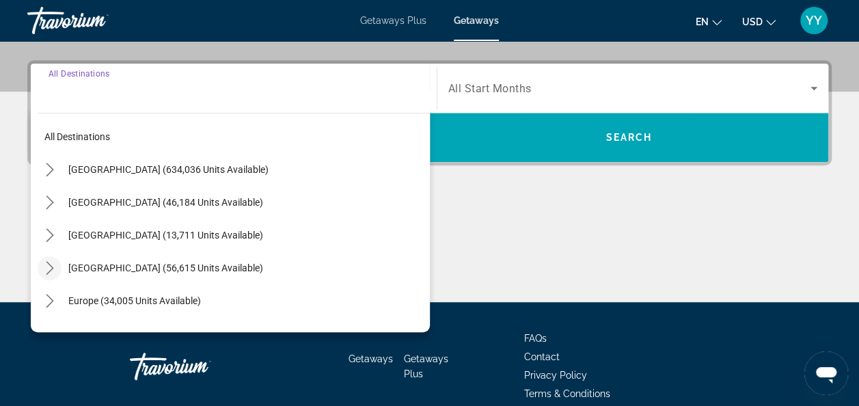
scroll to position [334, 0]
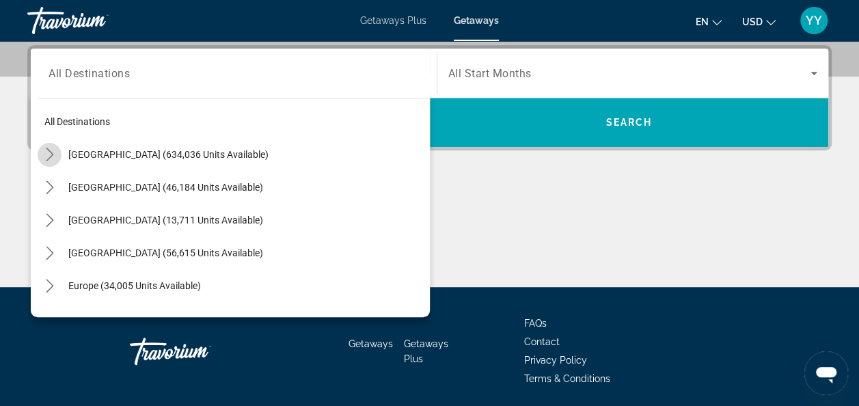
click at [48, 150] on icon "Toggle United States (634,036 units available) submenu" at bounding box center [50, 155] width 14 height 14
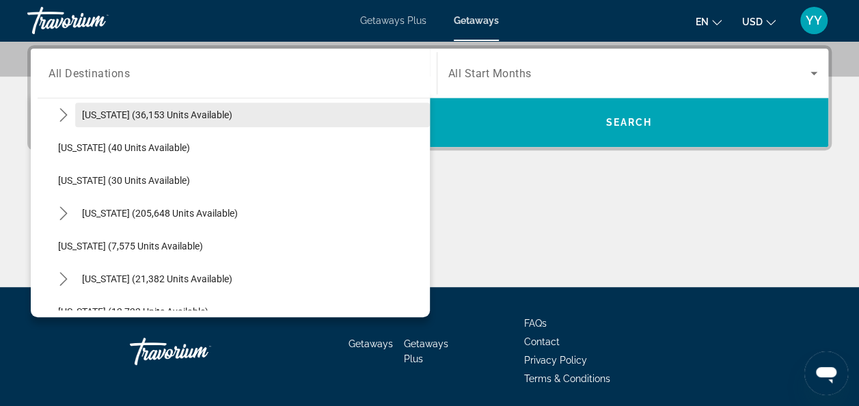
scroll to position [165, 0]
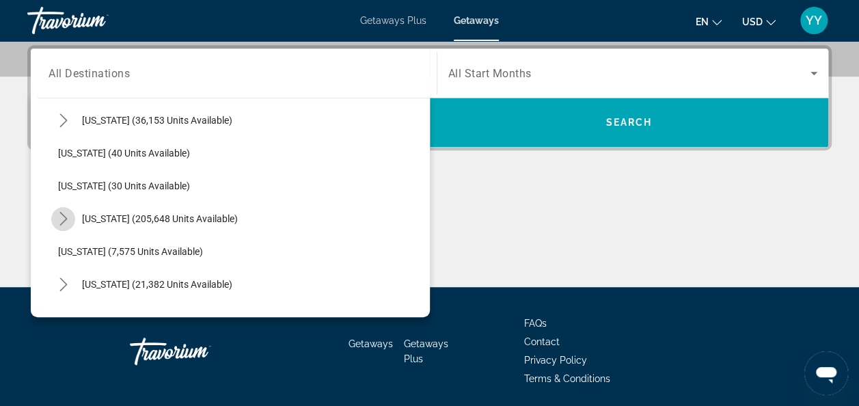
click at [63, 215] on icon "Toggle Florida (205,648 units available) submenu" at bounding box center [63, 219] width 8 height 14
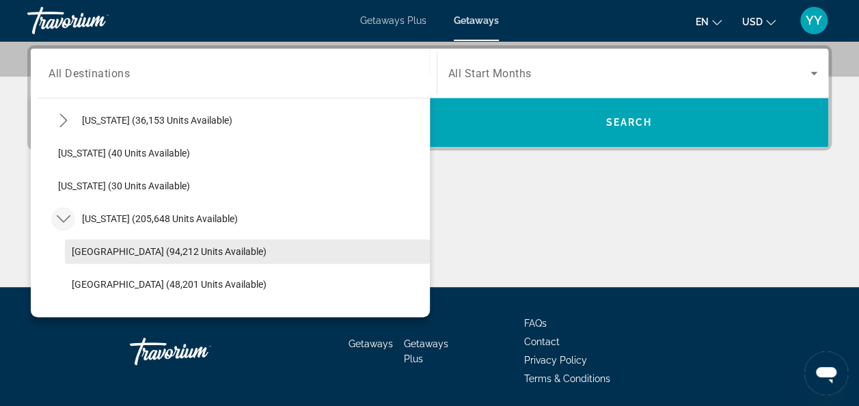
click at [94, 246] on span "[GEOGRAPHIC_DATA] (94,212 units available)" at bounding box center [169, 251] width 195 height 11
type input "**********"
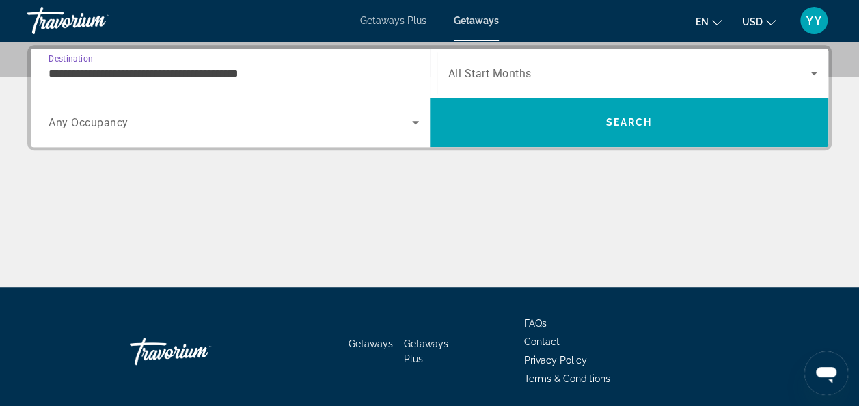
click at [814, 68] on icon "Search widget" at bounding box center [814, 73] width 16 height 16
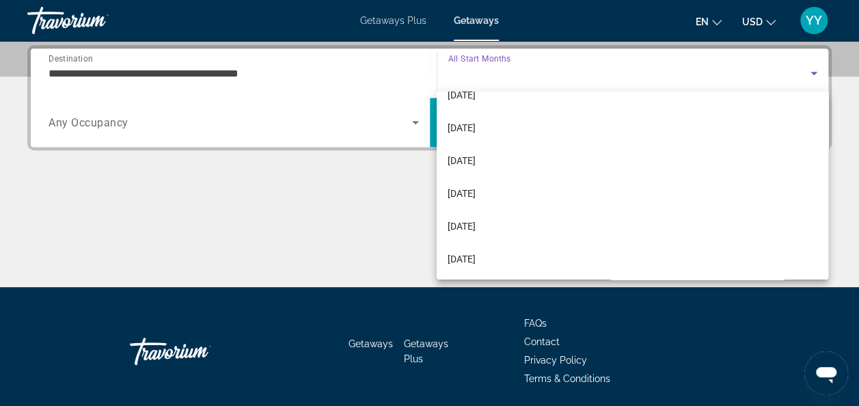
scroll to position [116, 0]
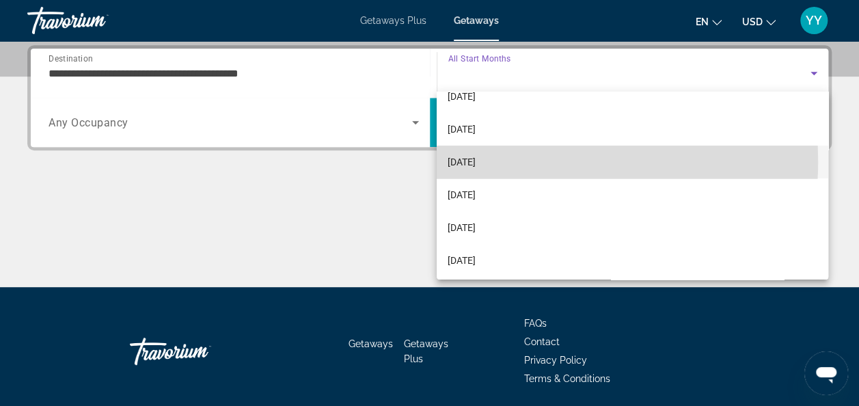
click at [476, 161] on span "[DATE]" at bounding box center [462, 162] width 28 height 16
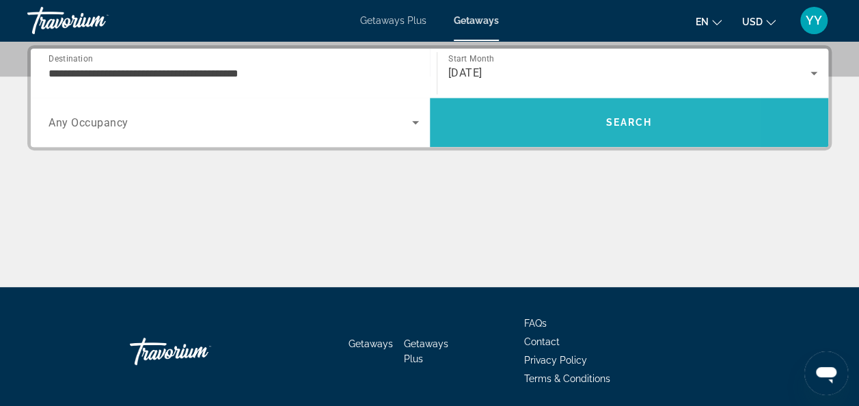
click at [535, 115] on span "Search" at bounding box center [629, 122] width 399 height 33
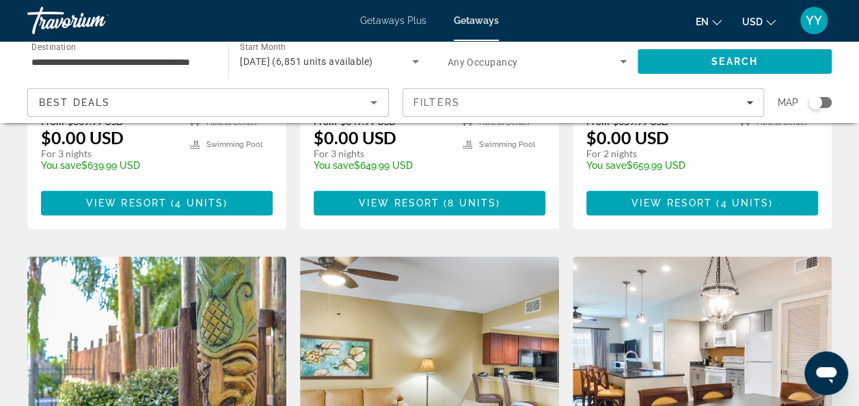
scroll to position [217, 0]
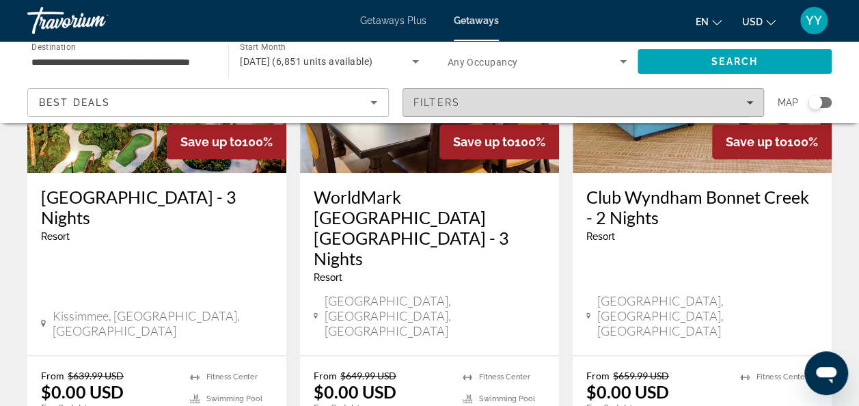
click at [744, 105] on div "Filters" at bounding box center [584, 102] width 340 height 11
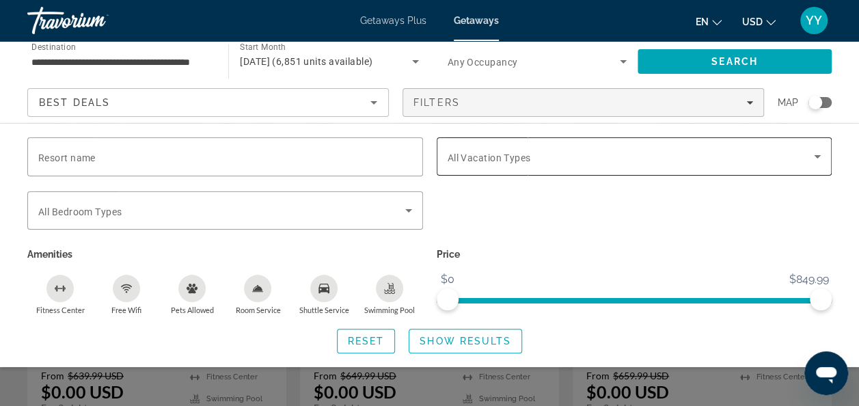
click at [817, 153] on icon "Search widget" at bounding box center [817, 156] width 16 height 16
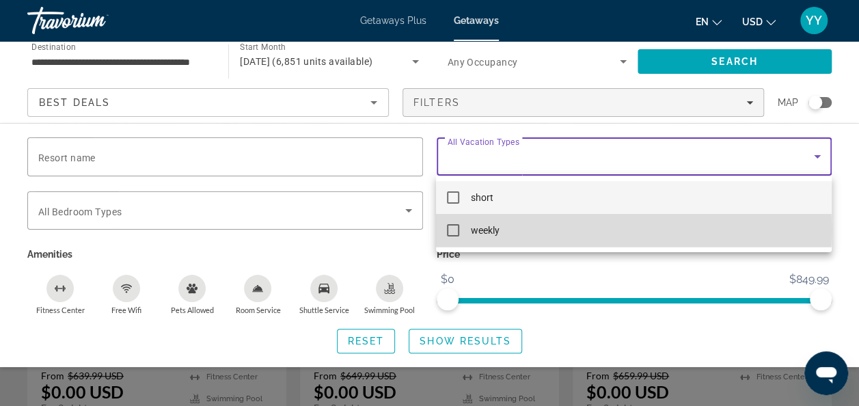
click at [447, 228] on mat-pseudo-checkbox at bounding box center [453, 230] width 12 height 12
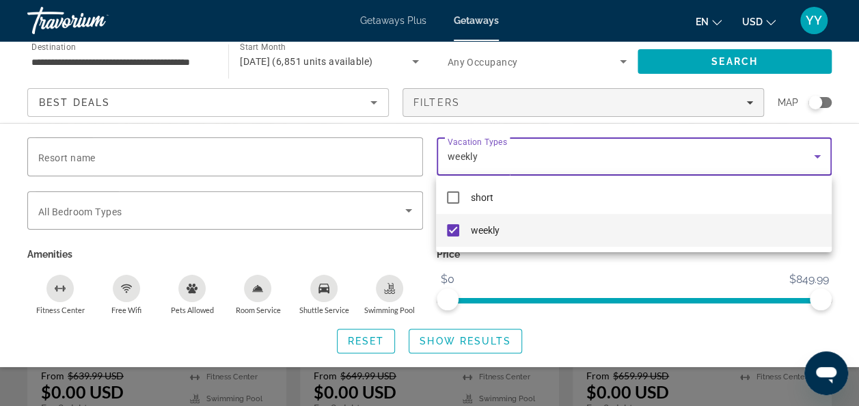
click at [448, 338] on div at bounding box center [429, 203] width 859 height 406
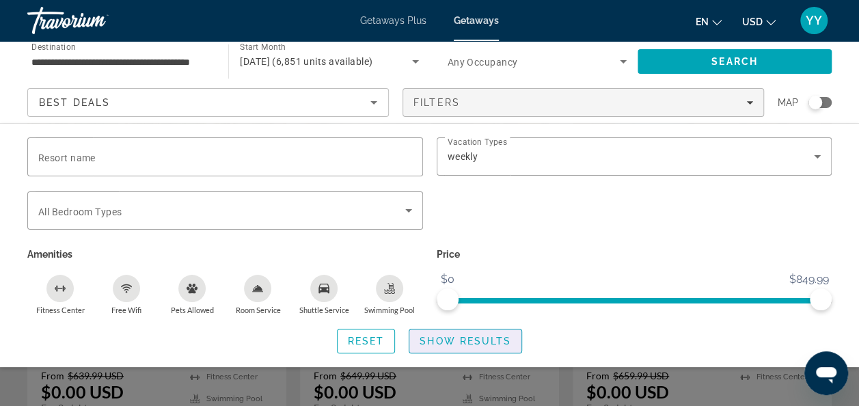
click at [448, 338] on span "Show Results" at bounding box center [466, 341] width 92 height 11
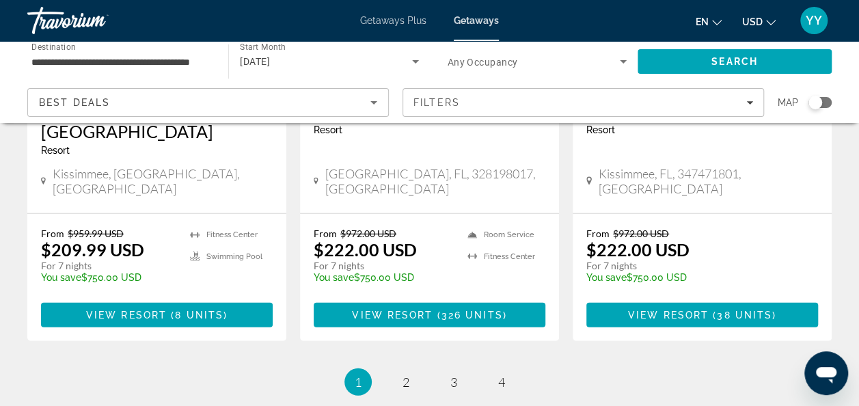
scroll to position [1828, 0]
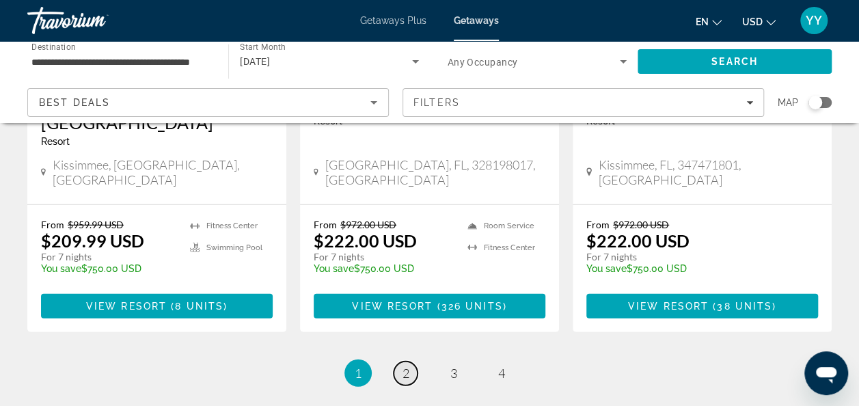
click at [401, 362] on link "page 2" at bounding box center [406, 374] width 24 height 24
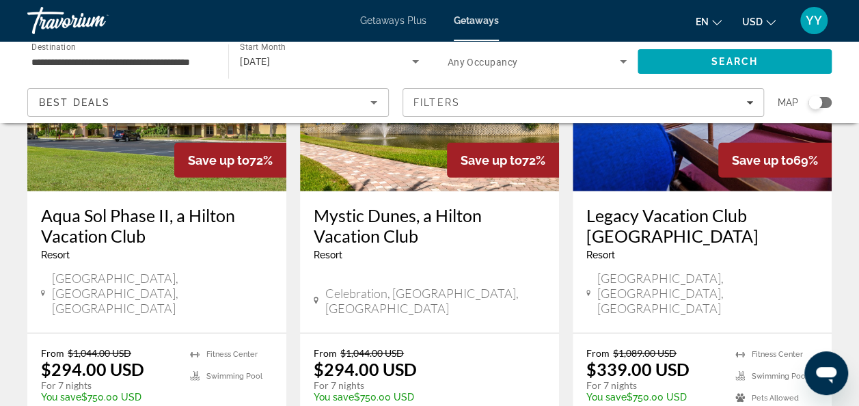
scroll to position [1769, 0]
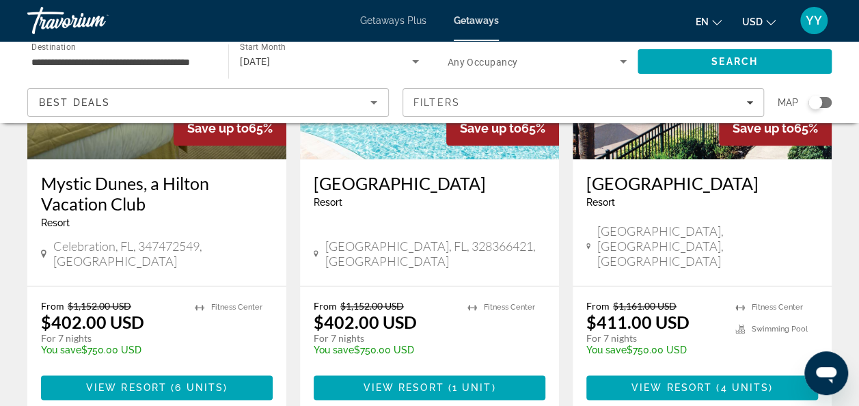
scroll to position [760, 0]
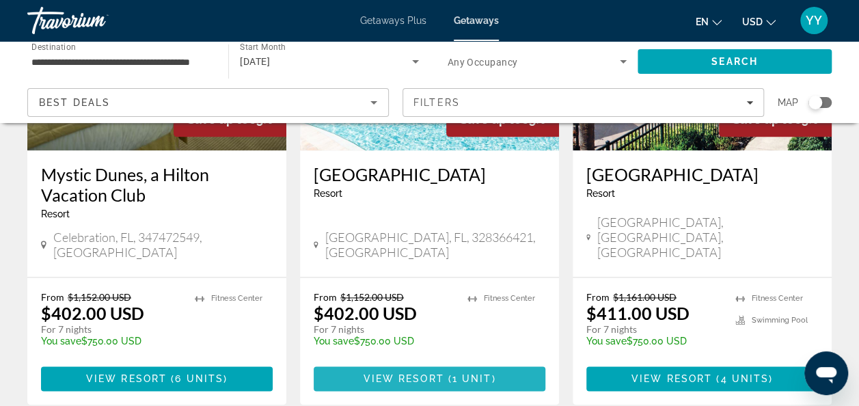
click at [405, 373] on span "View Resort" at bounding box center [403, 378] width 81 height 11
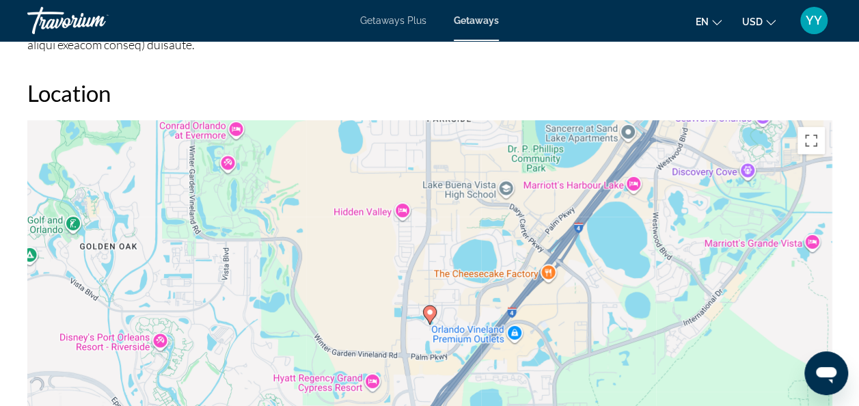
scroll to position [1952, 0]
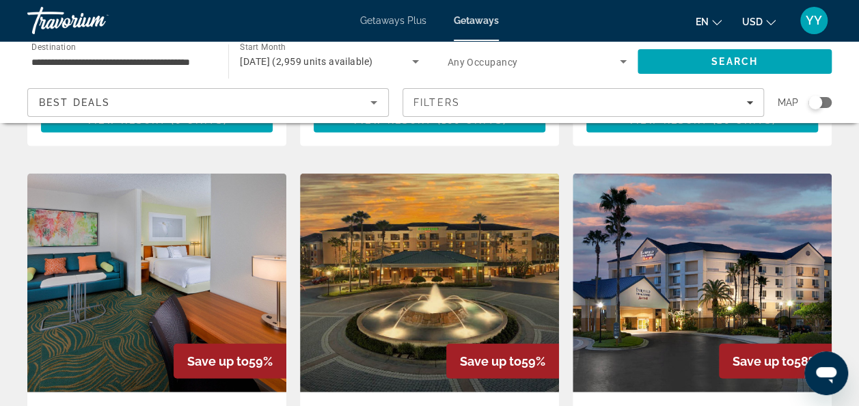
scroll to position [1546, 0]
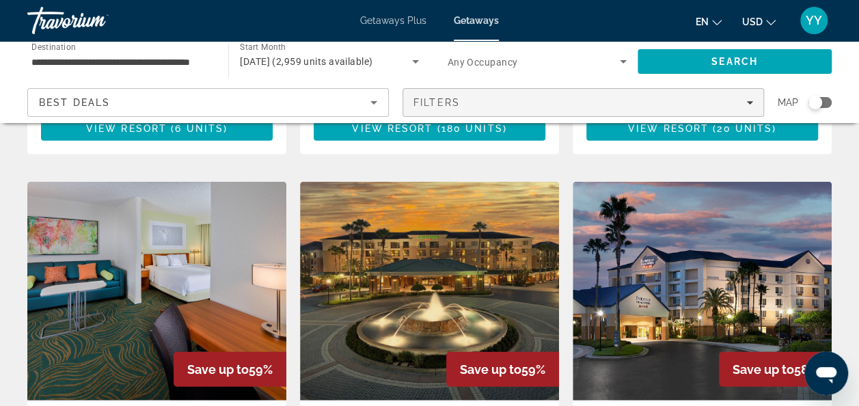
click at [747, 100] on icon "Filters" at bounding box center [750, 102] width 7 height 7
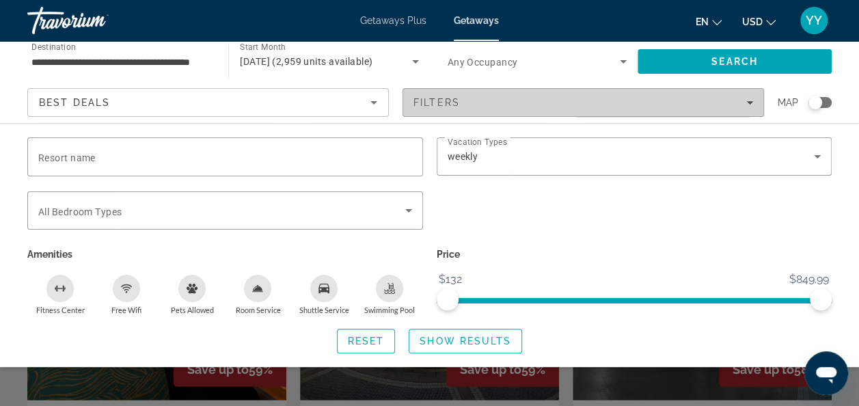
click at [747, 100] on icon "Filters" at bounding box center [750, 102] width 7 height 7
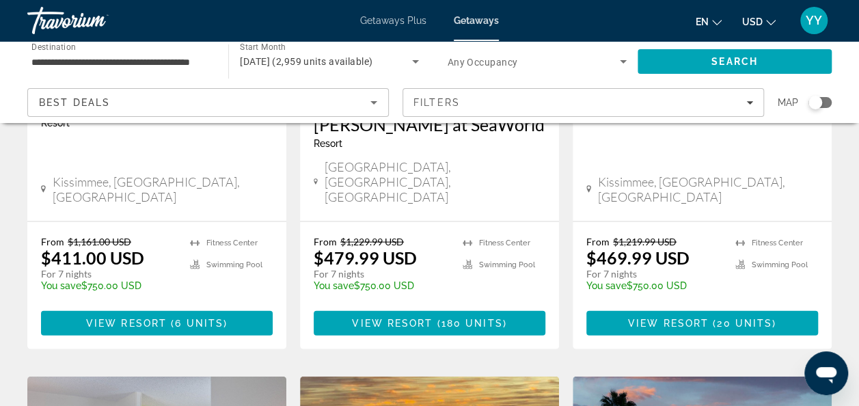
scroll to position [1349, 0]
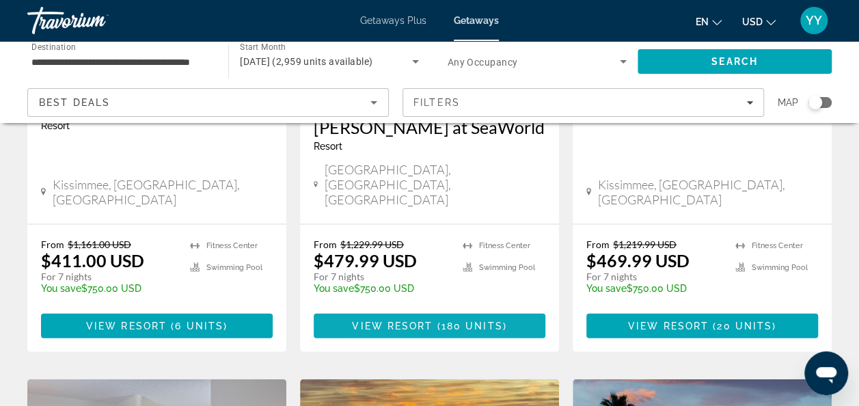
click at [406, 321] on span "View Resort" at bounding box center [392, 326] width 81 height 11
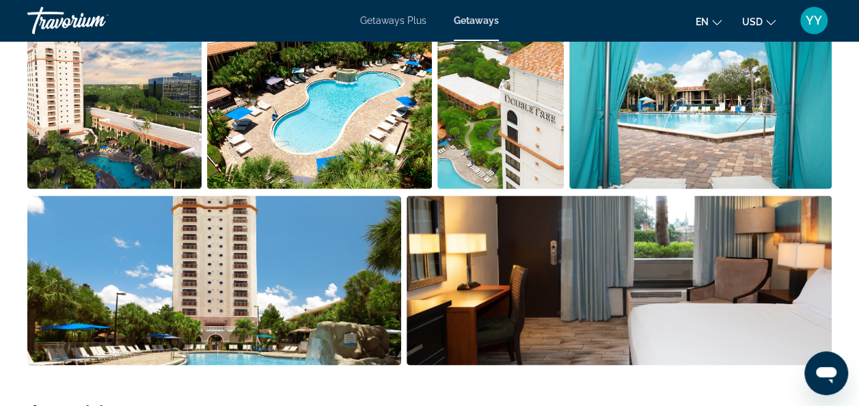
scroll to position [963, 0]
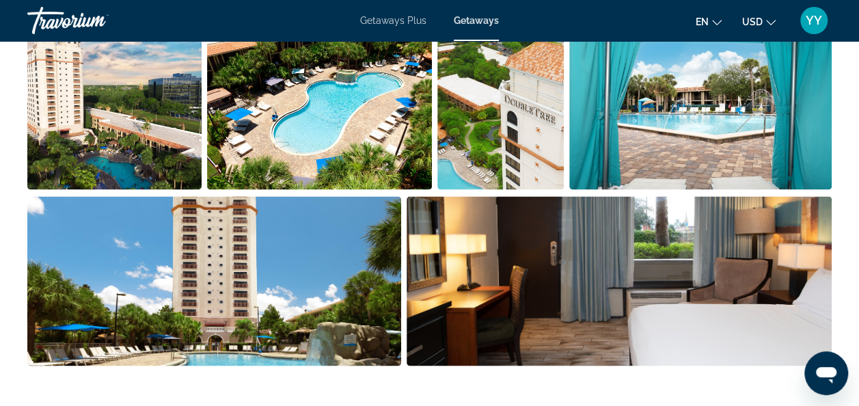
click at [824, 176] on img "Open full-screen image slider" at bounding box center [700, 105] width 263 height 170
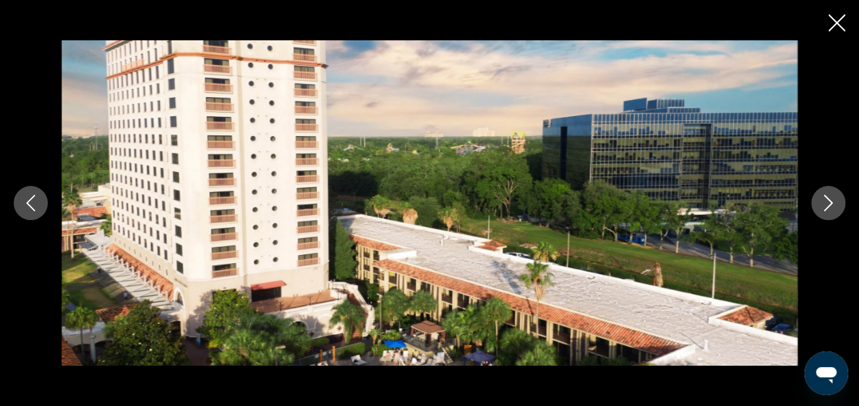
click at [834, 202] on icon "Next image" at bounding box center [828, 203] width 16 height 16
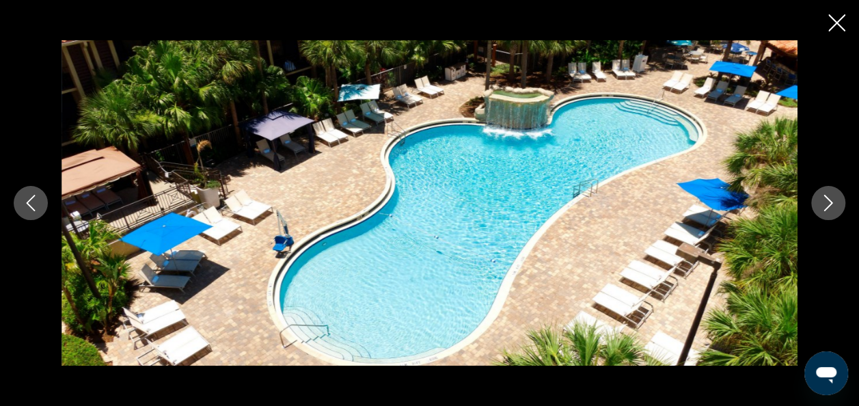
click at [834, 202] on icon "Next image" at bounding box center [828, 203] width 16 height 16
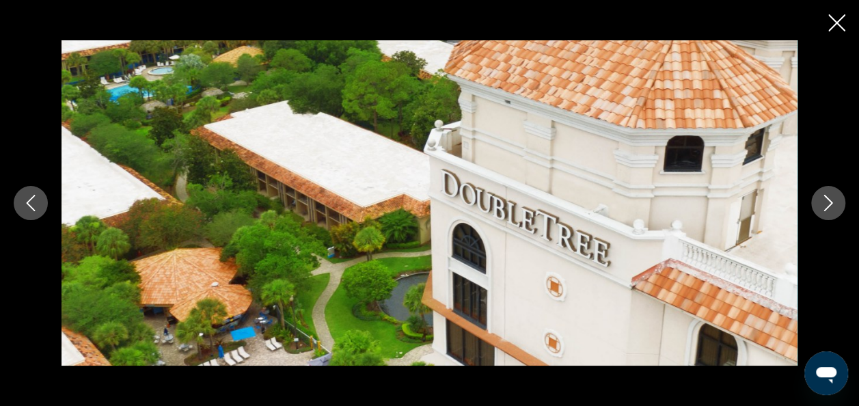
click at [834, 202] on icon "Next image" at bounding box center [828, 203] width 16 height 16
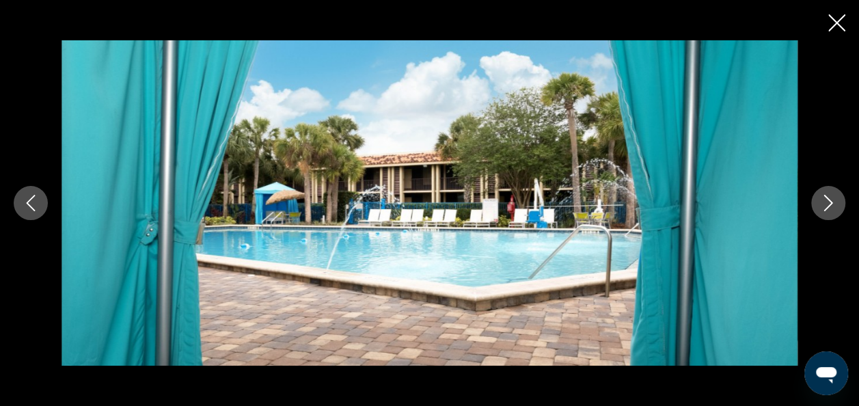
click at [834, 202] on icon "Next image" at bounding box center [828, 203] width 16 height 16
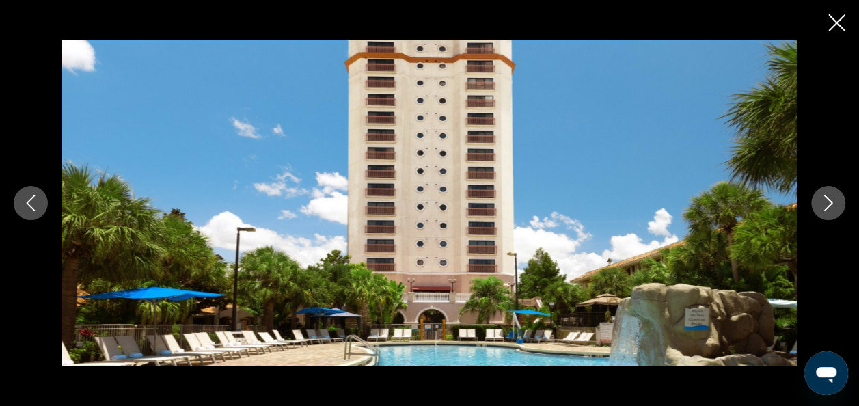
click at [834, 202] on icon "Next image" at bounding box center [828, 203] width 16 height 16
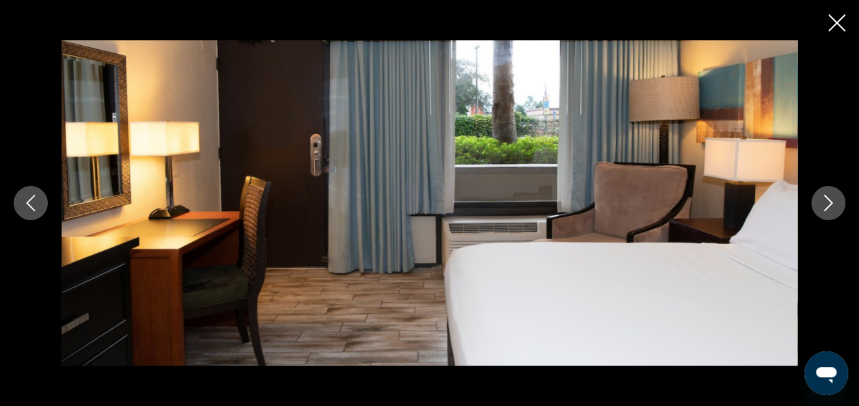
click at [834, 202] on icon "Next image" at bounding box center [828, 203] width 16 height 16
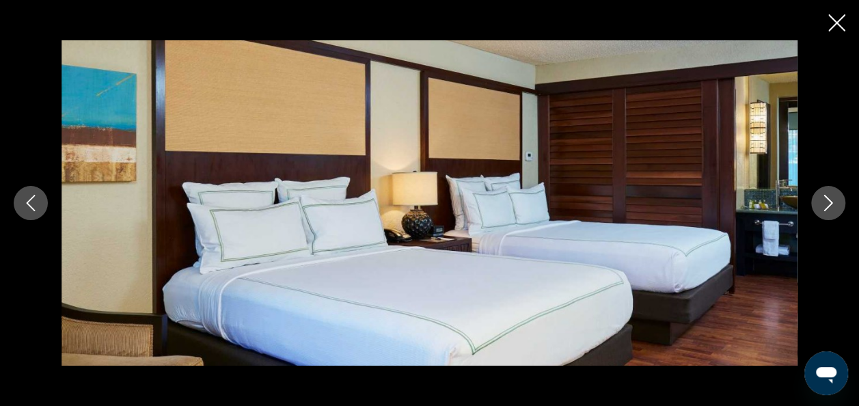
click at [834, 202] on icon "Next image" at bounding box center [828, 203] width 16 height 16
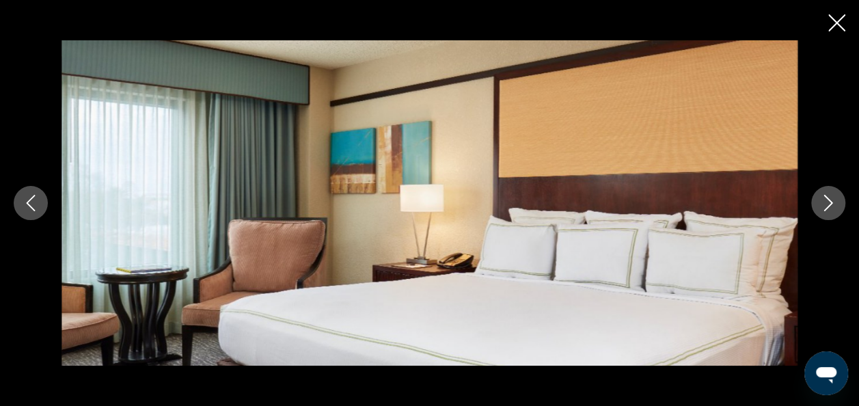
click at [834, 202] on icon "Next image" at bounding box center [828, 203] width 16 height 16
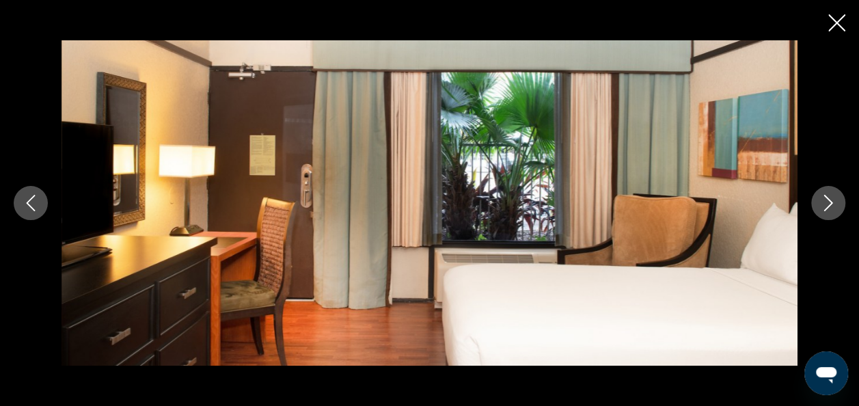
click at [834, 202] on icon "Next image" at bounding box center [828, 203] width 16 height 16
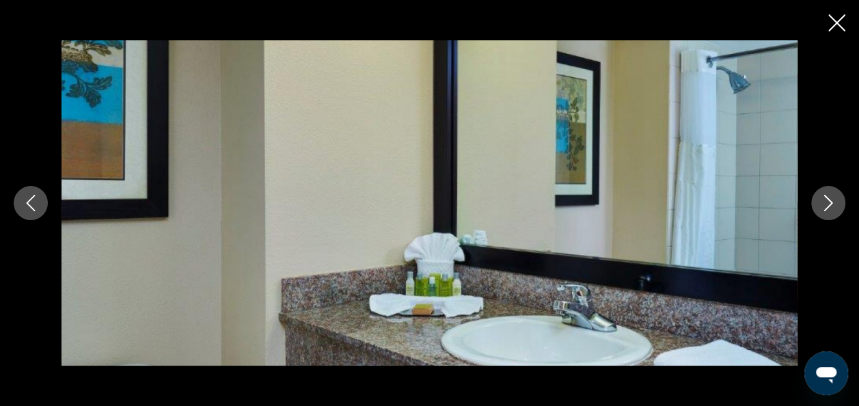
click at [834, 202] on icon "Next image" at bounding box center [828, 203] width 16 height 16
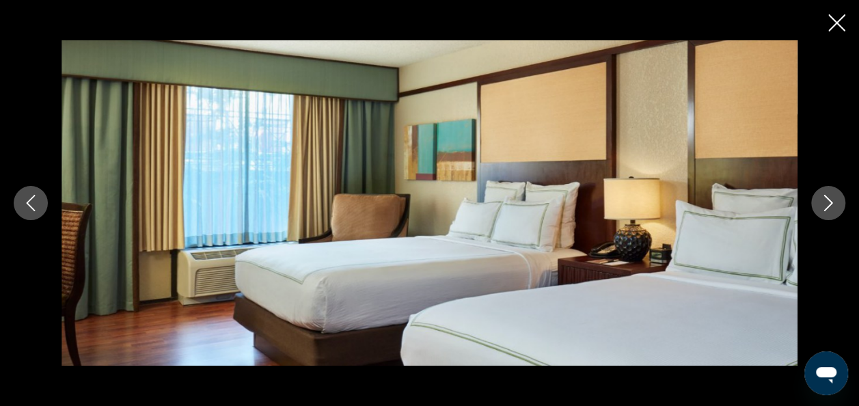
click at [834, 202] on icon "Next image" at bounding box center [828, 203] width 16 height 16
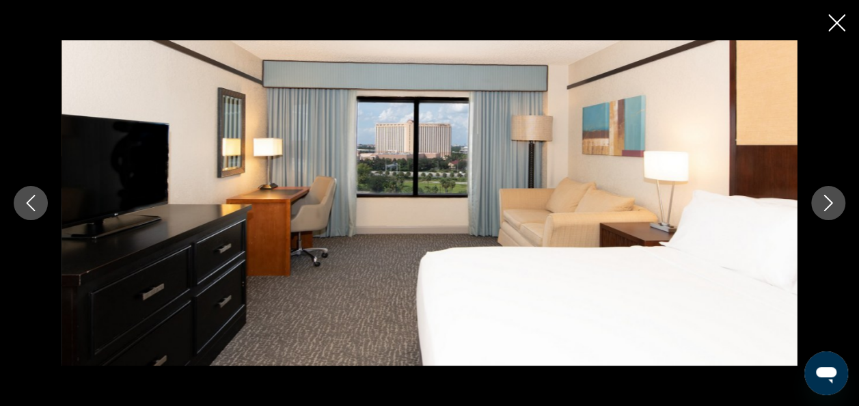
click at [834, 202] on icon "Next image" at bounding box center [828, 203] width 16 height 16
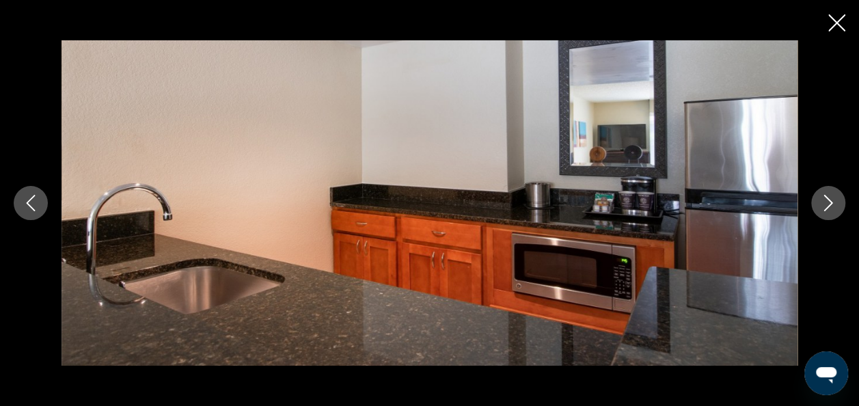
click at [834, 202] on icon "Next image" at bounding box center [828, 203] width 16 height 16
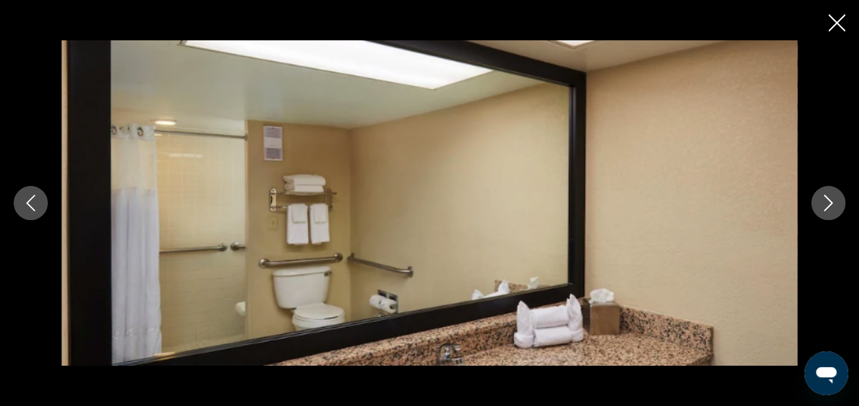
click at [834, 202] on icon "Next image" at bounding box center [828, 203] width 16 height 16
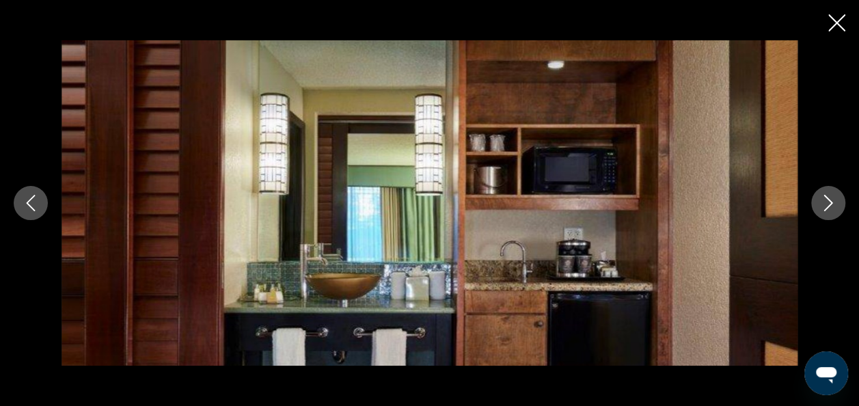
click at [834, 202] on icon "Next image" at bounding box center [828, 203] width 16 height 16
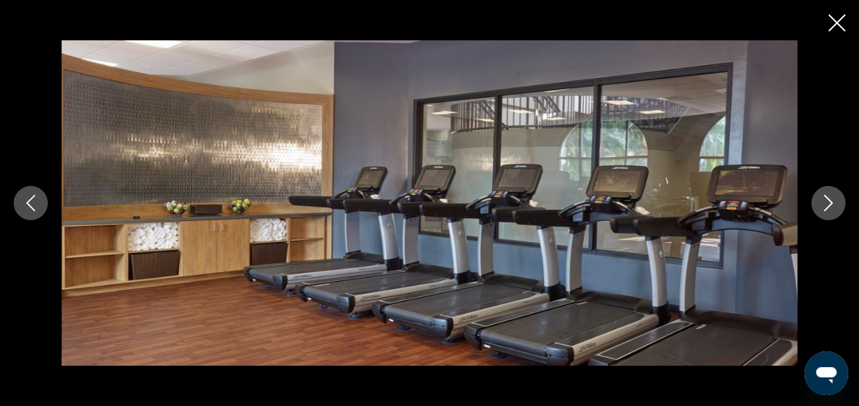
click at [834, 202] on icon "Next image" at bounding box center [828, 203] width 16 height 16
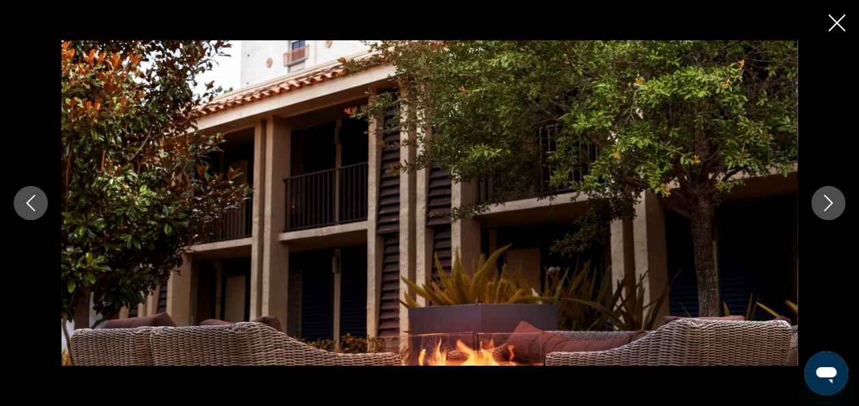
click at [833, 22] on icon "Close slideshow" at bounding box center [837, 22] width 17 height 17
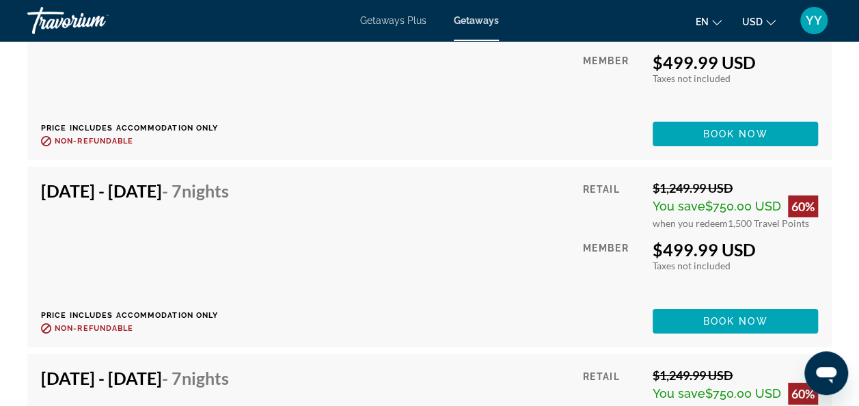
scroll to position [7449, 0]
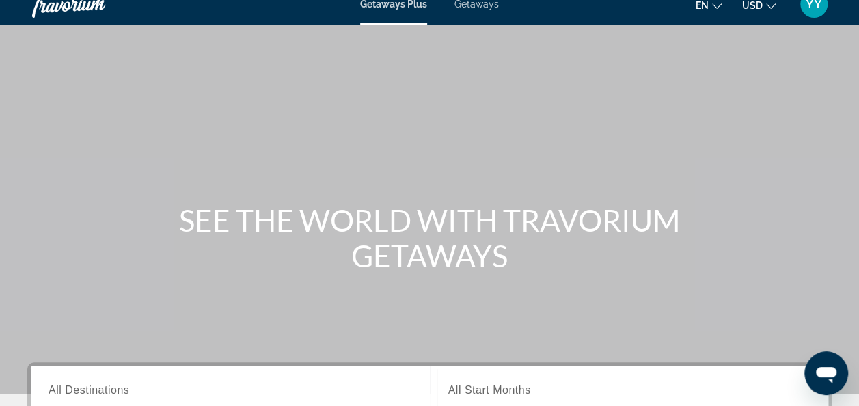
scroll to position [10, 0]
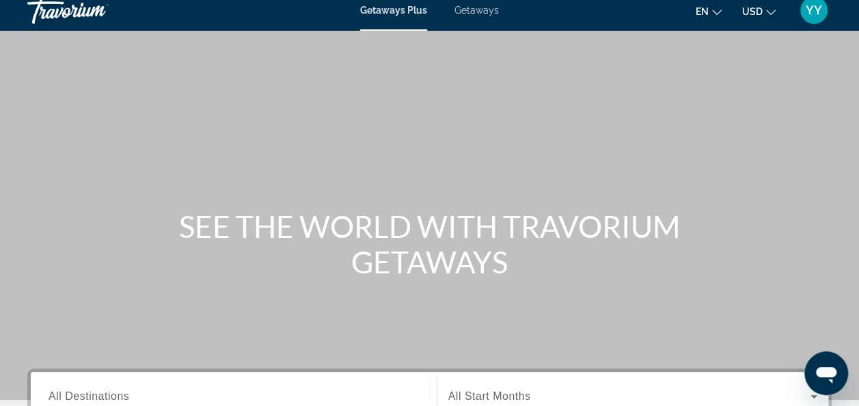
click at [482, 9] on span "Getaways" at bounding box center [477, 10] width 44 height 11
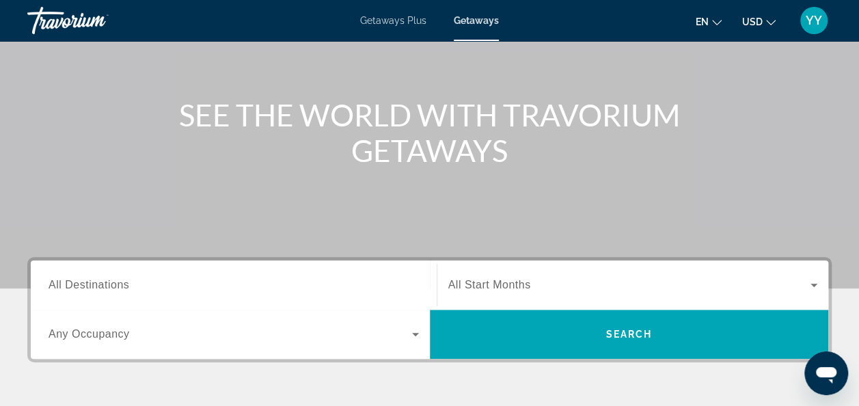
scroll to position [146, 0]
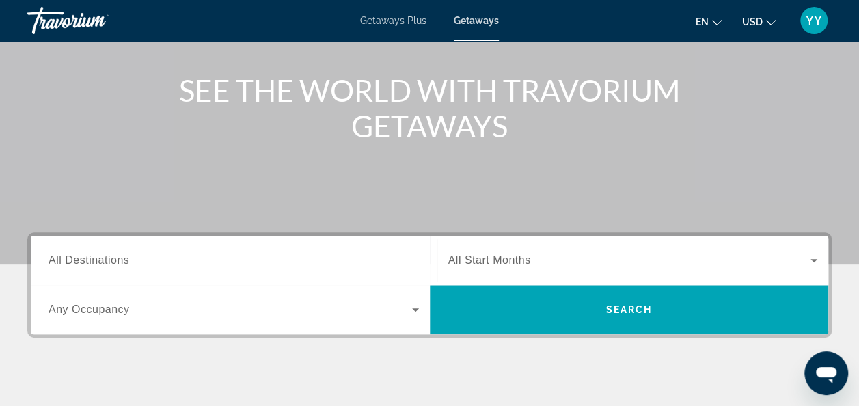
click at [134, 263] on input "Destination All Destinations" at bounding box center [234, 261] width 371 height 16
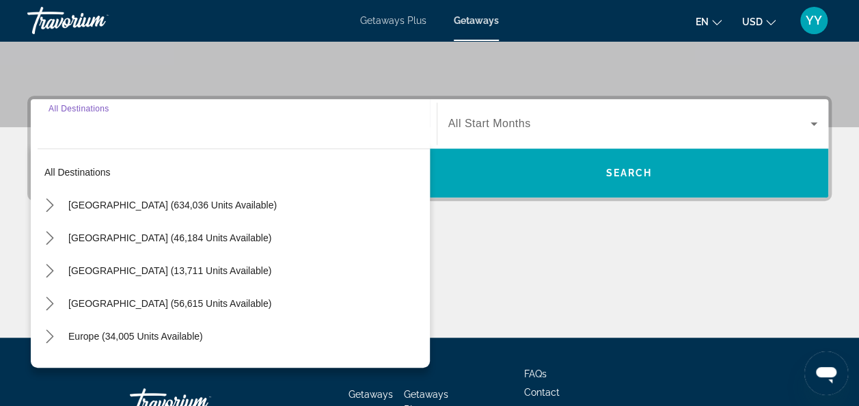
scroll to position [334, 0]
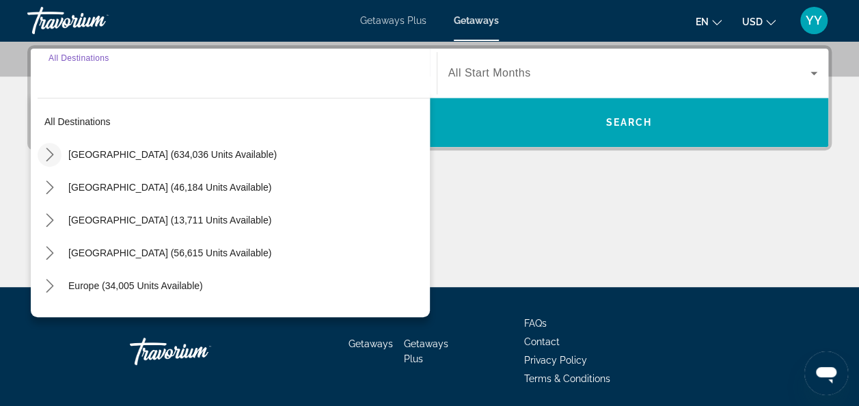
click at [52, 146] on mat-icon "Toggle United States (634,036 units available) submenu" at bounding box center [50, 155] width 24 height 24
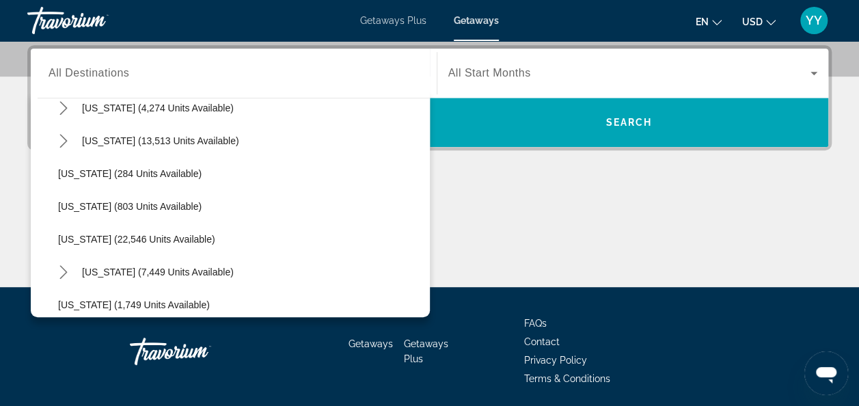
scroll to position [969, 0]
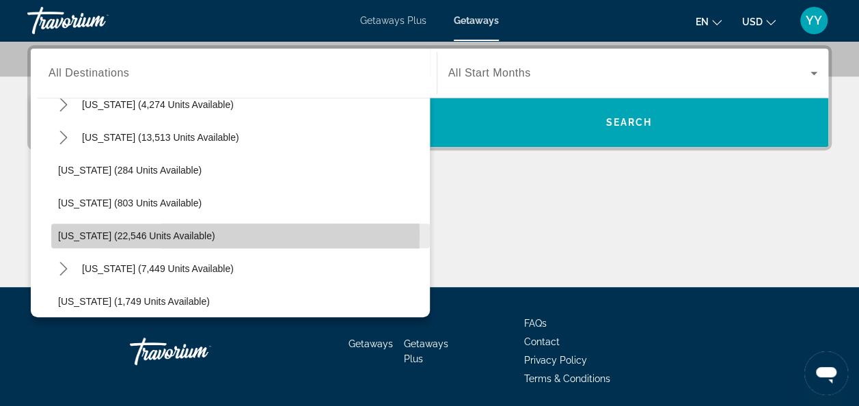
click at [116, 234] on span "[US_STATE] (22,546 units available)" at bounding box center [136, 235] width 157 height 11
type input "**********"
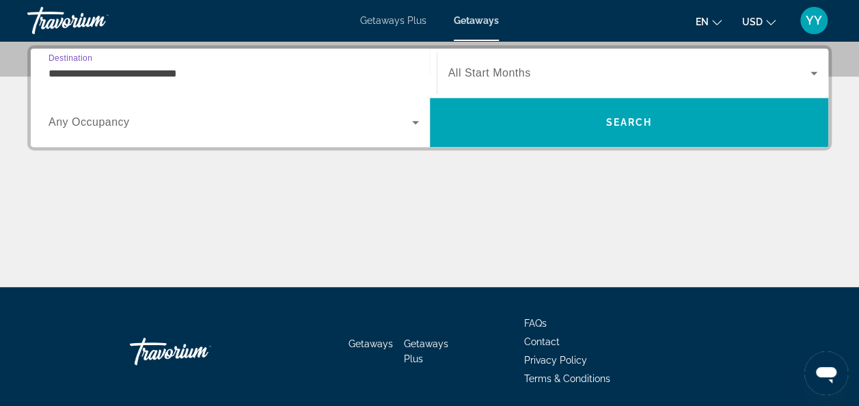
click at [812, 70] on icon "Search widget" at bounding box center [814, 73] width 16 height 16
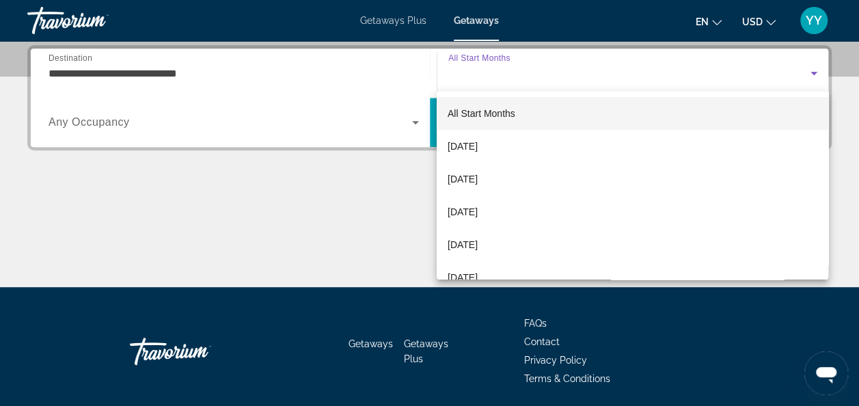
click at [804, 72] on div at bounding box center [429, 203] width 859 height 406
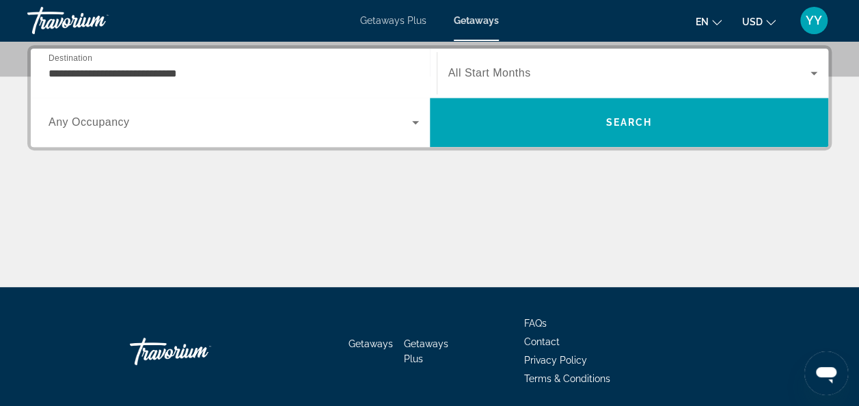
click at [815, 73] on icon "Search widget" at bounding box center [814, 73] width 7 height 3
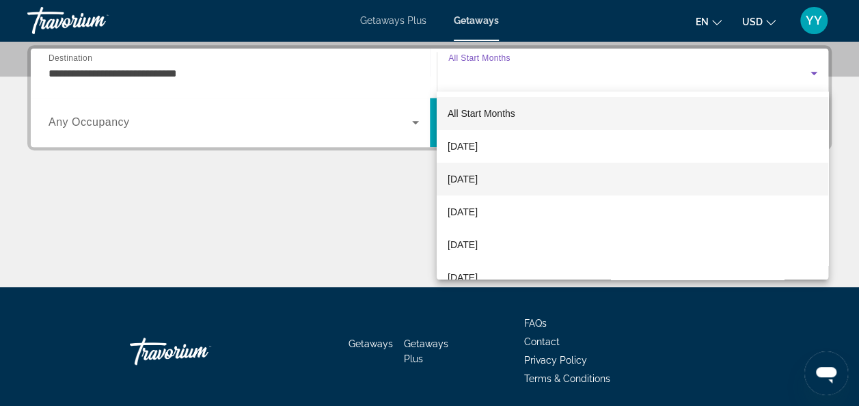
click at [516, 183] on mat-option "[DATE]" at bounding box center [633, 179] width 392 height 33
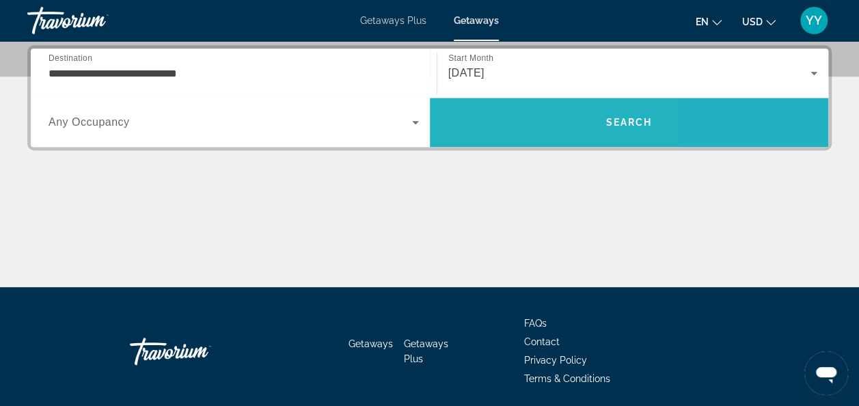
click at [494, 123] on span "Search" at bounding box center [629, 122] width 399 height 33
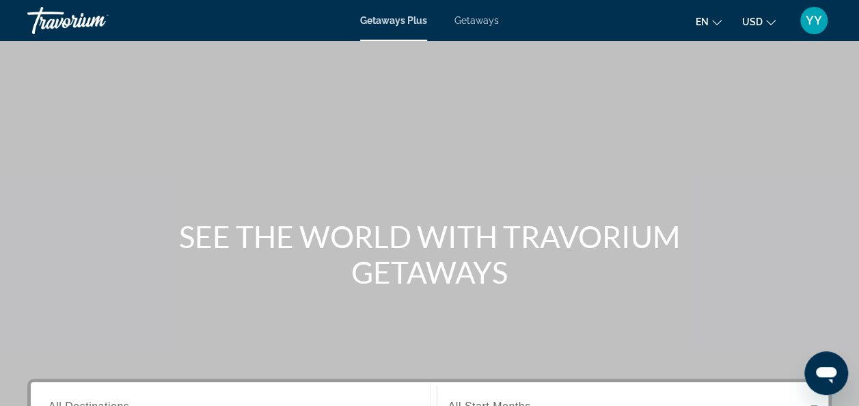
click at [479, 21] on span "Getaways" at bounding box center [477, 20] width 44 height 11
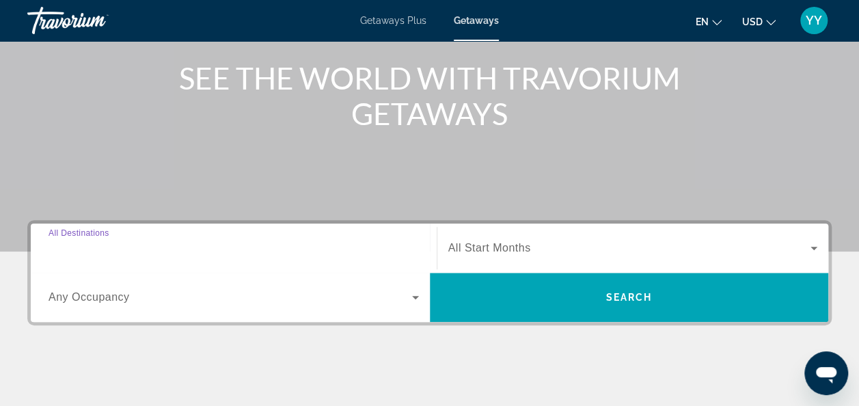
click at [280, 245] on input "Destination All Destinations" at bounding box center [234, 249] width 371 height 16
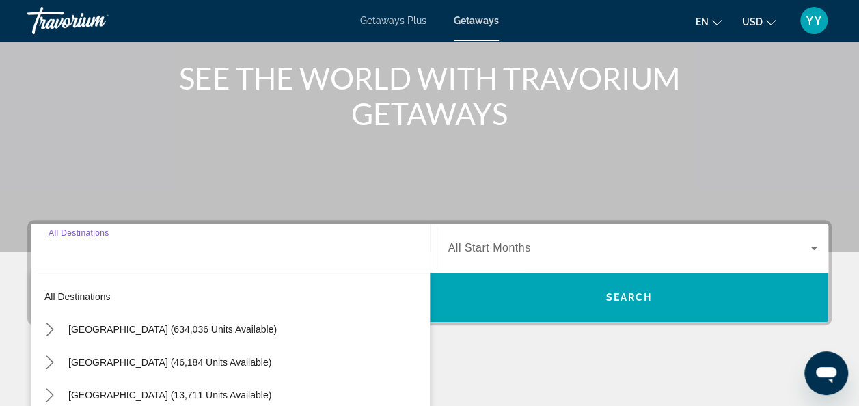
scroll to position [334, 0]
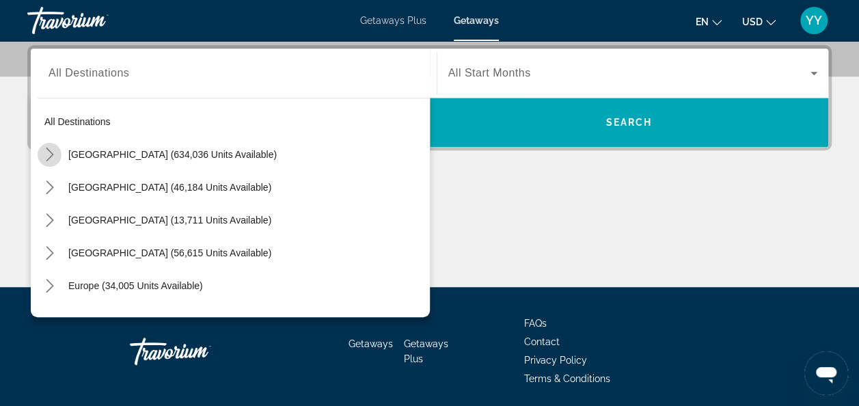
click at [47, 154] on icon "Toggle United States (634,036 units available) submenu" at bounding box center [50, 155] width 14 height 14
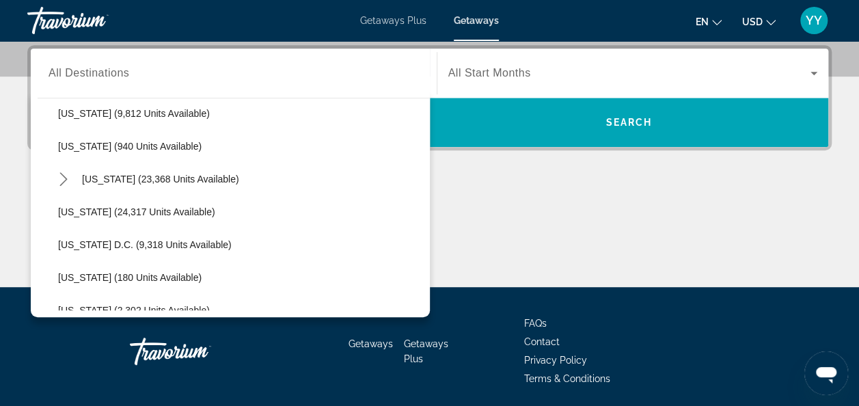
scroll to position [1287, 0]
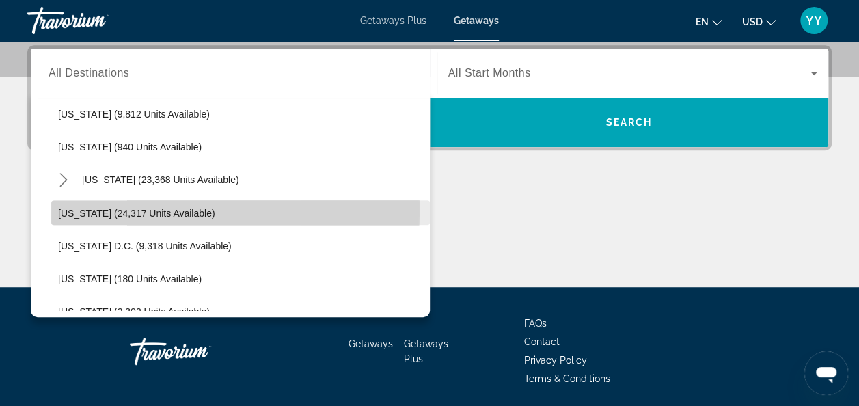
click at [99, 208] on span "[US_STATE] (24,317 units available)" at bounding box center [136, 212] width 157 height 11
type input "**********"
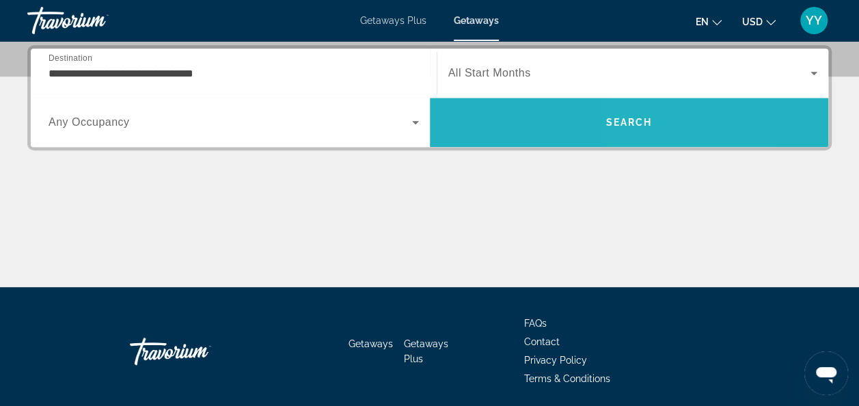
click at [759, 117] on span "Search" at bounding box center [629, 122] width 399 height 33
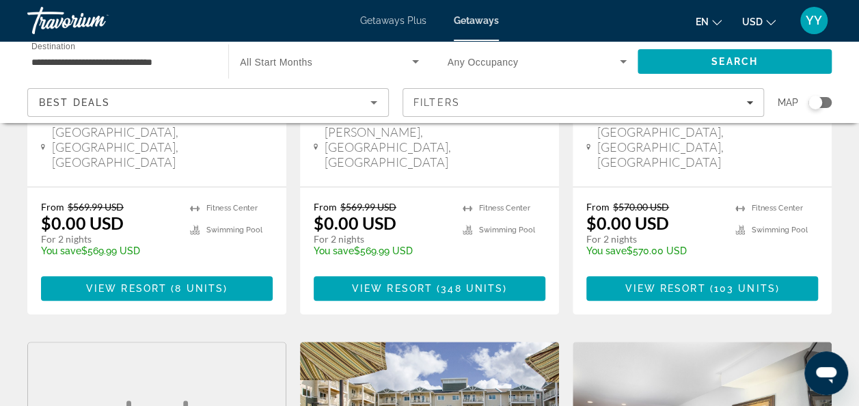
scroll to position [359, 0]
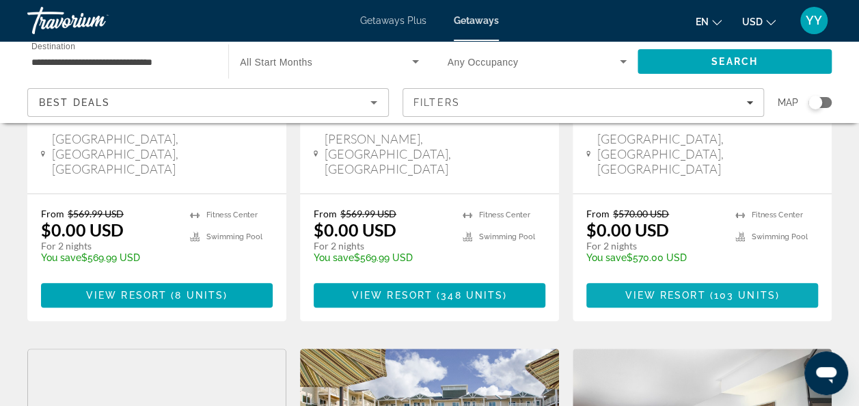
click at [744, 290] on span "103 units" at bounding box center [745, 295] width 62 height 11
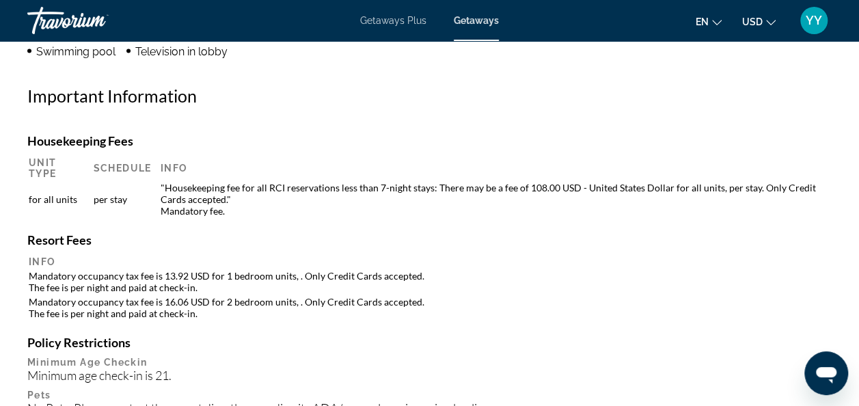
scroll to position [1415, 0]
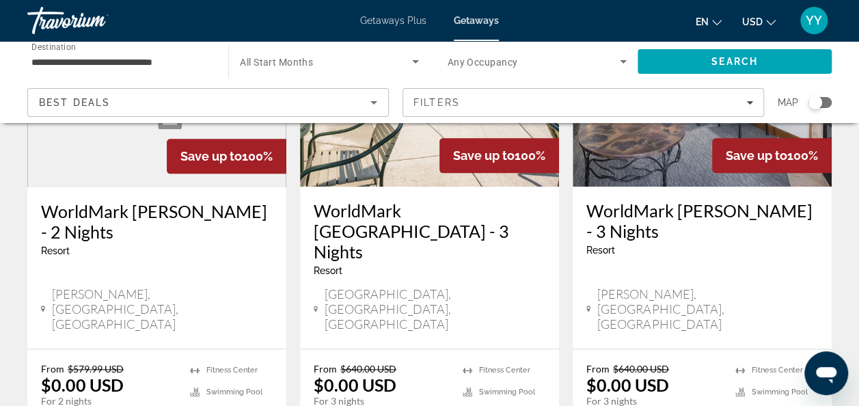
scroll to position [740, 0]
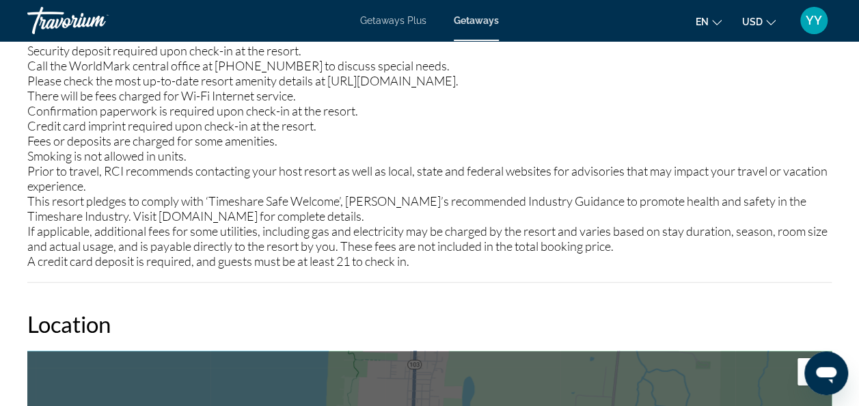
scroll to position [1948, 0]
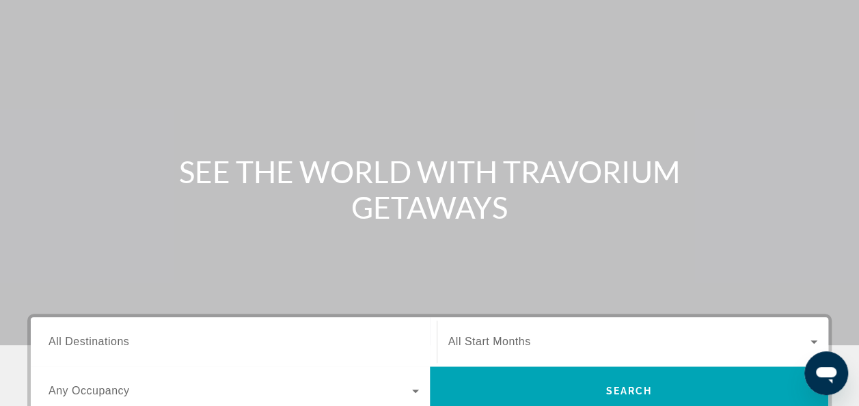
scroll to position [4, 0]
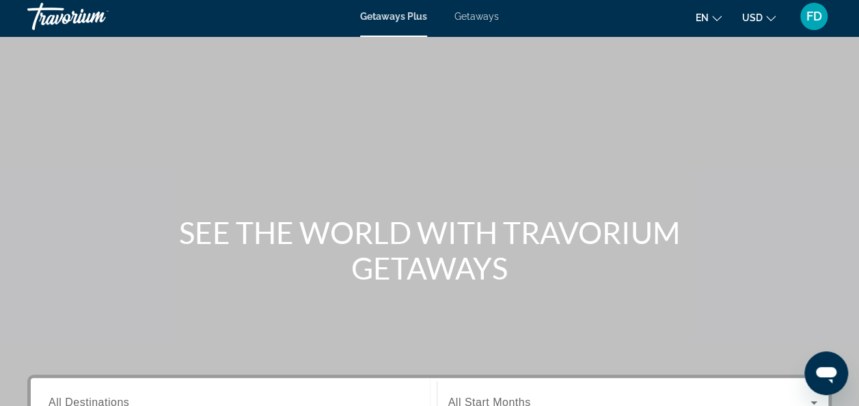
click at [463, 16] on span "Getaways" at bounding box center [477, 16] width 44 height 11
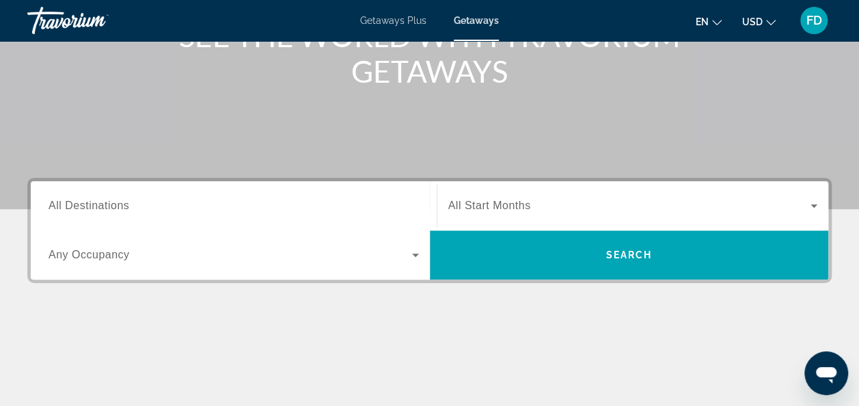
scroll to position [243, 0]
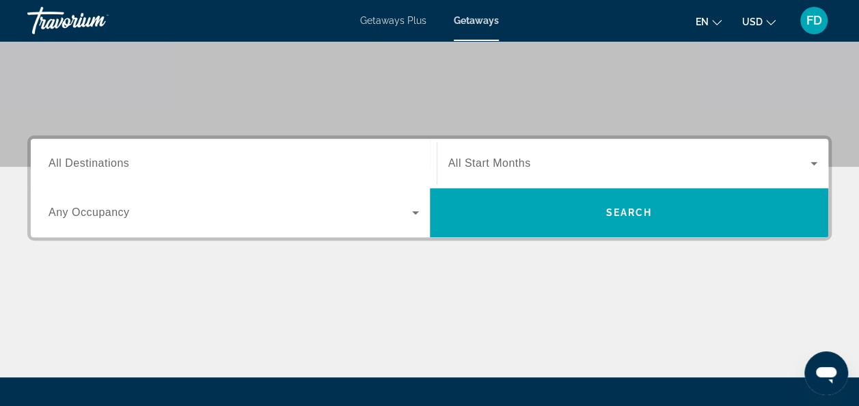
click at [415, 209] on icon "Search widget" at bounding box center [415, 212] width 16 height 16
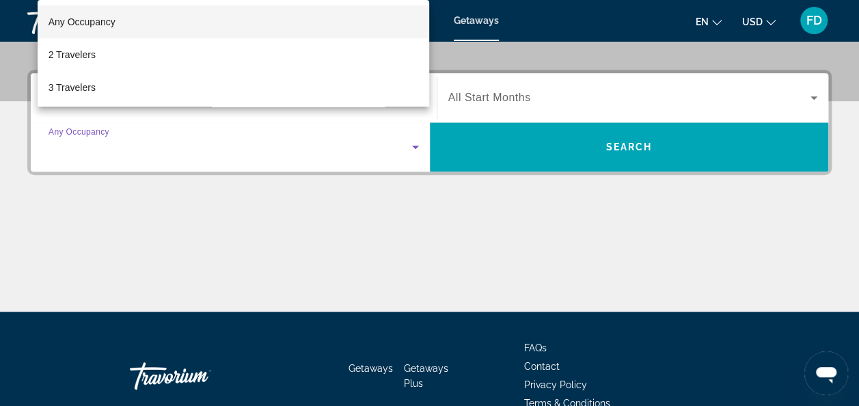
scroll to position [334, 0]
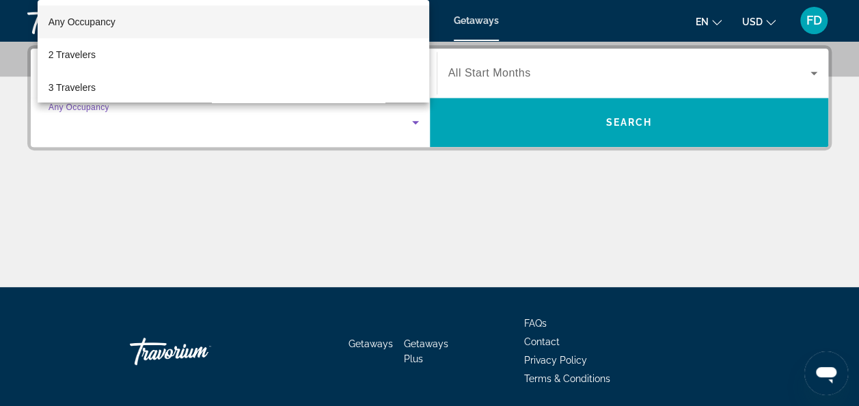
click at [464, 185] on div at bounding box center [429, 203] width 859 height 406
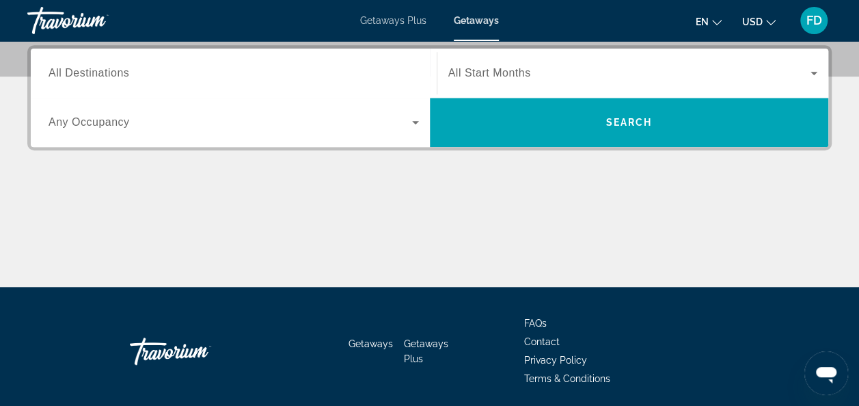
click at [378, 62] on div "Search widget" at bounding box center [234, 73] width 371 height 39
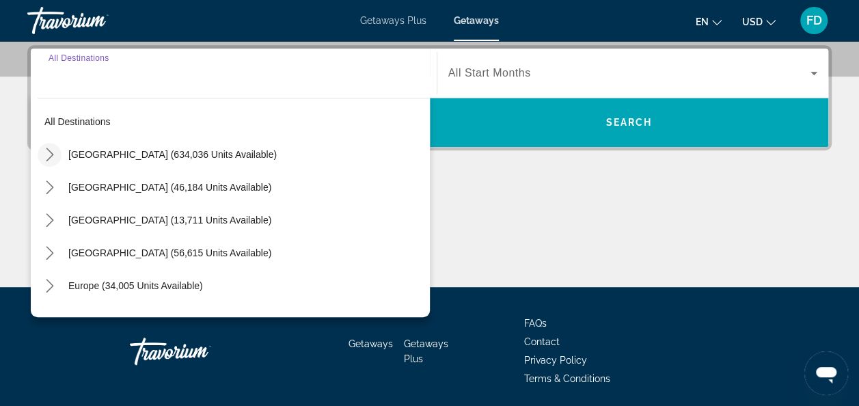
click at [46, 153] on icon "Toggle United States (634,036 units available) submenu" at bounding box center [50, 155] width 14 height 14
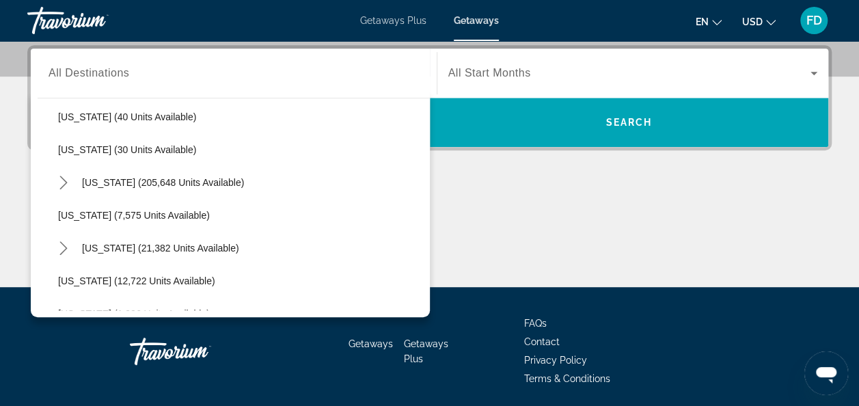
scroll to position [202, 0]
click at [60, 179] on icon "Toggle Florida (205,648 units available) submenu" at bounding box center [64, 182] width 14 height 14
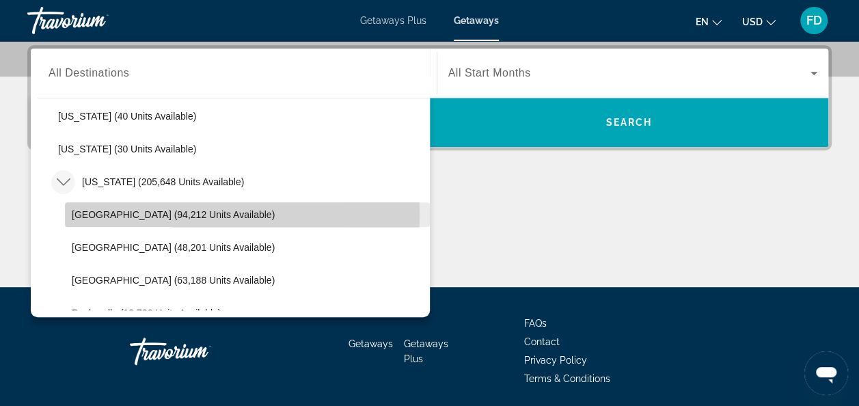
click at [122, 213] on span "[GEOGRAPHIC_DATA] (94,212 units available)" at bounding box center [173, 214] width 203 height 11
type input "**********"
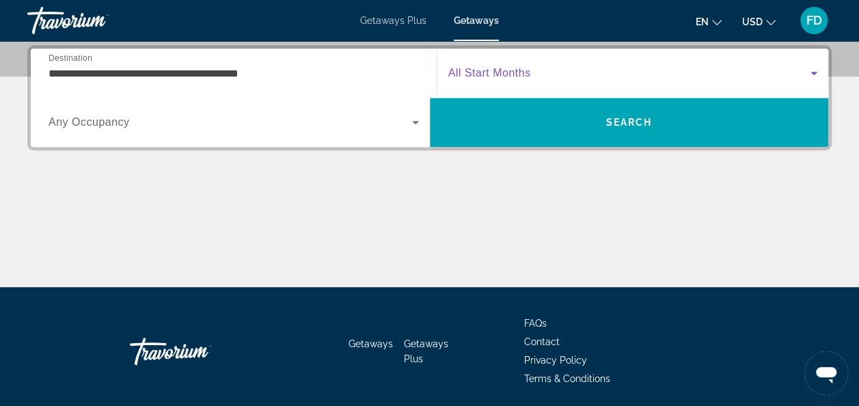
click at [813, 72] on icon "Search widget" at bounding box center [814, 73] width 7 height 3
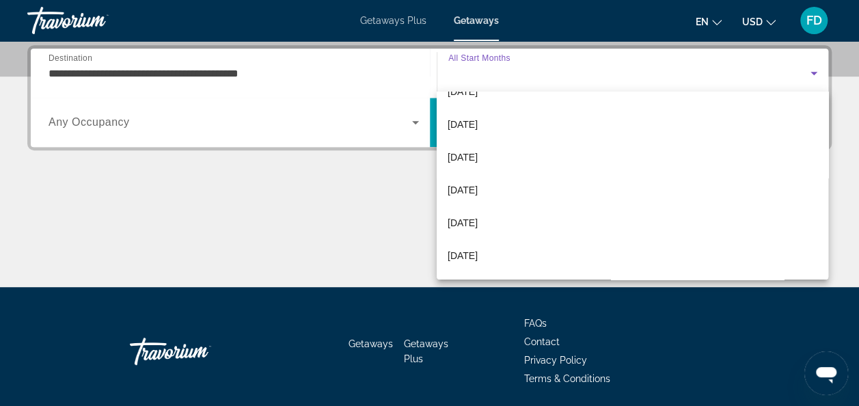
scroll to position [92, 0]
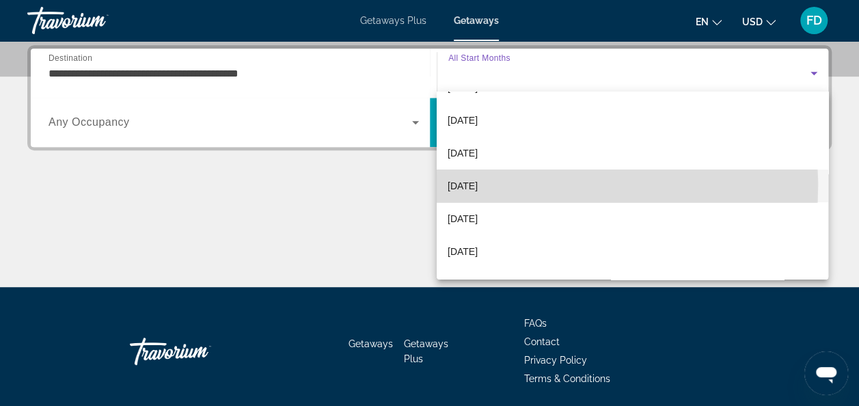
click at [463, 186] on span "[DATE]" at bounding box center [463, 186] width 30 height 16
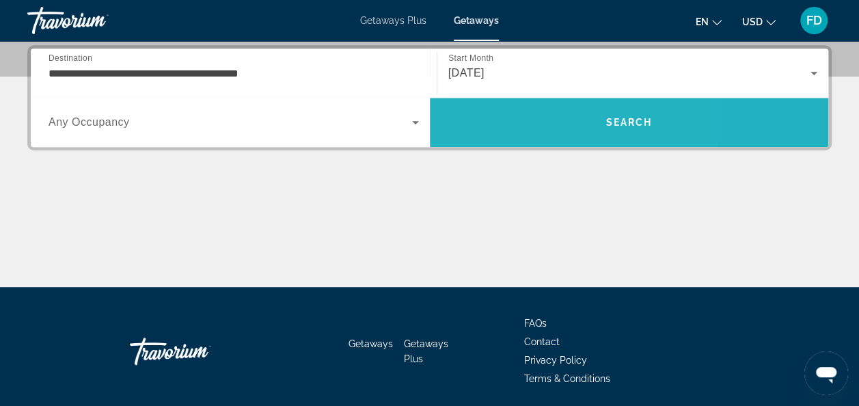
click at [513, 133] on span "Search" at bounding box center [629, 122] width 399 height 33
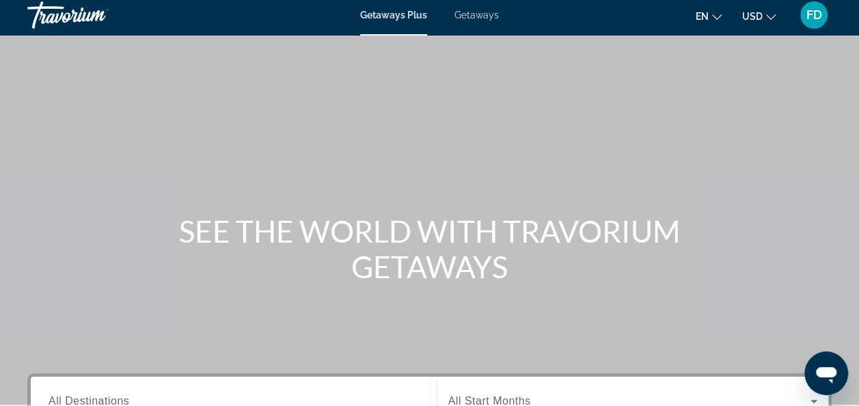
scroll to position [3, 0]
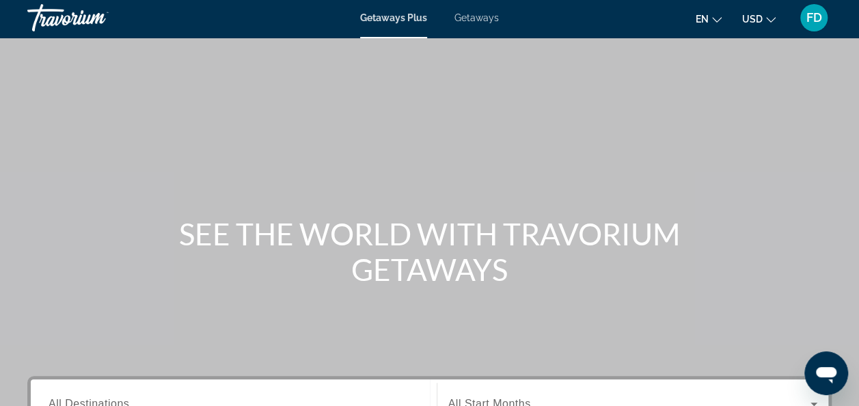
click at [492, 18] on span "Getaways" at bounding box center [477, 17] width 44 height 11
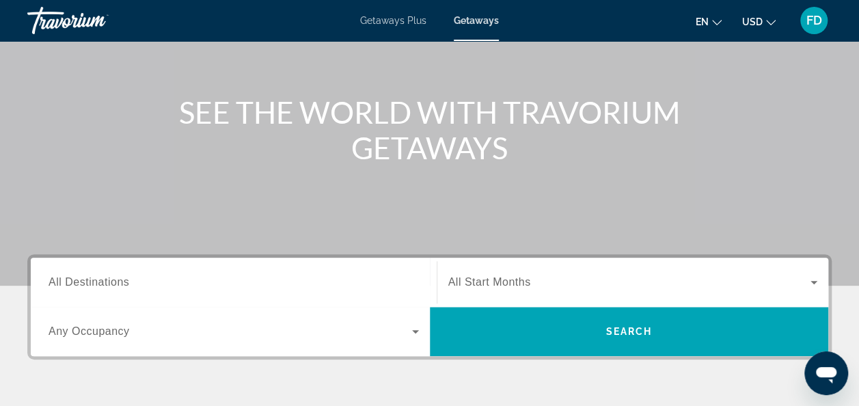
scroll to position [158, 0]
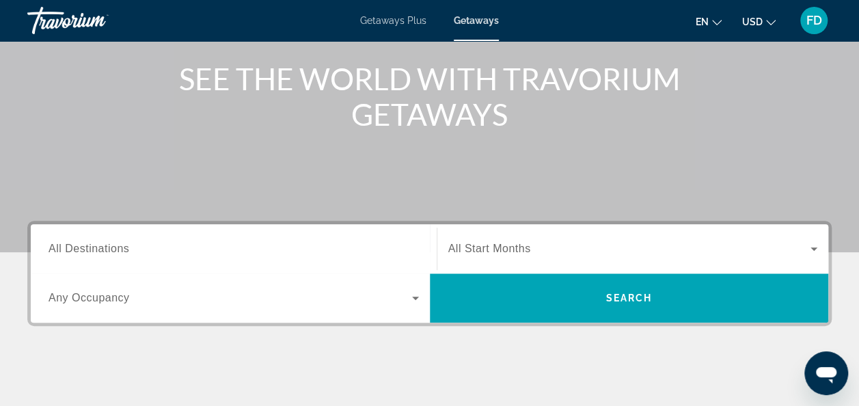
click at [79, 246] on span "All Destinations" at bounding box center [89, 249] width 81 height 12
click at [79, 246] on input "Destination All Destinations" at bounding box center [234, 249] width 371 height 16
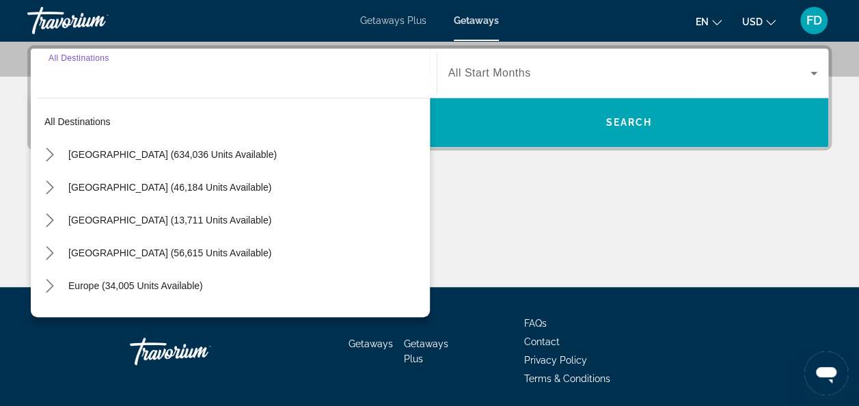
scroll to position [334, 0]
click at [49, 153] on icon "Toggle United States (634,036 units available) submenu" at bounding box center [50, 155] width 14 height 14
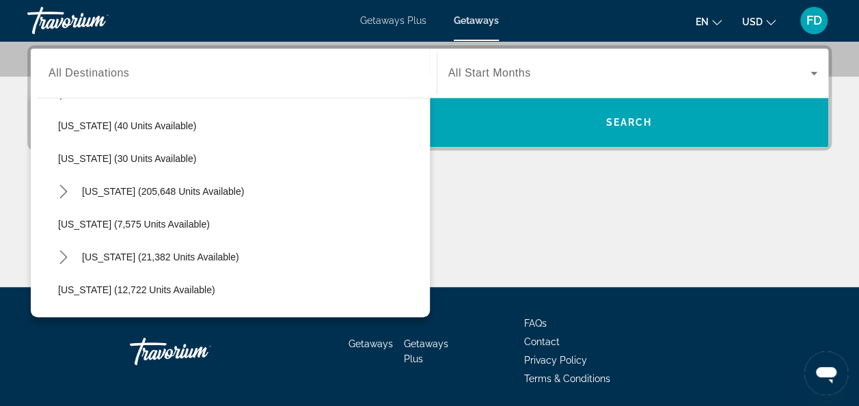
scroll to position [194, 0]
click at [62, 186] on icon "Toggle Florida (205,648 units available) submenu" at bounding box center [64, 190] width 14 height 14
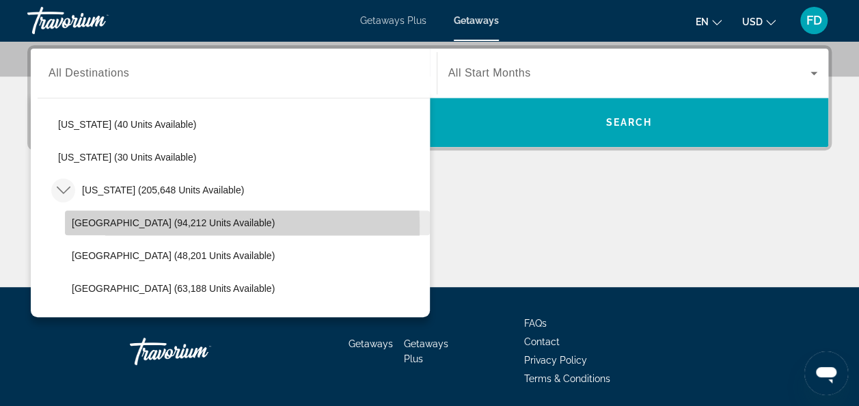
click at [88, 224] on span "[GEOGRAPHIC_DATA] (94,212 units available)" at bounding box center [173, 222] width 203 height 11
type input "**********"
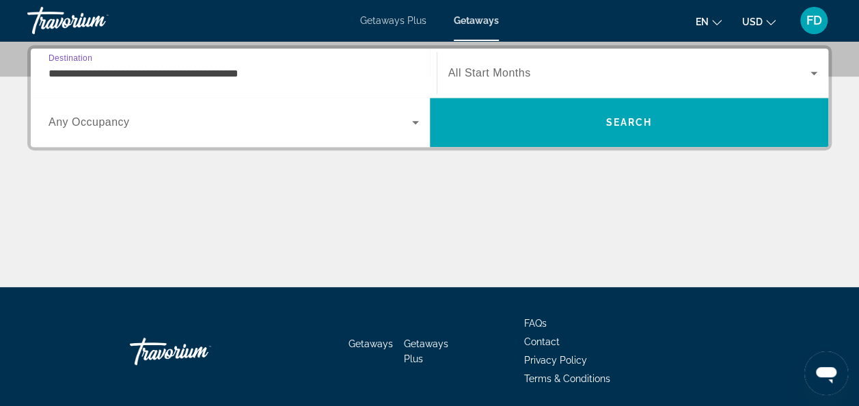
click at [812, 75] on icon "Search widget" at bounding box center [814, 73] width 16 height 16
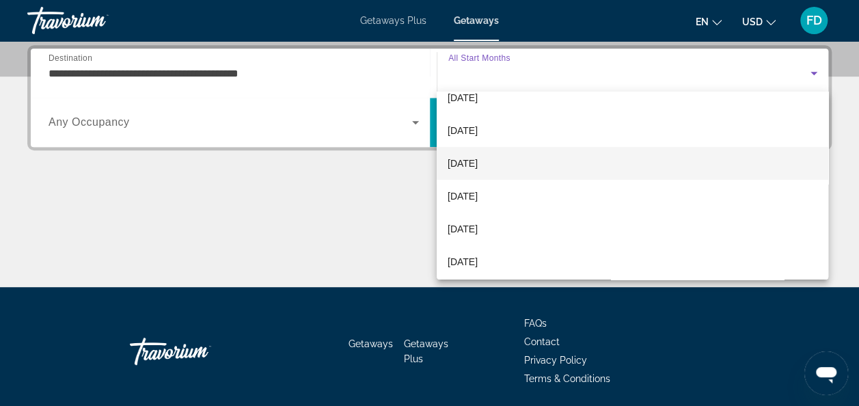
scroll to position [85, 0]
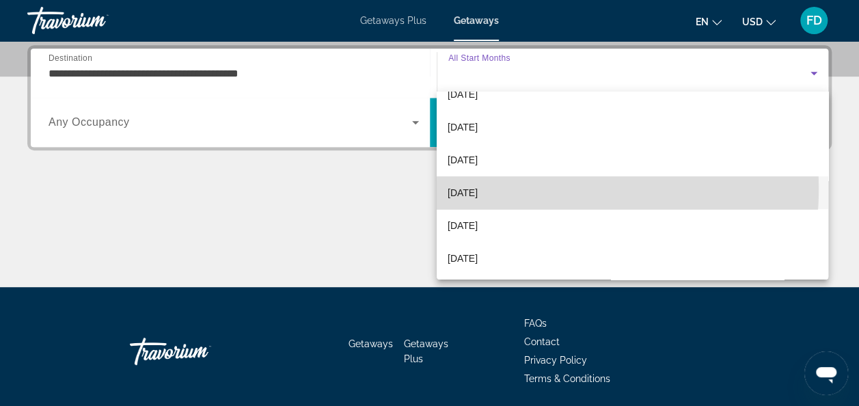
click at [478, 187] on span "[DATE]" at bounding box center [463, 193] width 30 height 16
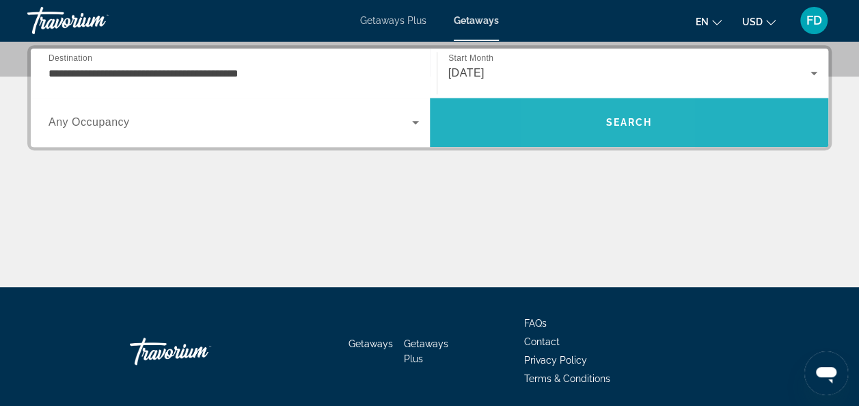
click at [589, 118] on span "Search" at bounding box center [629, 122] width 399 height 33
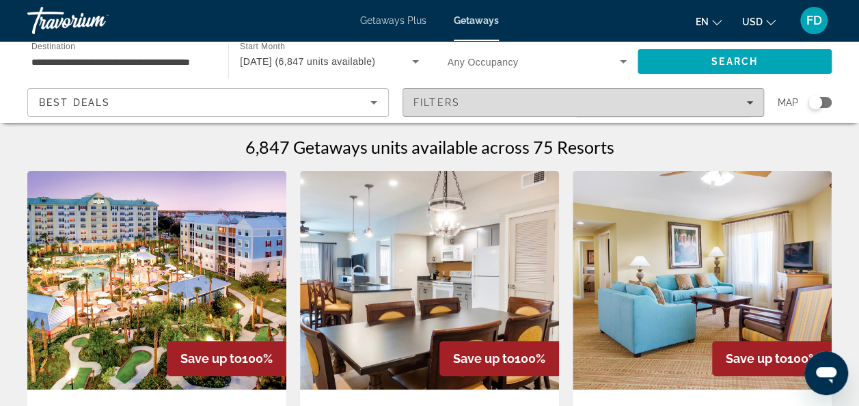
click at [745, 103] on div "Filters" at bounding box center [584, 102] width 340 height 11
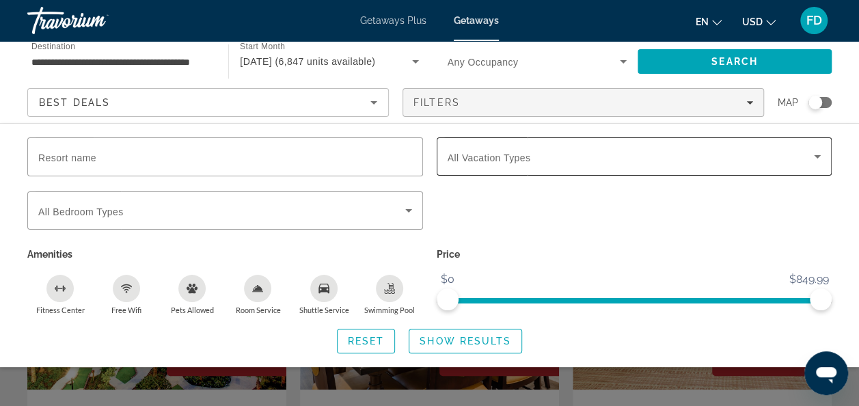
click at [822, 149] on icon "Search widget" at bounding box center [817, 156] width 16 height 16
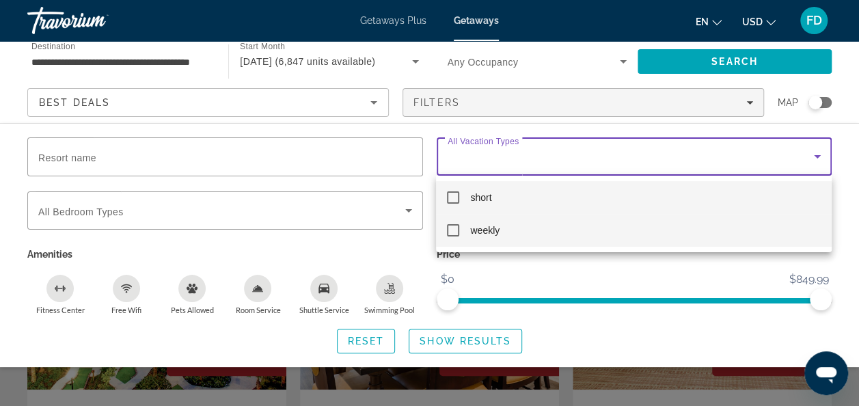
click at [456, 230] on mat-pseudo-checkbox at bounding box center [453, 230] width 12 height 12
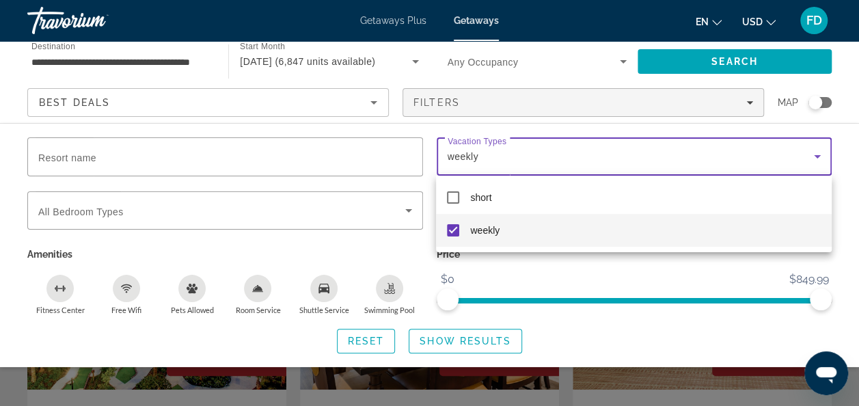
click at [433, 340] on div at bounding box center [429, 203] width 859 height 406
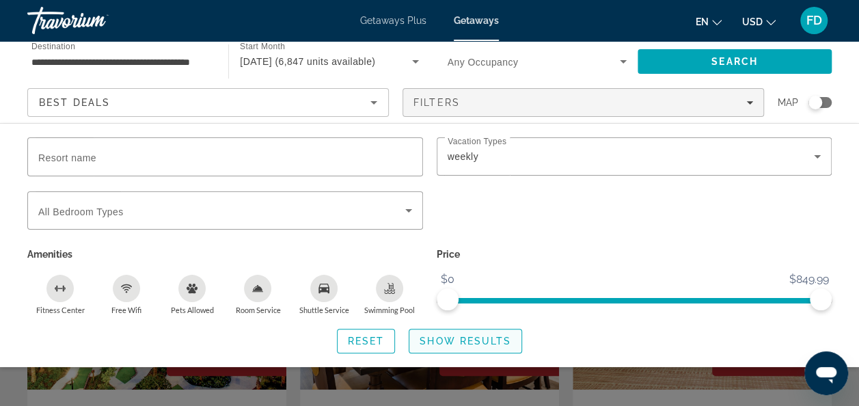
click at [497, 338] on span "Show Results" at bounding box center [466, 341] width 92 height 11
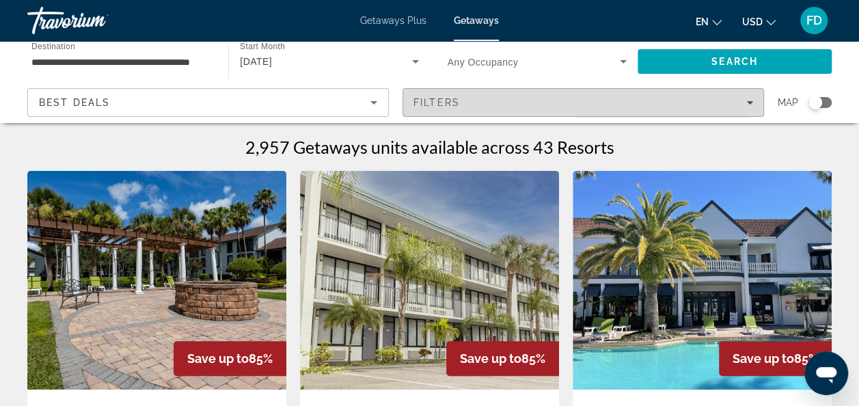
click at [749, 104] on icon "Filters" at bounding box center [750, 102] width 7 height 3
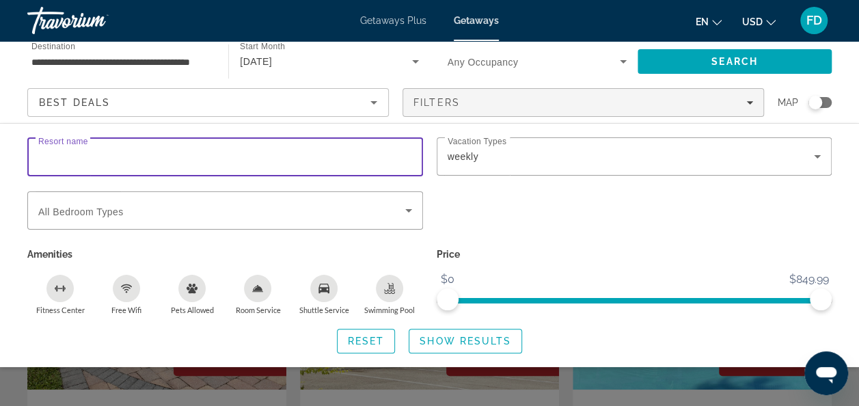
click at [239, 152] on input "Resort name" at bounding box center [225, 157] width 374 height 16
type input "**********"
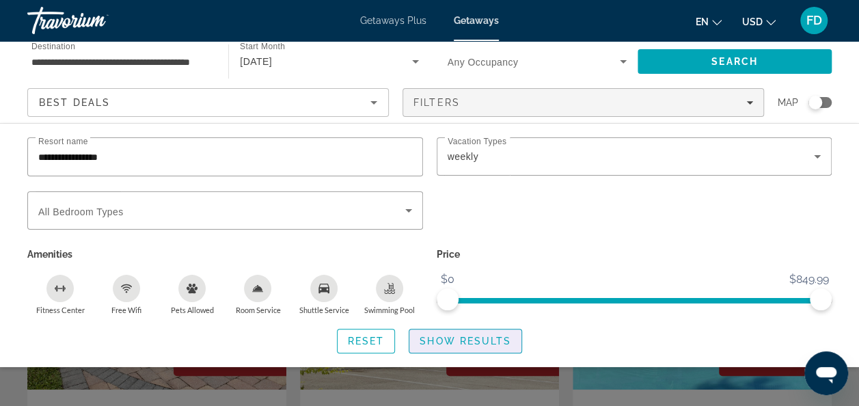
click at [435, 342] on span "Show Results" at bounding box center [466, 341] width 92 height 11
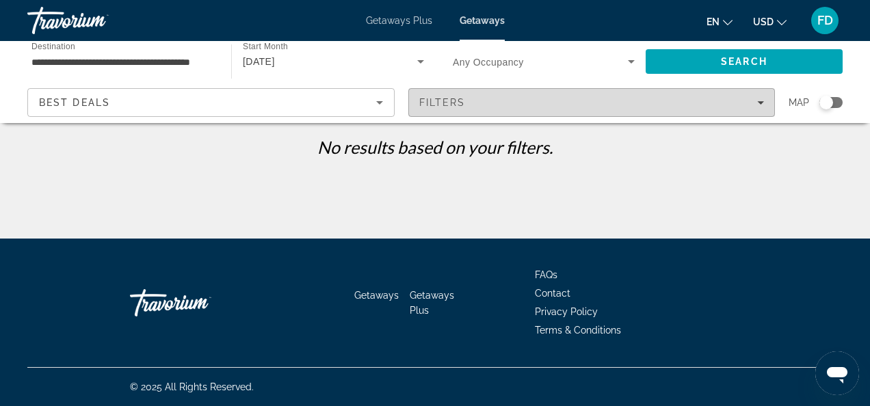
click at [761, 98] on div "Filters" at bounding box center [591, 102] width 345 height 11
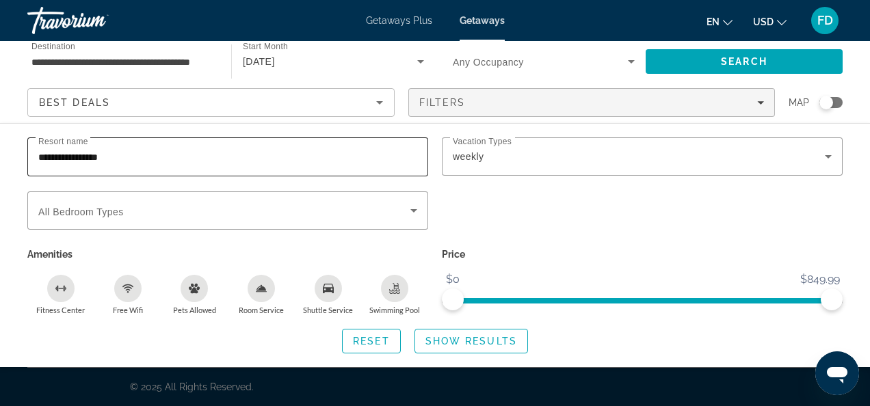
click at [88, 154] on input "**********" at bounding box center [227, 157] width 379 height 16
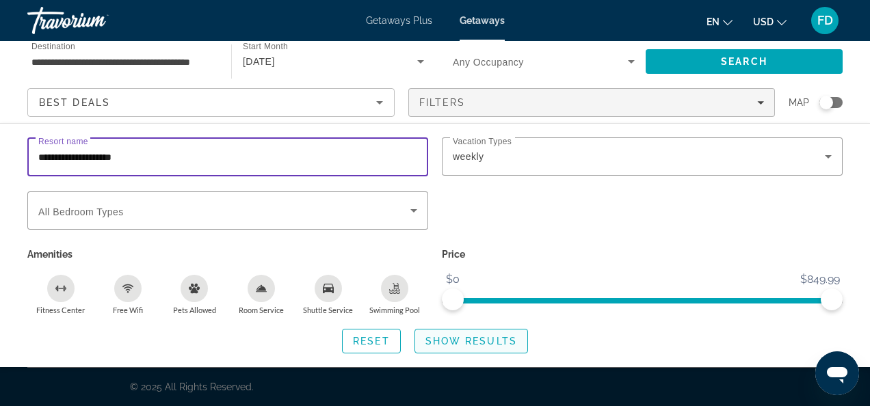
type input "**********"
click at [442, 346] on span "Search widget" at bounding box center [471, 341] width 112 height 33
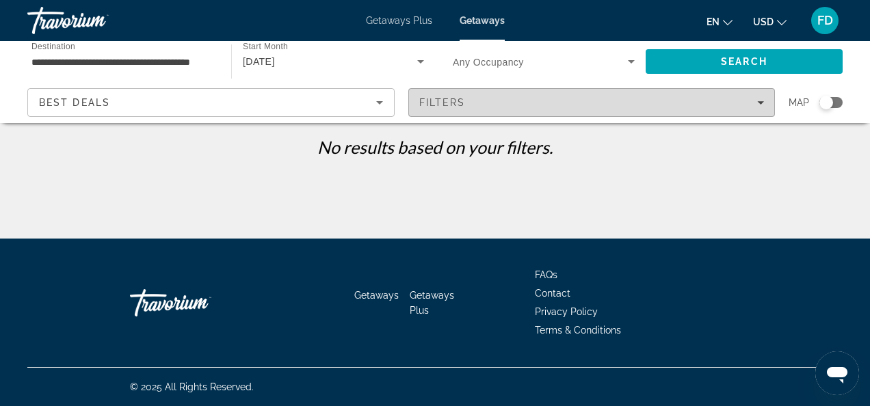
click at [756, 108] on span "Filters" at bounding box center [592, 102] width 366 height 33
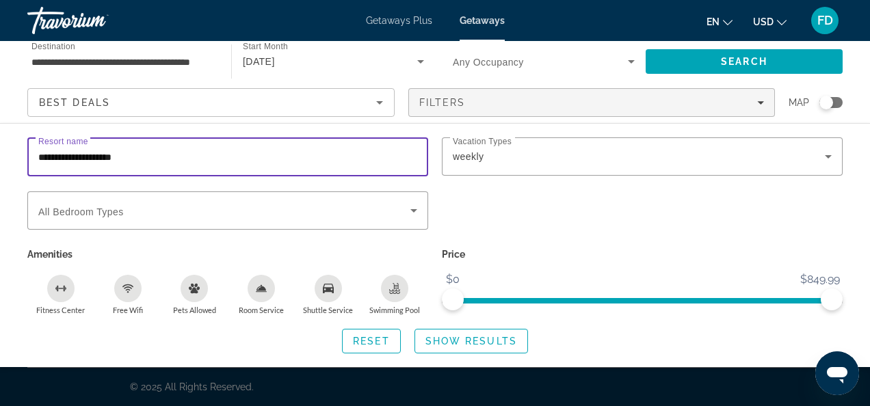
click at [308, 153] on input "**********" at bounding box center [227, 157] width 379 height 16
type input "*"
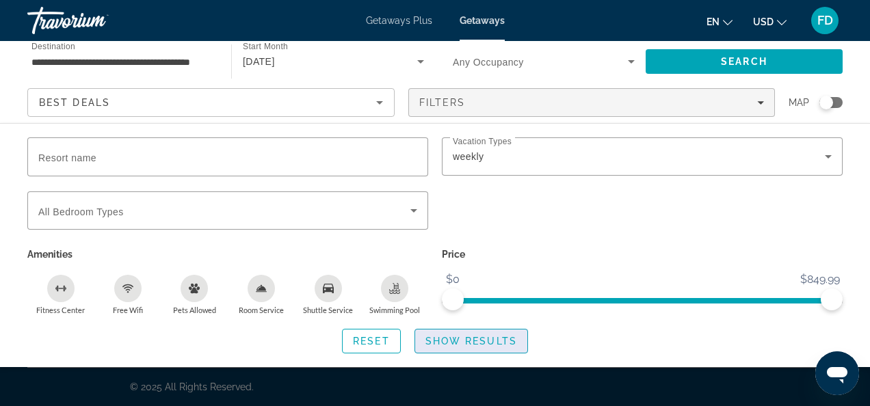
click at [477, 345] on span "Show Results" at bounding box center [471, 341] width 92 height 11
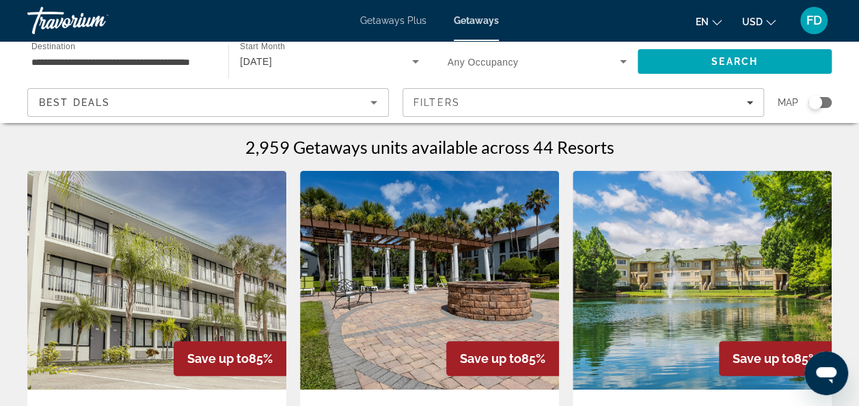
click at [812, 101] on div "Search widget" at bounding box center [816, 103] width 14 height 14
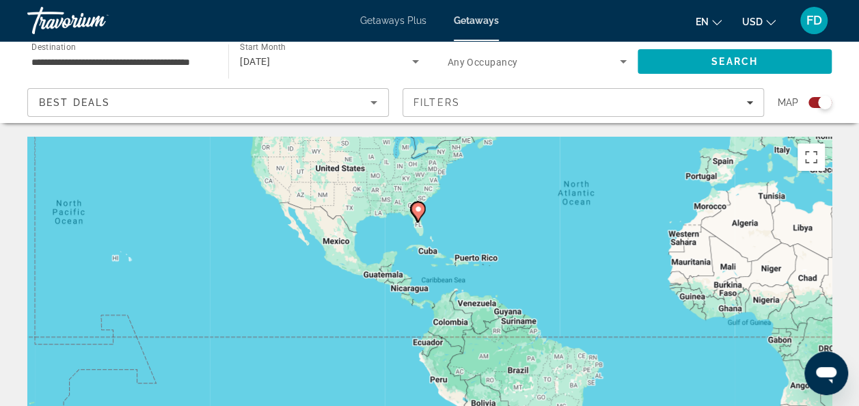
drag, startPoint x: 228, startPoint y: 340, endPoint x: 418, endPoint y: 213, distance: 229.0
click at [418, 213] on g "Main content" at bounding box center [419, 211] width 14 height 19
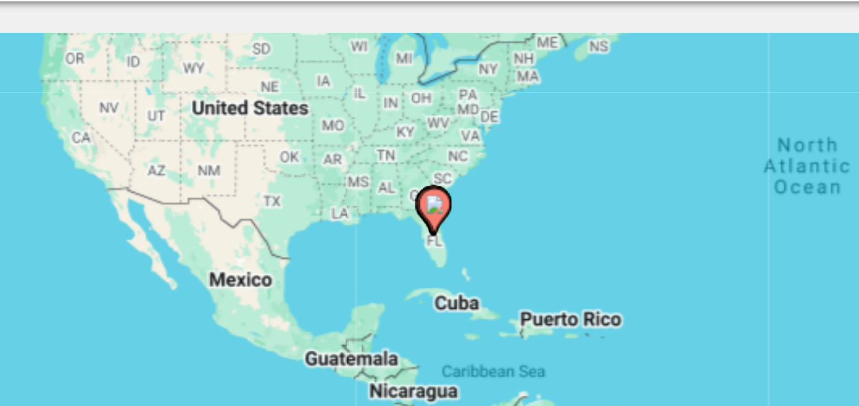
click at [416, 208] on image "Main content" at bounding box center [418, 209] width 8 height 8
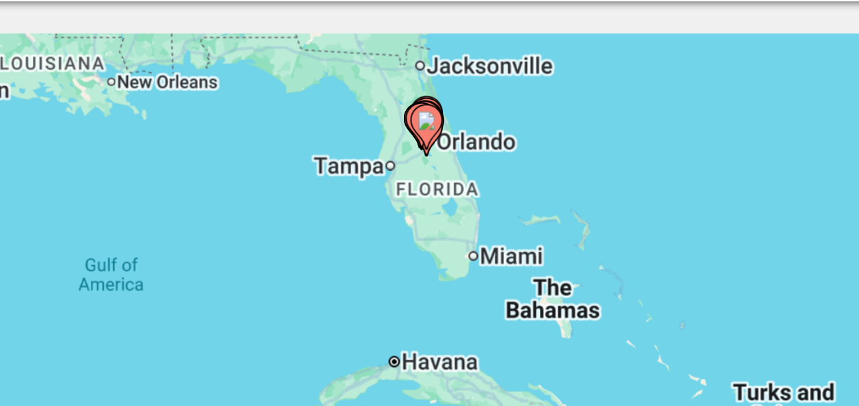
drag, startPoint x: 465, startPoint y: 278, endPoint x: 448, endPoint y: 118, distance: 161.5
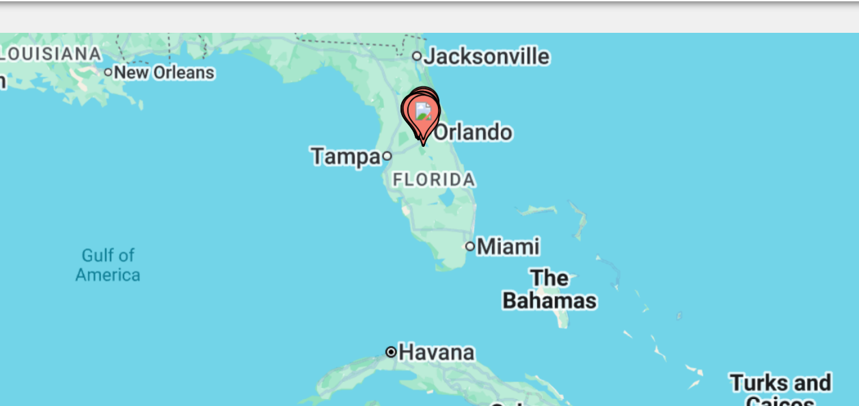
click at [413, 171] on image "Main content" at bounding box center [413, 169] width 8 height 8
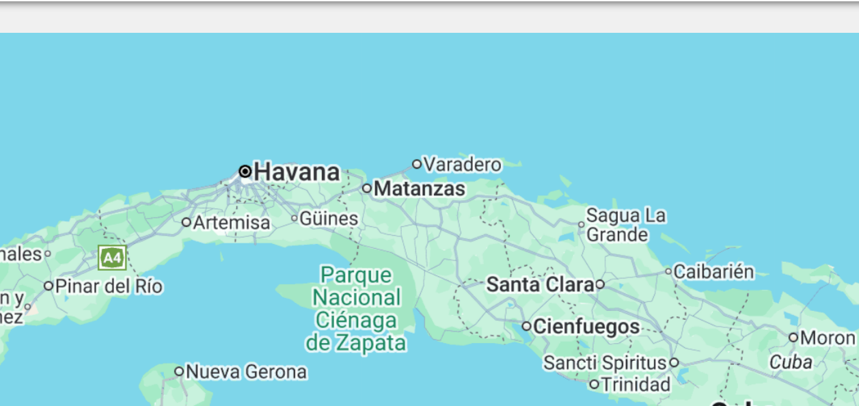
drag, startPoint x: 412, startPoint y: 224, endPoint x: 438, endPoint y: 309, distance: 89.1
click at [438, 309] on div "To navigate, press the arrow keys. To activate drag with keyboard, press Alt + …" at bounding box center [429, 342] width 805 height 410
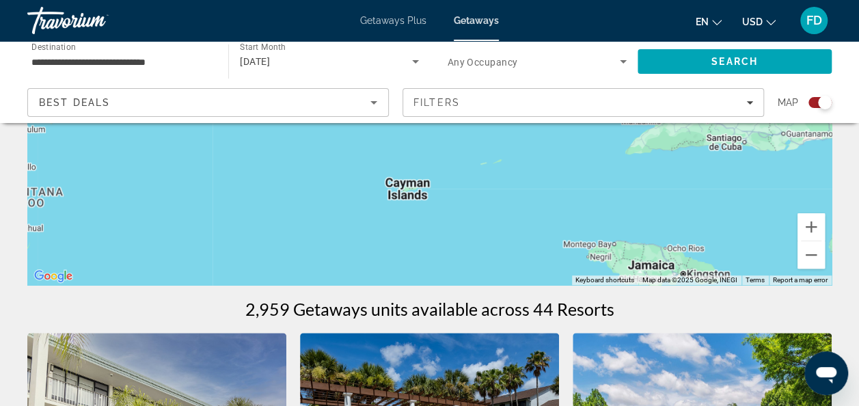
scroll to position [258, 0]
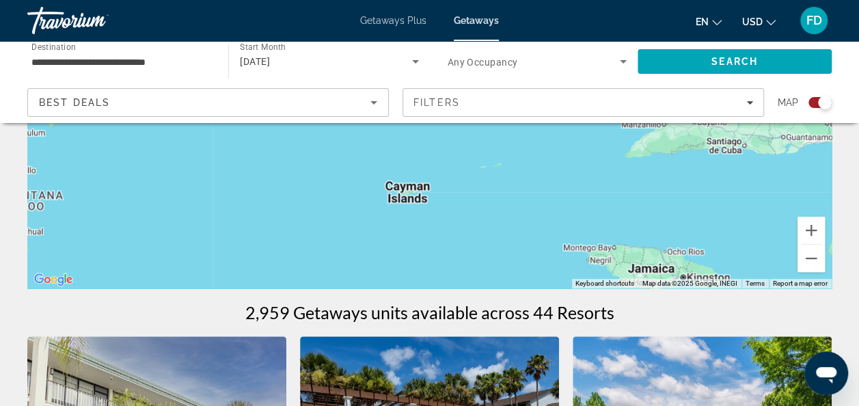
drag, startPoint x: 855, startPoint y: 100, endPoint x: 850, endPoint y: 84, distance: 16.2
click at [850, 84] on div "**********" at bounding box center [429, 82] width 859 height 82
click at [811, 251] on button "Zoom out" at bounding box center [811, 258] width 27 height 27
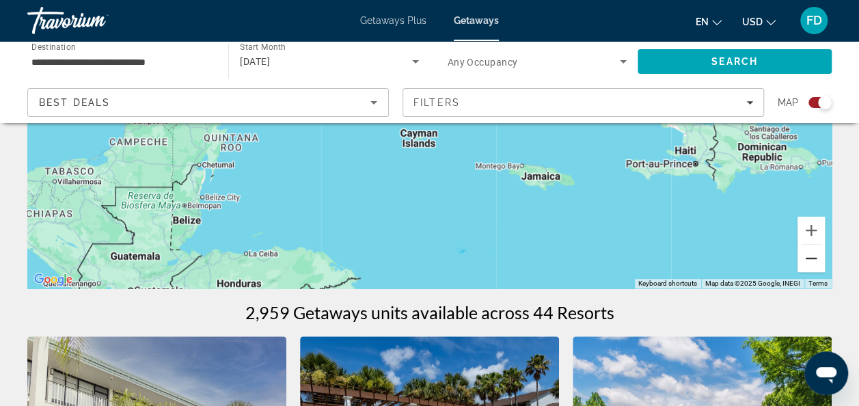
click at [811, 251] on button "Zoom out" at bounding box center [811, 258] width 27 height 27
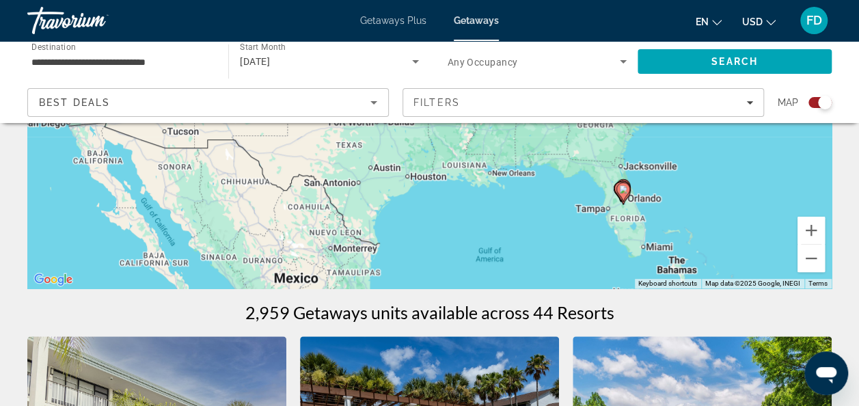
drag, startPoint x: 450, startPoint y: 194, endPoint x: 654, endPoint y: 441, distance: 320.0
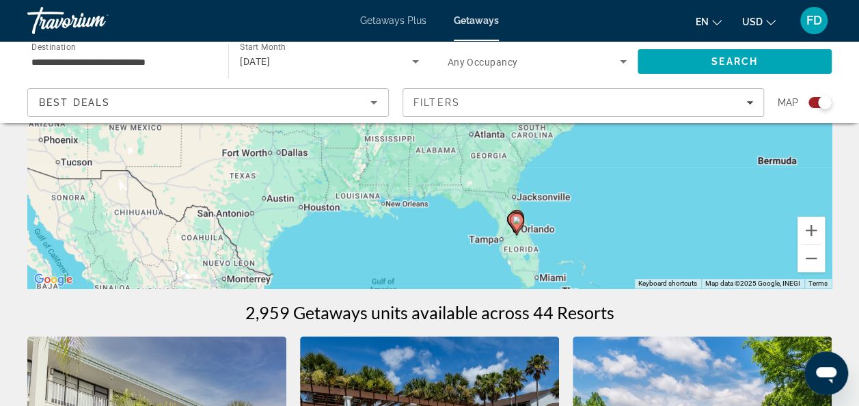
drag, startPoint x: 526, startPoint y: 254, endPoint x: 420, endPoint y: 286, distance: 111.2
click at [420, 286] on div "To navigate, press the arrow keys. To activate drag with keyboard, press Alt + …" at bounding box center [429, 83] width 805 height 410
click at [515, 225] on icon "Main content" at bounding box center [516, 224] width 12 height 18
type input "**********"
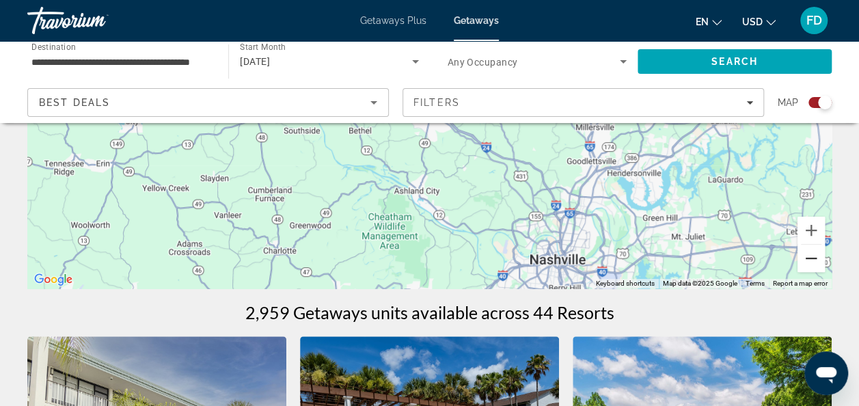
click at [804, 266] on button "Zoom out" at bounding box center [811, 258] width 27 height 27
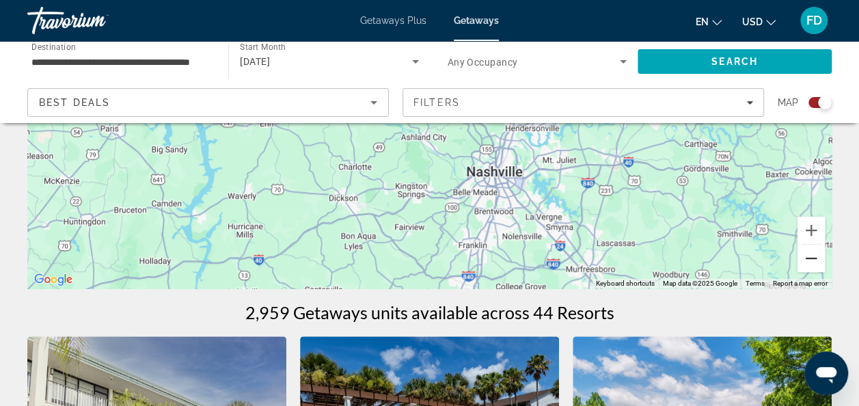
click at [804, 267] on button "Zoom out" at bounding box center [811, 258] width 27 height 27
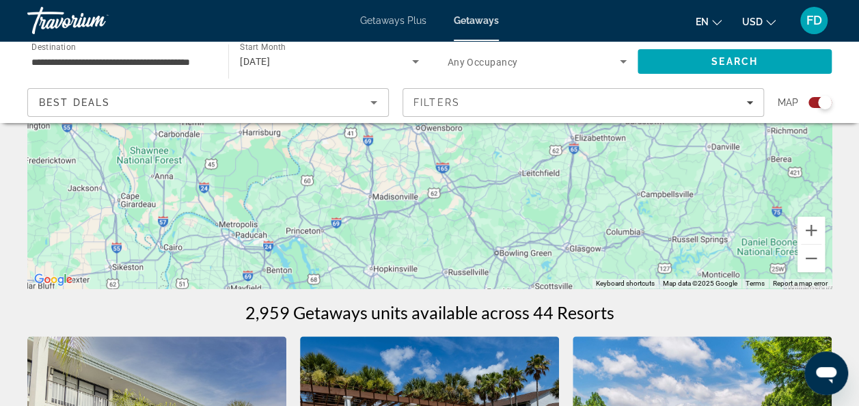
drag, startPoint x: 575, startPoint y: 189, endPoint x: 570, endPoint y: 441, distance: 252.3
click at [814, 256] on button "Zoom out" at bounding box center [811, 258] width 27 height 27
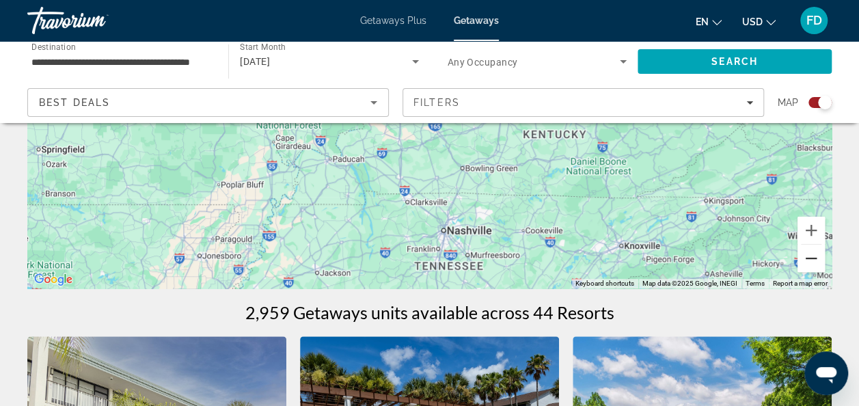
click at [814, 256] on button "Zoom out" at bounding box center [811, 258] width 27 height 27
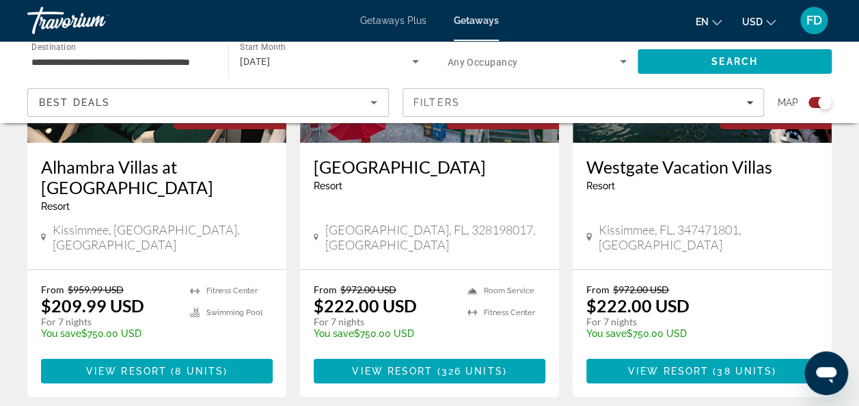
scroll to position [2351, 0]
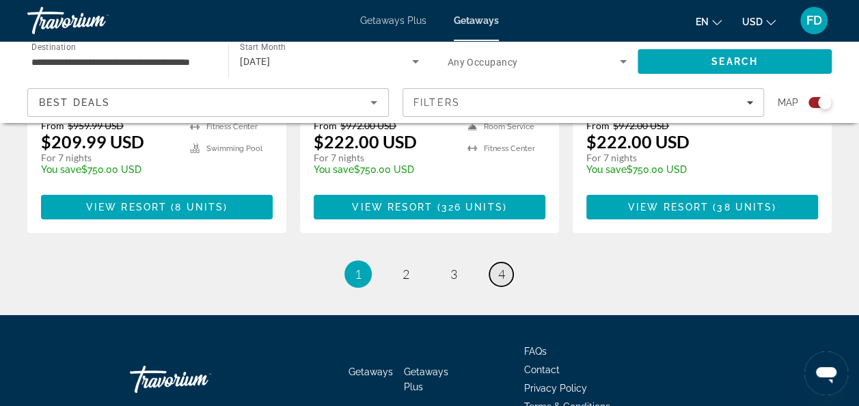
click at [496, 263] on link "page 4" at bounding box center [501, 275] width 24 height 24
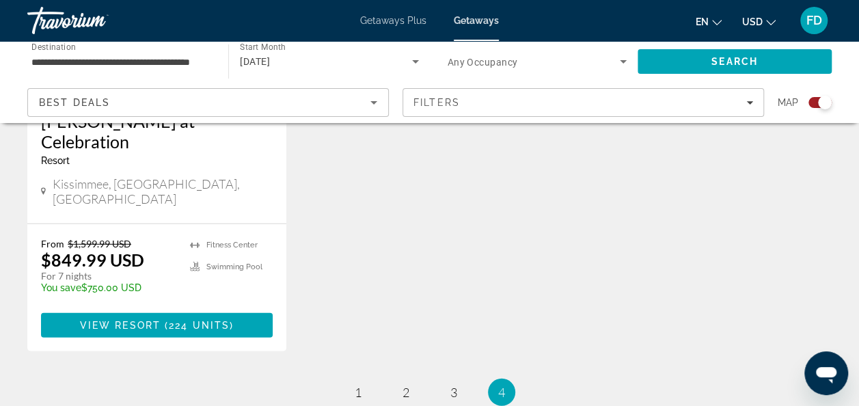
scroll to position [1786, 0]
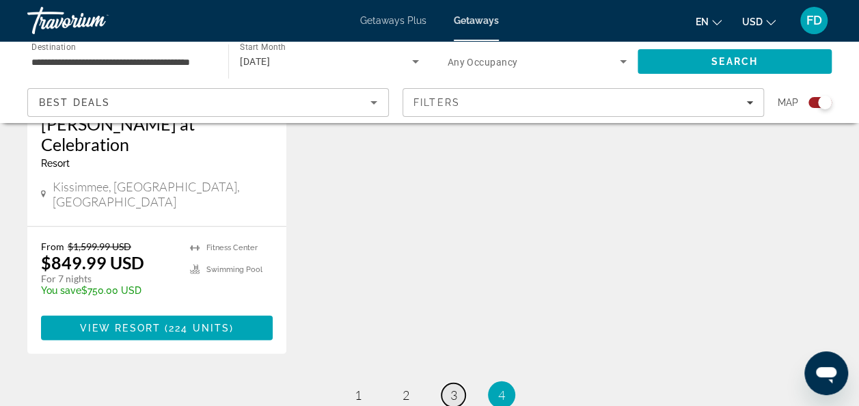
click at [459, 384] on link "page 3" at bounding box center [454, 396] width 24 height 24
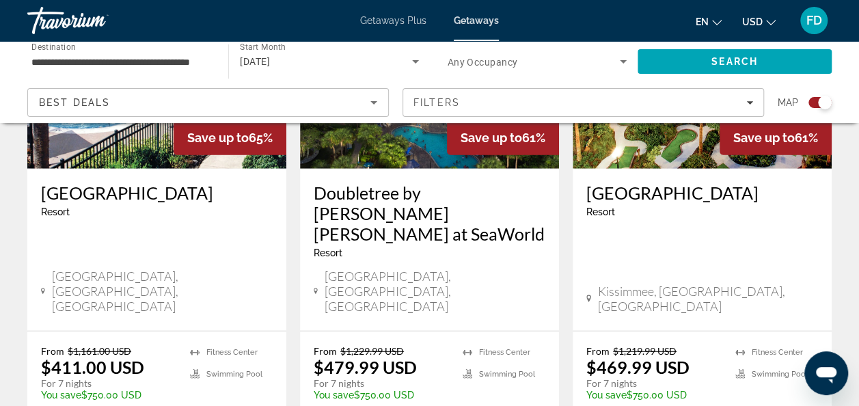
scroll to position [1683, 0]
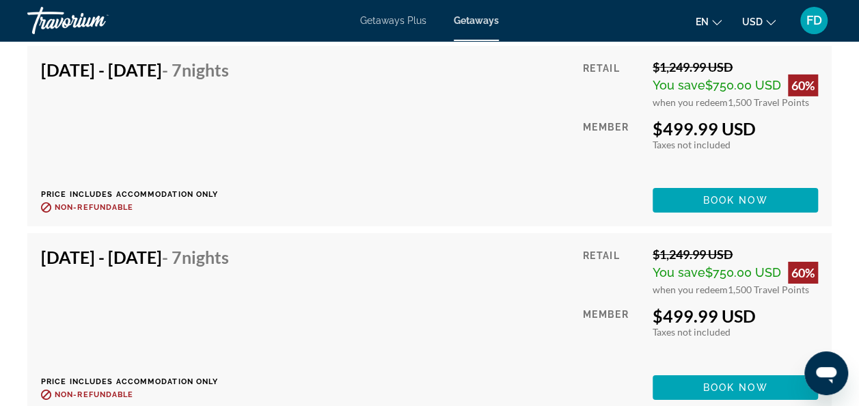
scroll to position [7484, 0]
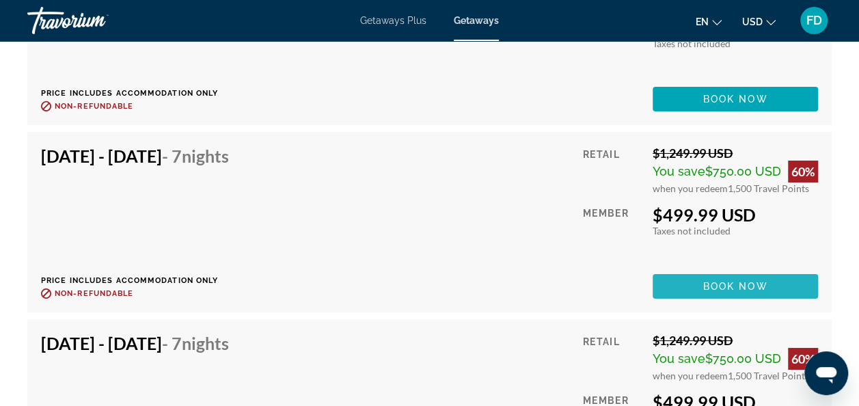
click at [752, 281] on span "Book now" at bounding box center [735, 286] width 65 height 11
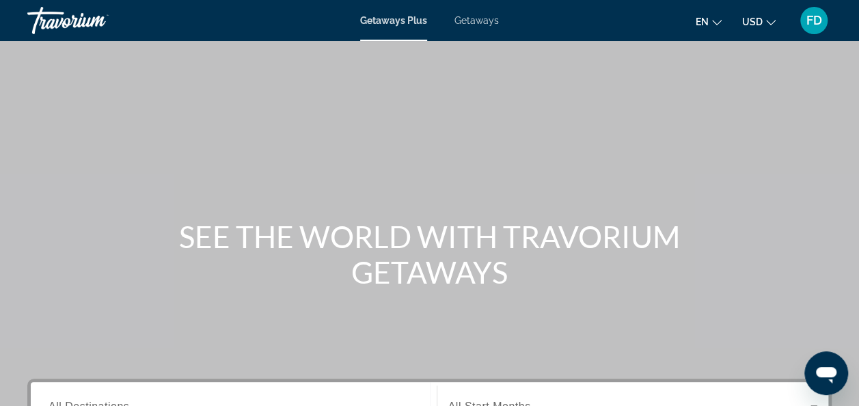
click at [472, 19] on span "Getaways" at bounding box center [477, 20] width 44 height 11
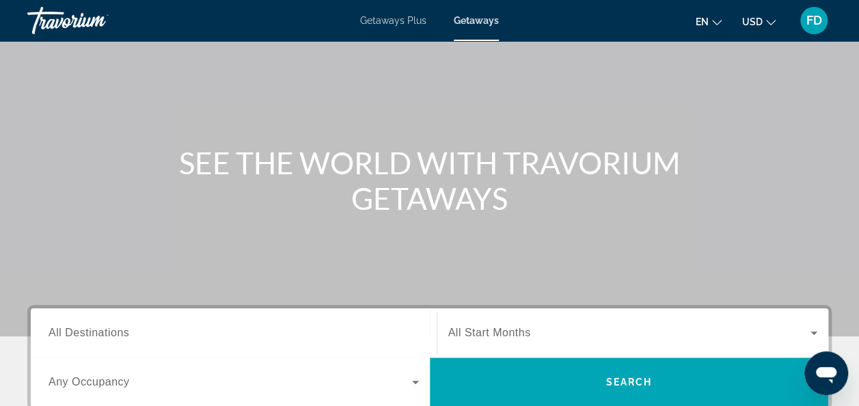
click at [83, 330] on span "All Destinations" at bounding box center [89, 333] width 81 height 12
click at [83, 330] on input "Destination All Destinations" at bounding box center [234, 333] width 371 height 16
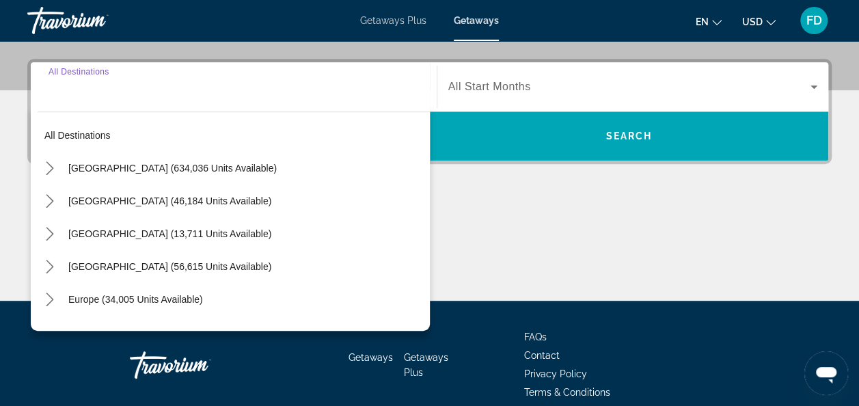
scroll to position [334, 0]
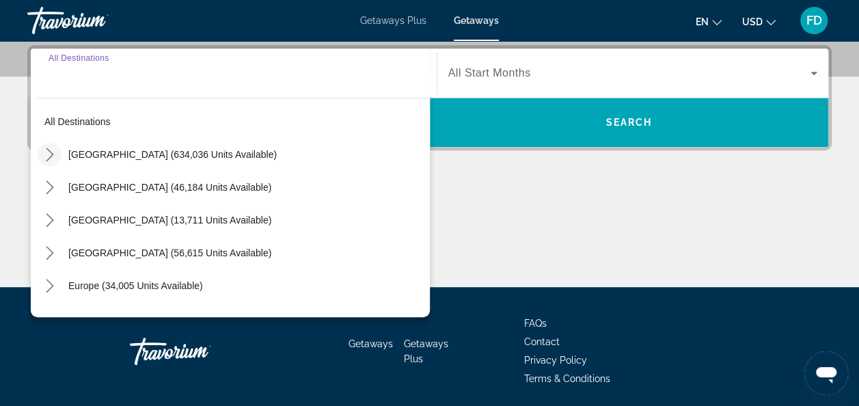
click at [55, 151] on icon "Toggle United States (634,036 units available) submenu" at bounding box center [50, 155] width 14 height 14
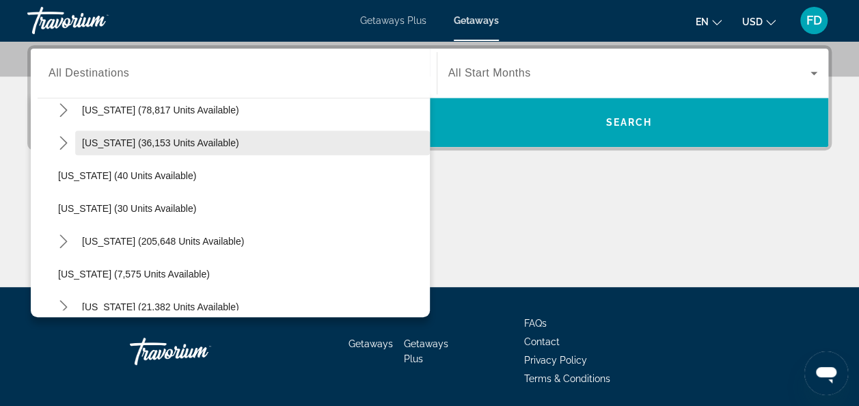
scroll to position [144, 0]
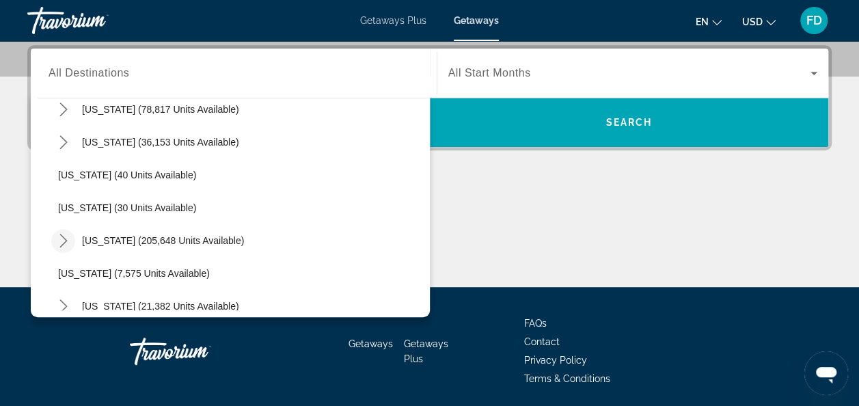
click at [62, 243] on icon "Toggle Florida (205,648 units available) submenu" at bounding box center [63, 241] width 8 height 14
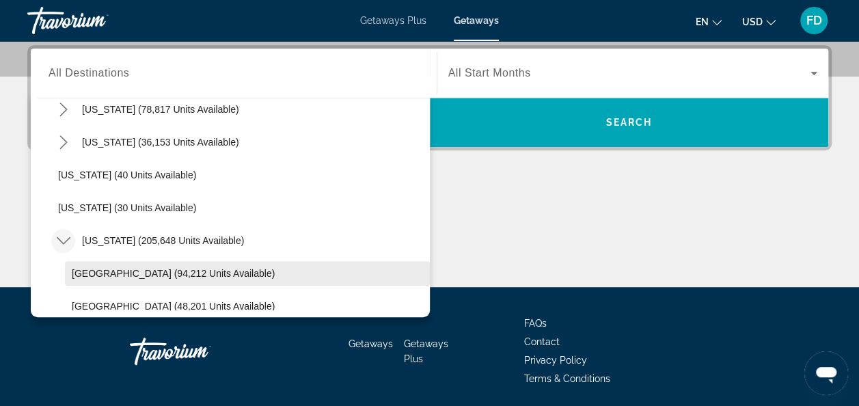
click at [79, 278] on span "[GEOGRAPHIC_DATA] (94,212 units available)" at bounding box center [173, 273] width 203 height 11
type input "**********"
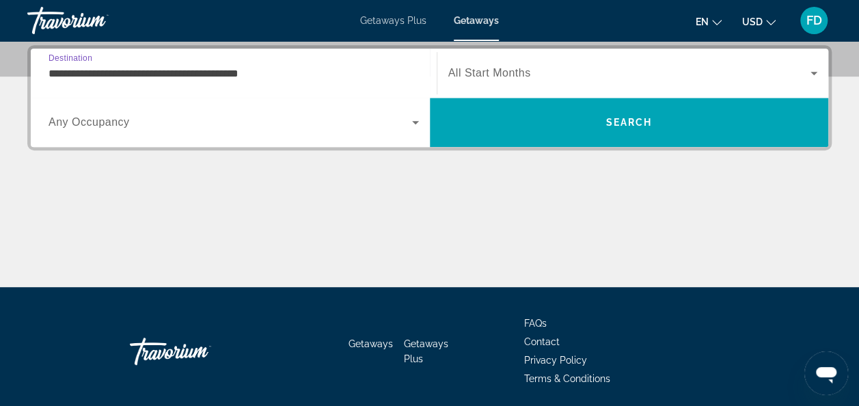
click at [493, 89] on div "Search widget" at bounding box center [633, 73] width 370 height 38
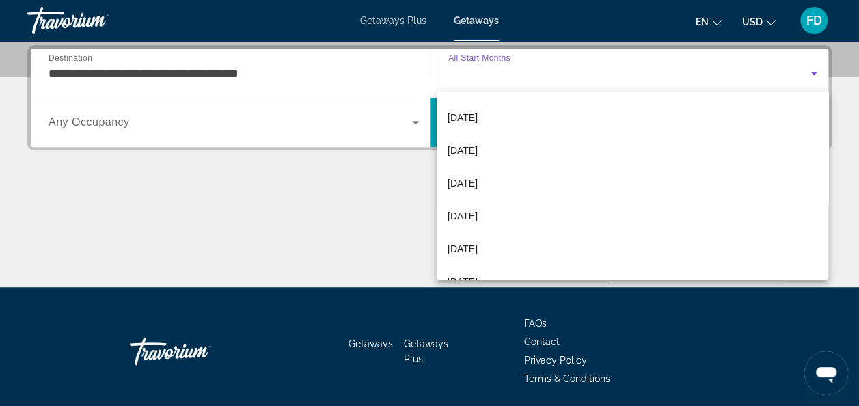
scroll to position [64, 0]
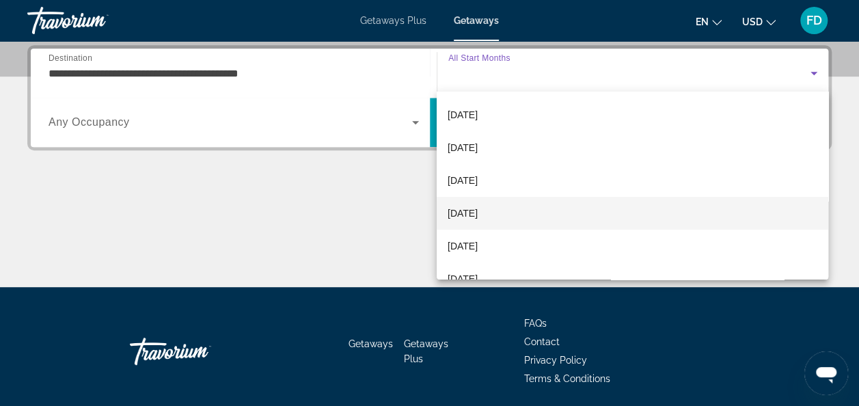
click at [567, 213] on mat-option "[DATE]" at bounding box center [633, 213] width 392 height 33
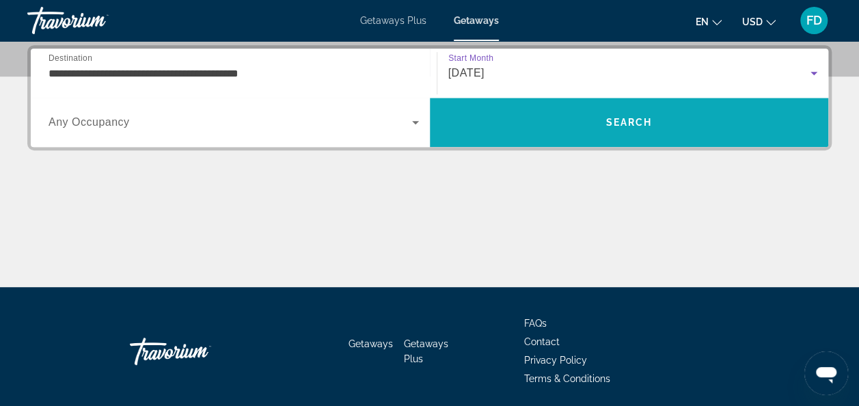
click at [639, 133] on span "Search" at bounding box center [629, 122] width 399 height 33
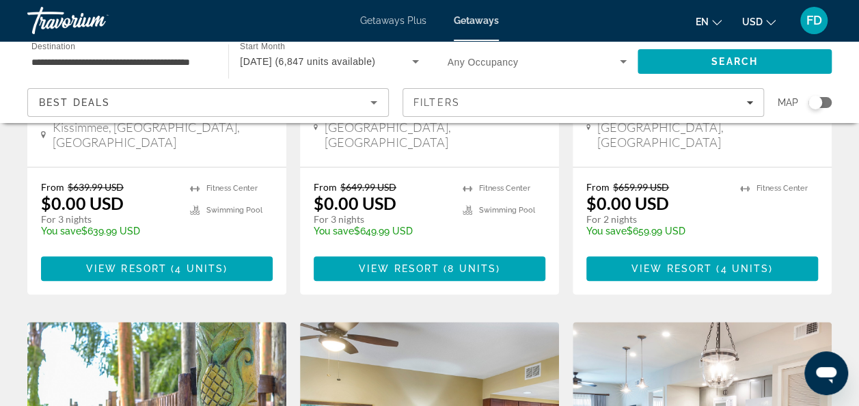
scroll to position [408, 0]
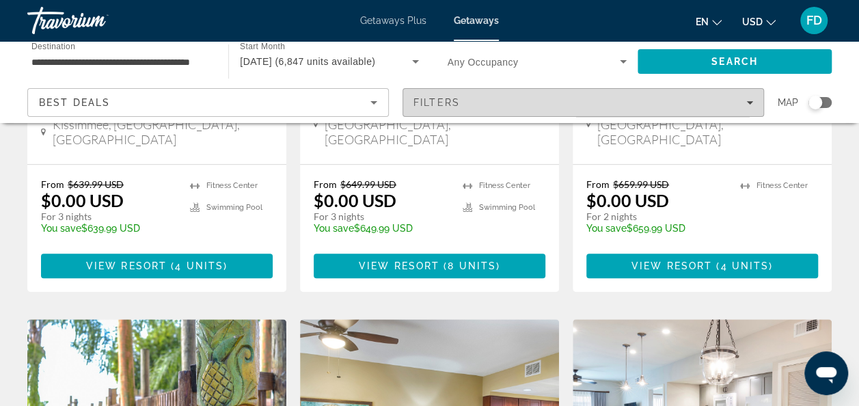
click at [751, 101] on icon "Filters" at bounding box center [750, 102] width 7 height 3
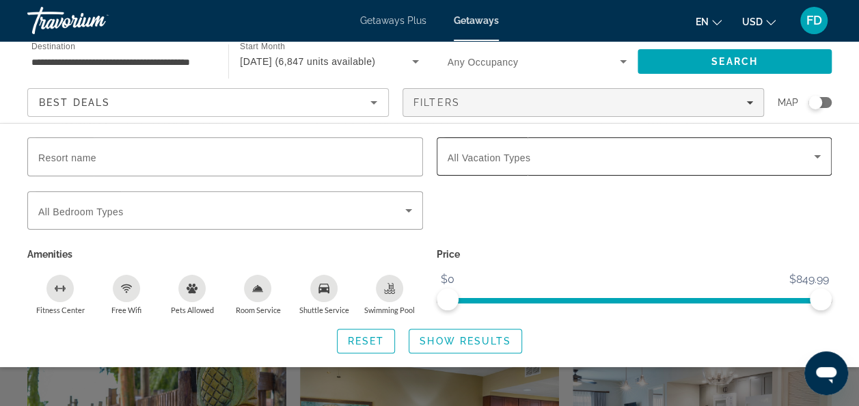
click at [601, 145] on div "Search widget" at bounding box center [635, 156] width 374 height 38
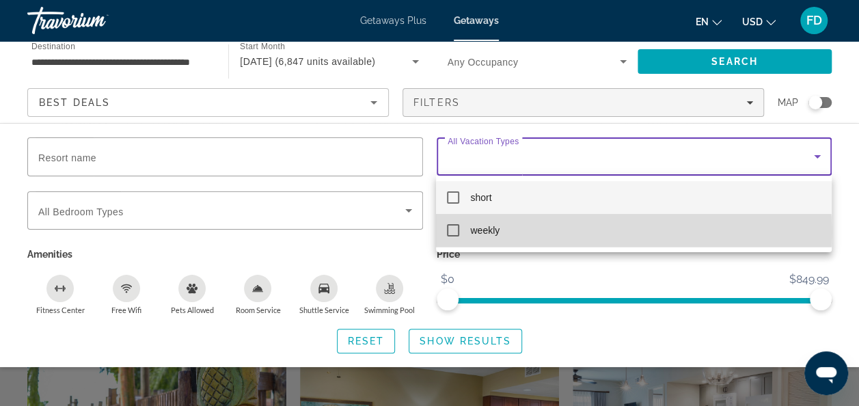
click at [453, 232] on mat-pseudo-checkbox at bounding box center [453, 230] width 12 height 12
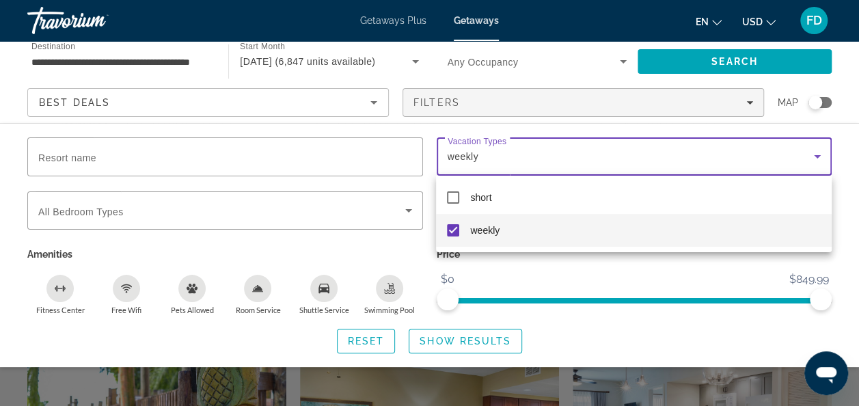
click at [480, 339] on div at bounding box center [429, 203] width 859 height 406
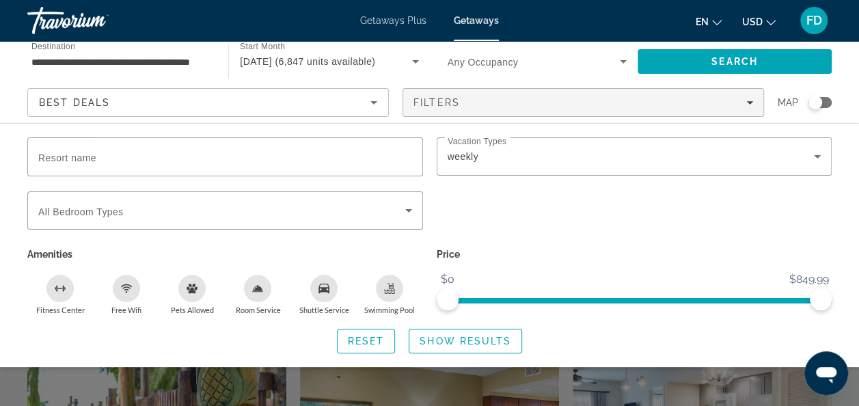
click at [480, 339] on span "Show Results" at bounding box center [466, 341] width 92 height 11
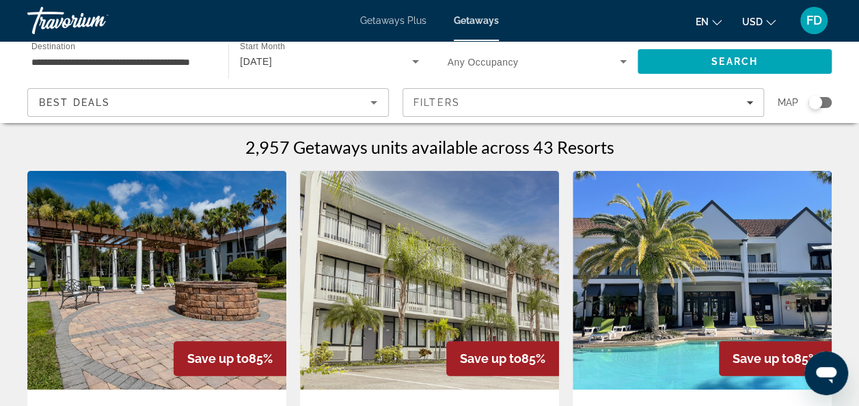
click at [821, 104] on div "Search widget" at bounding box center [816, 103] width 14 height 14
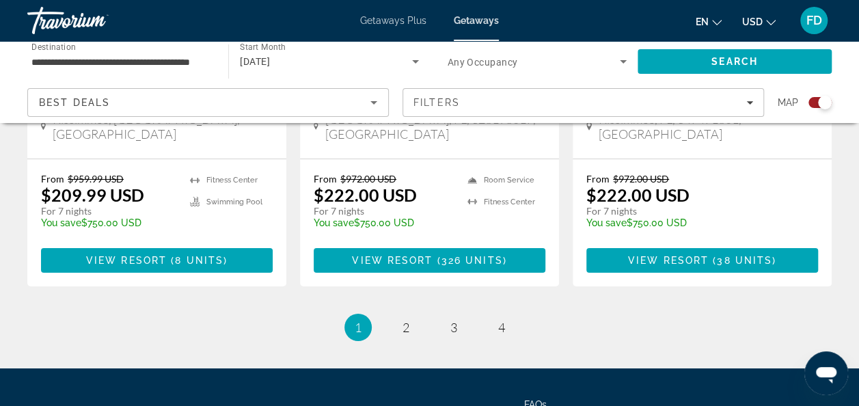
scroll to position [2301, 0]
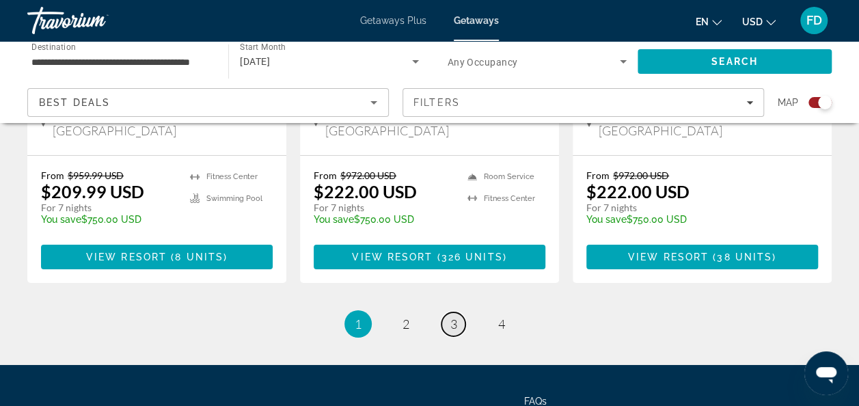
click at [451, 317] on span "3" at bounding box center [454, 324] width 7 height 15
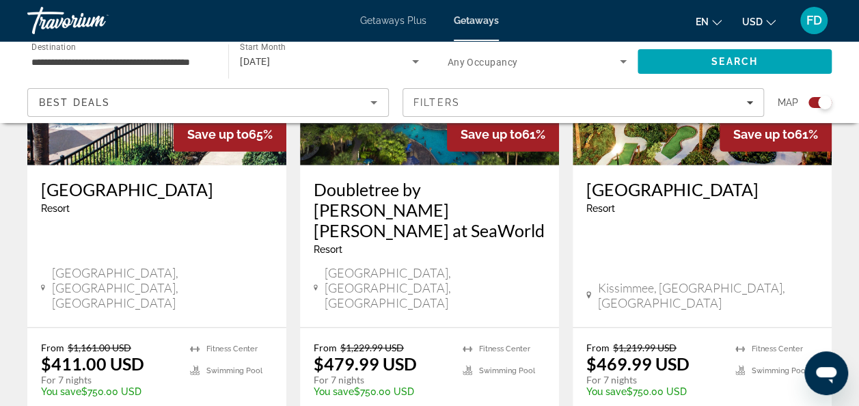
scroll to position [1673, 0]
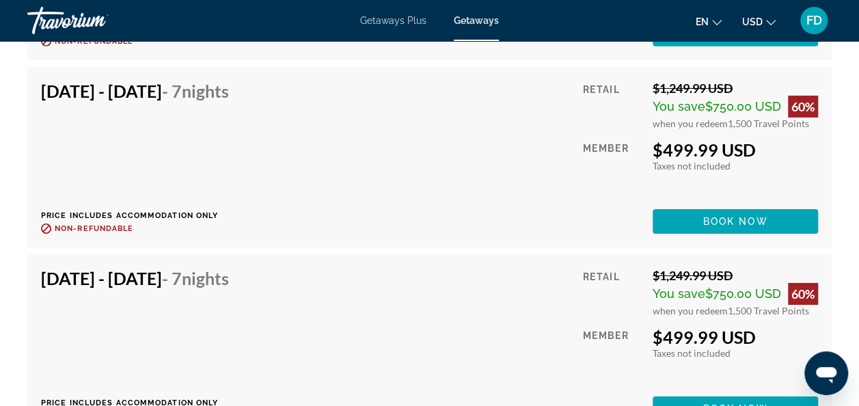
scroll to position [7333, 0]
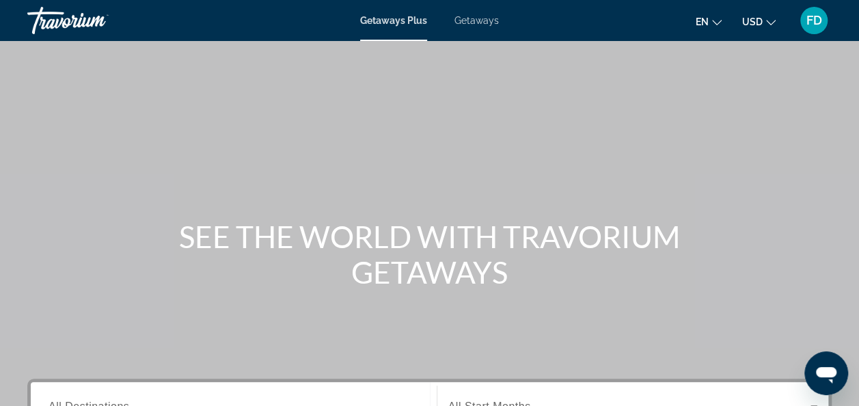
click at [469, 15] on span "Getaways" at bounding box center [477, 20] width 44 height 11
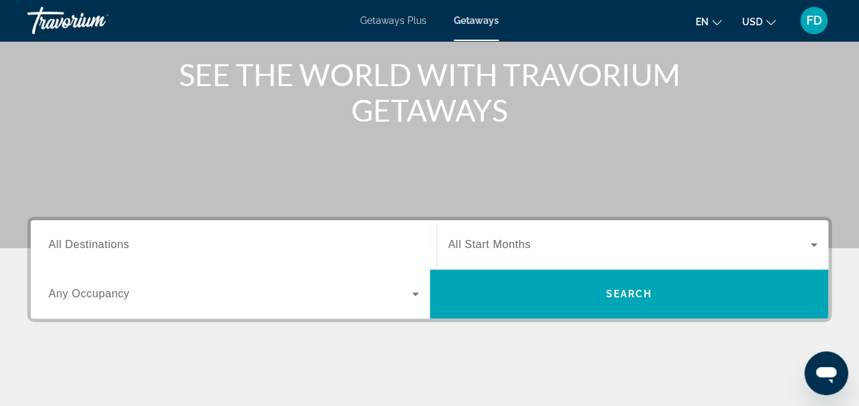
scroll to position [165, 0]
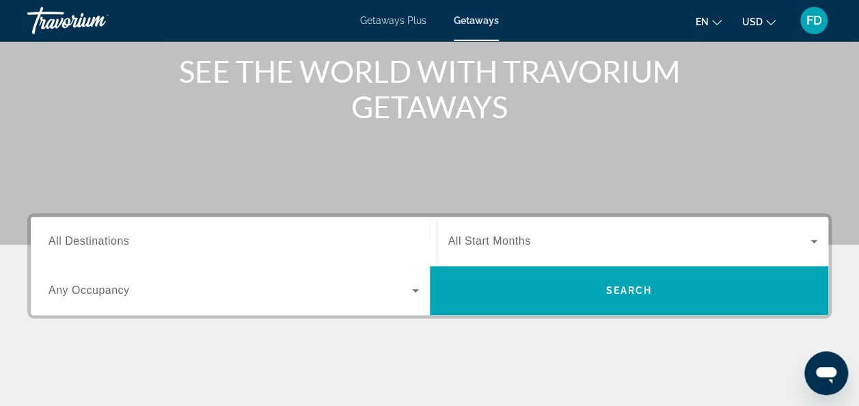
click at [128, 245] on span "All Destinations" at bounding box center [89, 241] width 81 height 12
click at [128, 245] on input "Destination All Destinations" at bounding box center [234, 242] width 371 height 16
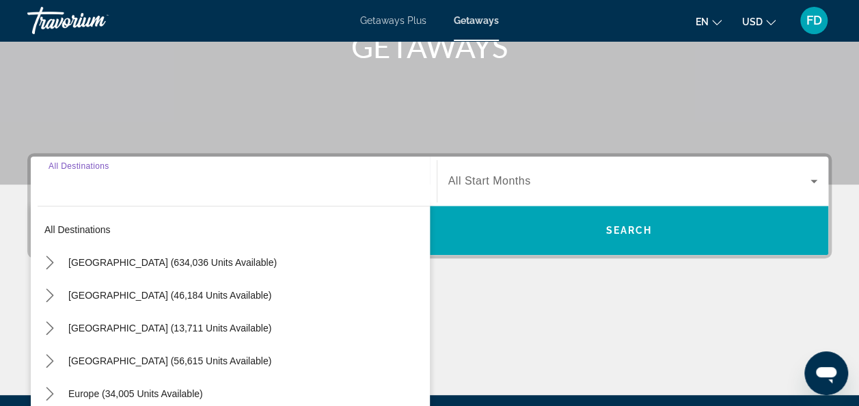
scroll to position [334, 0]
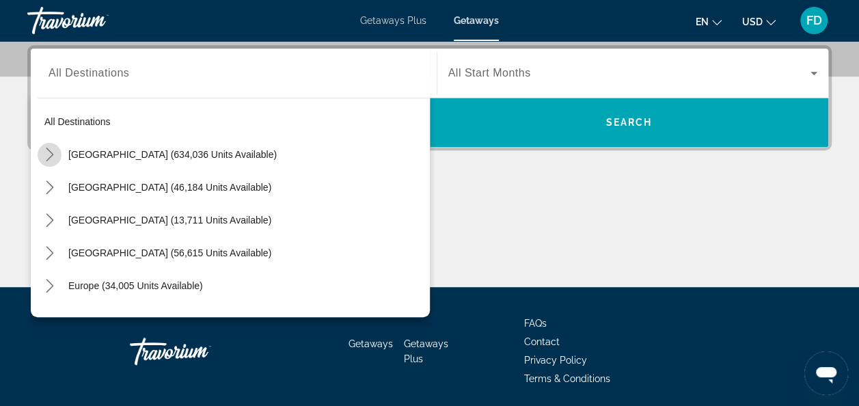
click at [49, 155] on icon "Toggle United States (634,036 units available) submenu" at bounding box center [50, 155] width 14 height 14
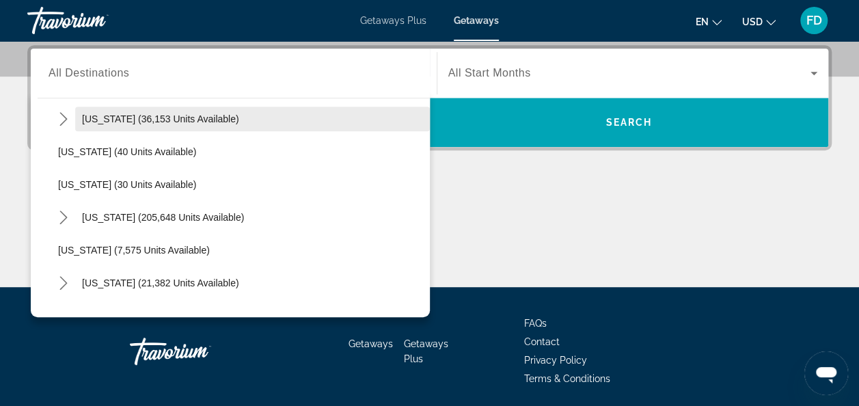
scroll to position [169, 0]
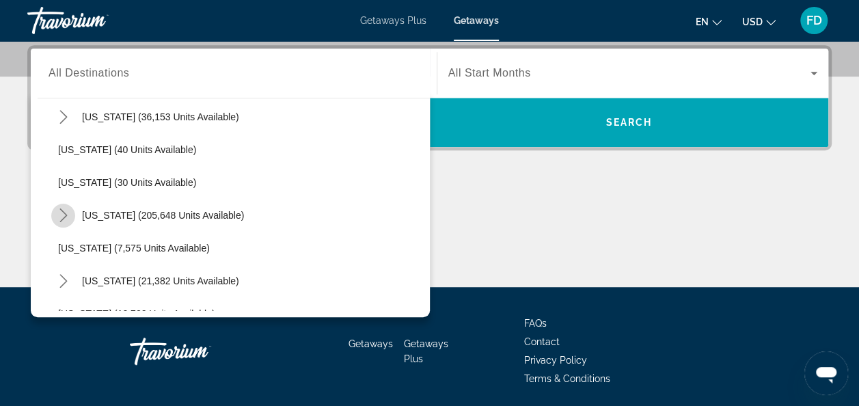
click at [63, 212] on icon "Toggle Florida (205,648 units available) submenu" at bounding box center [64, 216] width 14 height 14
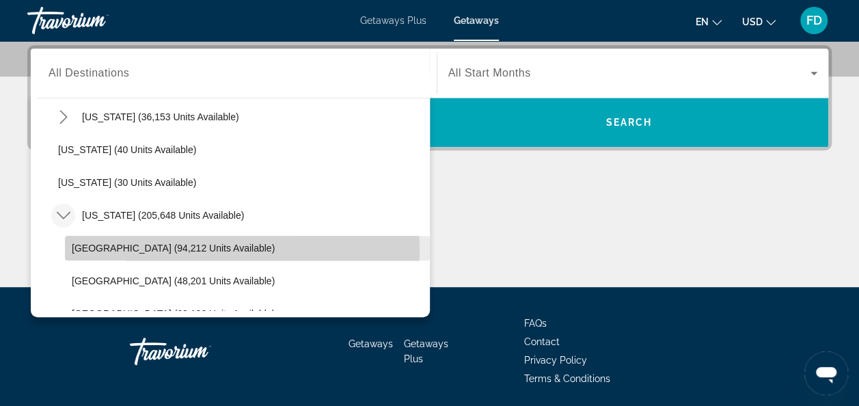
click at [98, 250] on span "[GEOGRAPHIC_DATA] (94,212 units available)" at bounding box center [173, 248] width 203 height 11
type input "**********"
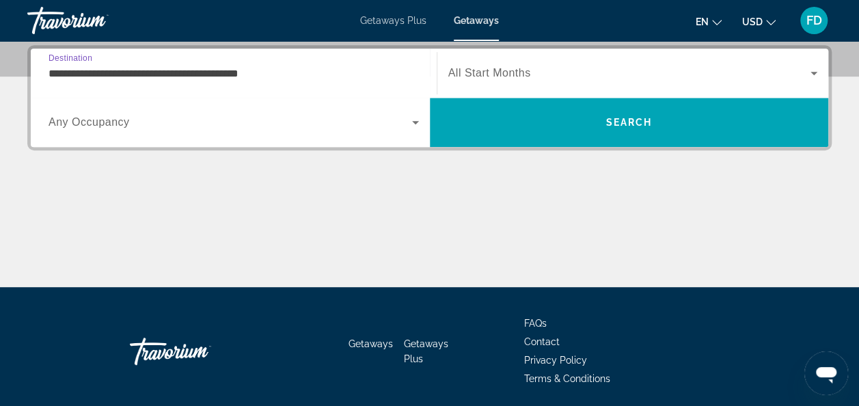
click at [546, 83] on div "Search widget" at bounding box center [633, 73] width 370 height 38
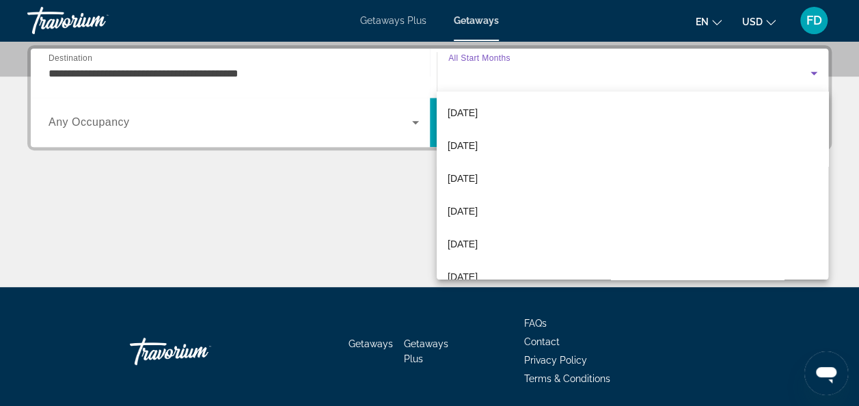
scroll to position [103, 0]
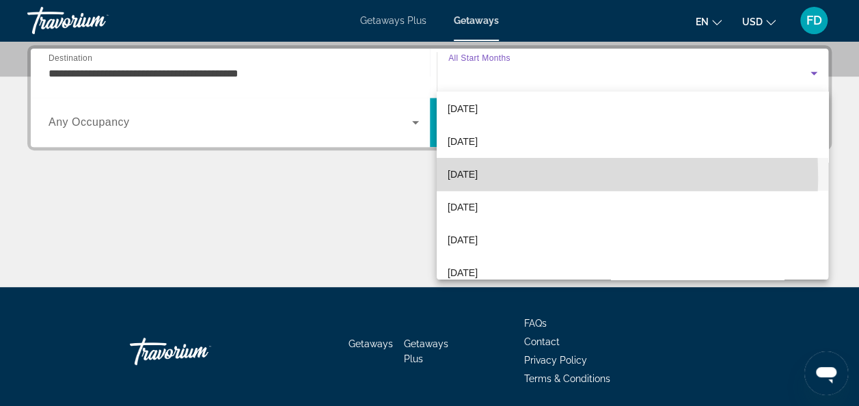
click at [477, 176] on span "[DATE]" at bounding box center [463, 174] width 30 height 16
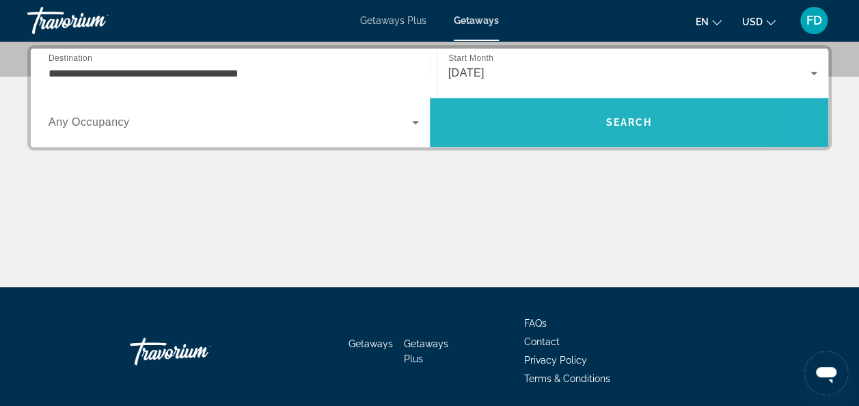
click at [540, 116] on span "Search" at bounding box center [629, 122] width 399 height 33
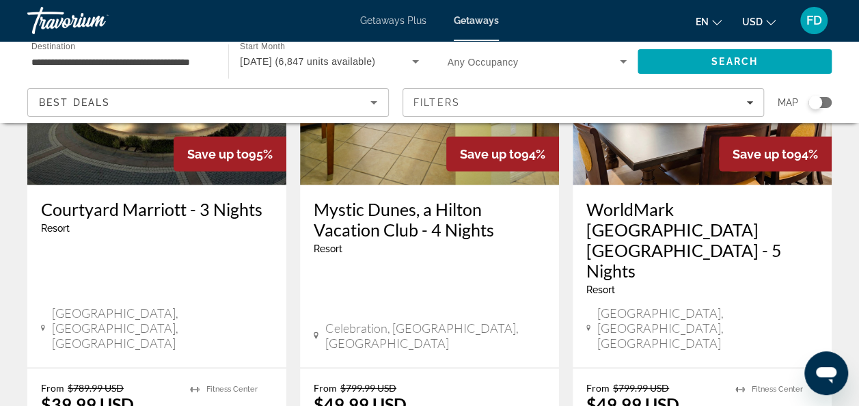
scroll to position [1948, 0]
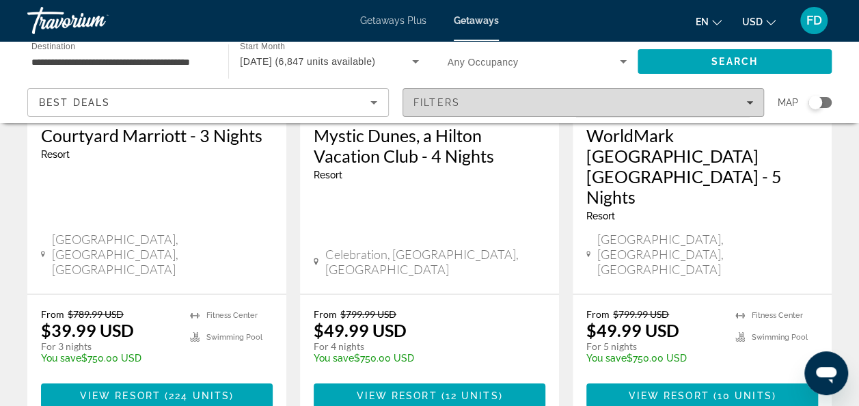
click at [748, 94] on span "Filters" at bounding box center [583, 102] width 360 height 33
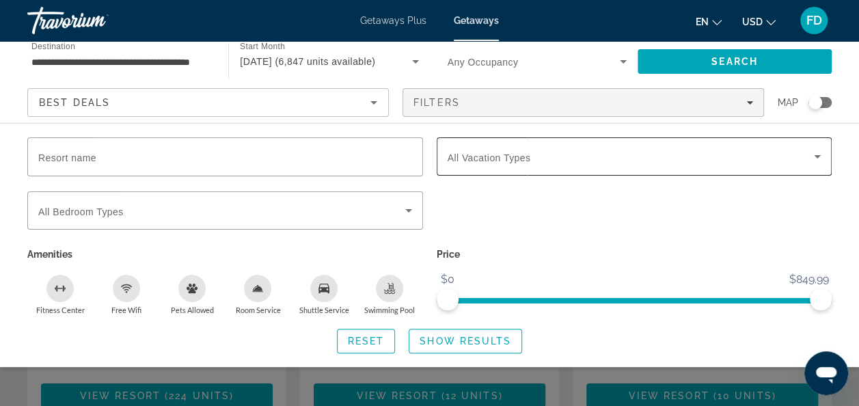
click at [818, 154] on icon "Search widget" at bounding box center [817, 156] width 16 height 16
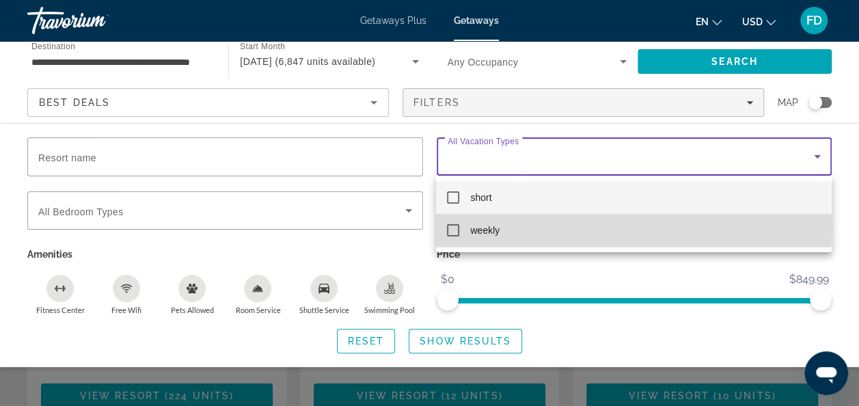
click at [453, 226] on mat-pseudo-checkbox at bounding box center [453, 230] width 12 height 12
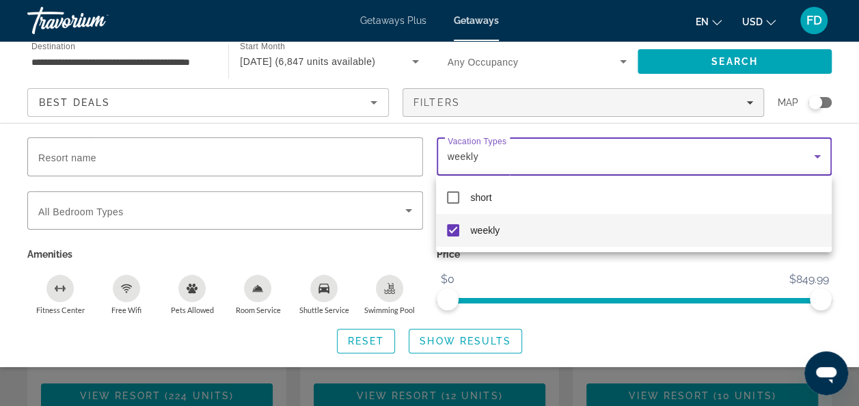
click at [431, 347] on div at bounding box center [429, 203] width 859 height 406
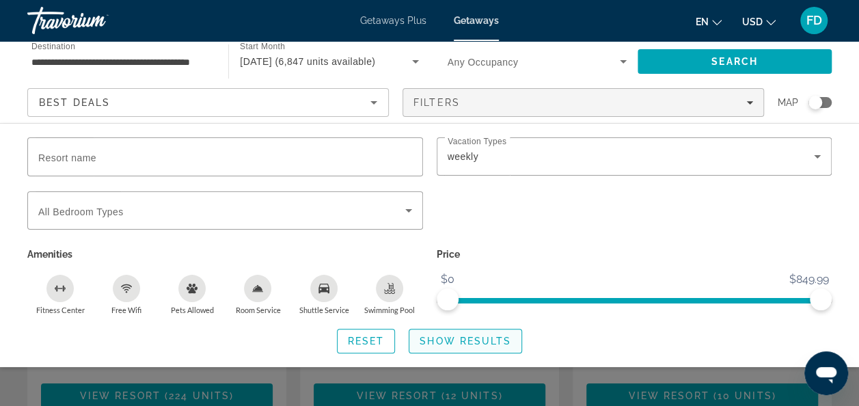
click at [435, 343] on span "Show Results" at bounding box center [466, 341] width 92 height 11
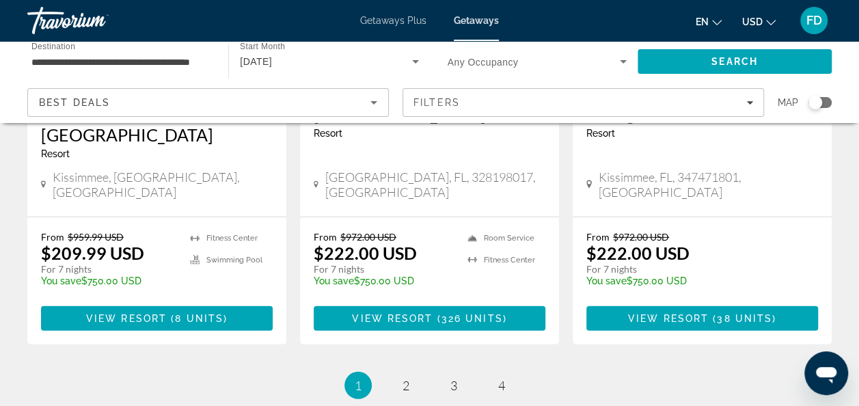
scroll to position [1840, 0]
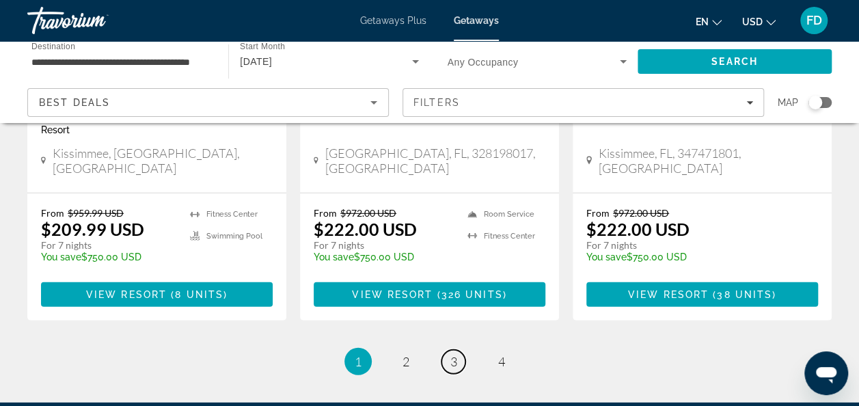
click at [451, 354] on span "3" at bounding box center [454, 361] width 7 height 15
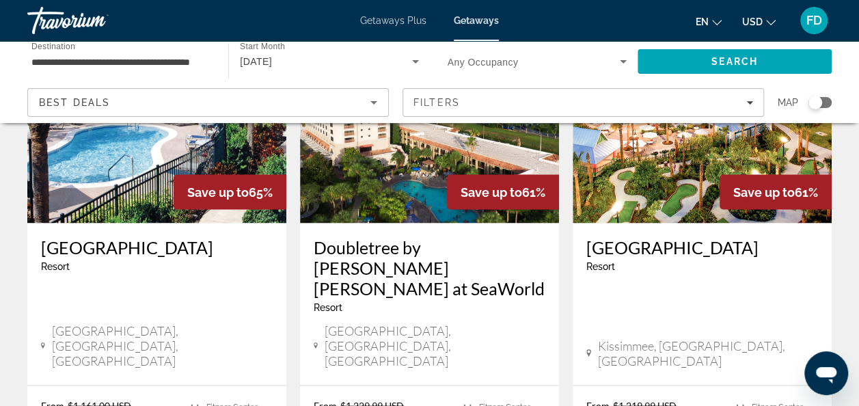
scroll to position [1205, 0]
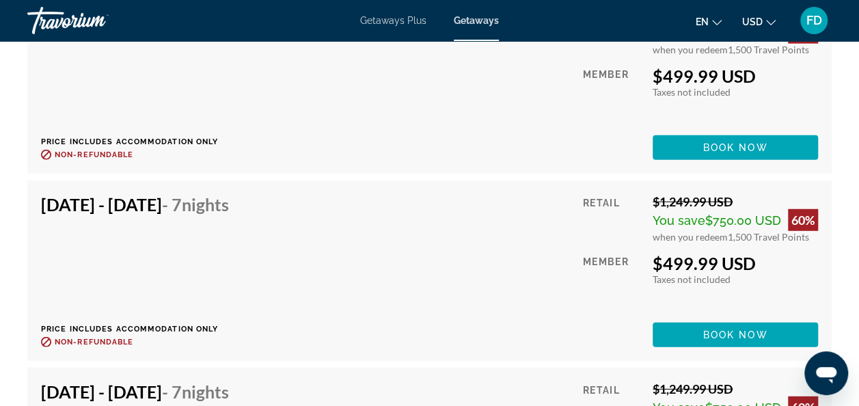
scroll to position [4337, 0]
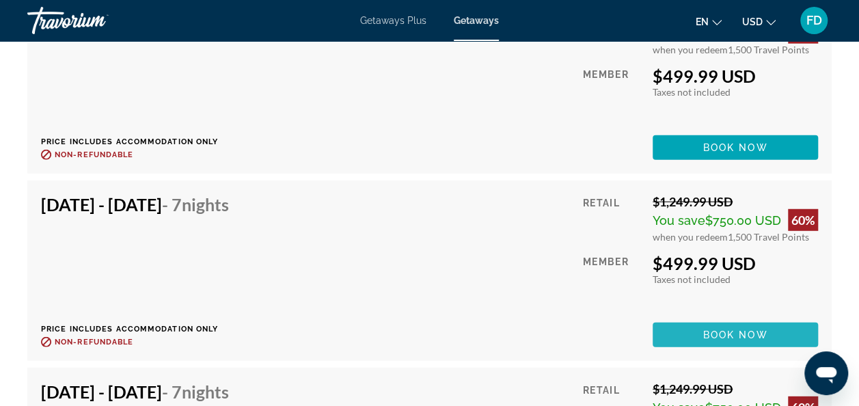
click at [725, 334] on span "Book now" at bounding box center [735, 335] width 65 height 11
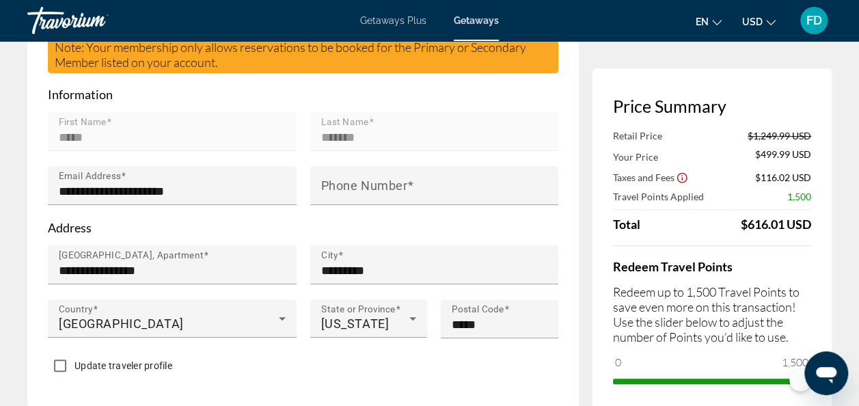
scroll to position [453, 0]
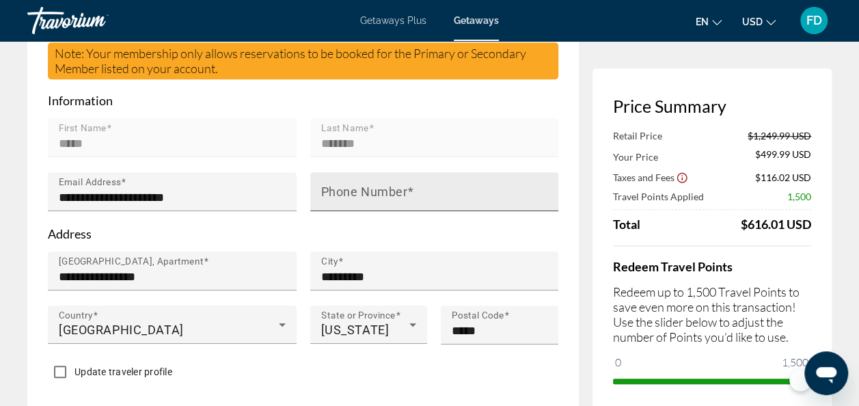
click at [380, 185] on mat-label "Phone Number" at bounding box center [364, 192] width 87 height 14
click at [380, 189] on input "Phone Number" at bounding box center [438, 197] width 235 height 16
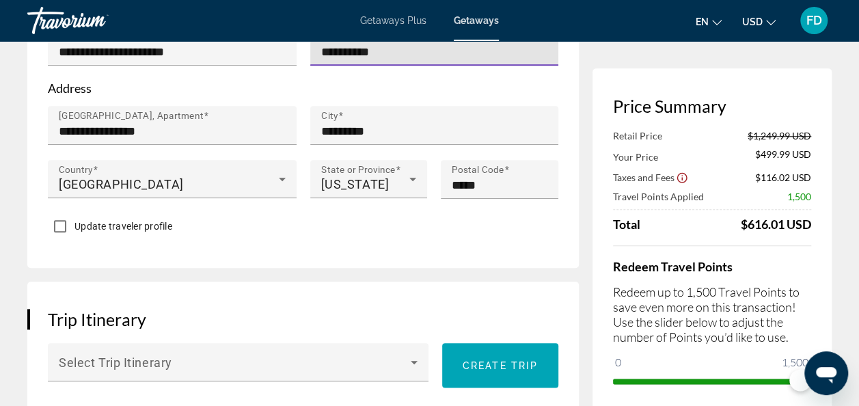
scroll to position [603, 0]
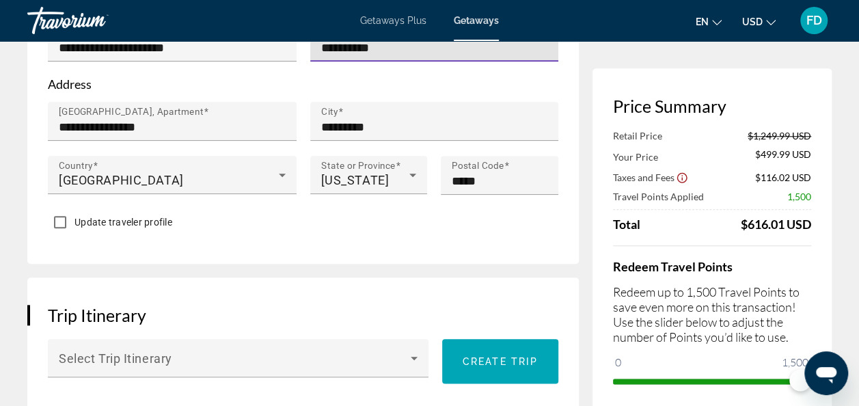
type input "**********"
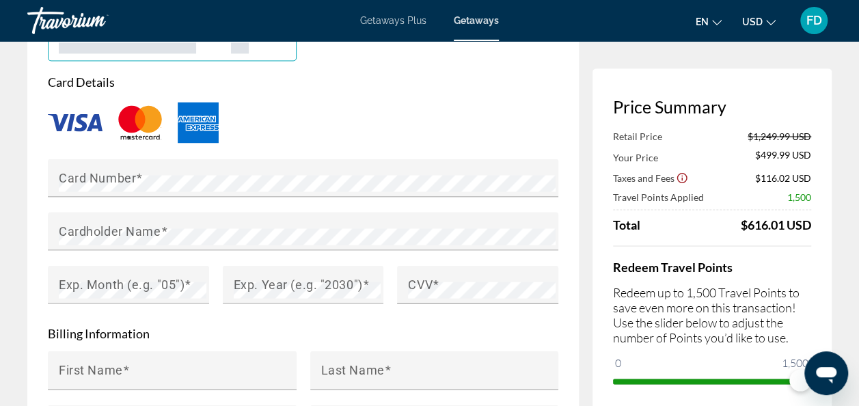
scroll to position [1176, 0]
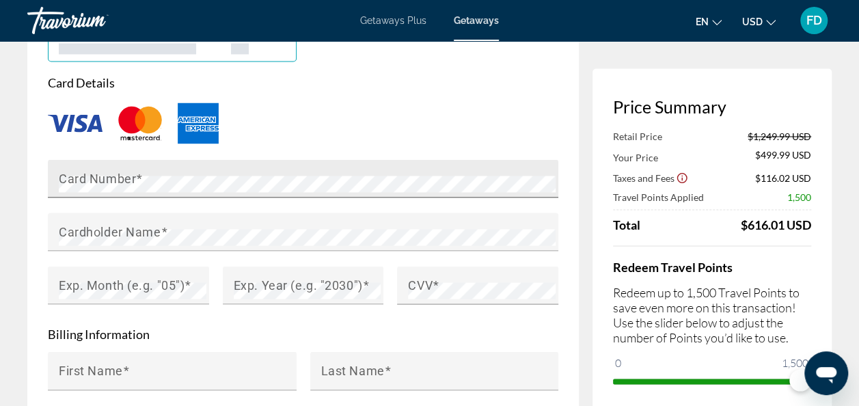
click at [137, 171] on span "Main content" at bounding box center [139, 178] width 7 height 14
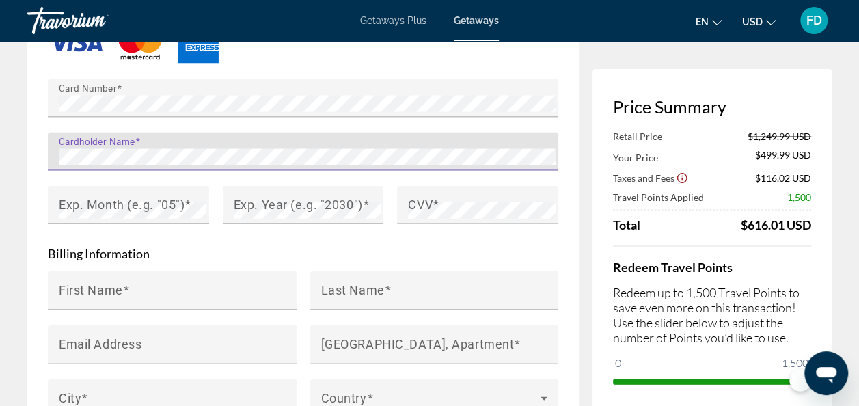
scroll to position [1258, 0]
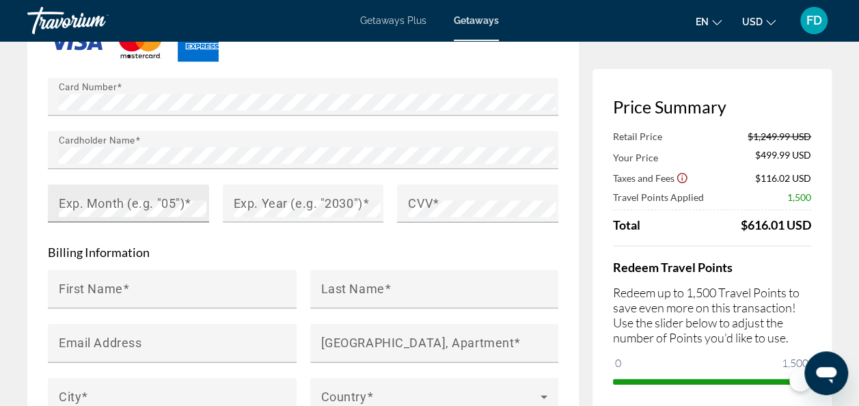
click at [159, 196] on mat-label "Exp. Month (e.g. "05")" at bounding box center [122, 203] width 126 height 14
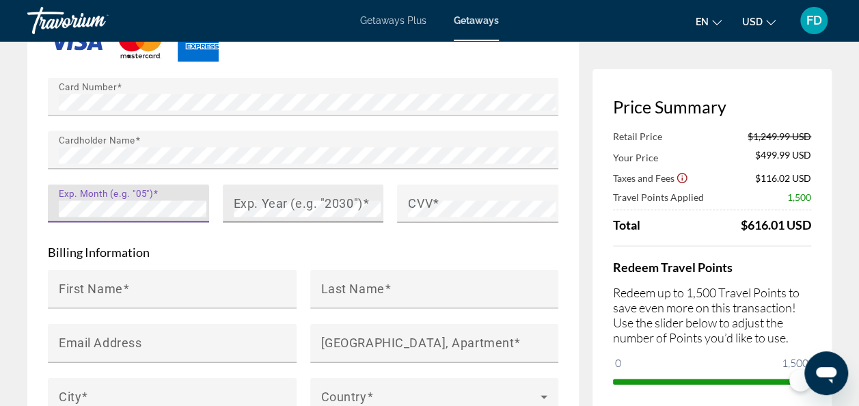
click at [247, 196] on mat-label "Exp. Year (e.g. "2030")" at bounding box center [298, 203] width 129 height 14
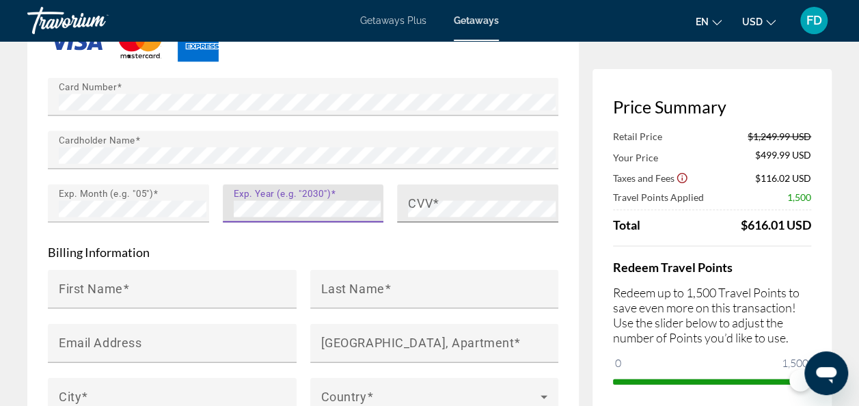
click at [426, 196] on mat-label "CVV" at bounding box center [420, 203] width 25 height 14
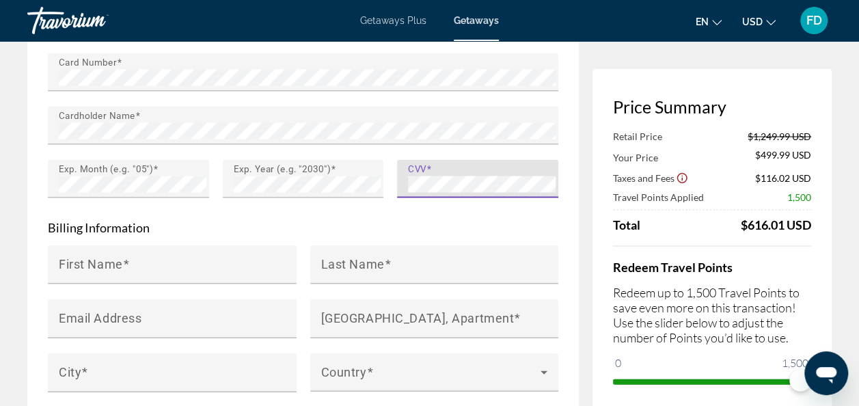
scroll to position [1285, 0]
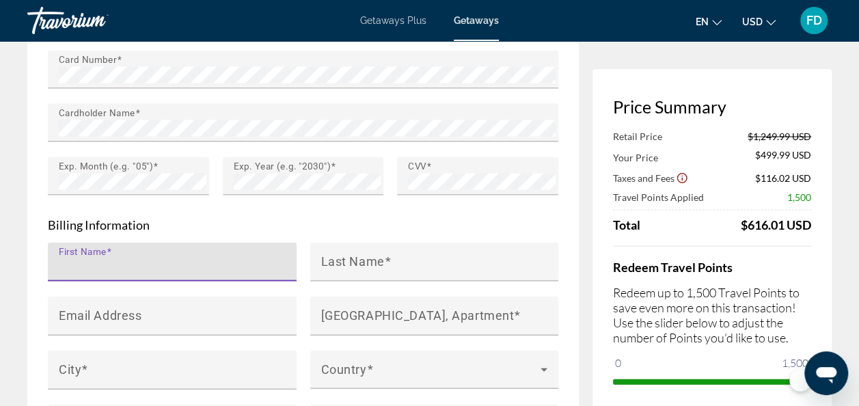
click at [182, 259] on input "First Name" at bounding box center [176, 267] width 235 height 16
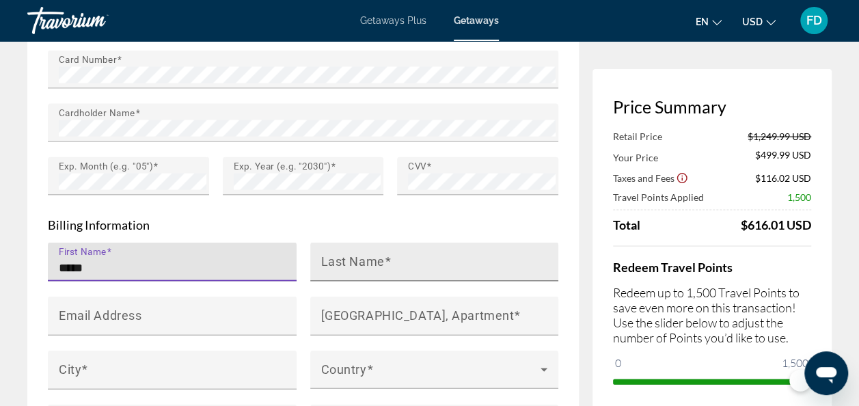
type input "*****"
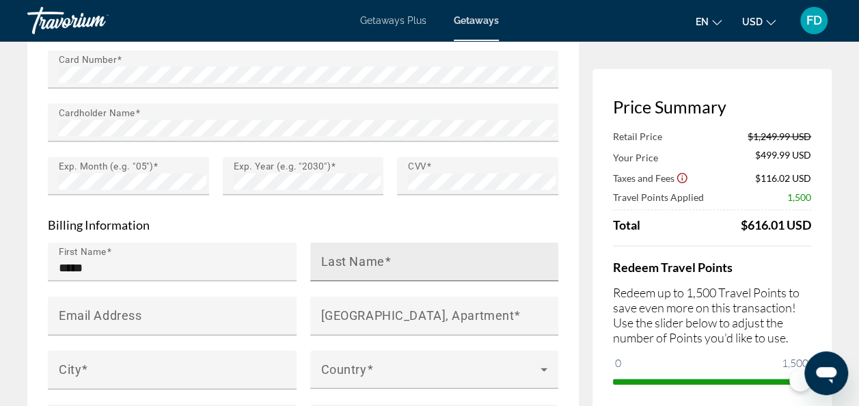
click at [331, 254] on mat-label "Last Name" at bounding box center [353, 261] width 64 height 14
click at [331, 259] on input "Last Name" at bounding box center [438, 267] width 235 height 16
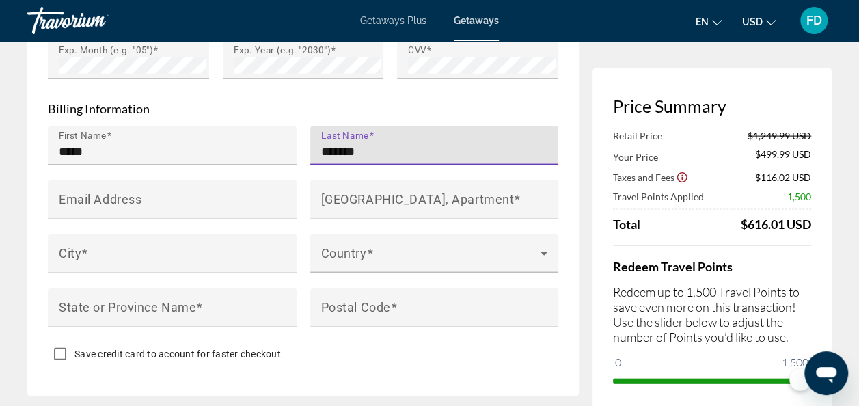
scroll to position [1401, 0]
type input "*******"
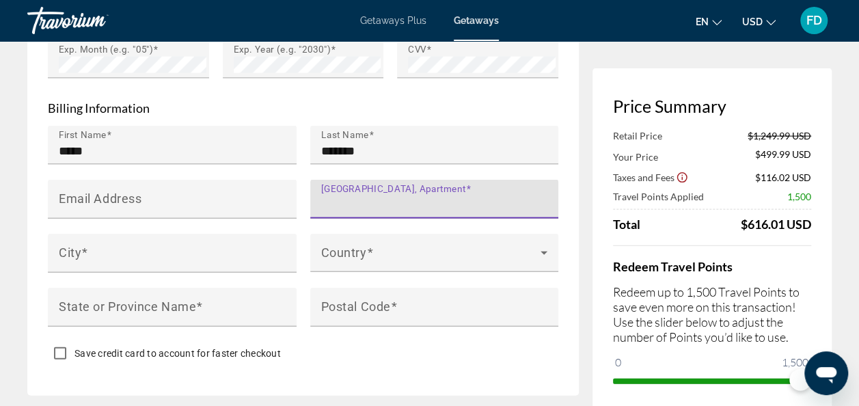
click at [416, 197] on input "[GEOGRAPHIC_DATA], Apartment" at bounding box center [438, 205] width 235 height 16
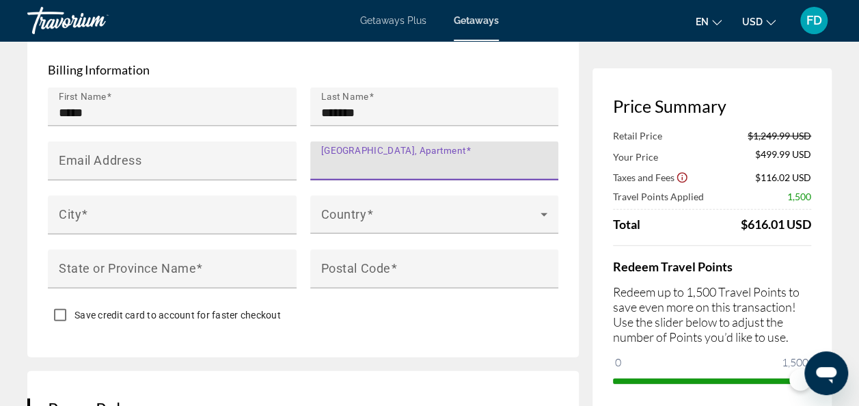
scroll to position [1441, 0]
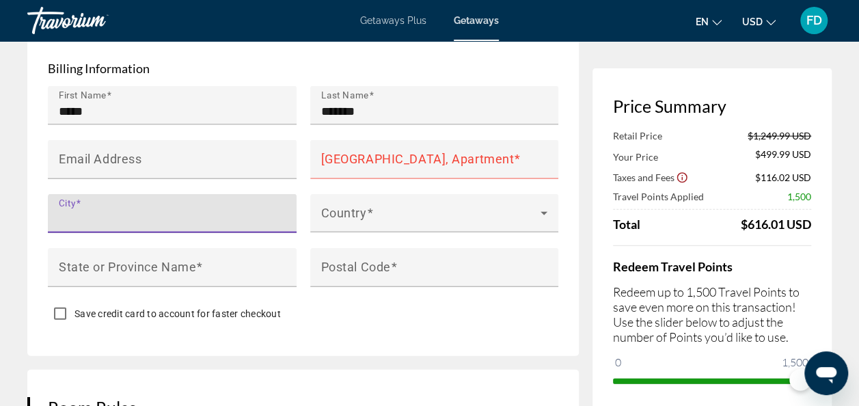
click at [280, 211] on input "City" at bounding box center [176, 219] width 235 height 16
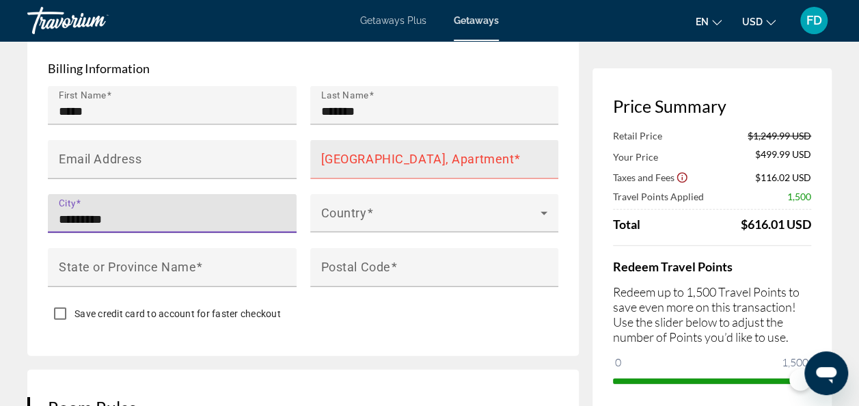
type input "*********"
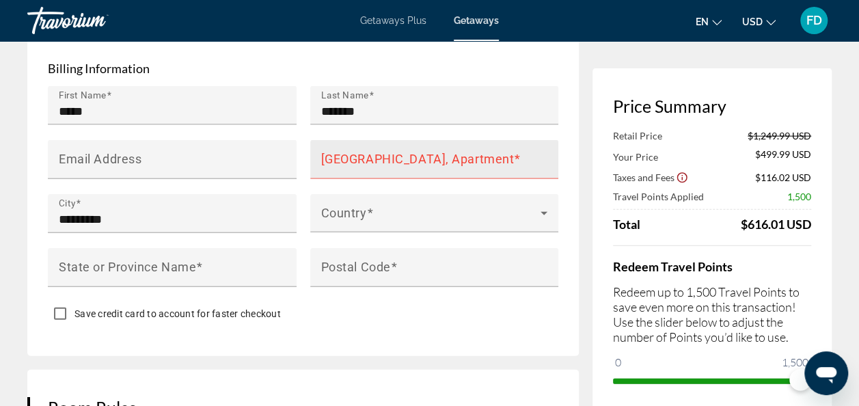
click at [456, 152] on mat-label "[GEOGRAPHIC_DATA], Apartment" at bounding box center [417, 159] width 193 height 14
click at [456, 157] on input "[GEOGRAPHIC_DATA], Apartment" at bounding box center [438, 165] width 235 height 16
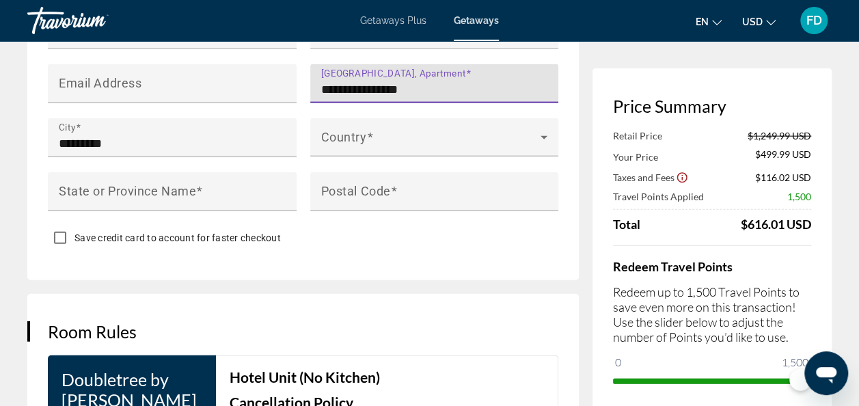
scroll to position [1518, 0]
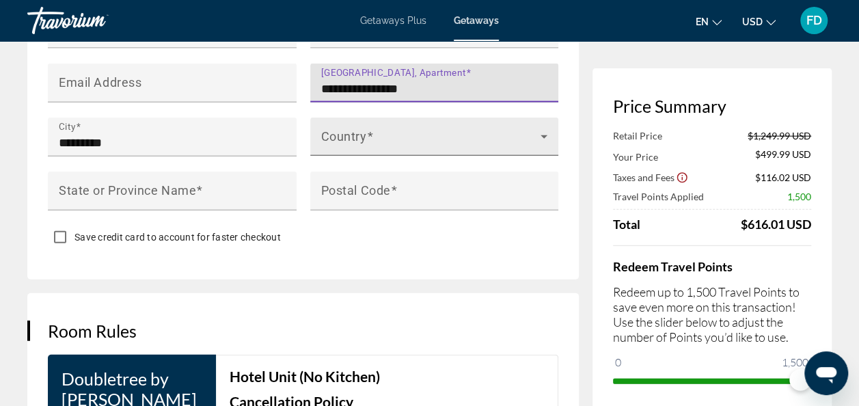
type input "**********"
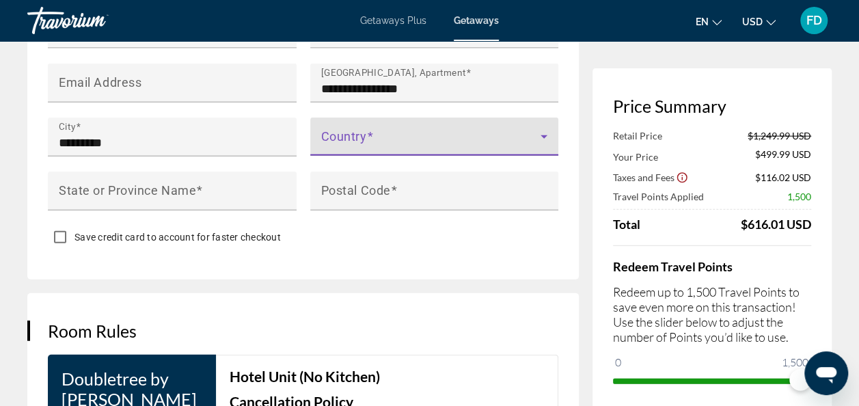
click at [543, 135] on icon "Main content" at bounding box center [544, 136] width 7 height 3
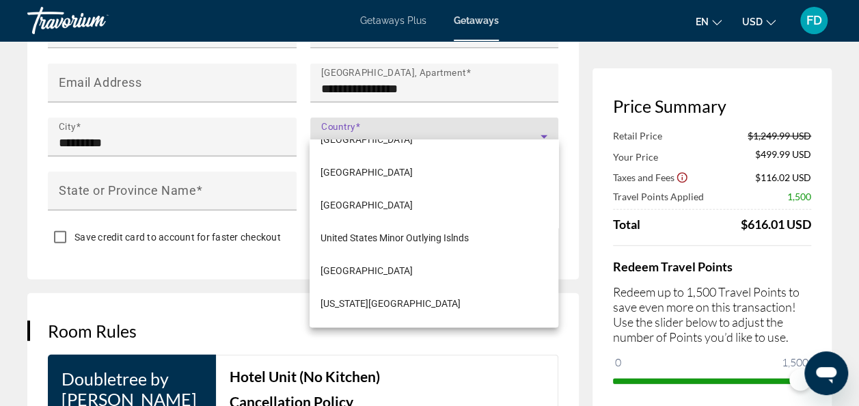
scroll to position [7923, 0]
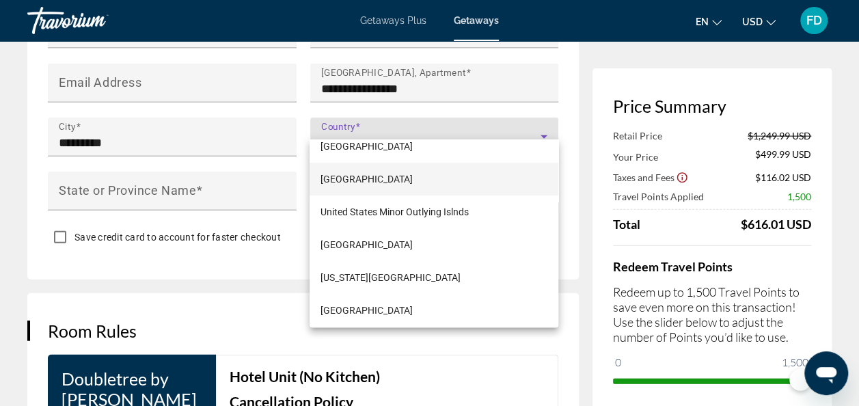
click at [392, 175] on span "[GEOGRAPHIC_DATA]" at bounding box center [367, 179] width 92 height 16
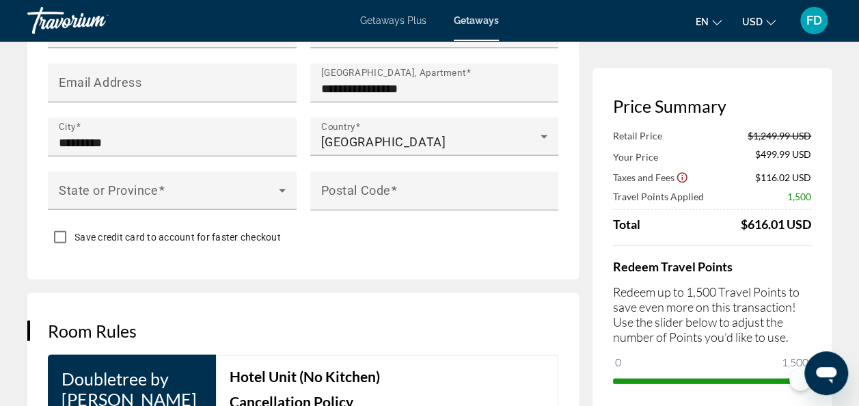
click at [392, 183] on span "Main content" at bounding box center [394, 190] width 7 height 14
click at [392, 189] on input "Postal Code" at bounding box center [438, 197] width 235 height 16
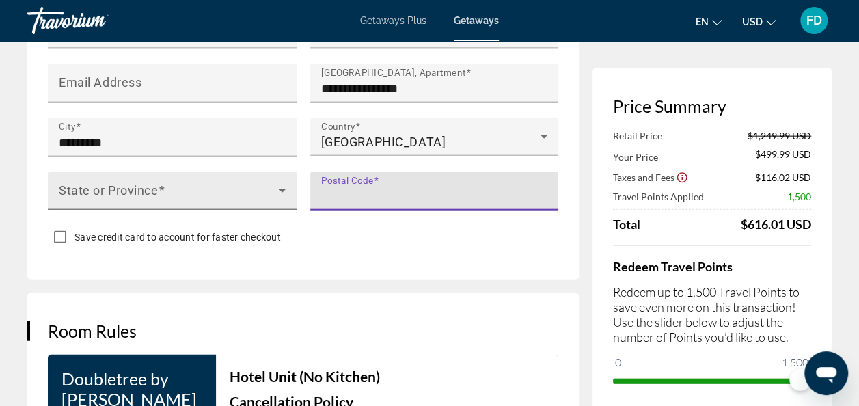
click at [284, 183] on icon "Main content" at bounding box center [282, 191] width 16 height 16
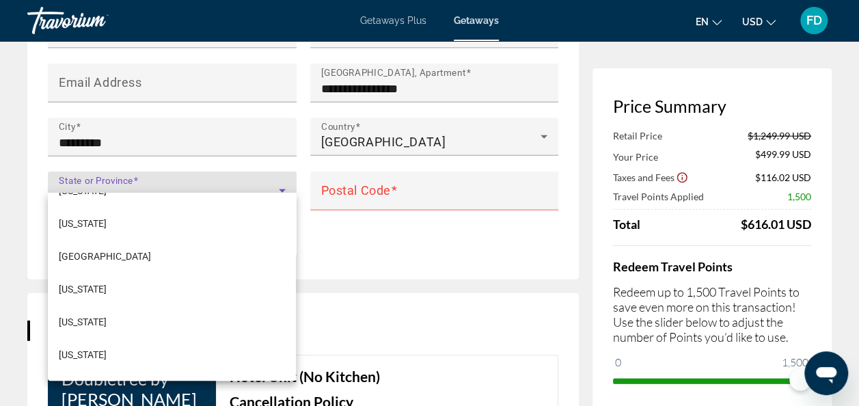
scroll to position [1561, 0]
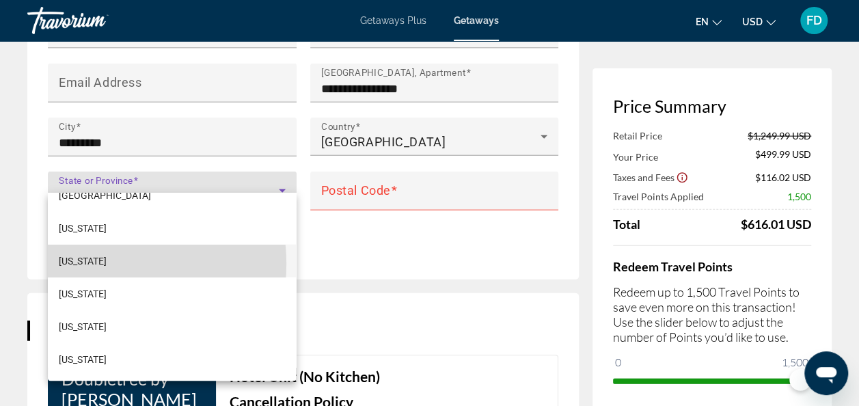
click at [98, 263] on span "[US_STATE]" at bounding box center [83, 261] width 48 height 16
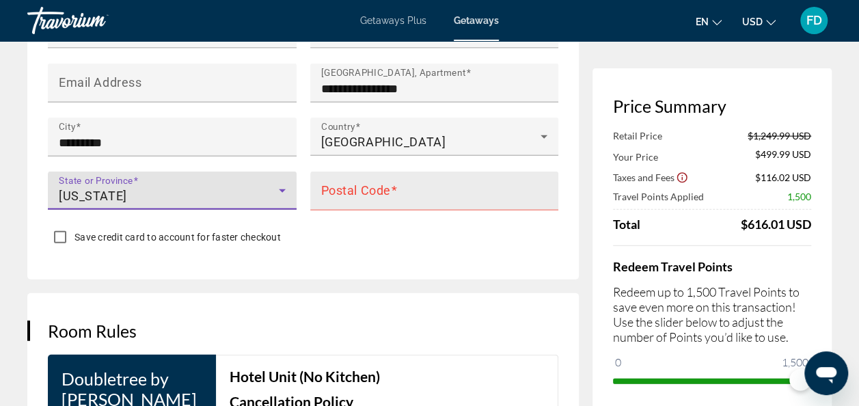
click at [481, 189] on input "Postal Code" at bounding box center [438, 197] width 235 height 16
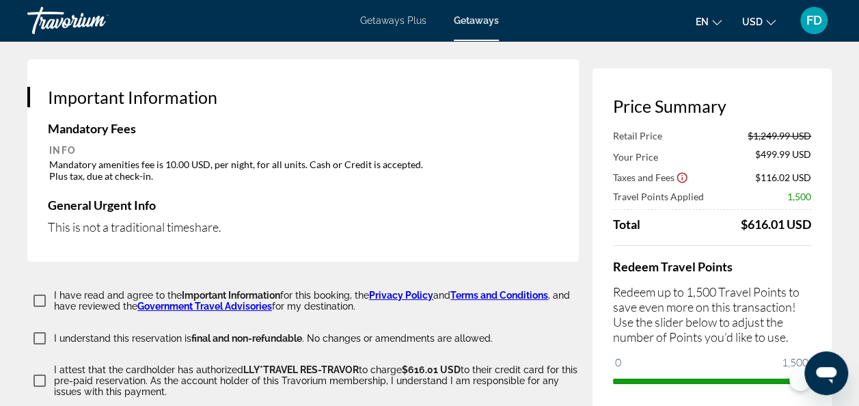
scroll to position [2237, 0]
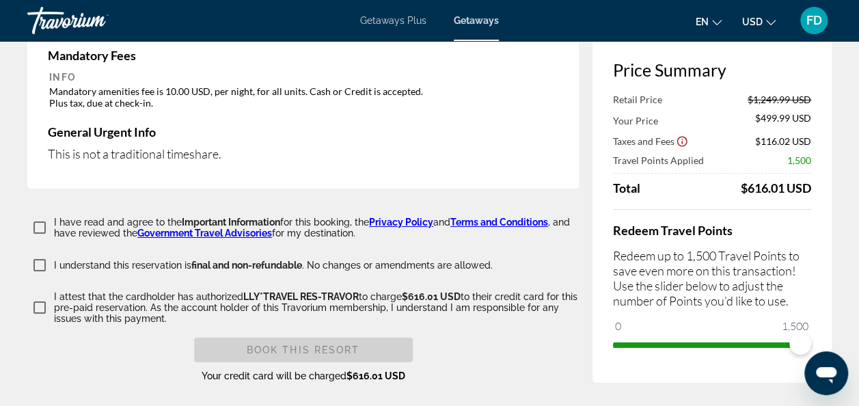
type input "*****"
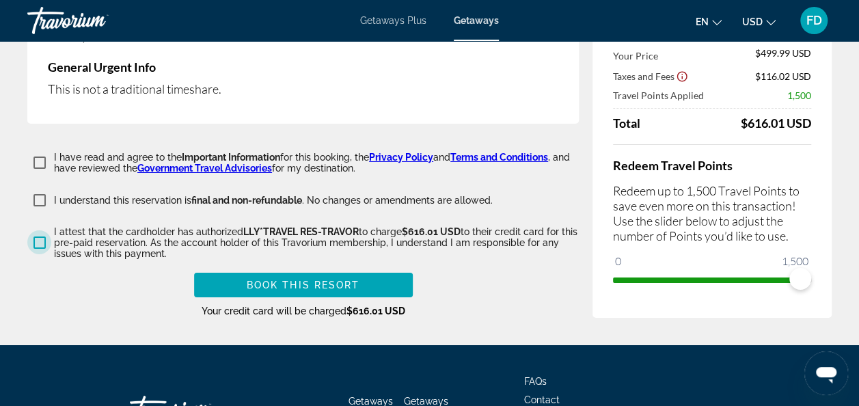
scroll to position [2302, 0]
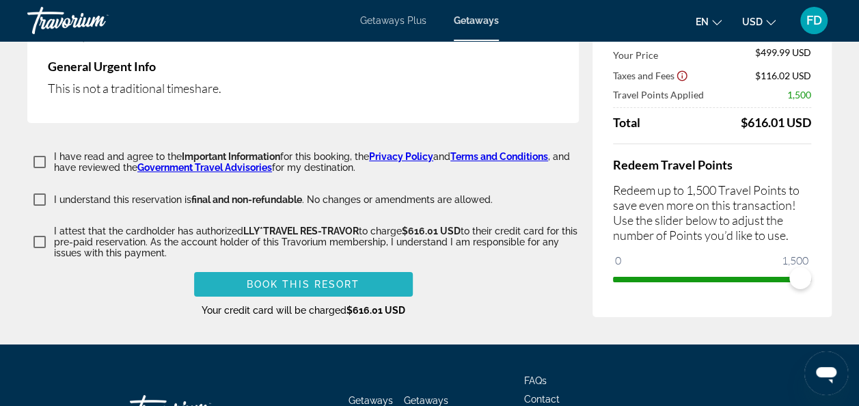
click at [316, 279] on span "Book this Resort" at bounding box center [303, 284] width 113 height 11
